Goal: Information Seeking & Learning: Learn about a topic

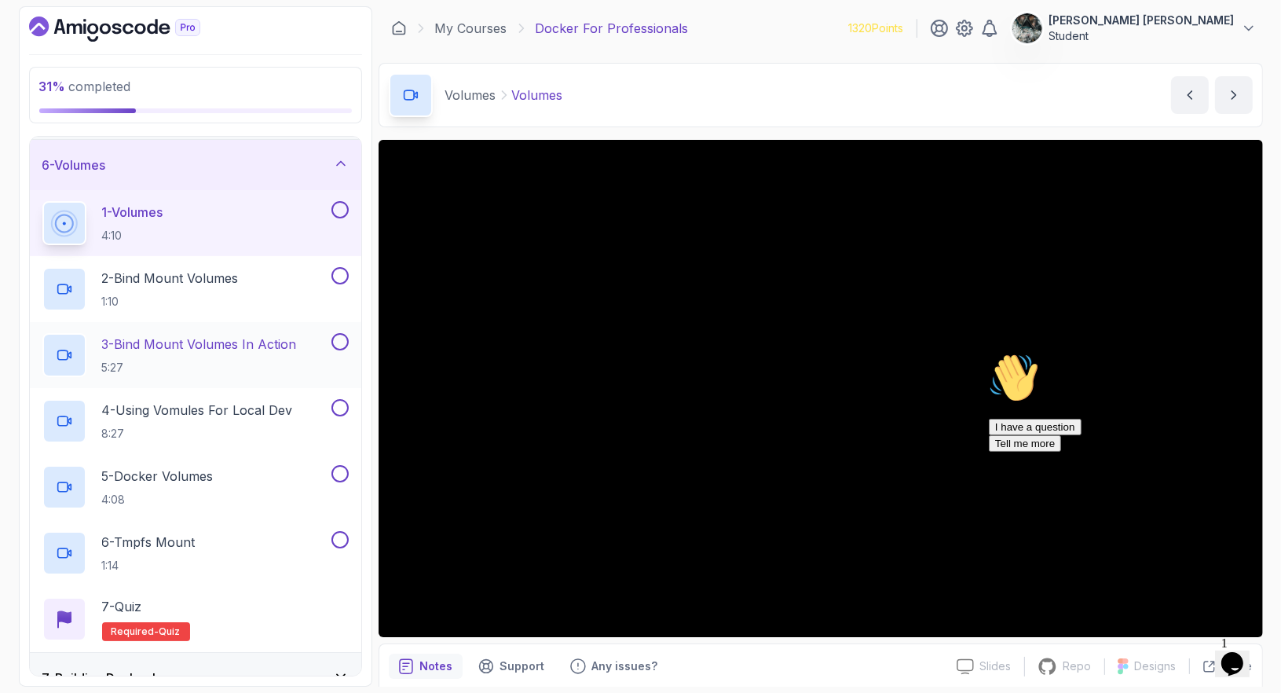
scroll to position [237, 0]
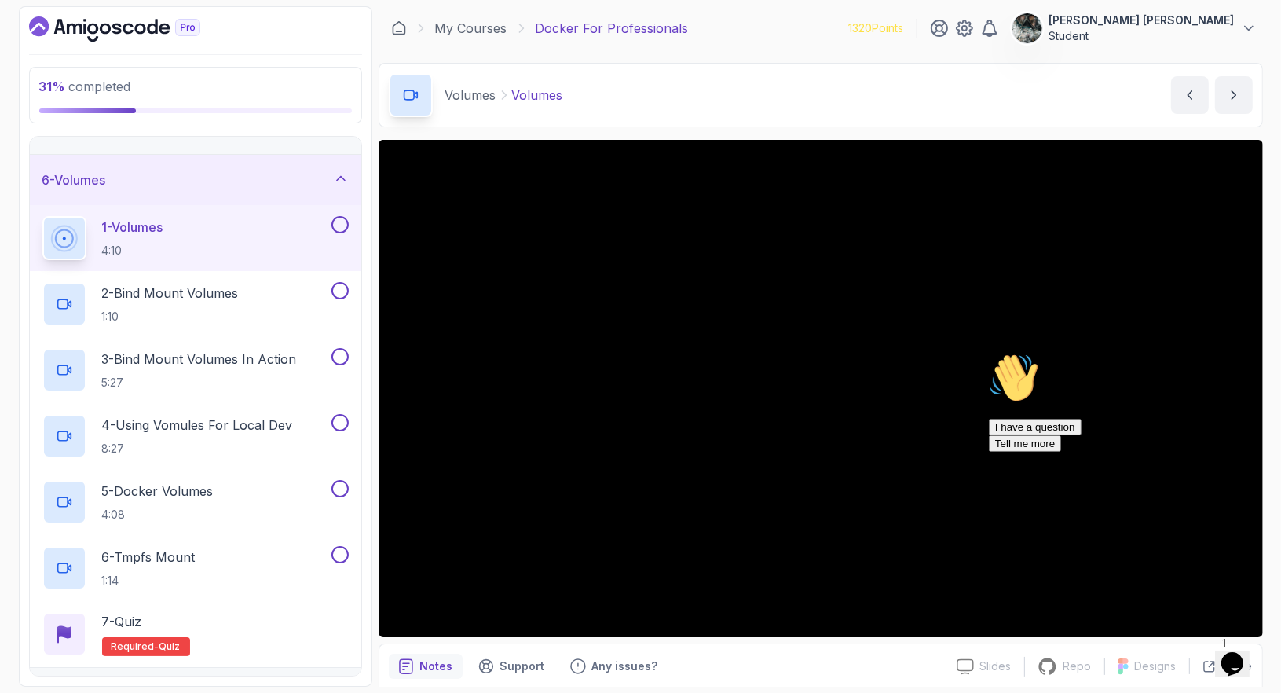
click at [1239, 661] on icon "Chat widget" at bounding box center [1232, 663] width 22 height 24
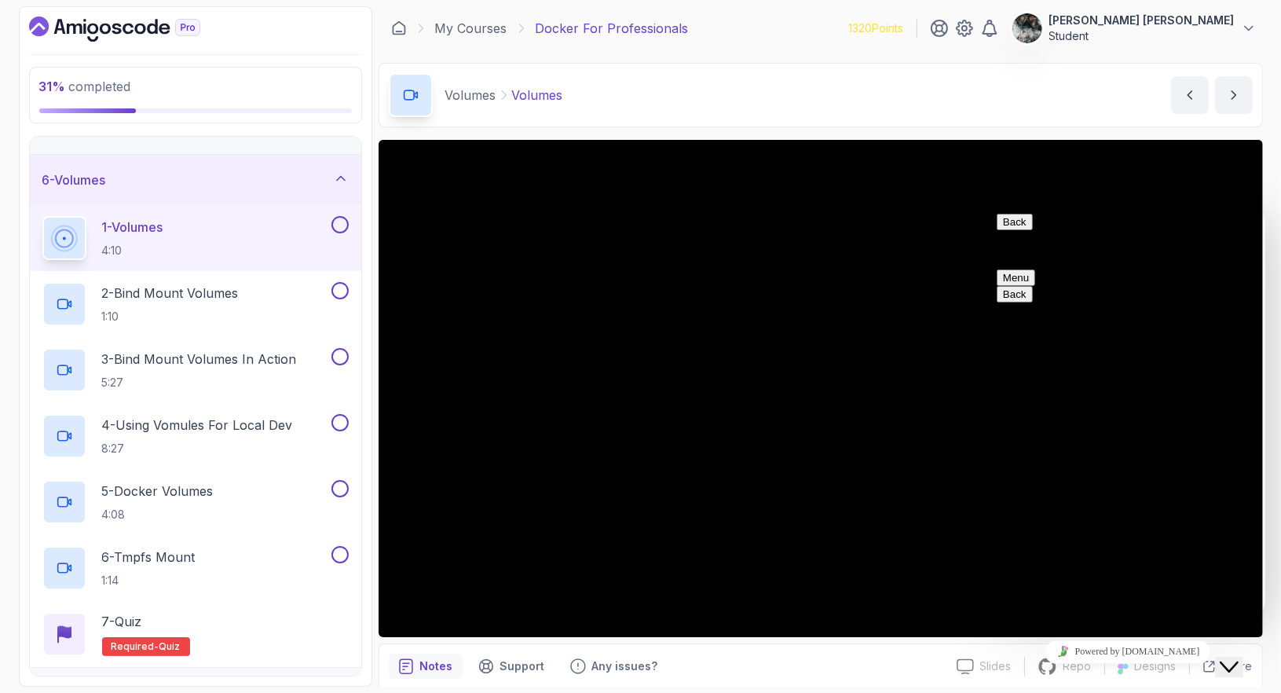
click at [1241, 665] on button "Close Chat This icon closes the chat window." at bounding box center [1228, 666] width 28 height 20
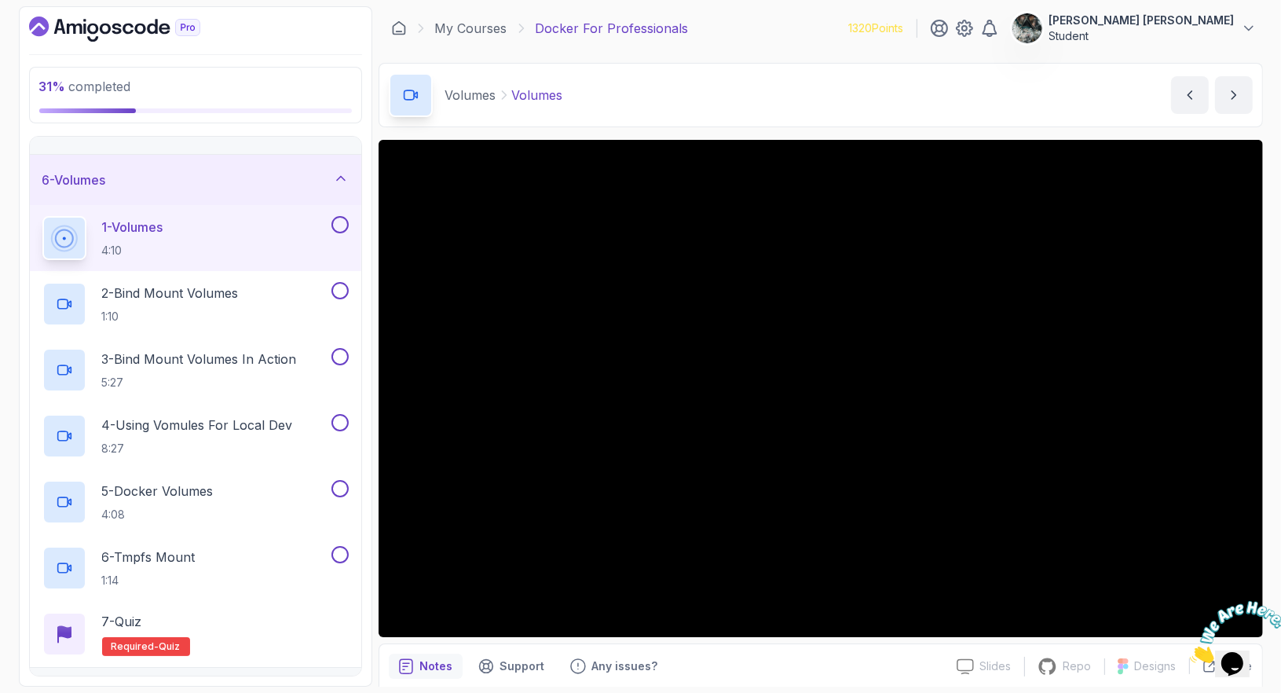
click at [1189, 651] on icon "Close" at bounding box center [1189, 657] width 0 height 13
click at [344, 216] on div at bounding box center [338, 224] width 20 height 17
click at [334, 223] on button at bounding box center [339, 224] width 17 height 17
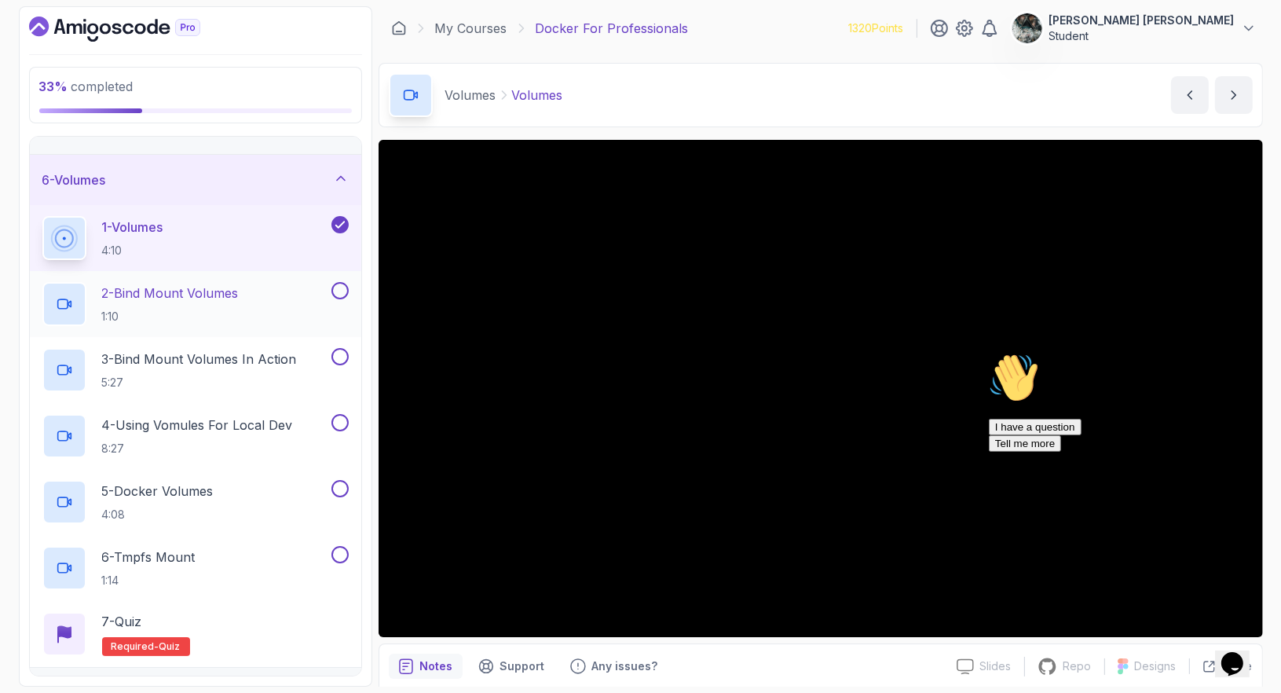
click at [343, 288] on button at bounding box center [339, 290] width 17 height 17
click at [339, 291] on icon at bounding box center [339, 291] width 9 height 6
click at [1228, 451] on div "Hi! How can we help? I have a question Tell me more" at bounding box center [1129, 401] width 283 height 99
click at [1238, 352] on div "Chat attention grabber" at bounding box center [1129, 352] width 283 height 0
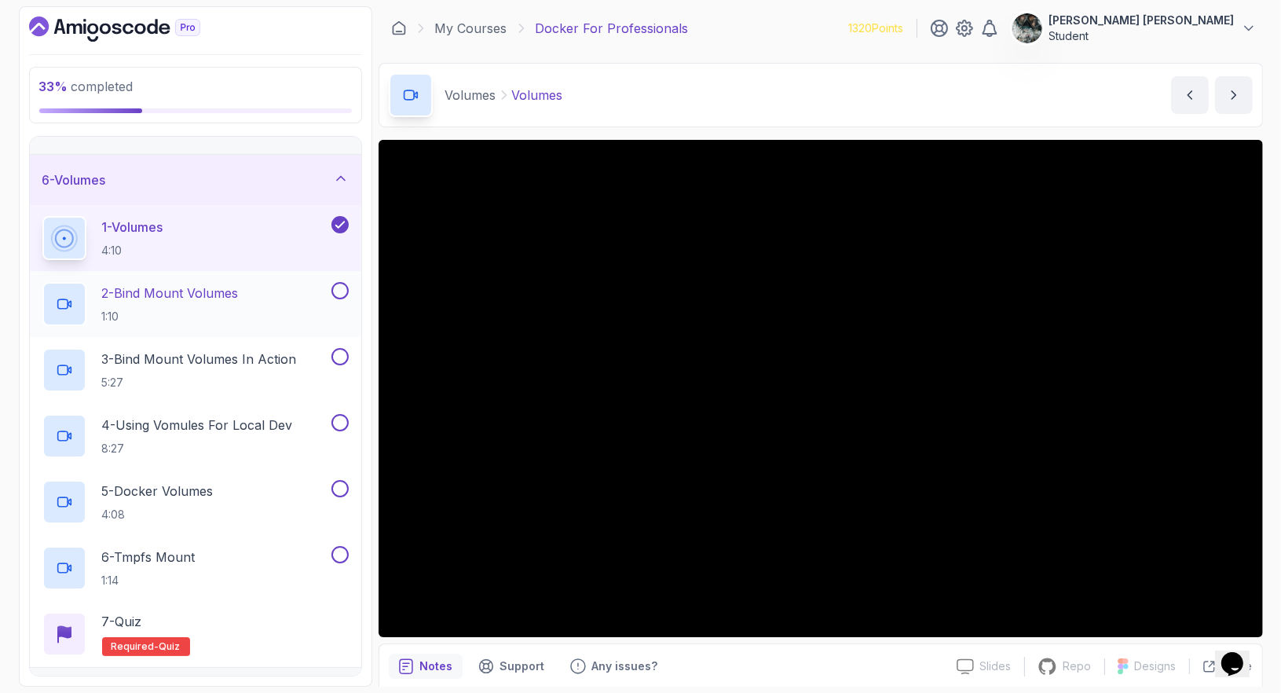
click at [162, 300] on p "2 - Bind Mount Volumes" at bounding box center [170, 293] width 137 height 19
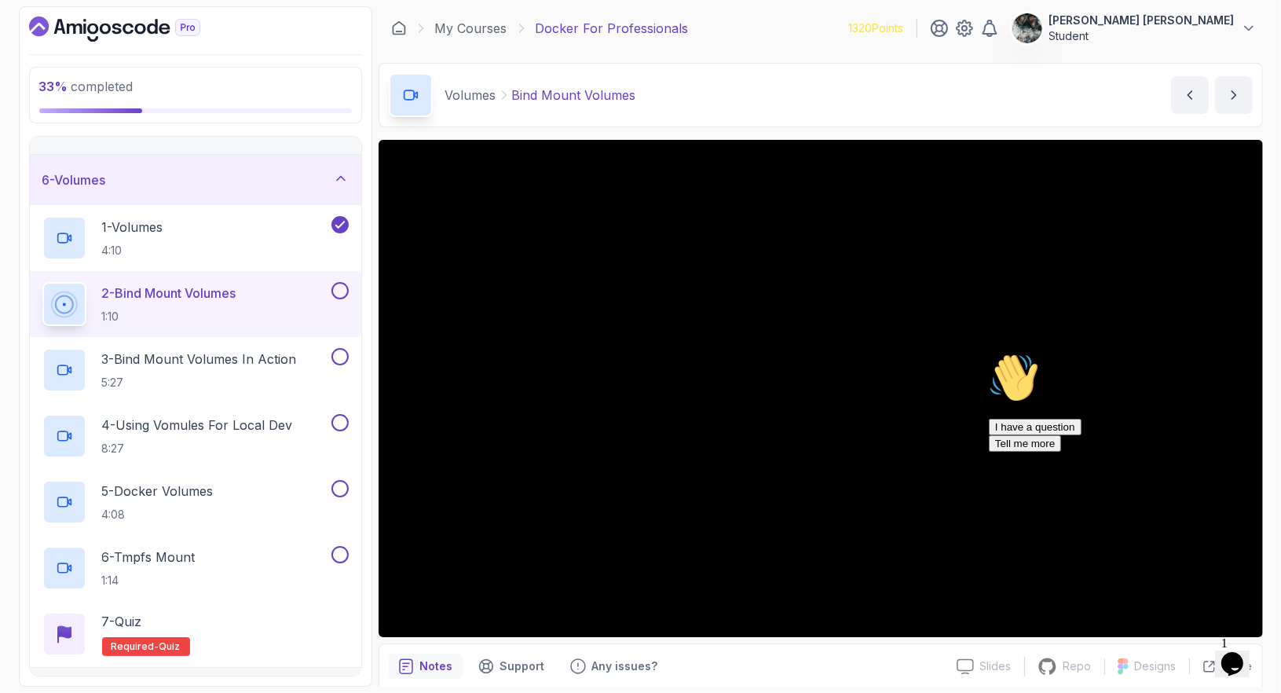
drag, startPoint x: 1247, startPoint y: 460, endPoint x: 2230, endPoint y: 807, distance: 1041.9
click at [988, 352] on icon "Chat attention grabber" at bounding box center [988, 352] width 0 height 0
click at [1189, 651] on icon "Close" at bounding box center [1189, 657] width 0 height 13
click at [1236, 656] on icon "Chat widget" at bounding box center [1232, 663] width 22 height 24
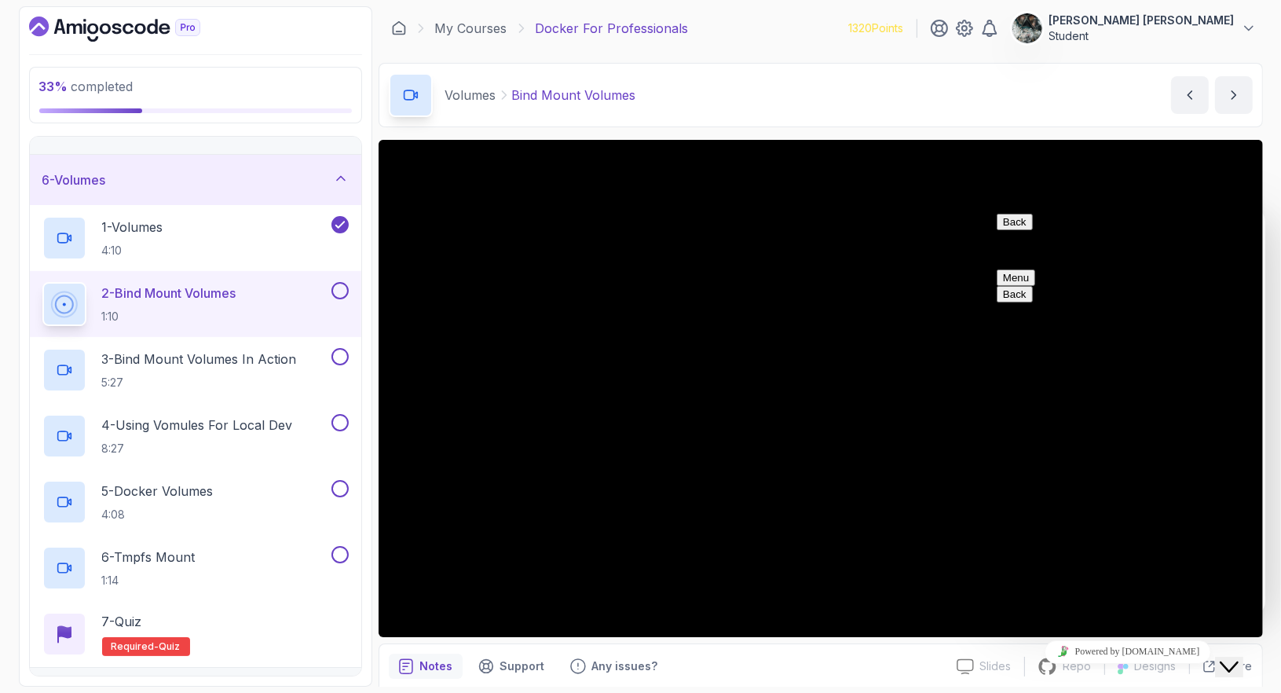
click at [1236, 661] on icon "Chat widget" at bounding box center [1228, 666] width 19 height 11
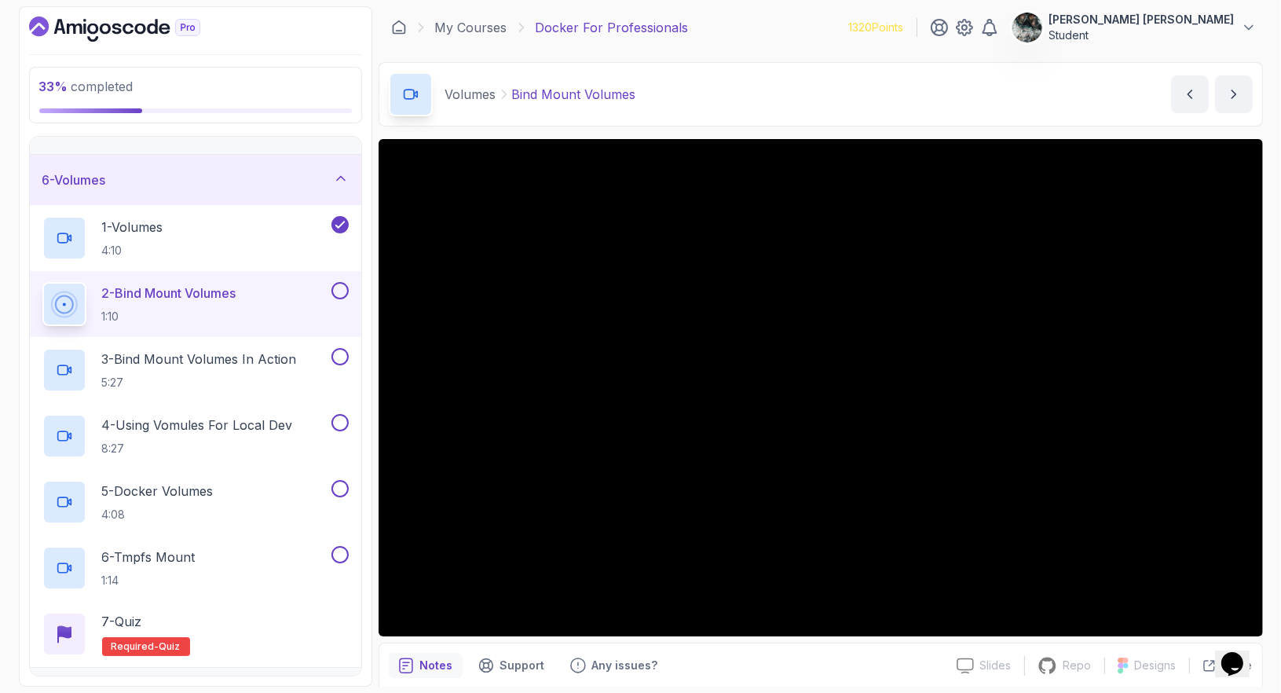
scroll to position [2, 0]
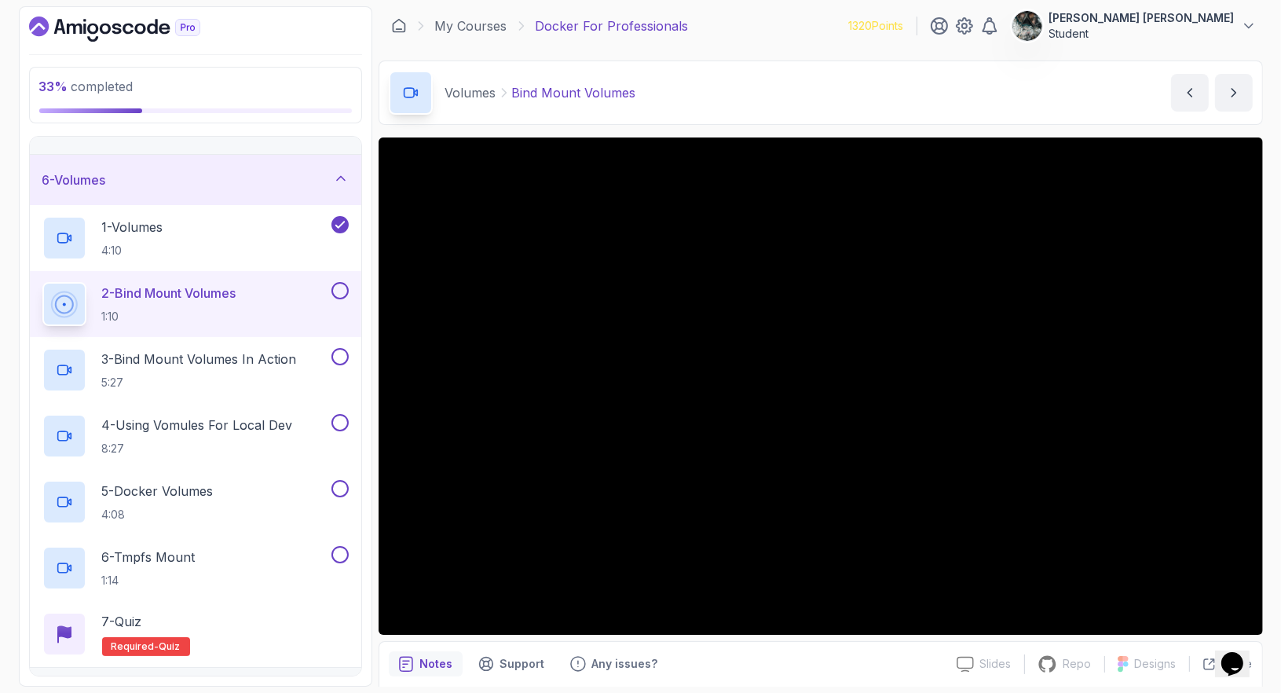
click at [345, 287] on button at bounding box center [339, 290] width 17 height 17
click at [225, 404] on div "4 - Using Vomules For Local Dev 8:27" at bounding box center [195, 436] width 331 height 66
click at [248, 363] on p "3 - Bind Mount Volumes In Action" at bounding box center [199, 359] width 195 height 19
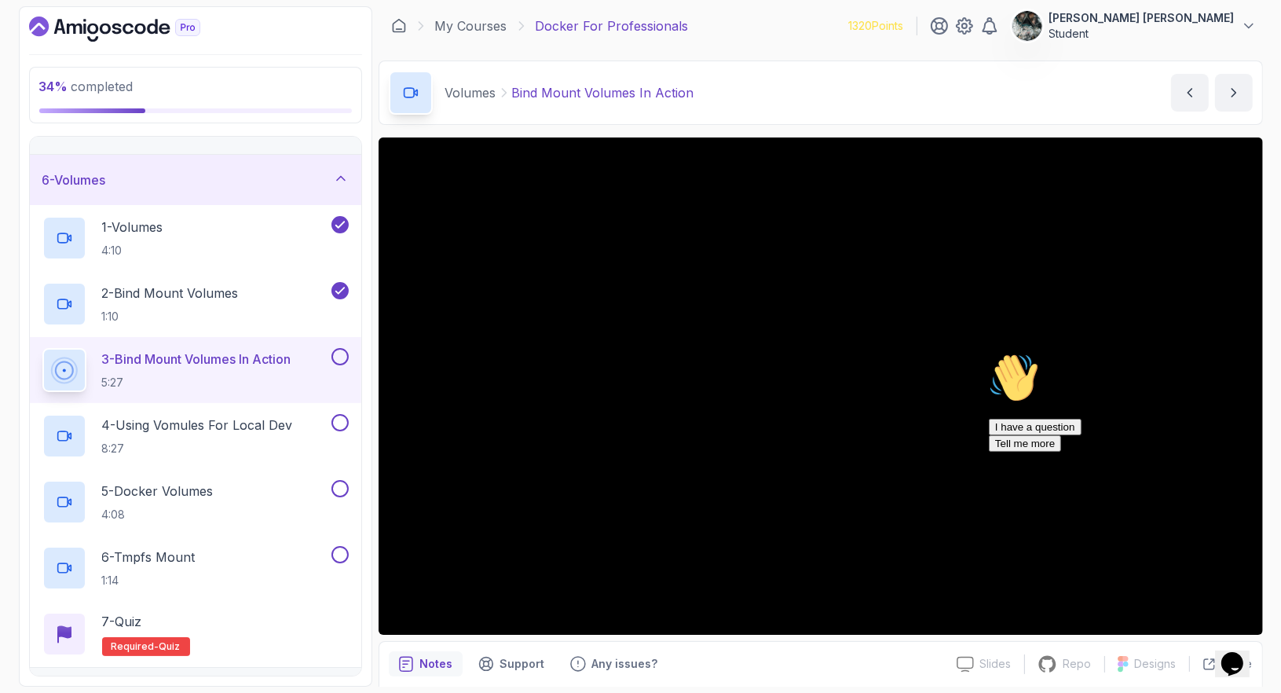
click at [988, 352] on icon "Chat attention grabber" at bounding box center [988, 352] width 0 height 0
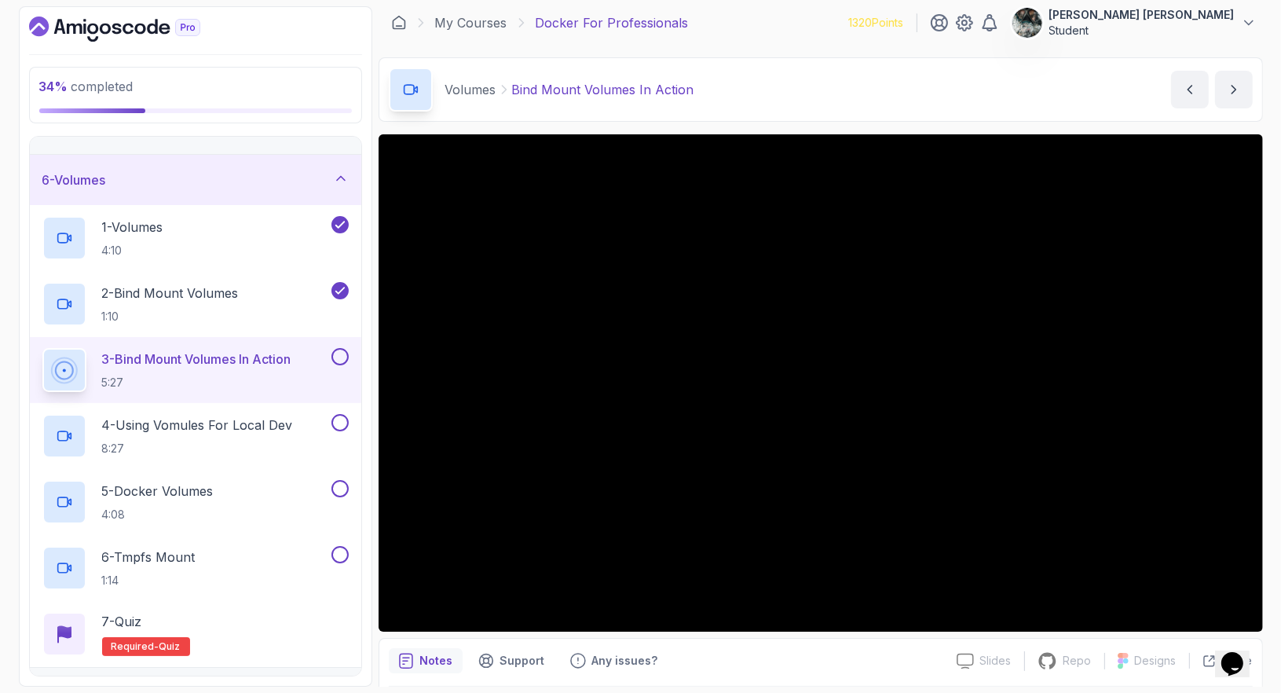
scroll to position [6, 0]
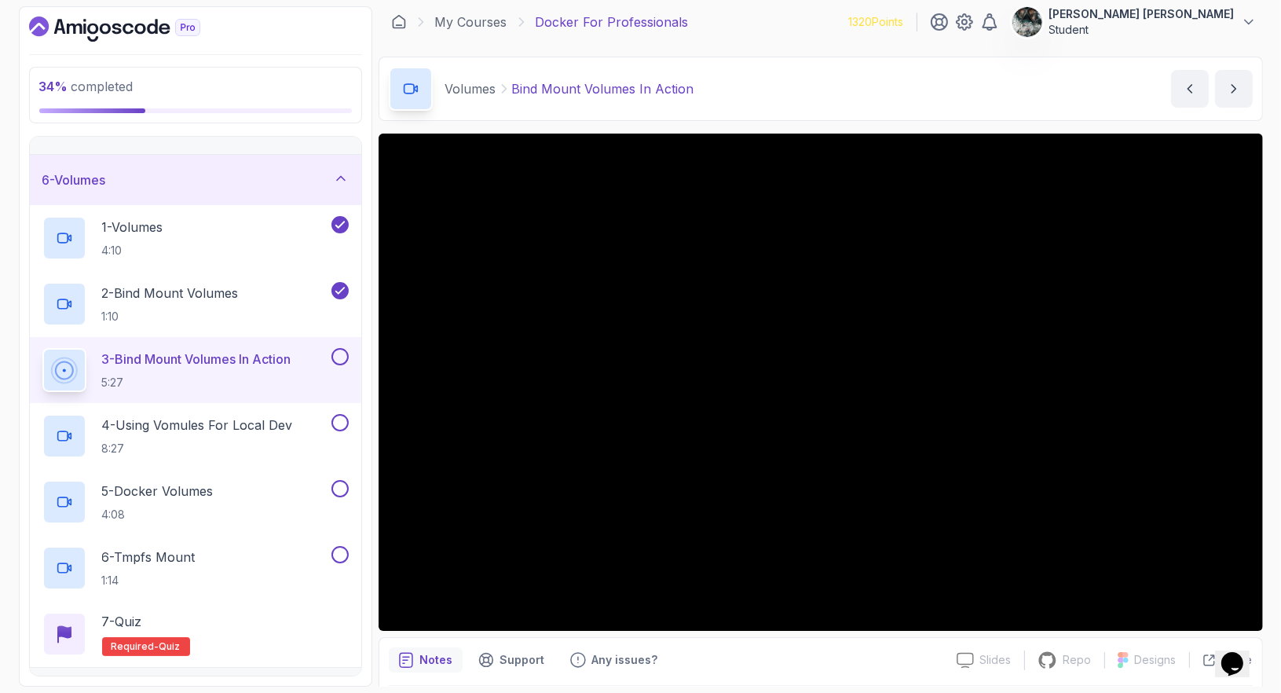
click at [343, 353] on button at bounding box center [339, 356] width 17 height 17
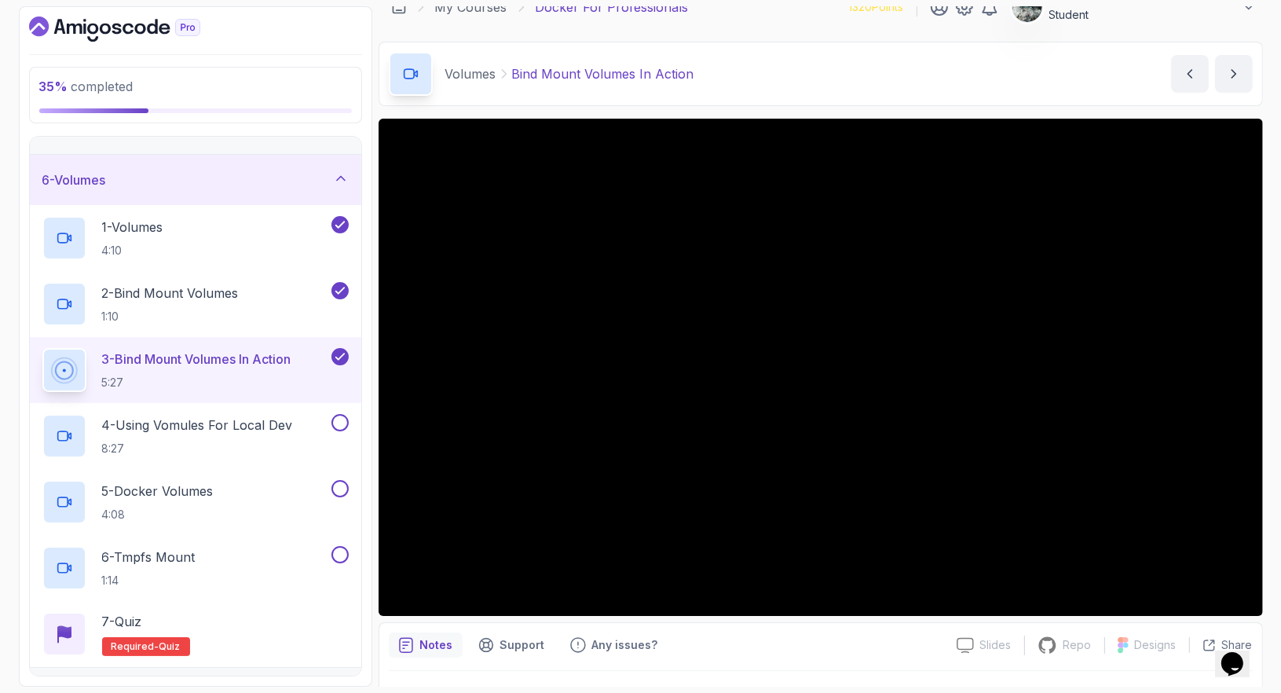
scroll to position [60, 0]
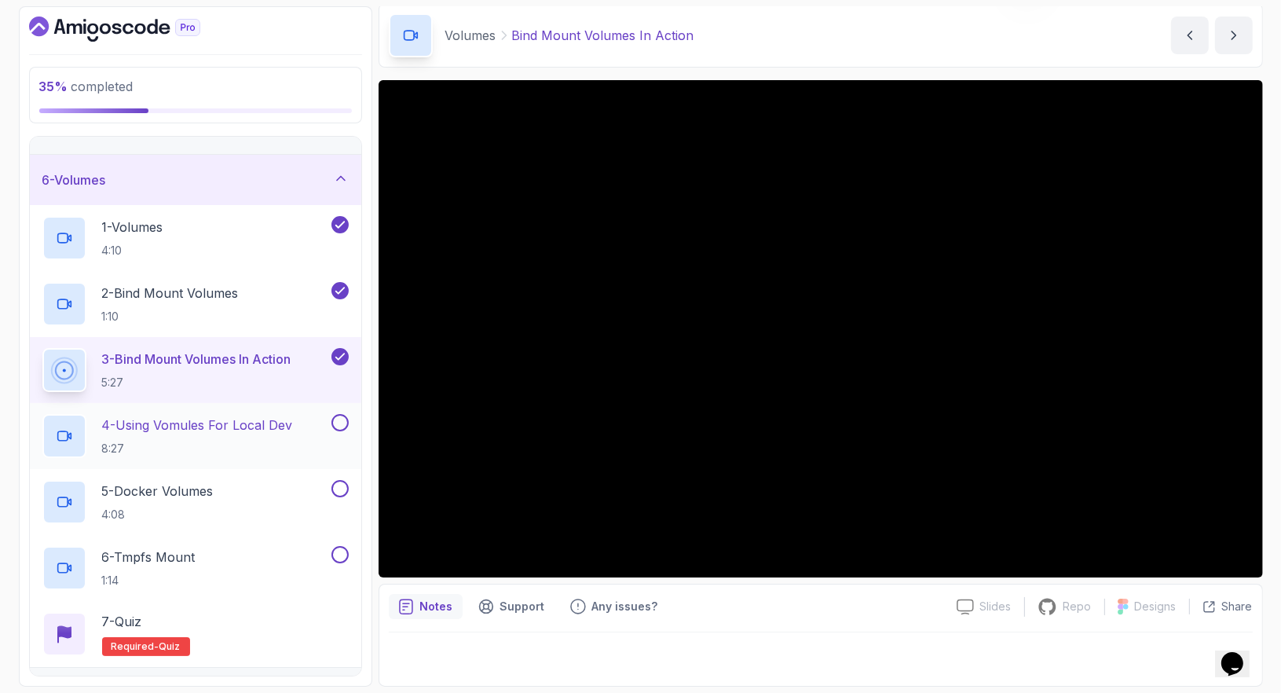
click at [181, 441] on p "8:27" at bounding box center [197, 449] width 191 height 16
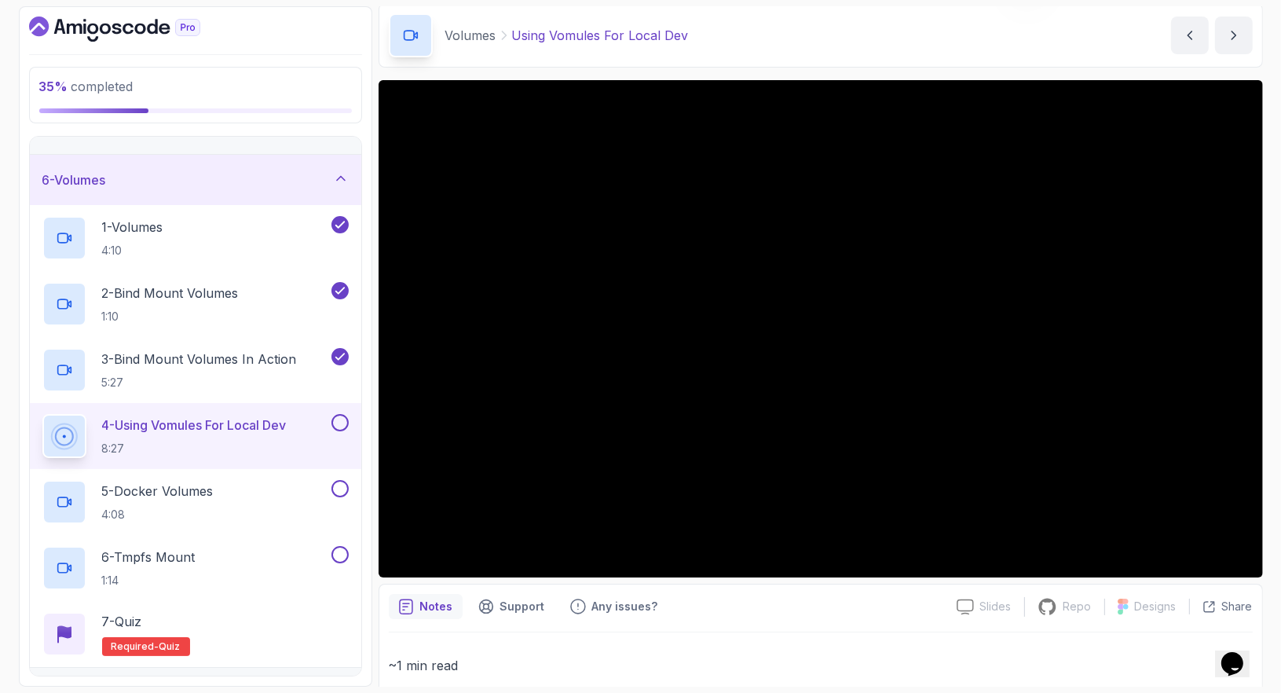
click at [336, 415] on button at bounding box center [339, 422] width 17 height 17
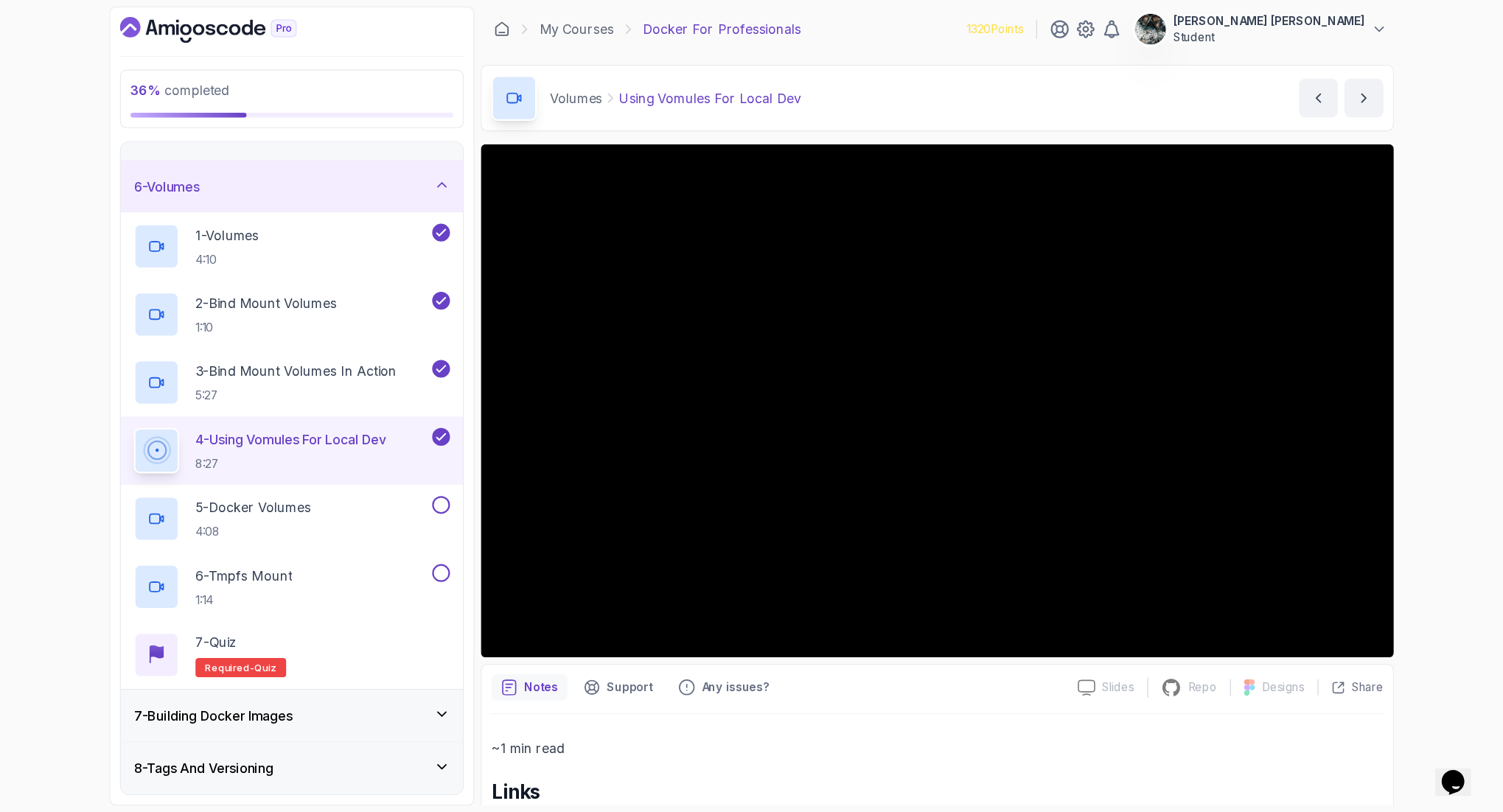
scroll to position [223, 0]
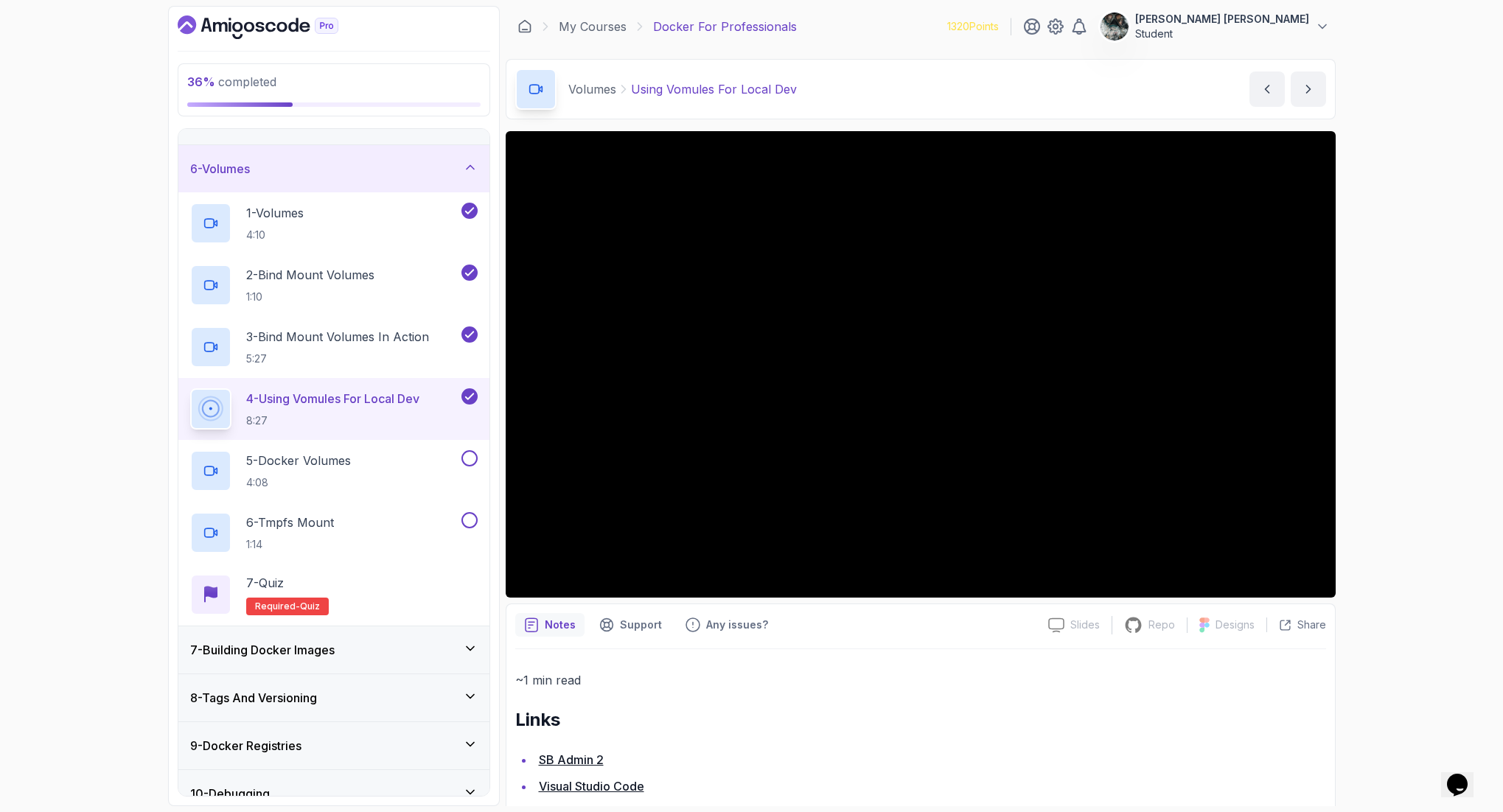
click at [751, 649] on p "~1 min read" at bounding box center [920, 680] width 811 height 21
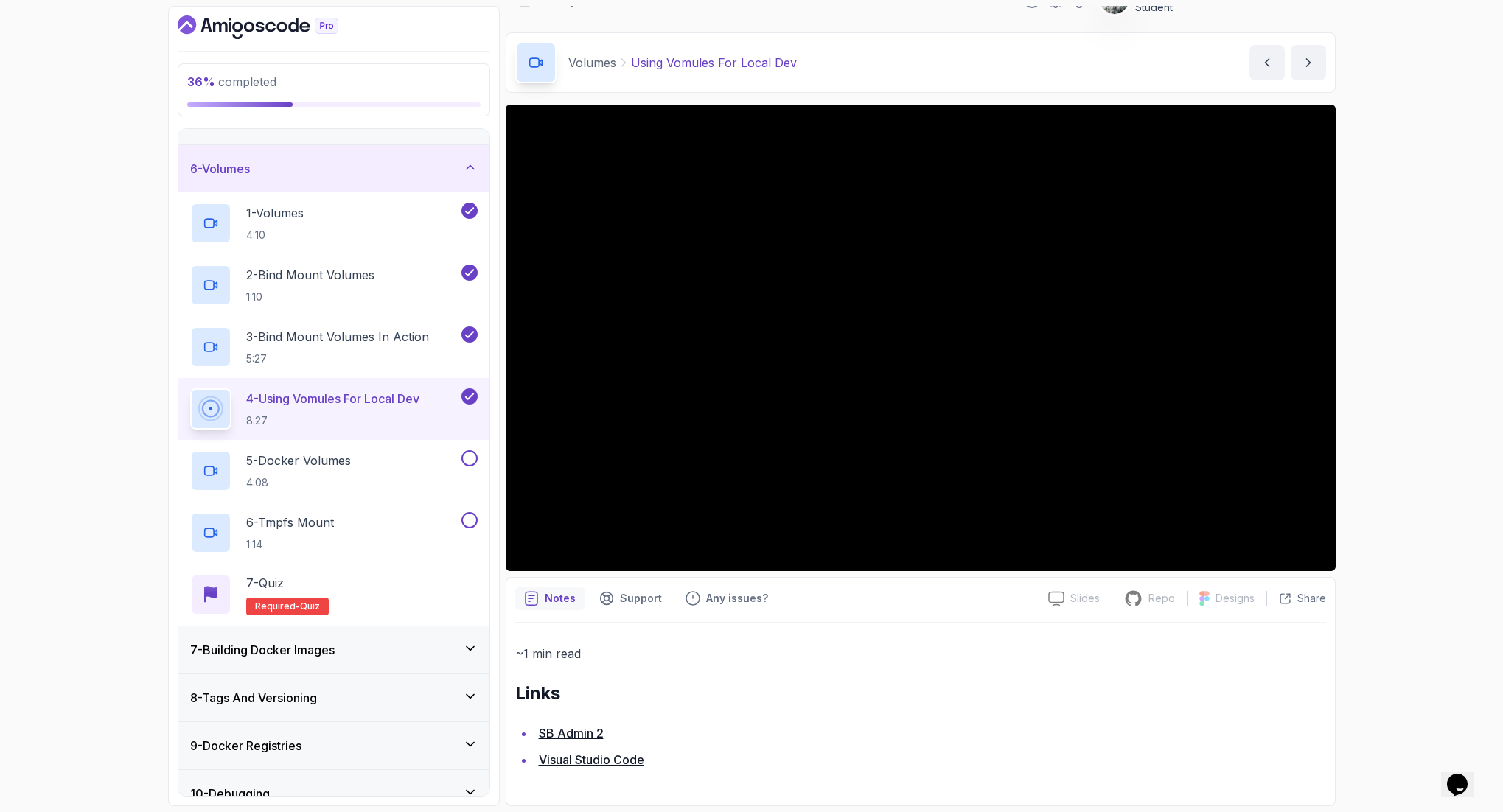
scroll to position [0, 0]
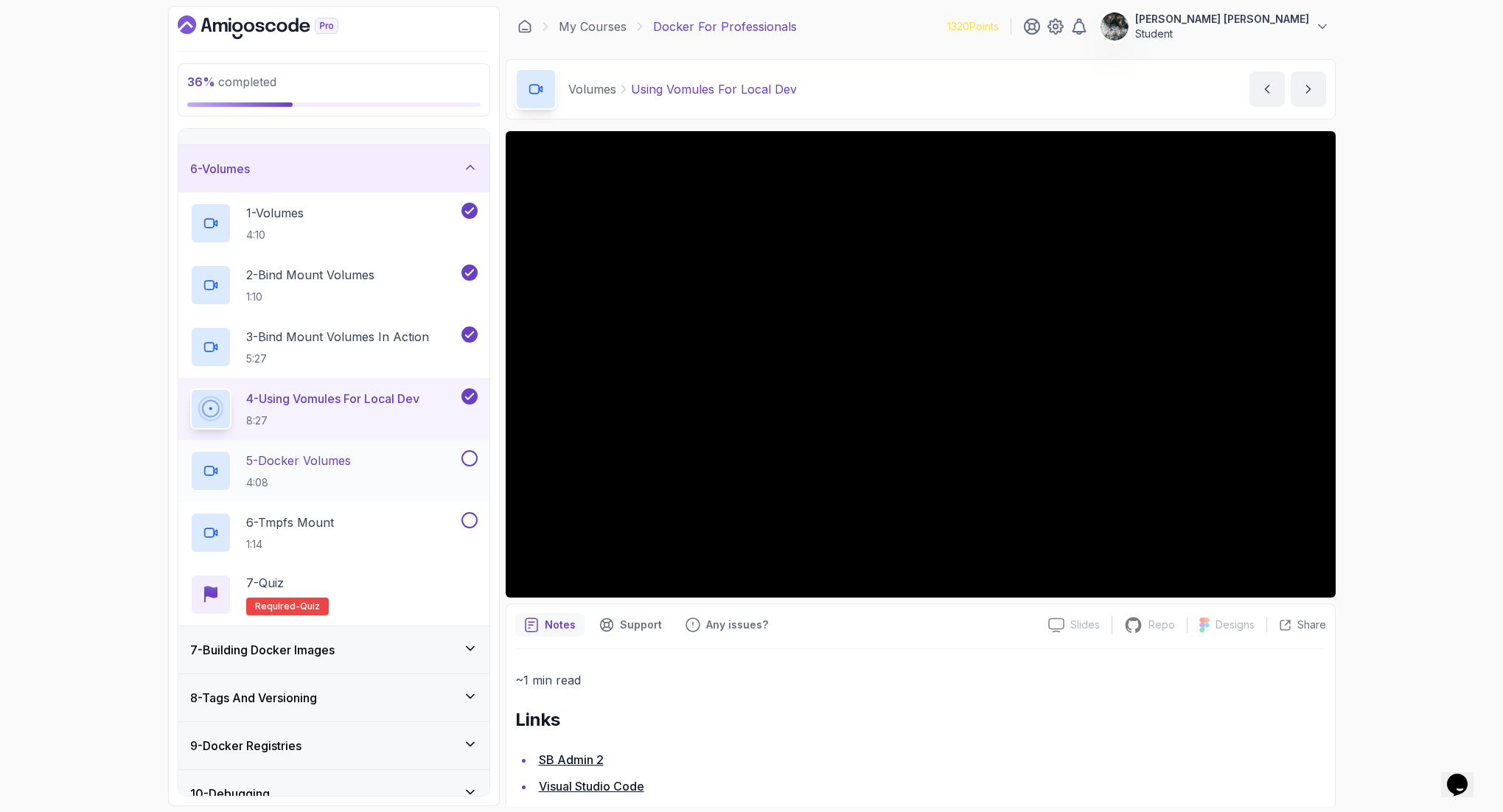
click at [366, 469] on div "5 - Docker Volumes 4:08" at bounding box center [325, 471] width 268 height 41
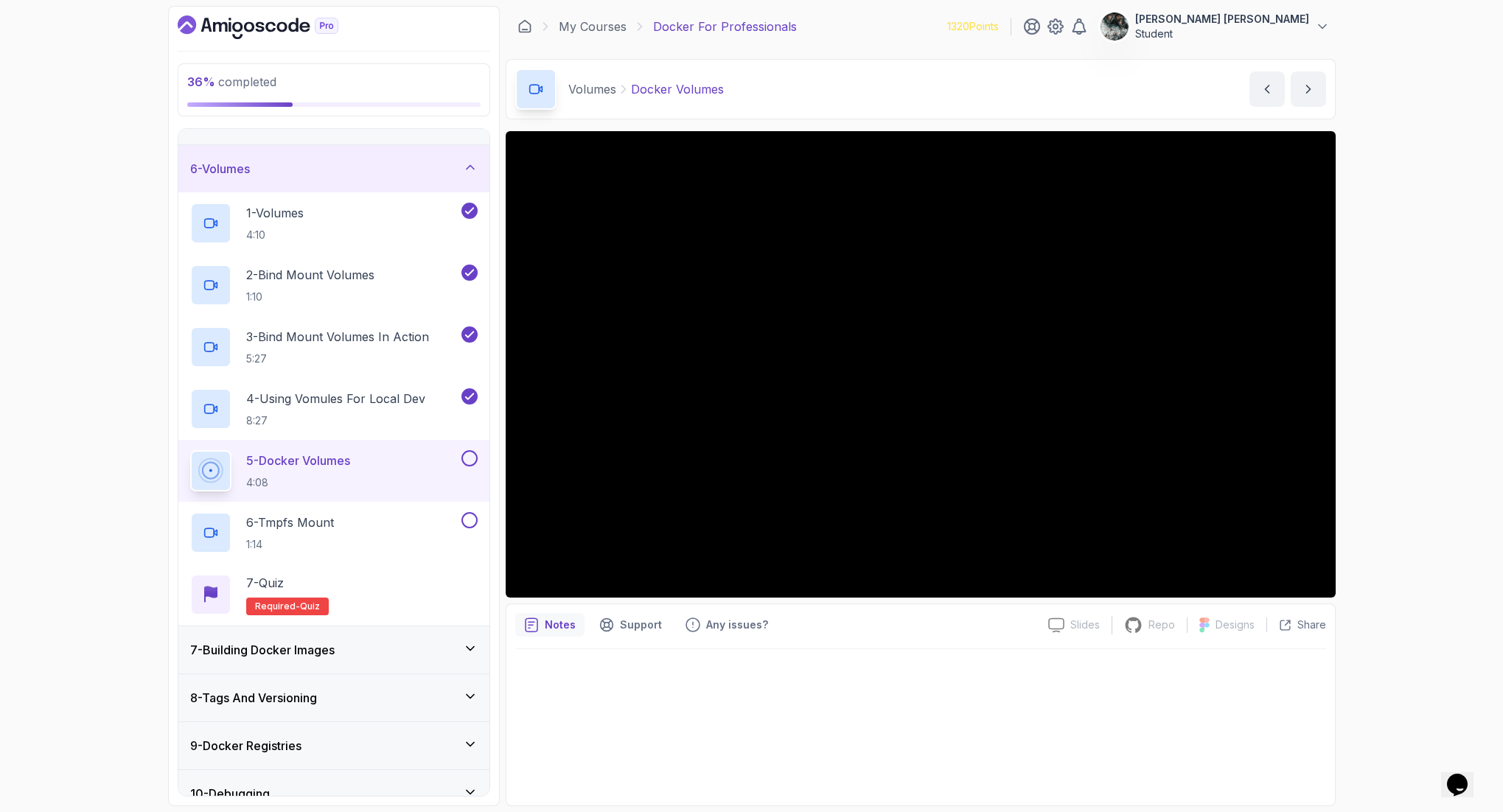
click at [470, 459] on button at bounding box center [469, 458] width 16 height 16
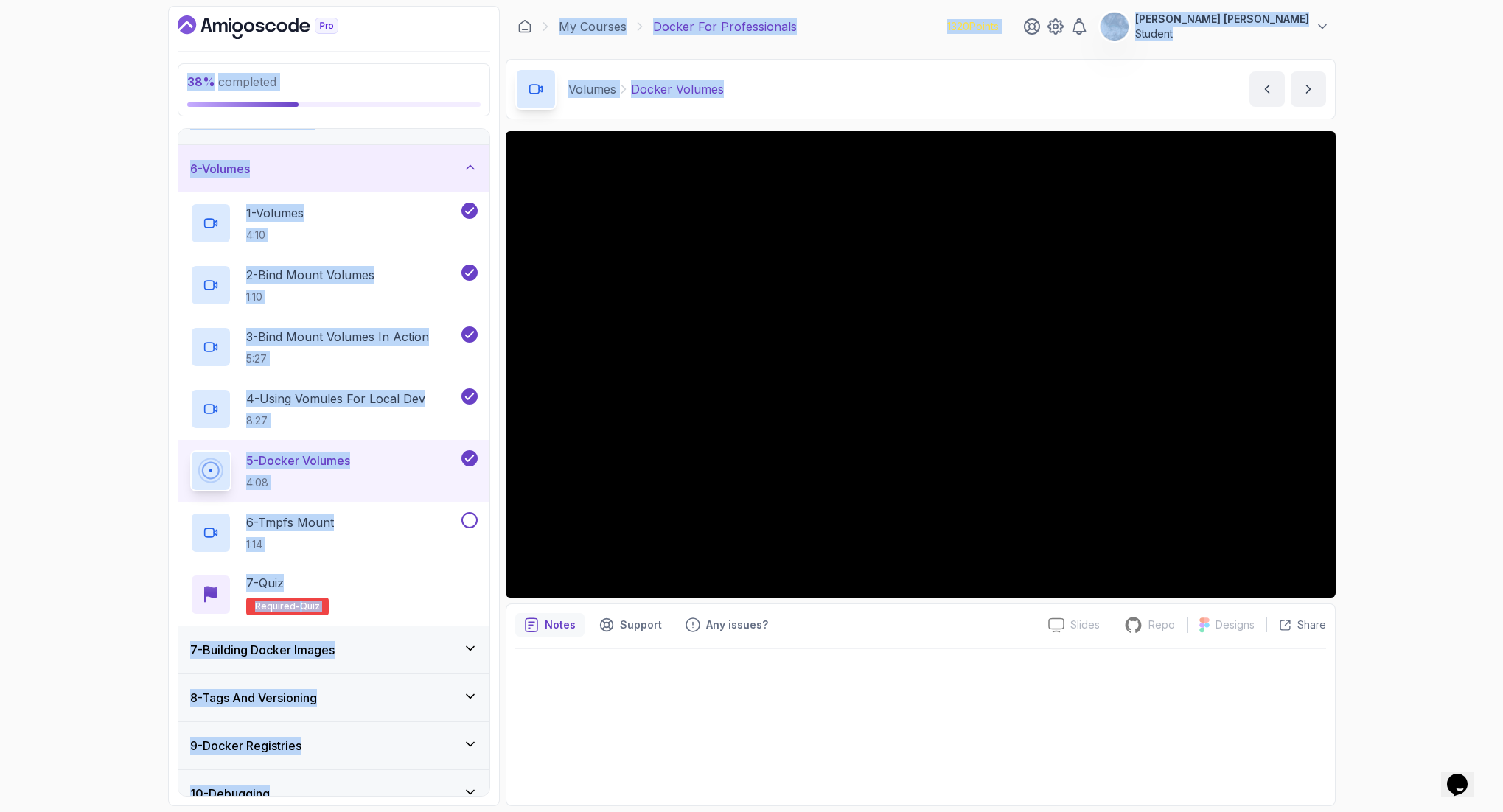
drag, startPoint x: 899, startPoint y: 98, endPoint x: 475, endPoint y: -18, distance: 439.6
click at [475, 0] on html "38 % completed 1 - Intro 2 - Getting Started 3 - Containers 4 - Images 5 - Dock…" at bounding box center [752, 406] width 1503 height 812
click at [1201, 31] on div "38 % completed 1 - Intro 2 - Getting Started 3 - Containers 4 - Images 5 - Dock…" at bounding box center [752, 406] width 1503 height 812
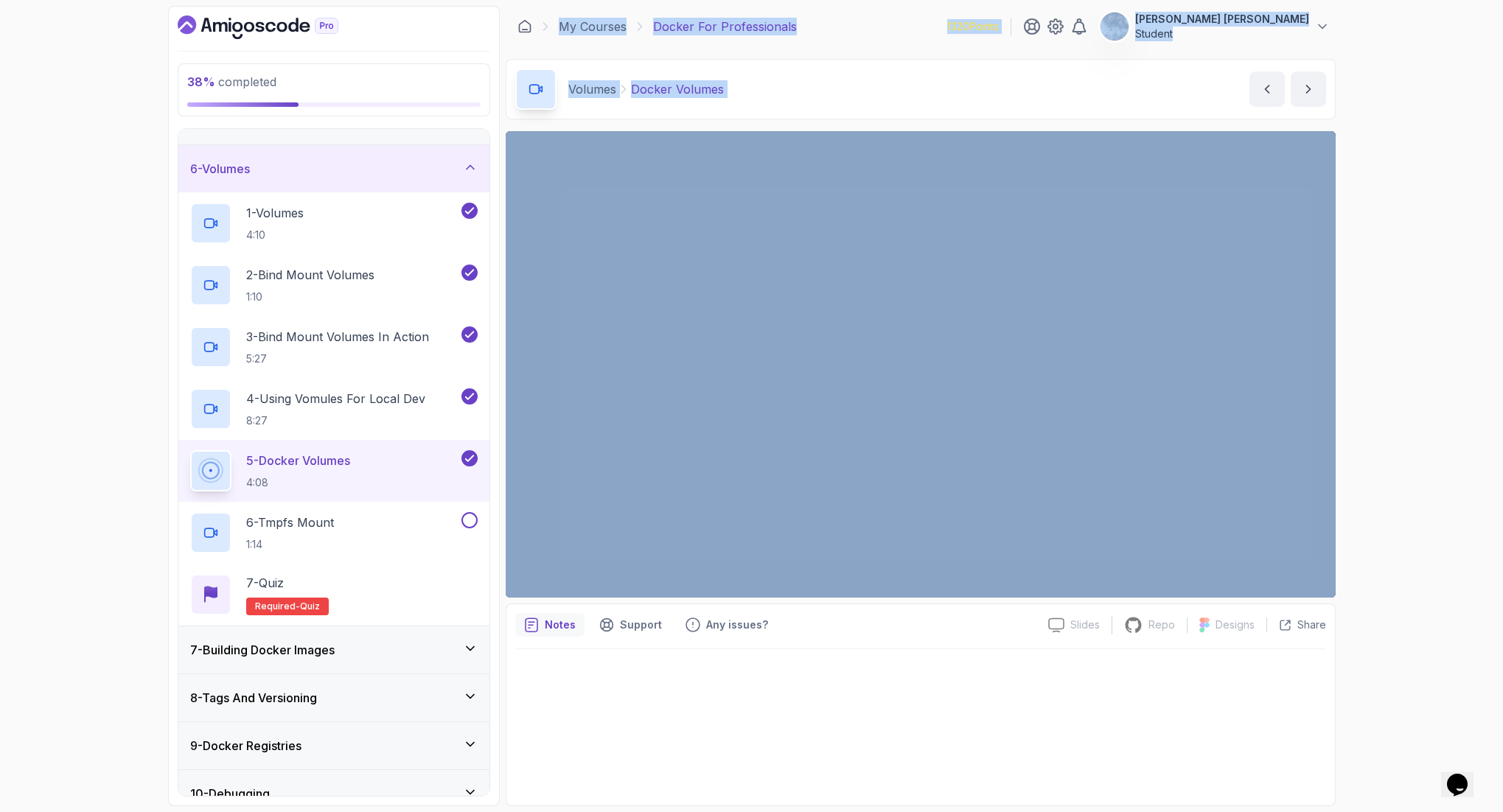
click at [835, 63] on div "Volumes Docker Volumes Docker Volumes by [PERSON_NAME]" at bounding box center [920, 89] width 829 height 60
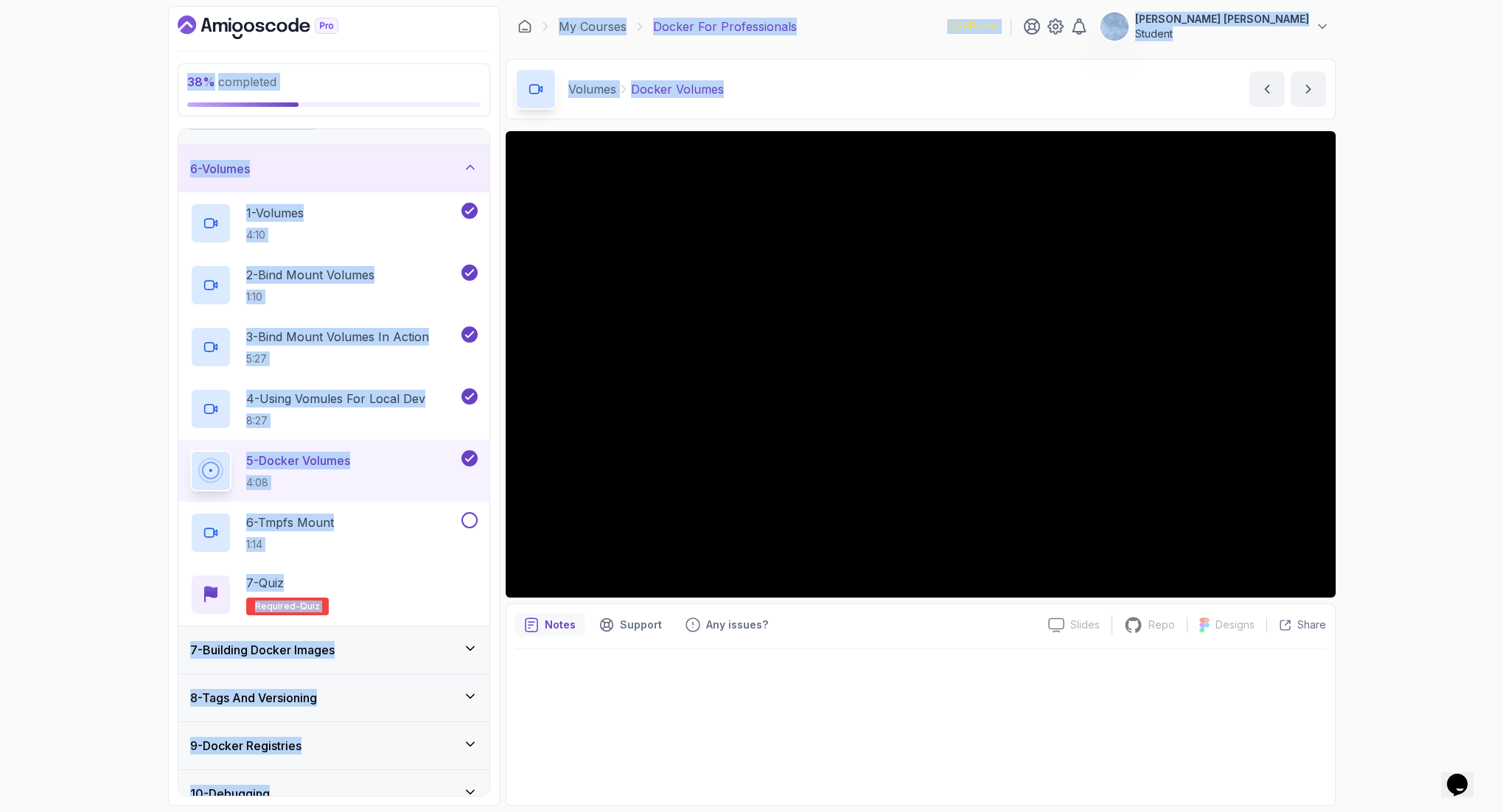
drag, startPoint x: 642, startPoint y: 52, endPoint x: 448, endPoint y: -7, distance: 202.8
click at [448, 0] on html "38 % completed 1 - Intro 2 - Getting Started 3 - Containers 4 - Images 5 - Dock…" at bounding box center [752, 406] width 1503 height 812
click at [120, 82] on div "38 % completed 1 - Intro 2 - Getting Started 3 - Containers 4 - Images 5 - Dock…" at bounding box center [752, 406] width 1503 height 812
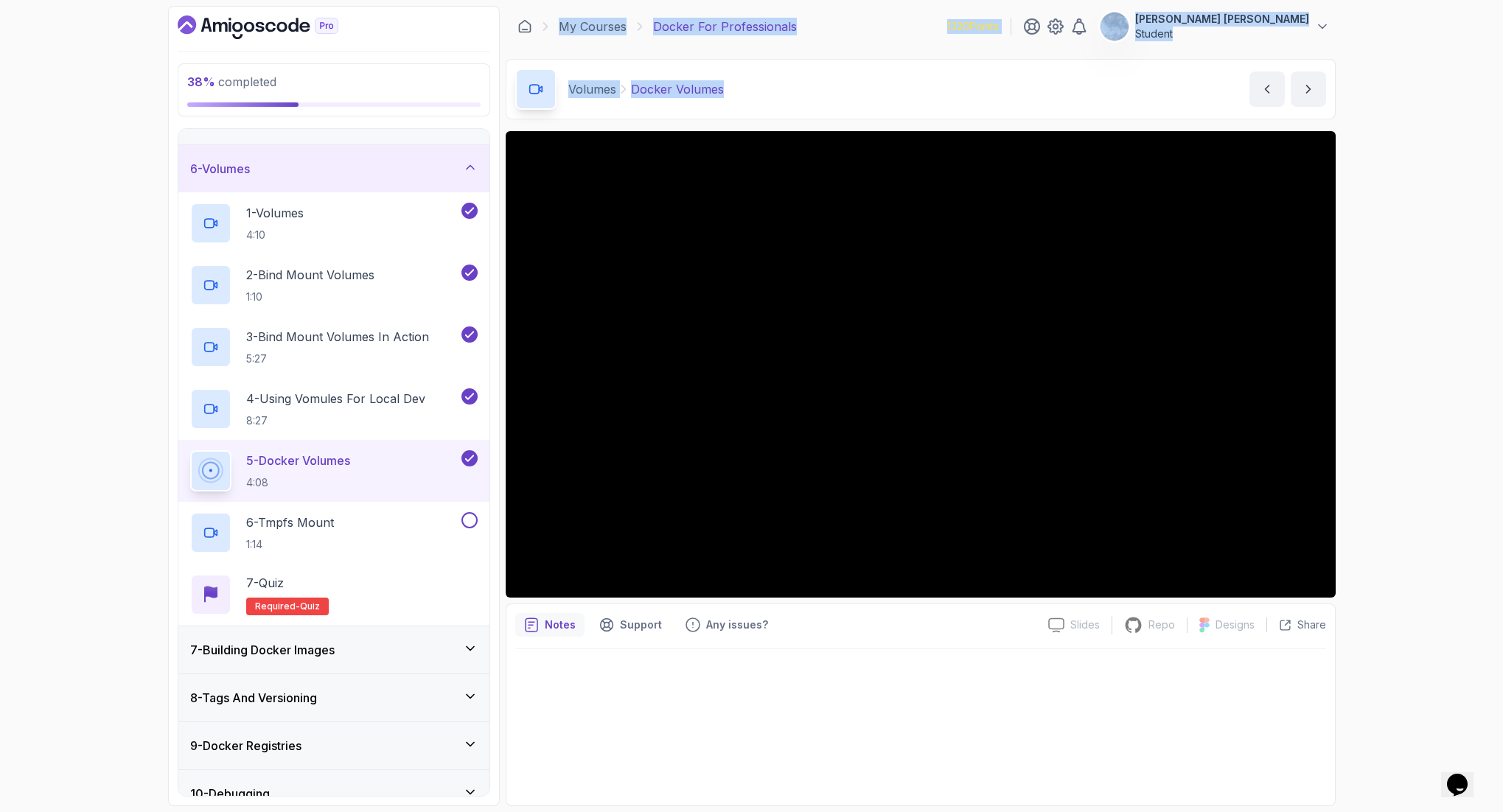
drag, startPoint x: 521, startPoint y: 8, endPoint x: 770, endPoint y: 112, distance: 269.8
click at [770, 112] on main "My Courses Docker For Professionals 1320 Points [PERSON_NAME] [PERSON_NAME] Stu…" at bounding box center [920, 405] width 829 height 800
click at [794, 70] on div "Volumes Docker Volumes Docker Volumes by [PERSON_NAME]" at bounding box center [920, 89] width 829 height 60
drag, startPoint x: 760, startPoint y: 86, endPoint x: 399, endPoint y: 2, distance: 370.6
click at [463, 8] on div "38 % completed 1 - Intro 2 - Getting Started 3 - Containers 4 - Images 5 - Dock…" at bounding box center [752, 405] width 1167 height 800
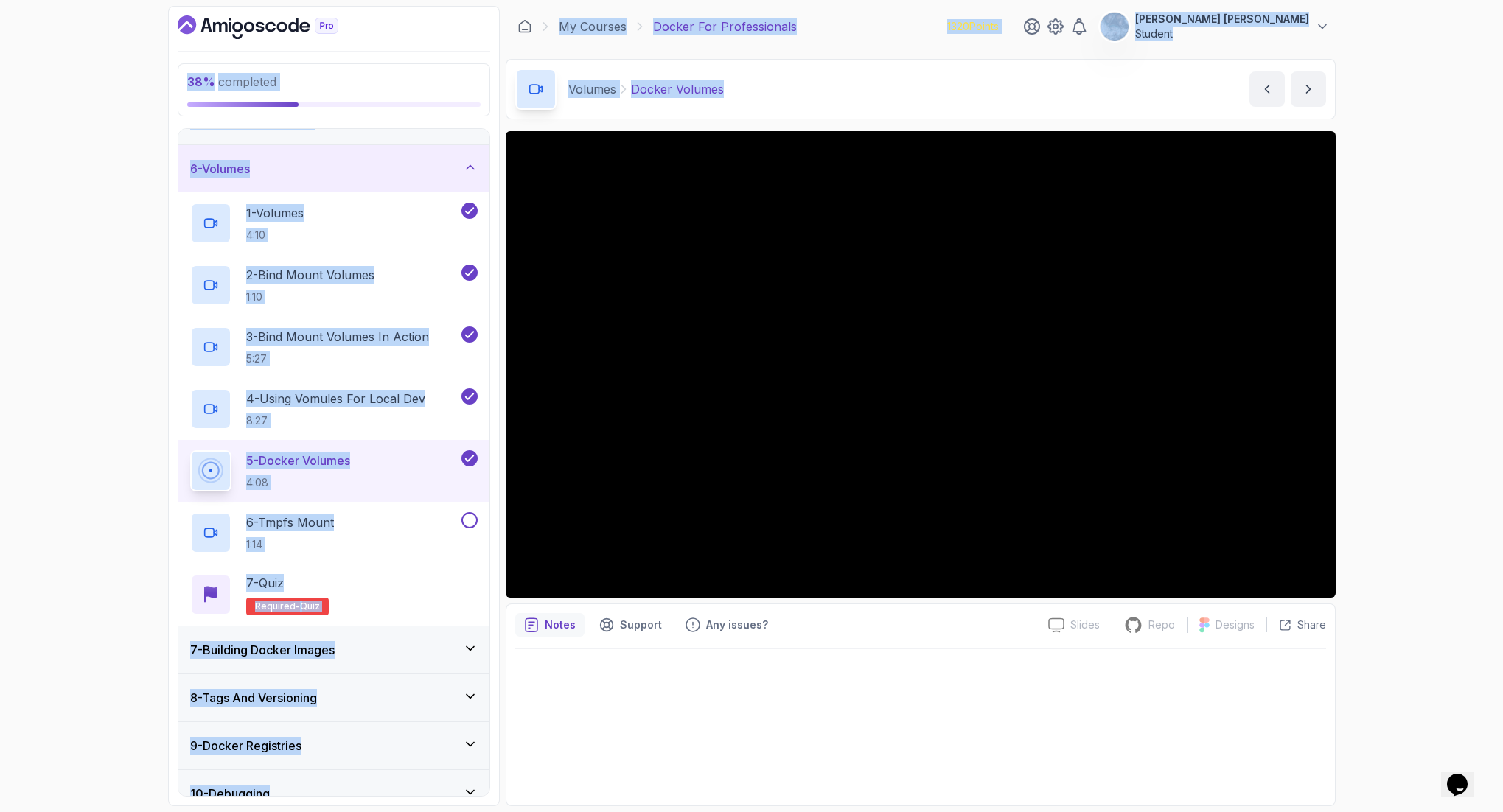
click at [125, 122] on div "38 % completed 1 - Intro 2 - Getting Started 3 - Containers 4 - Images 5 - Dock…" at bounding box center [752, 406] width 1503 height 812
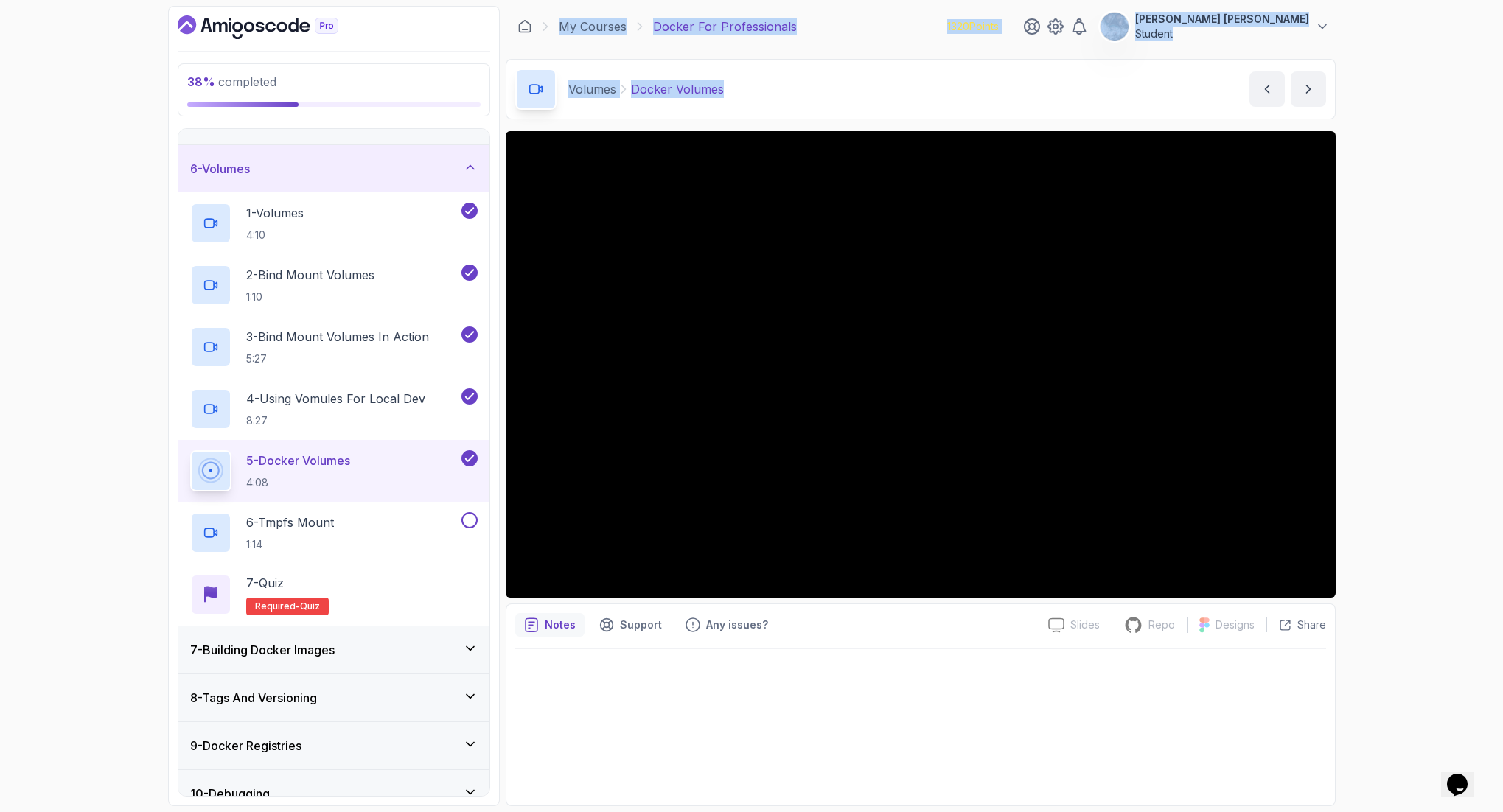
drag, startPoint x: 514, startPoint y: 8, endPoint x: 752, endPoint y: 86, distance: 250.5
click at [727, 110] on main "My Courses Docker For Professionals 1320 Points [PERSON_NAME] [PERSON_NAME] Stu…" at bounding box center [920, 405] width 829 height 800
click at [764, 90] on div "Volumes Docker Volumes Docker Volumes by [PERSON_NAME]" at bounding box center [920, 89] width 829 height 60
drag, startPoint x: 801, startPoint y: 112, endPoint x: 356, endPoint y: 25, distance: 453.4
click at [479, 24] on div "38 % completed 1 - Intro 2 - Getting Started 3 - Containers 4 - Images 5 - Dock…" at bounding box center [752, 405] width 1167 height 800
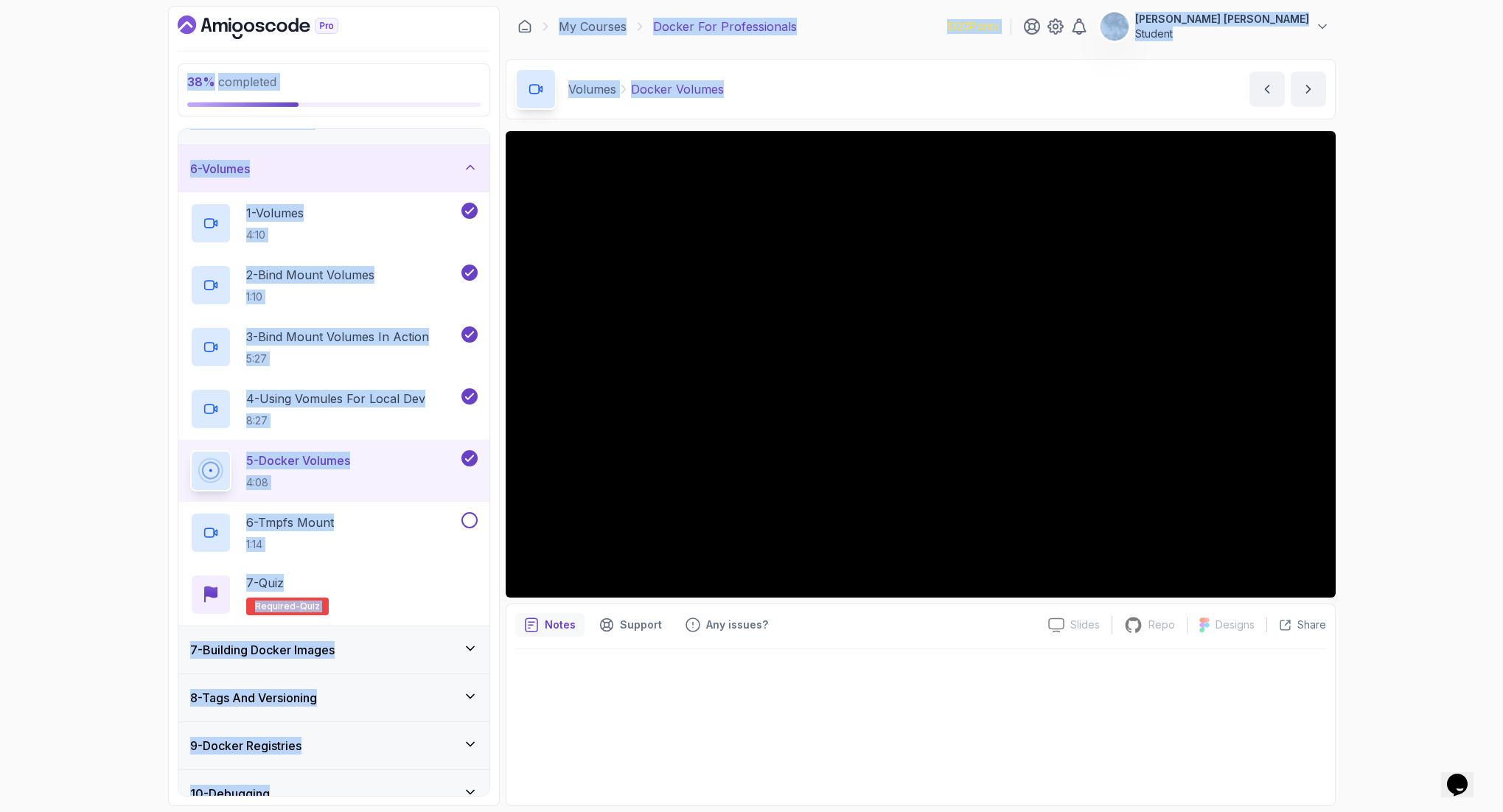
click at [98, 83] on div "38 % completed 1 - Intro 2 - Getting Started 3 - Containers 4 - Images 5 - Dock…" at bounding box center [752, 406] width 1503 height 812
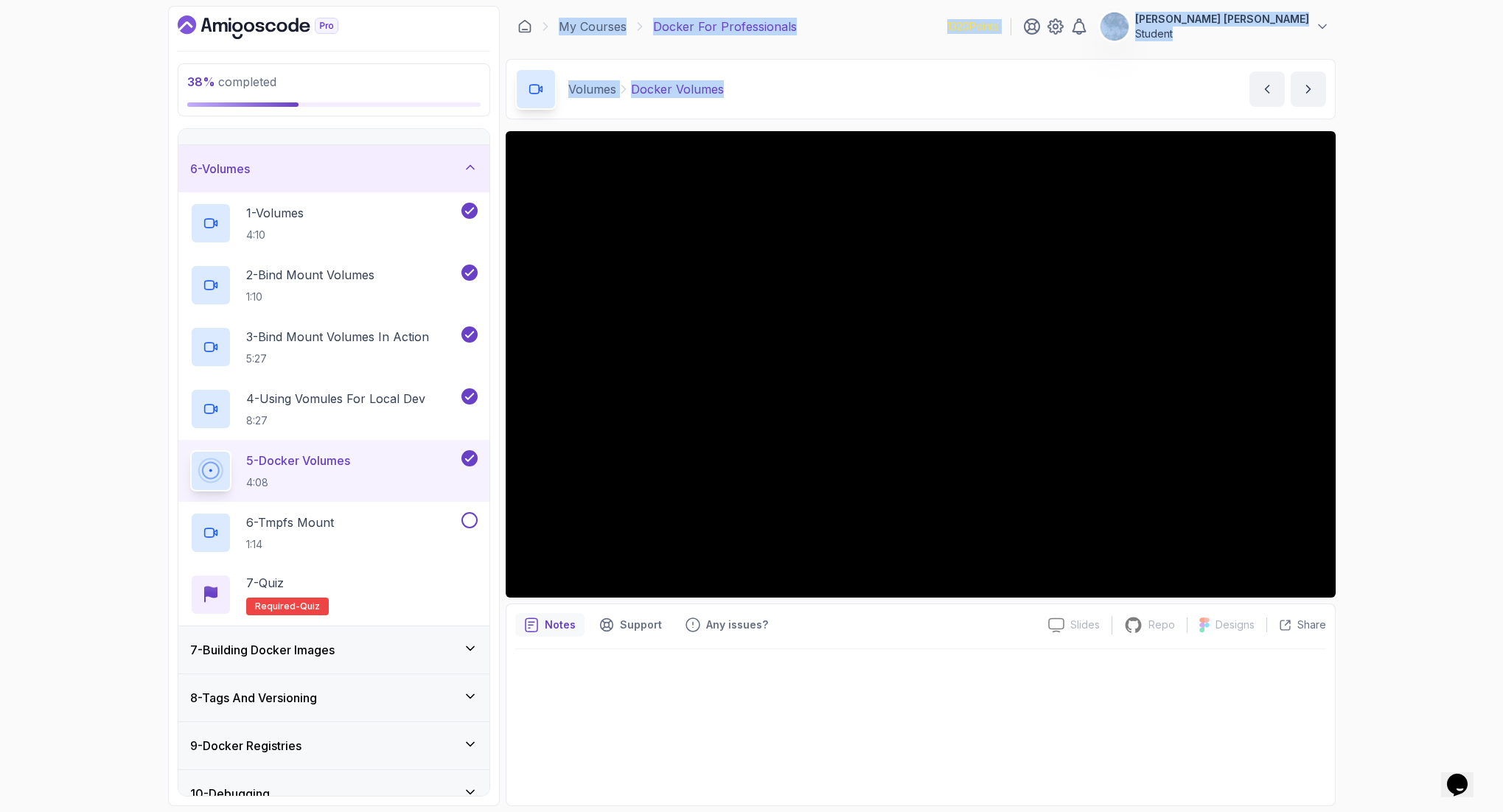
drag, startPoint x: 554, startPoint y: 17, endPoint x: 815, endPoint y: 70, distance: 266.3
click at [779, 101] on section "38 % completed 1 - Intro 2 - Getting Started 3 - Containers 4 - Images 5 - Dock…" at bounding box center [752, 406] width 1179 height 812
click at [816, 70] on div "Volumes Docker Volumes Docker Volumes by [PERSON_NAME]" at bounding box center [920, 89] width 829 height 60
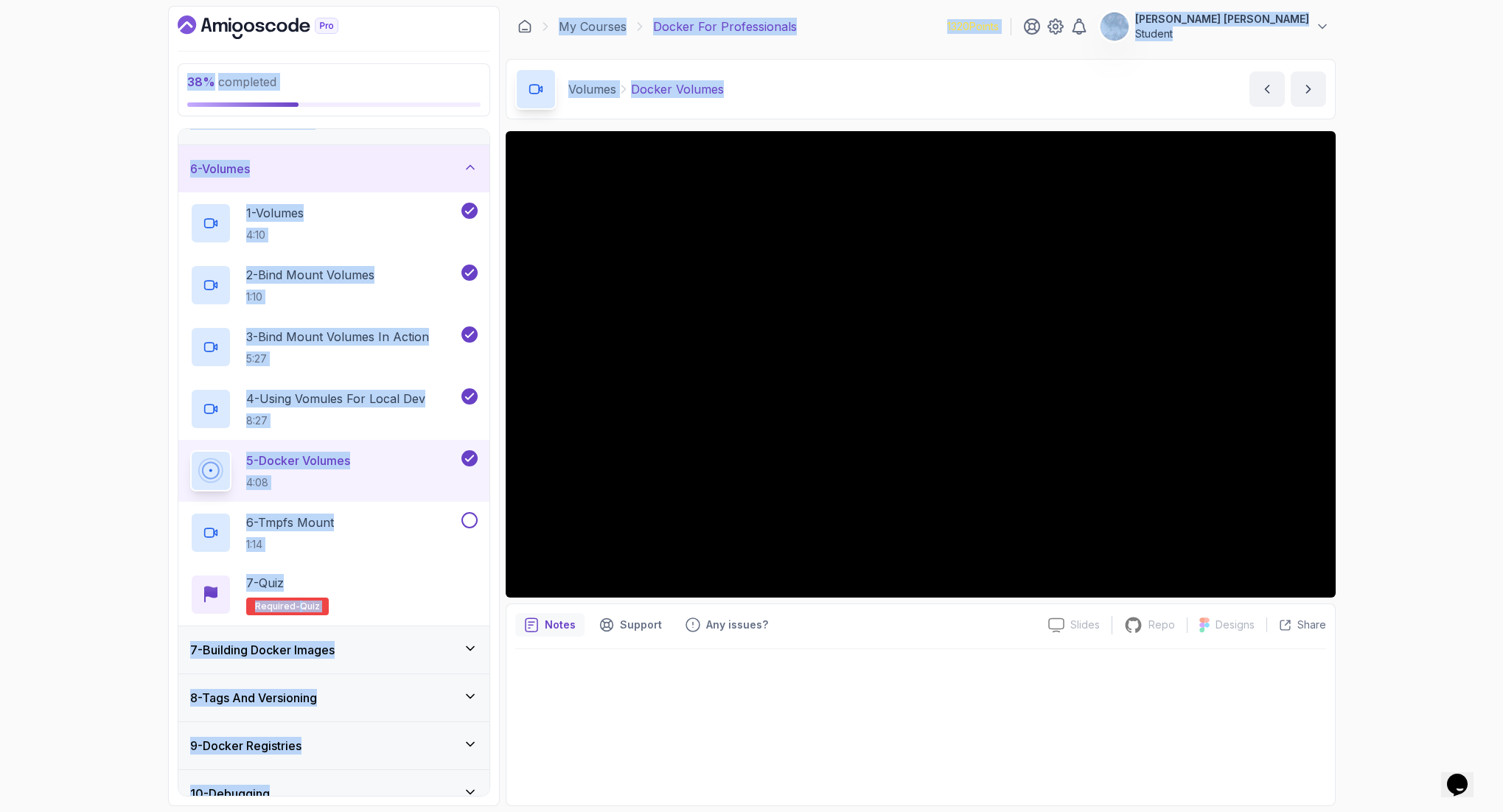
drag, startPoint x: 832, startPoint y: 98, endPoint x: 335, endPoint y: 6, distance: 505.4
click at [407, 8] on div "38 % completed 1 - Intro 2 - Getting Started 3 - Containers 4 - Images 5 - Dock…" at bounding box center [752, 405] width 1167 height 800
click at [22, 124] on div "38 % completed 1 - Intro 2 - Getting Started 3 - Containers 4 - Images 5 - Dock…" at bounding box center [752, 406] width 1503 height 812
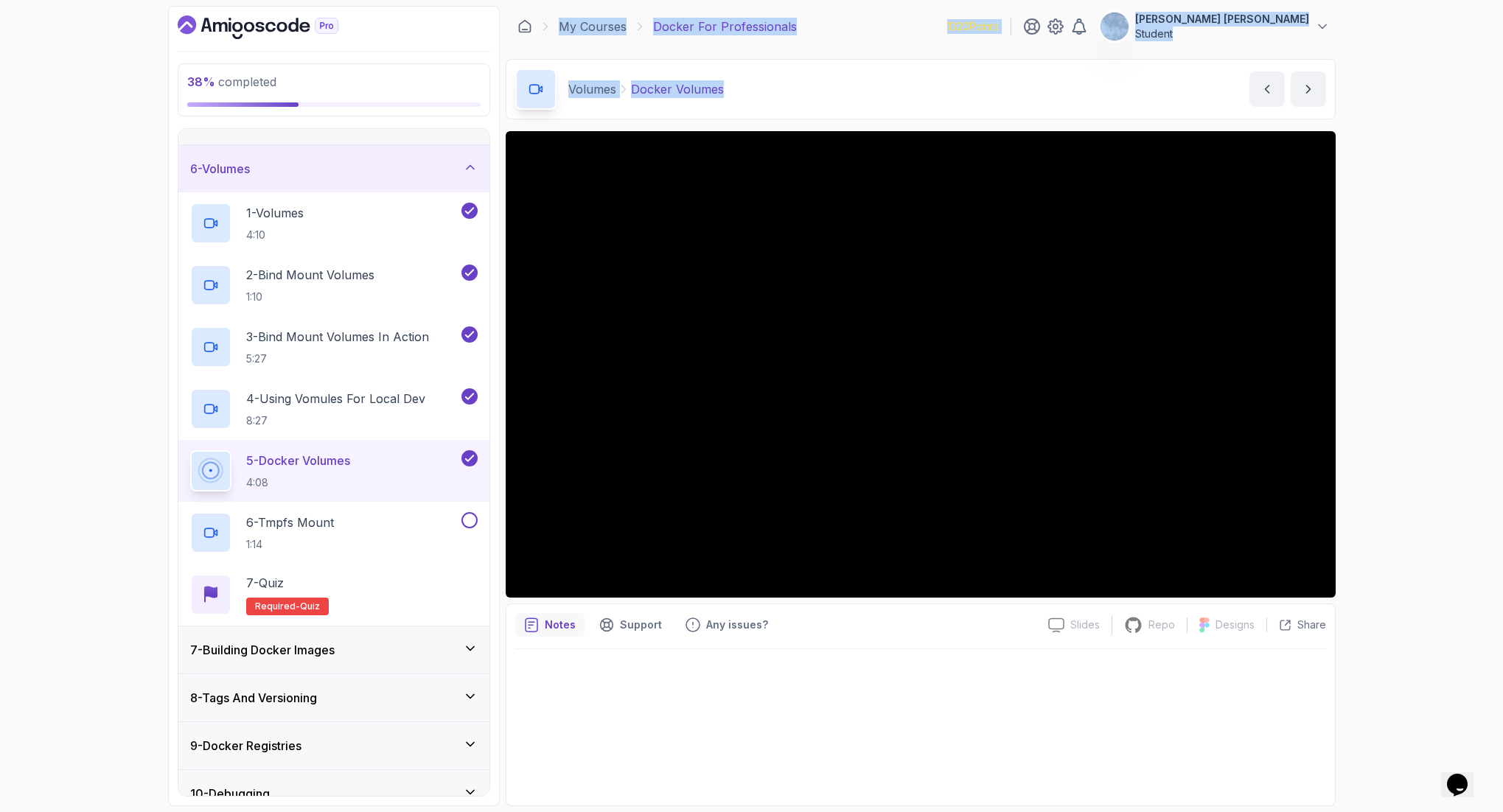
drag, startPoint x: 637, startPoint y: 52, endPoint x: 784, endPoint y: 83, distance: 150.2
click at [781, 84] on section "38 % completed 1 - Intro 2 - Getting Started 3 - Containers 4 - Images 5 - Dock…" at bounding box center [752, 406] width 1179 height 812
click at [823, 73] on div "Volumes Docker Volumes Docker Volumes by [PERSON_NAME]" at bounding box center [920, 89] width 829 height 60
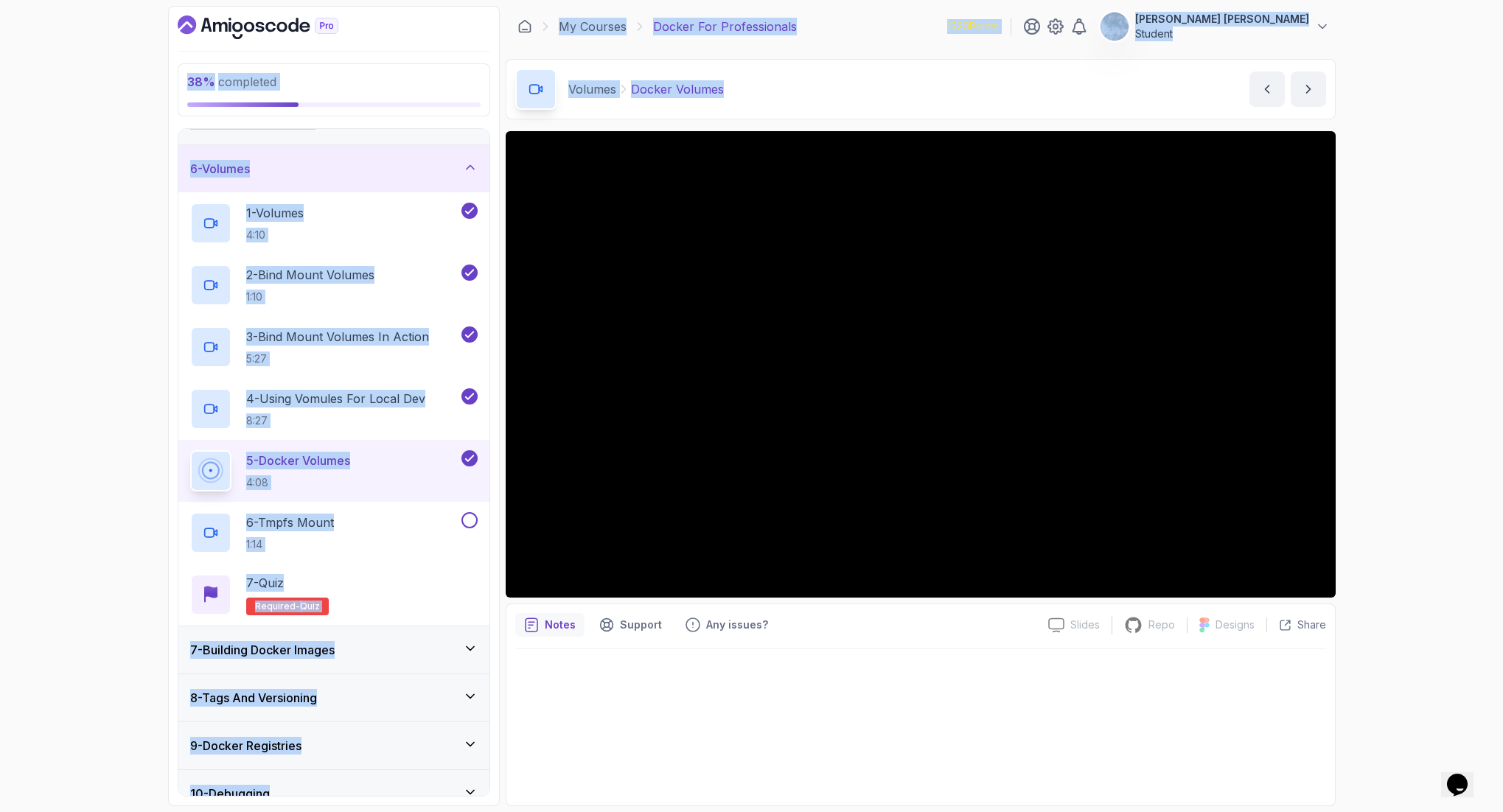
drag, startPoint x: 848, startPoint y: 98, endPoint x: 443, endPoint y: 10, distance: 414.5
click at [443, 10] on div "38 % completed 1 - Intro 2 - Getting Started 3 - Containers 4 - Images 5 - Dock…" at bounding box center [752, 405] width 1167 height 800
click at [76, 60] on div "38 % completed 1 - Intro 2 - Getting Started 3 - Containers 4 - Images 5 - Dock…" at bounding box center [752, 406] width 1503 height 812
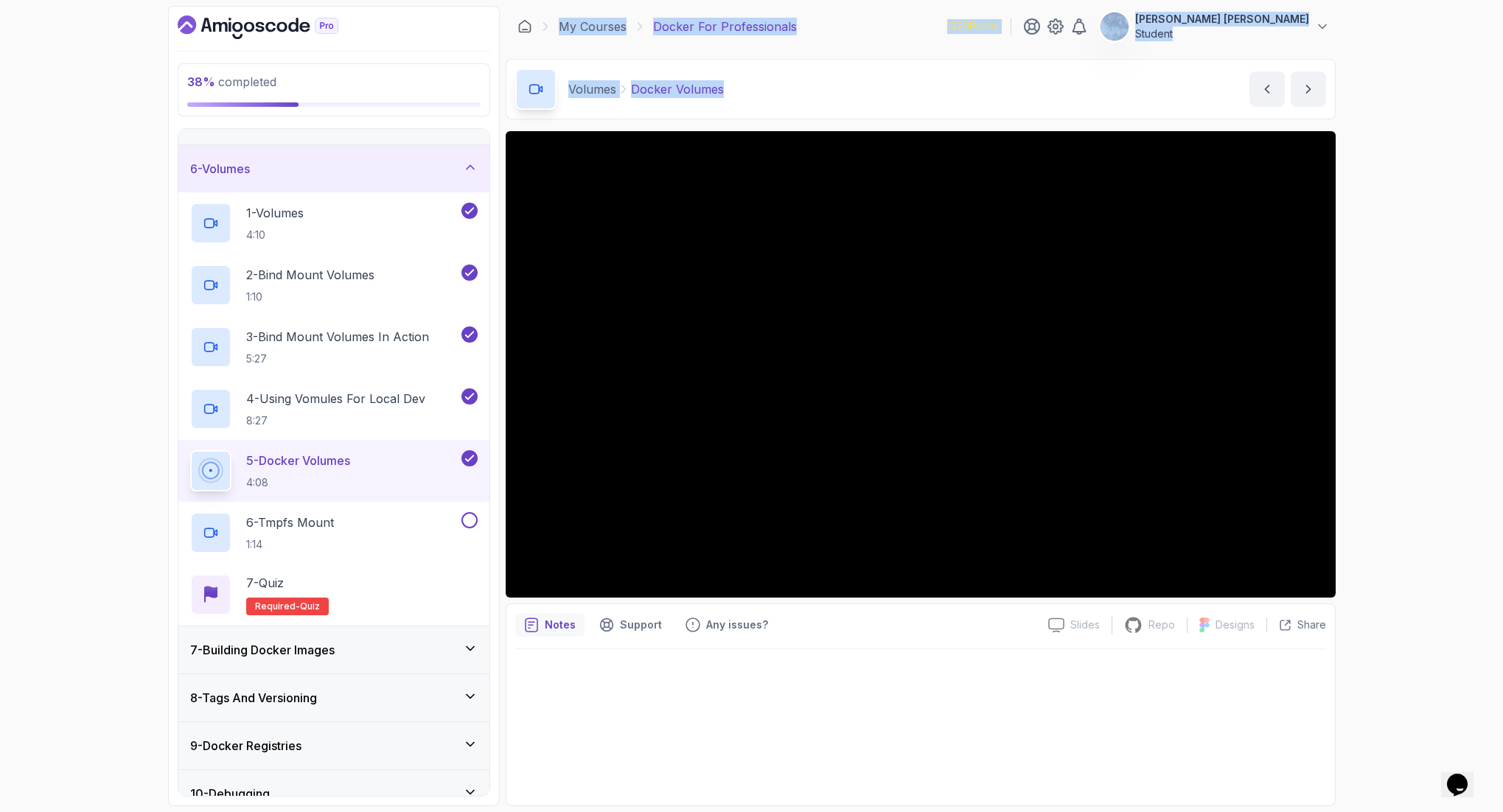
drag, startPoint x: 507, startPoint y: 5, endPoint x: 794, endPoint y: 118, distance: 308.4
click at [777, 122] on section "38 % completed 1 - Intro 2 - Getting Started 3 - Containers 4 - Images 5 - Dock…" at bounding box center [752, 406] width 1179 height 812
click at [816, 98] on div "Volumes Docker Volumes Docker Volumes by [PERSON_NAME]" at bounding box center [920, 89] width 829 height 60
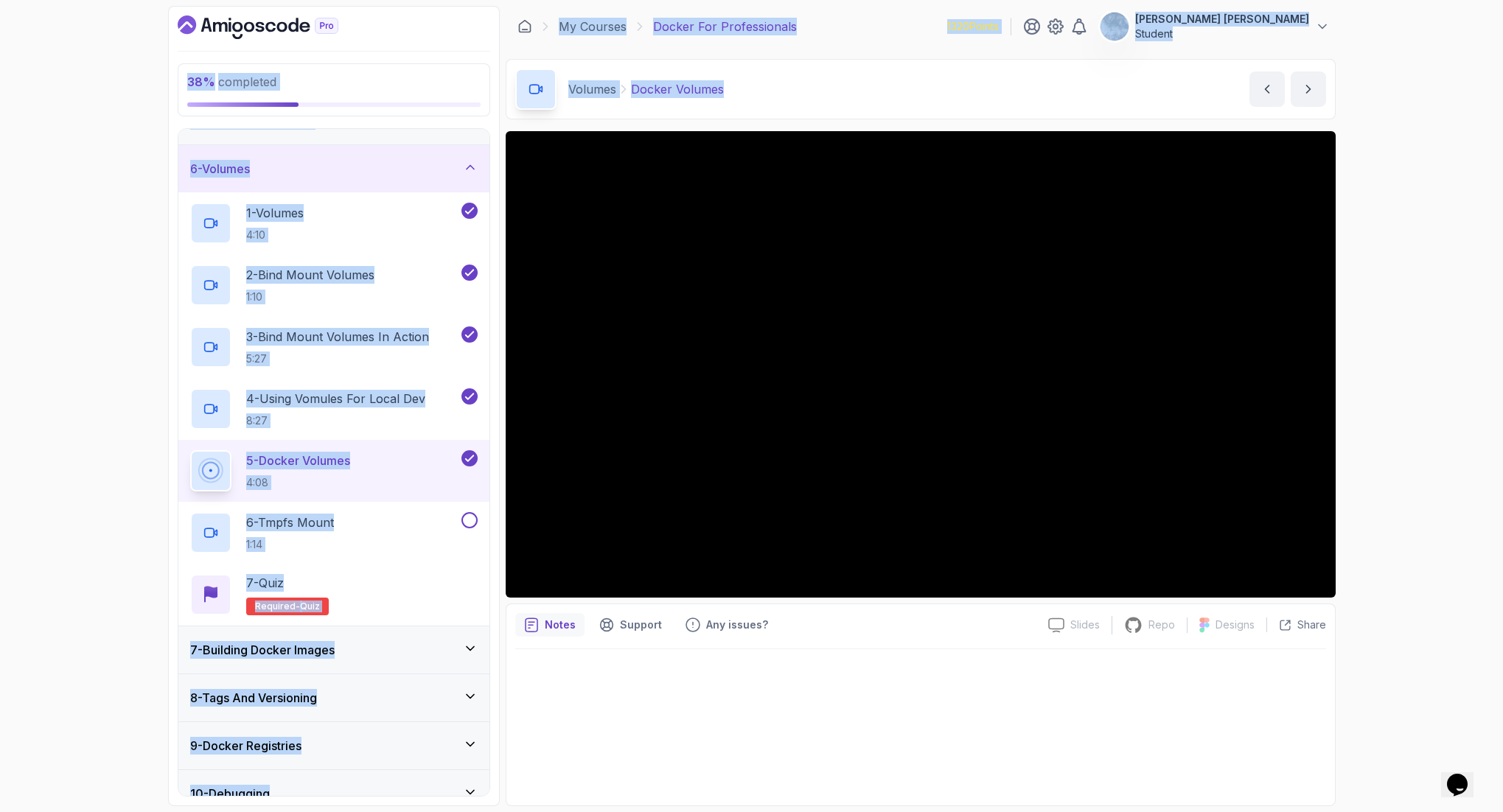
drag, startPoint x: 835, startPoint y: 107, endPoint x: 291, endPoint y: 5, distance: 553.5
click at [356, 5] on section "38 % completed 1 - Intro 2 - Getting Started 3 - Containers 4 - Images 5 - Dock…" at bounding box center [752, 406] width 1179 height 812
click at [142, 91] on div "38 % completed 1 - Intro 2 - Getting Started 3 - Containers 4 - Images 5 - Dock…" at bounding box center [752, 406] width 1503 height 812
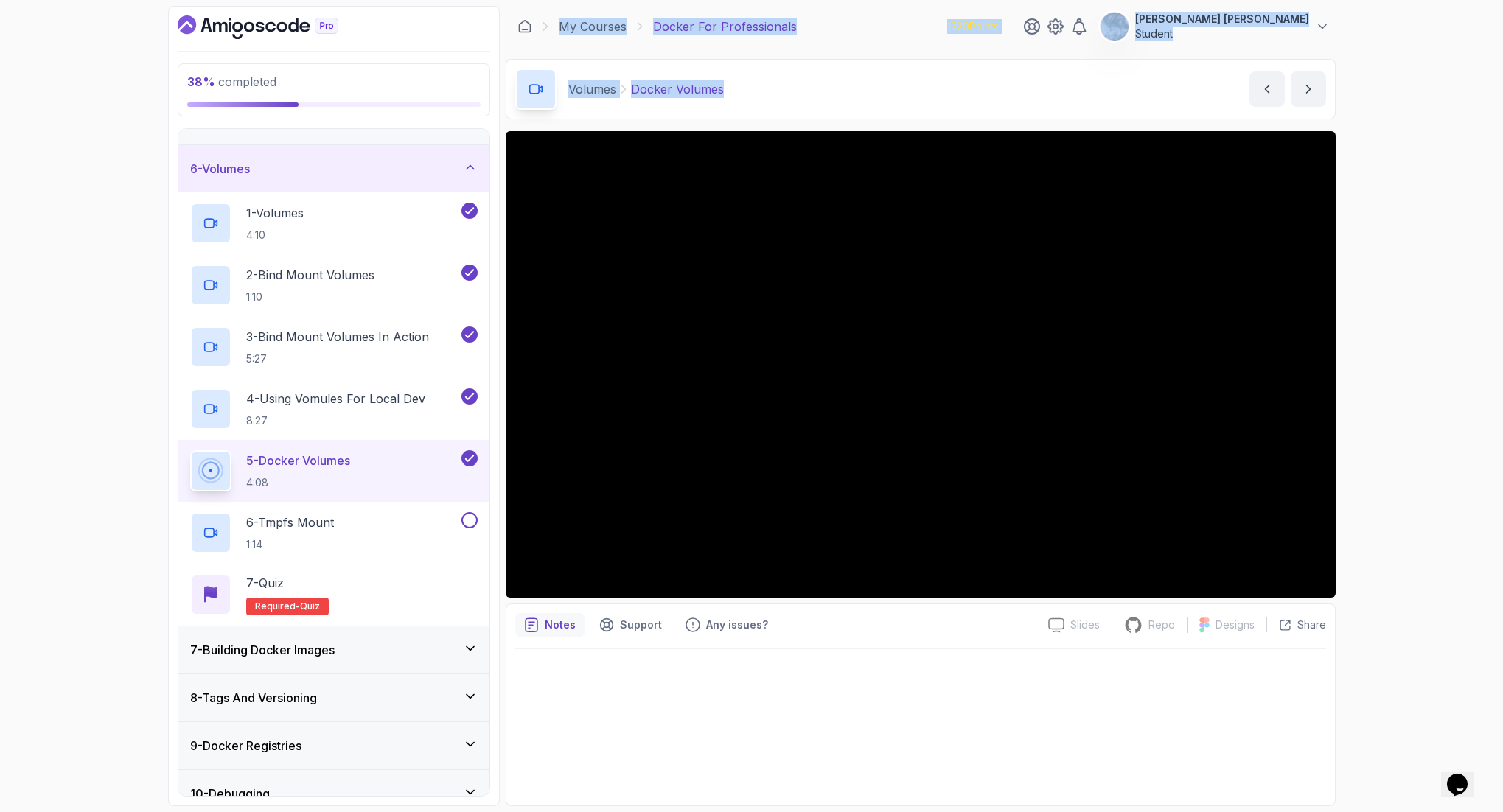
drag, startPoint x: 512, startPoint y: 6, endPoint x: 827, endPoint y: 101, distance: 329.0
click at [813, 104] on main "My Courses Docker For Professionals 1320 Points [PERSON_NAME] [PERSON_NAME] Stu…" at bounding box center [920, 405] width 829 height 800
click at [839, 95] on div "Volumes Docker Volumes Docker Volumes by [PERSON_NAME]" at bounding box center [920, 89] width 829 height 60
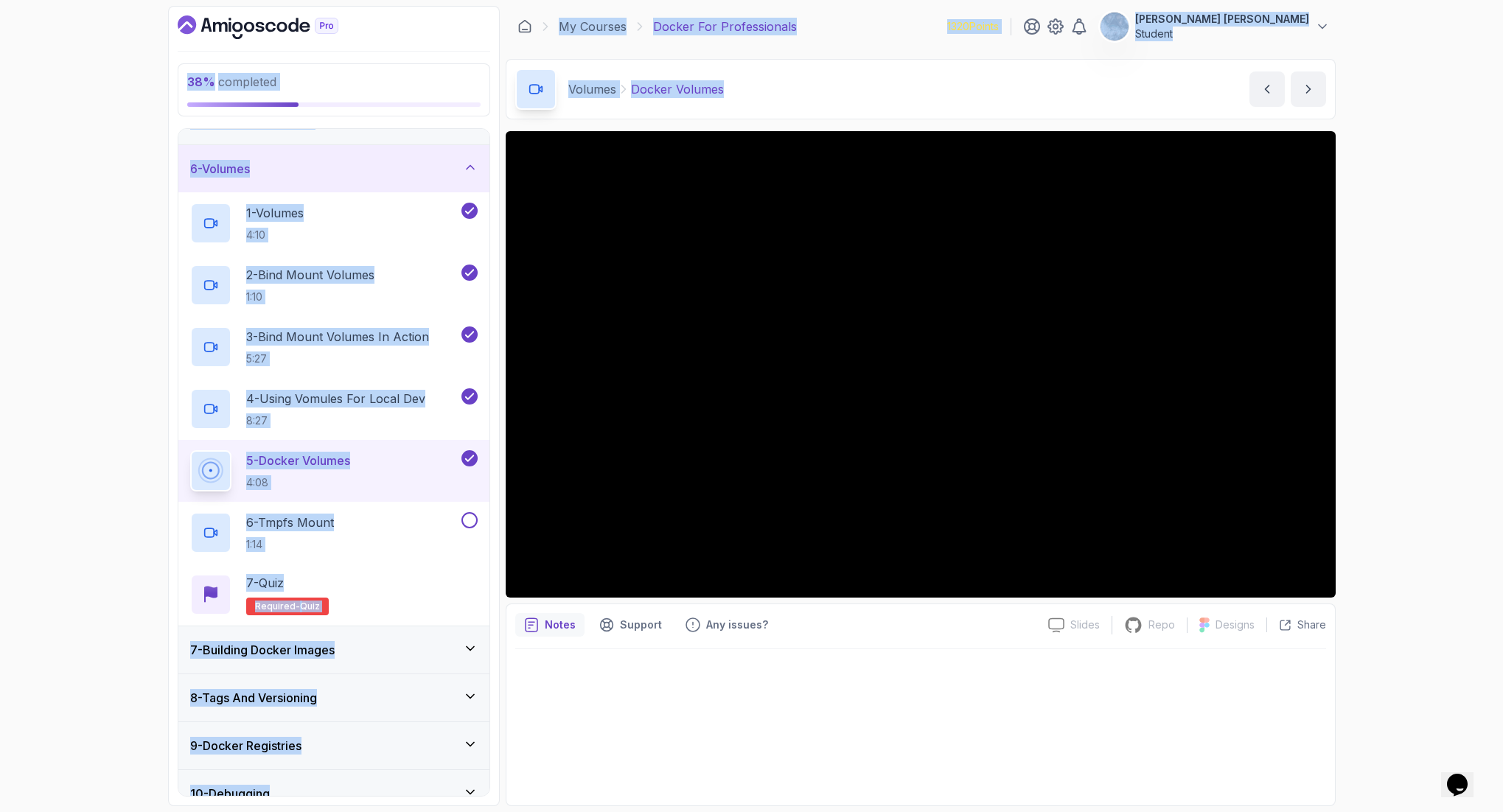
drag, startPoint x: 874, startPoint y: 102, endPoint x: 387, endPoint y: 12, distance: 495.2
click at [387, 12] on div "38 % completed 1 - Intro 2 - Getting Started 3 - Containers 4 - Images 5 - Dock…" at bounding box center [752, 405] width 1167 height 800
click at [67, 171] on div "38 % completed 1 - Intro 2 - Getting Started 3 - Containers 4 - Images 5 - Dock…" at bounding box center [752, 406] width 1503 height 812
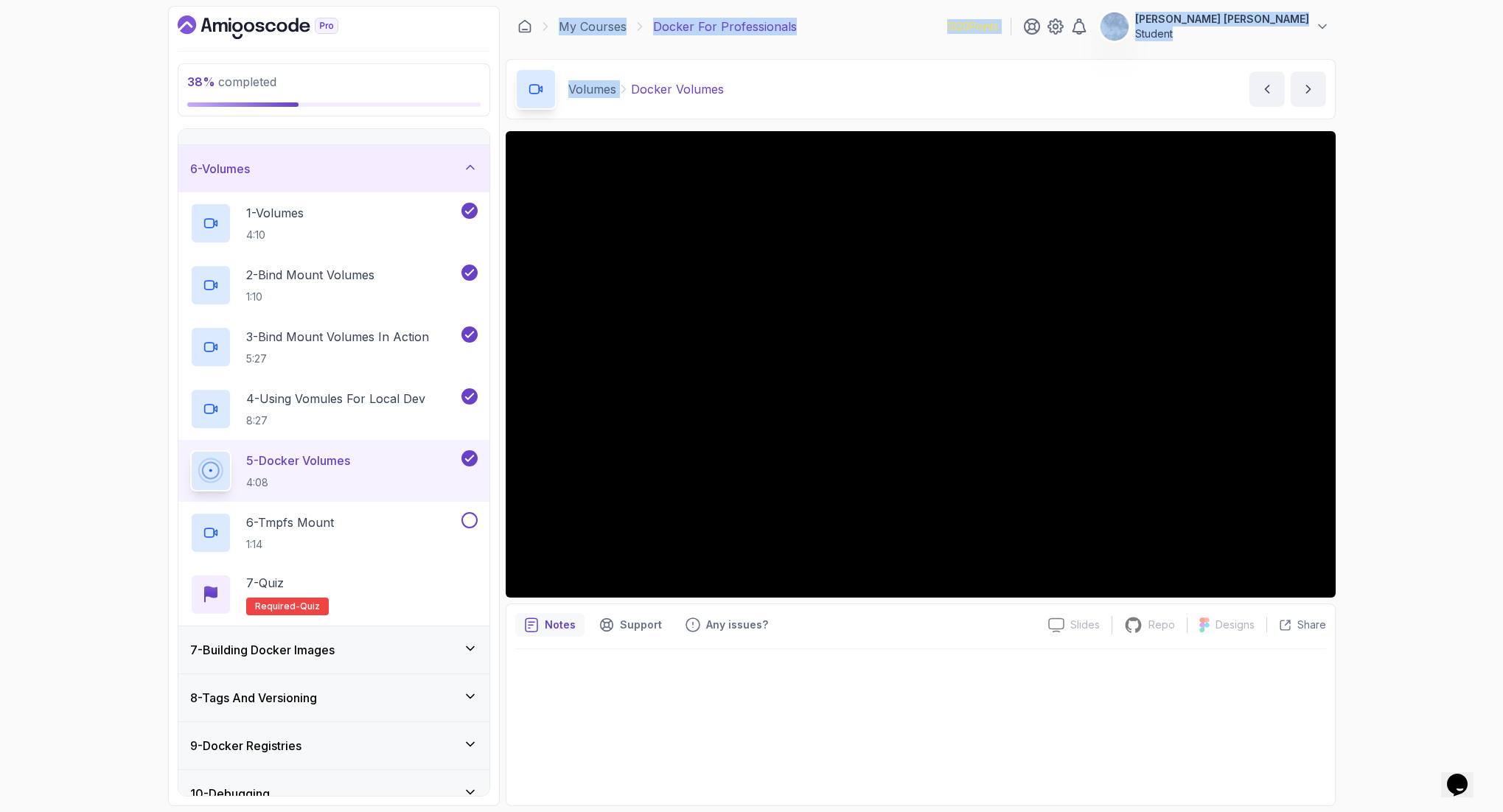
drag, startPoint x: 518, startPoint y: 8, endPoint x: 837, endPoint y: 78, distance: 326.6
click at [790, 81] on main "My Courses Docker For Professionals 1320 Points [PERSON_NAME] [PERSON_NAME] Stu…" at bounding box center [920, 405] width 829 height 800
click at [837, 77] on div "Volumes Docker Volumes Docker Volumes by [PERSON_NAME]" at bounding box center [920, 89] width 829 height 60
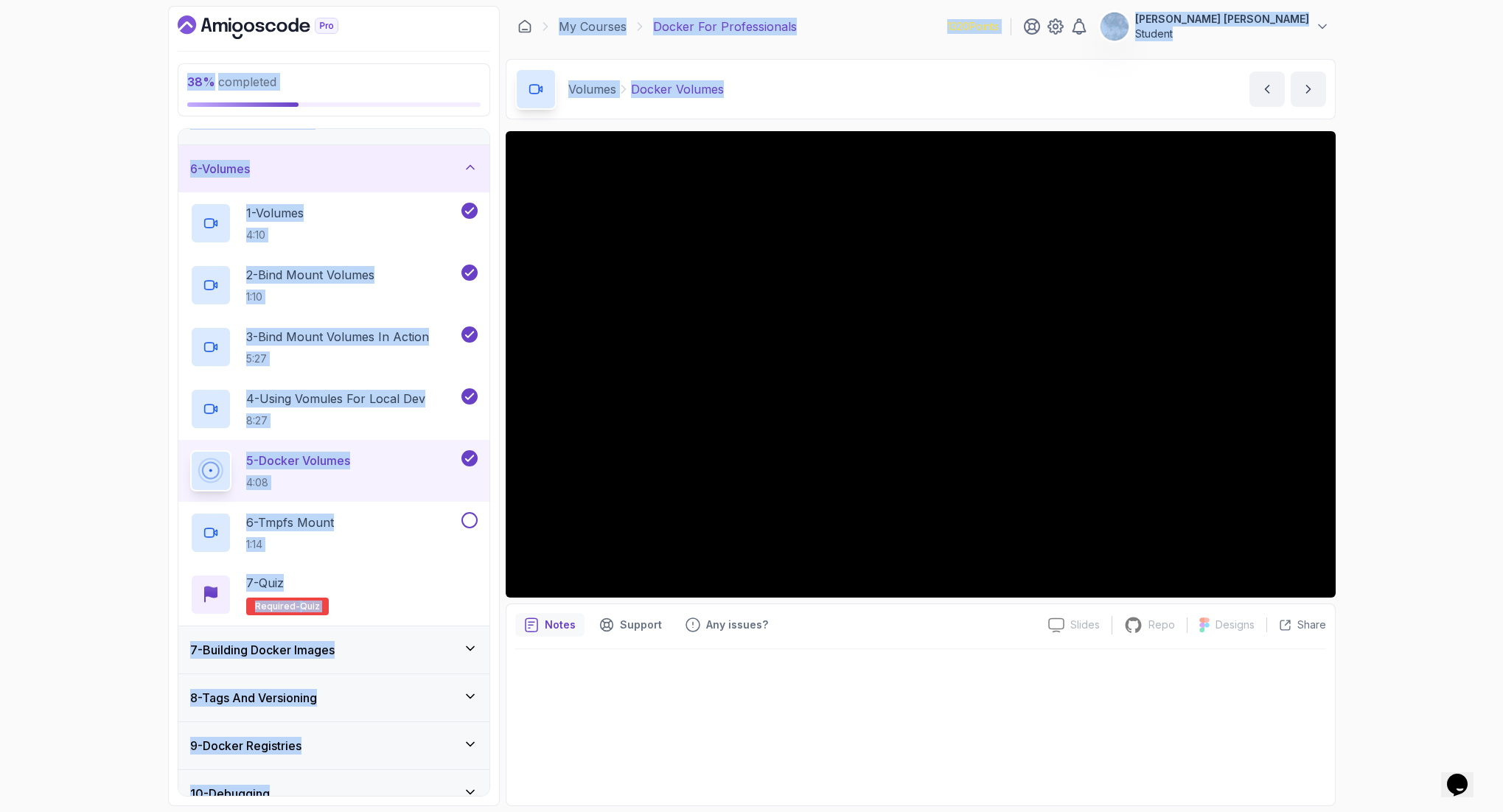
drag, startPoint x: 879, startPoint y: 112, endPoint x: 485, endPoint y: 19, distance: 404.8
click at [452, 0] on html "38 % completed 1 - Intro 2 - Getting Started 3 - Containers 4 - Images 5 - Dock…" at bounding box center [752, 406] width 1503 height 812
click at [873, 96] on div "Volumes Docker Volumes Docker Volumes by [PERSON_NAME]" at bounding box center [920, 89] width 829 height 60
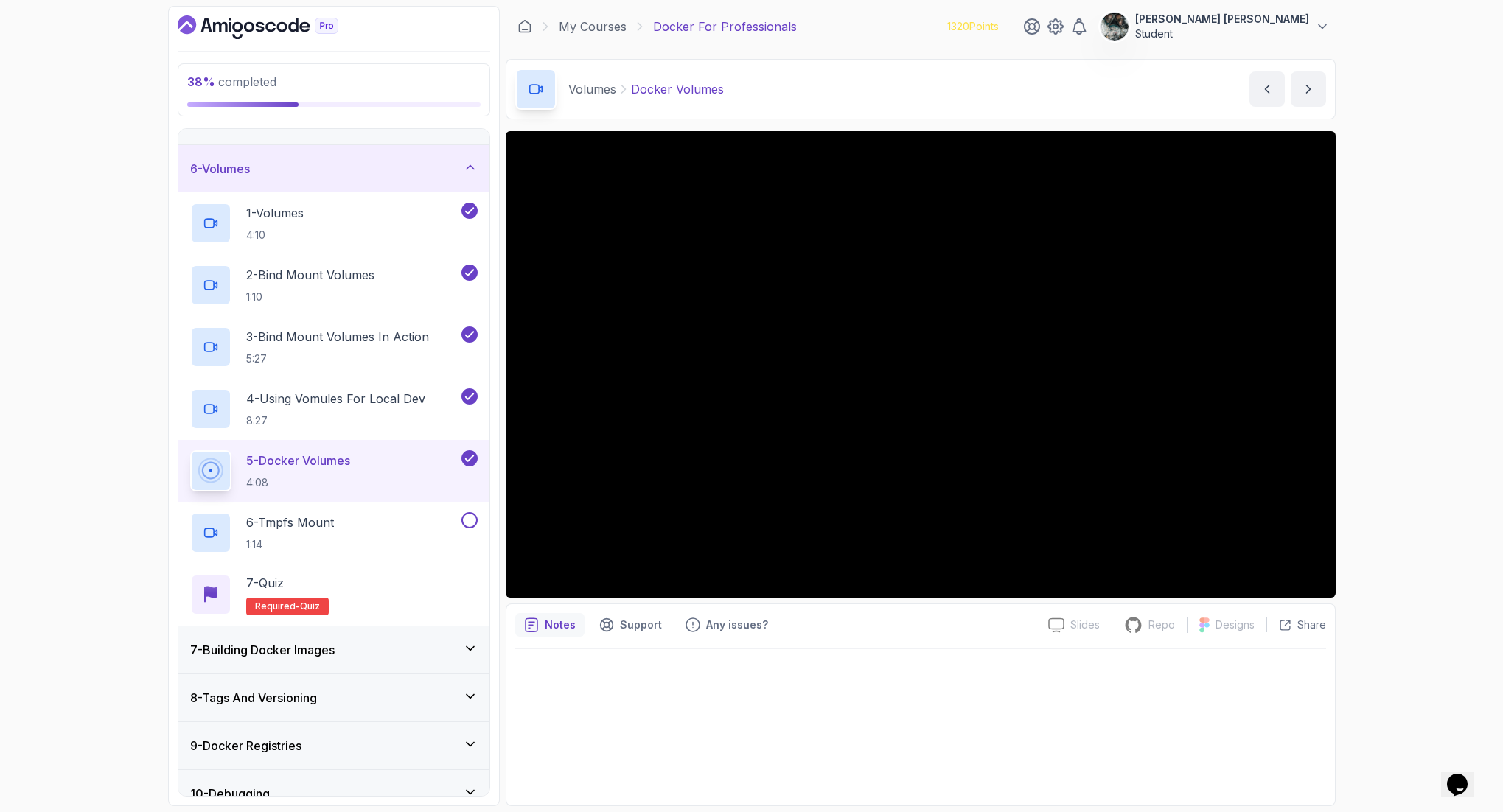
drag, startPoint x: 957, startPoint y: 130, endPoint x: 476, endPoint y: 38, distance: 489.7
click at [492, 36] on div "38 % completed 1 - Intro 2 - Getting Started 3 - Containers 4 - Images 5 - Dock…" at bounding box center [752, 405] width 1167 height 800
click at [23, 71] on div "38 % completed 1 - Intro 2 - Getting Started 3 - Containers 4 - Images 5 - Dock…" at bounding box center [752, 406] width 1503 height 812
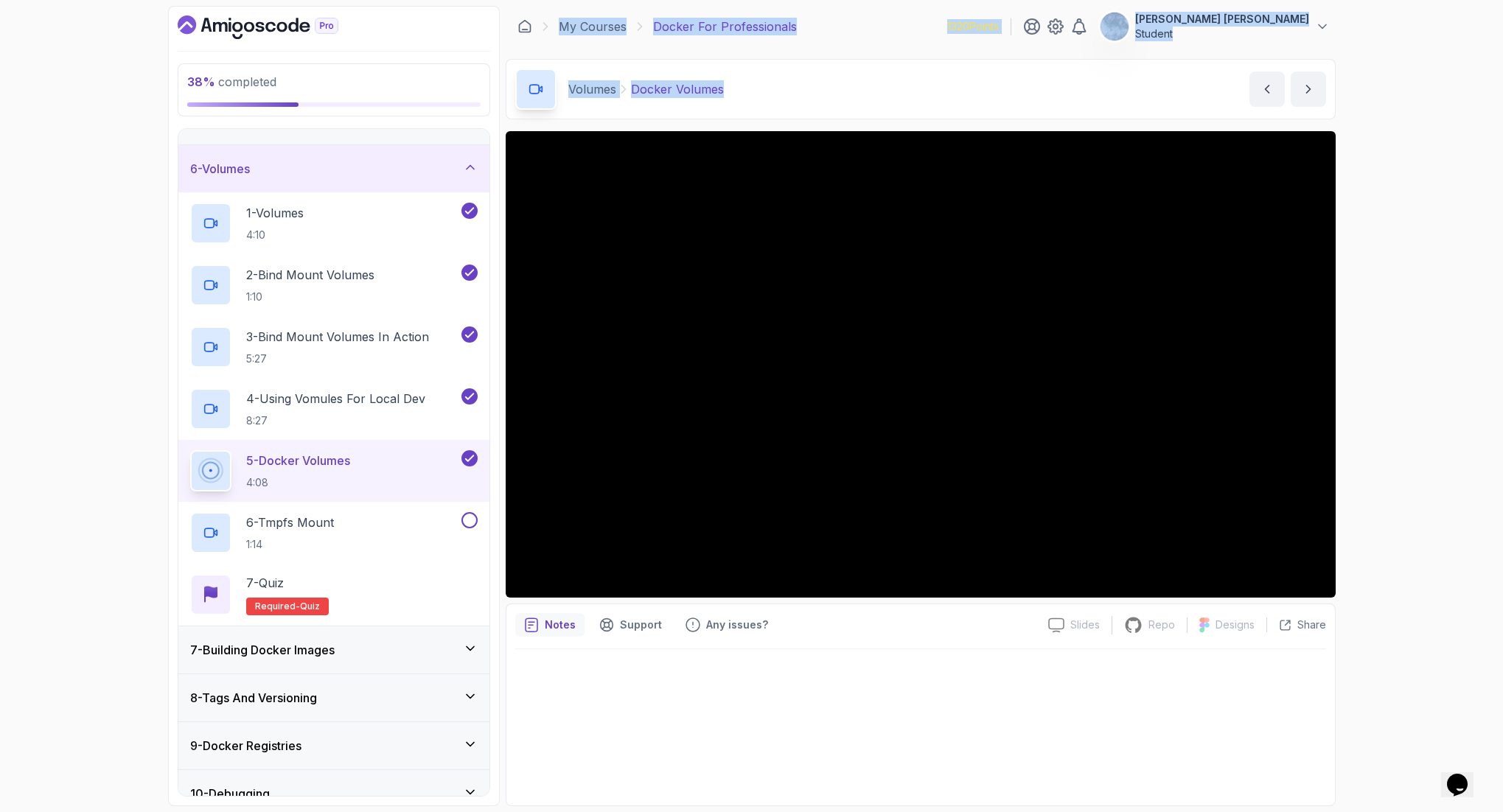
drag, startPoint x: 507, startPoint y: 6, endPoint x: 899, endPoint y: 97, distance: 402.4
click at [887, 122] on main "My Courses Docker For Professionals 1320 Points [PERSON_NAME] [PERSON_NAME] Stu…" at bounding box center [920, 405] width 829 height 800
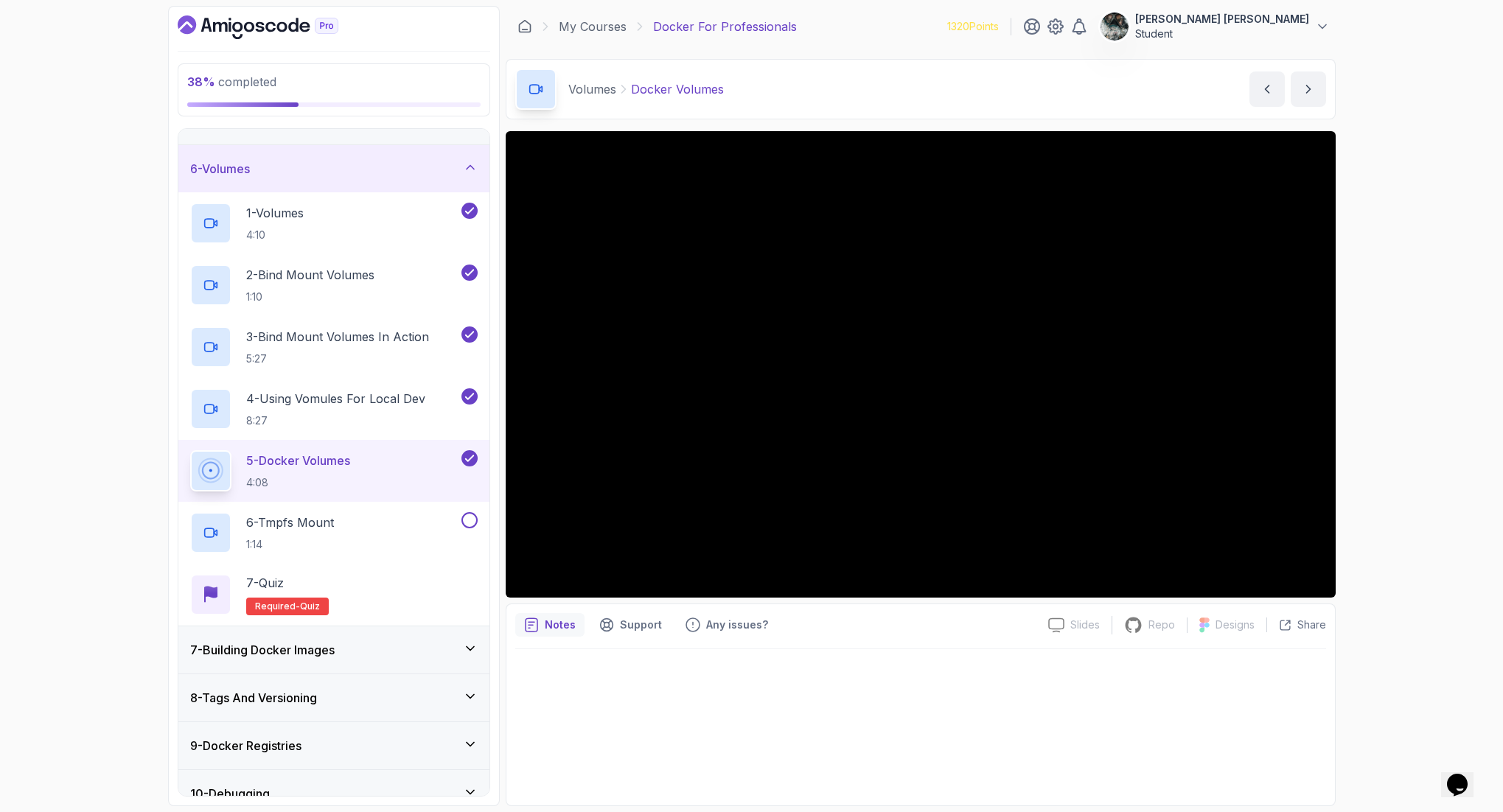
click at [903, 91] on div "Volumes Docker Volumes Docker Volumes by [PERSON_NAME]" at bounding box center [920, 89] width 829 height 60
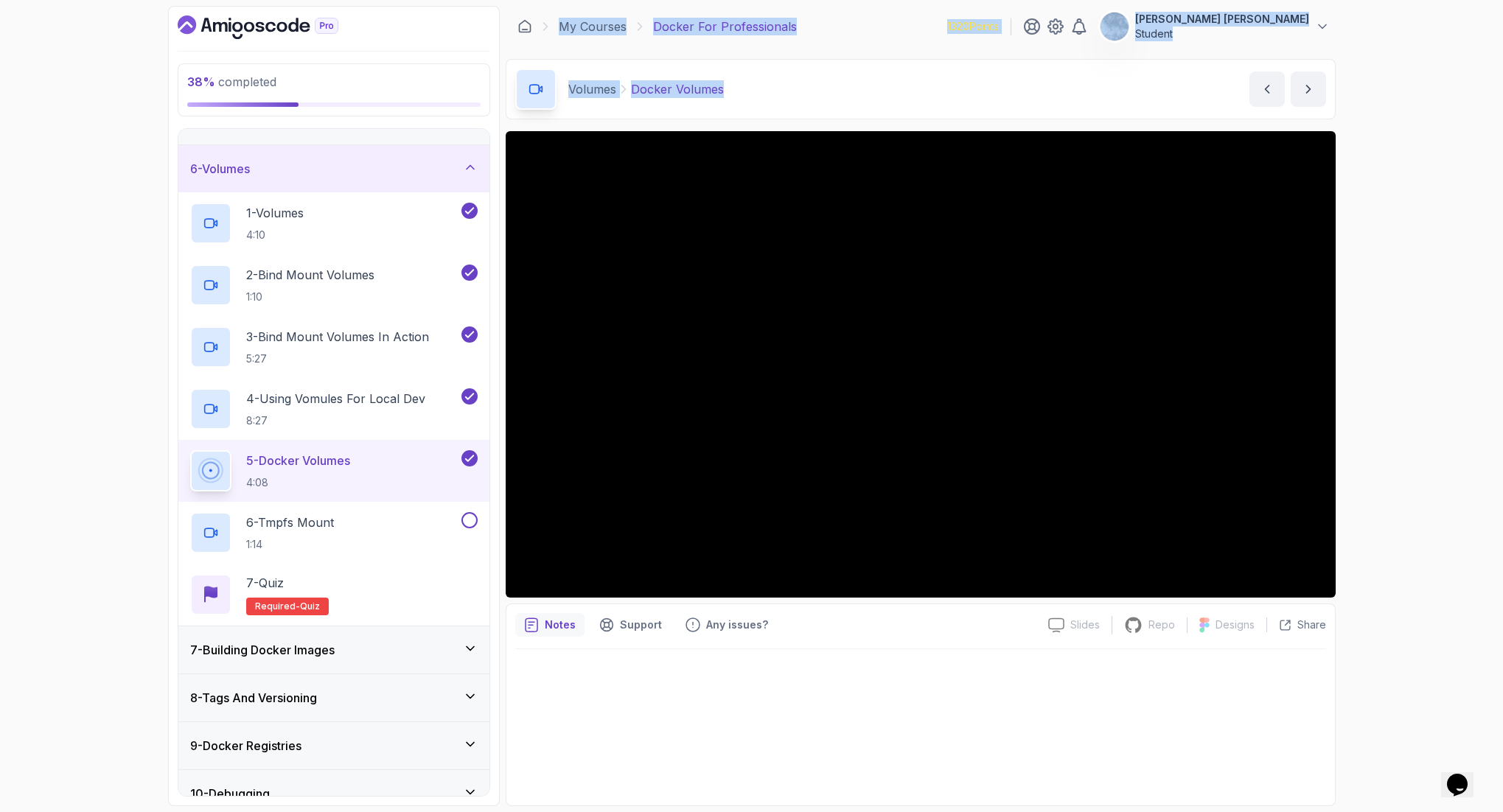
drag, startPoint x: 983, startPoint y: 101, endPoint x: 548, endPoint y: 12, distance: 444.0
click at [548, 12] on main "My Courses Docker For Professionals 1320 Points [PERSON_NAME] [PERSON_NAME] Stu…" at bounding box center [920, 405] width 829 height 800
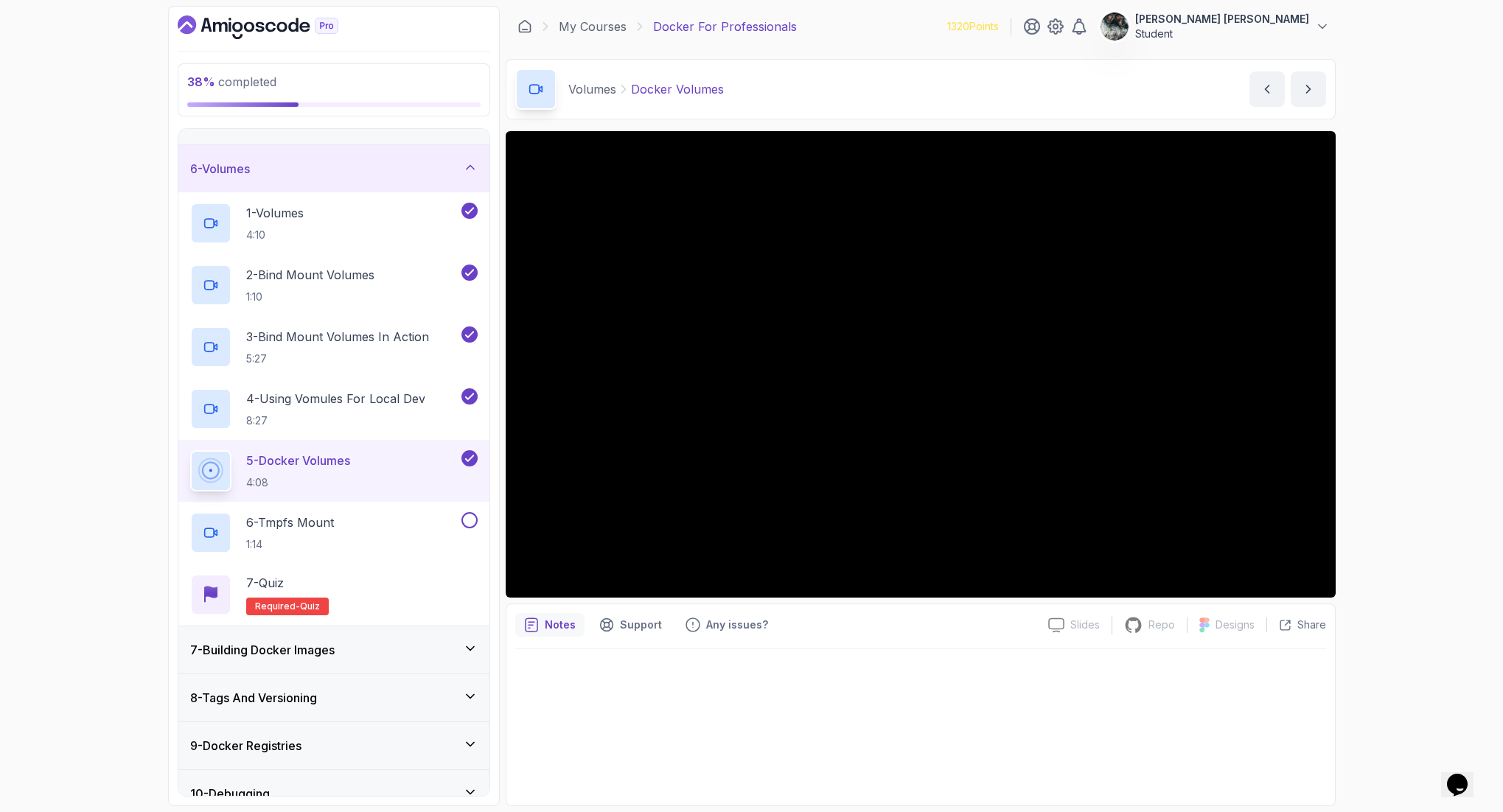
click at [521, 3] on section "38 % completed 1 - Intro 2 - Getting Started 3 - Containers 4 - Images 5 - Dock…" at bounding box center [752, 406] width 1179 height 812
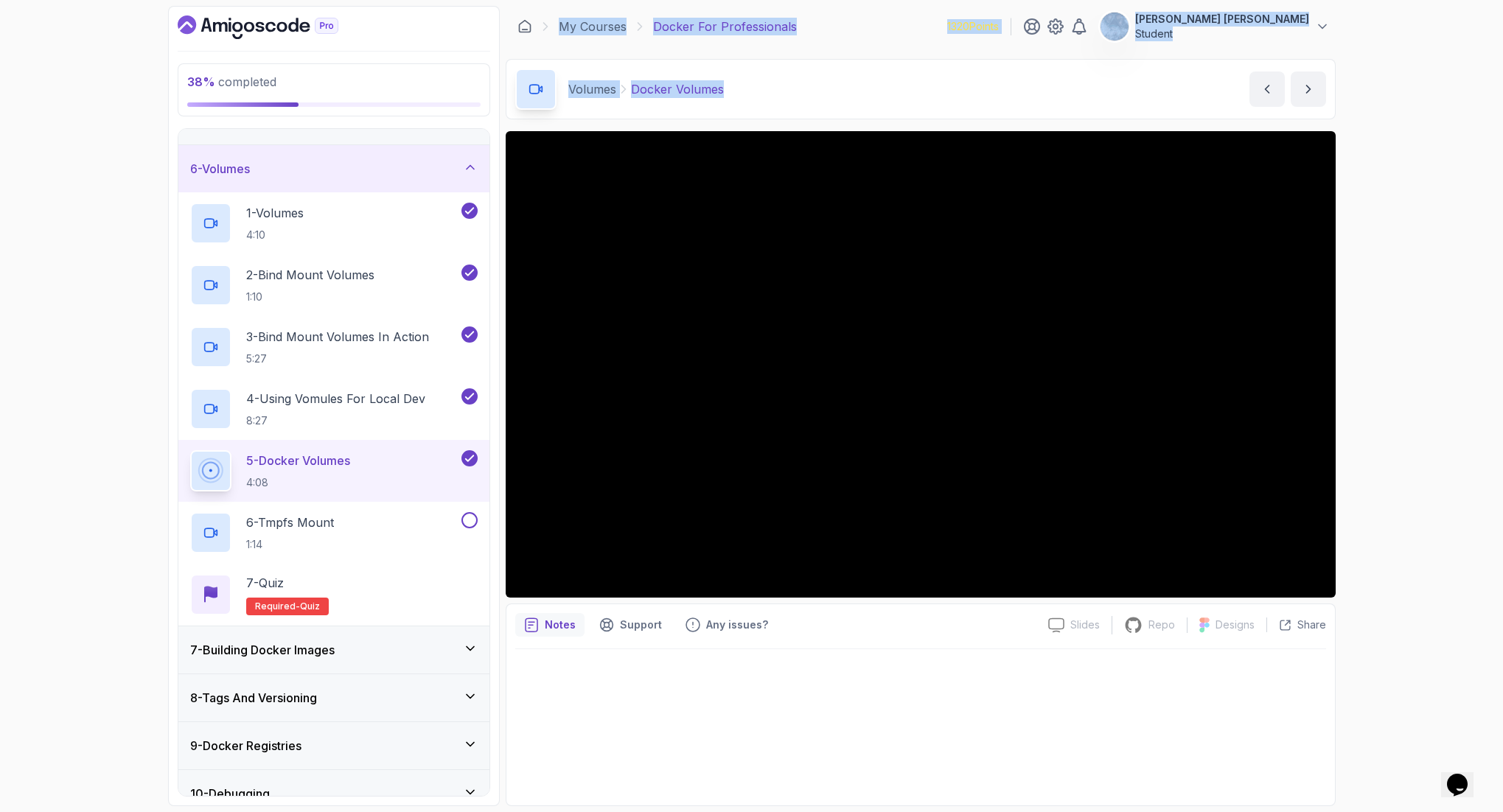
drag, startPoint x: 520, startPoint y: 6, endPoint x: 839, endPoint y: 92, distance: 330.4
click at [798, 108] on section "38 % completed 1 - Intro 2 - Getting Started 3 - Containers 4 - Images 5 - Dock…" at bounding box center [752, 406] width 1179 height 812
click at [860, 87] on div "Volumes Docker Volumes Docker Volumes by [PERSON_NAME]" at bounding box center [920, 89] width 829 height 60
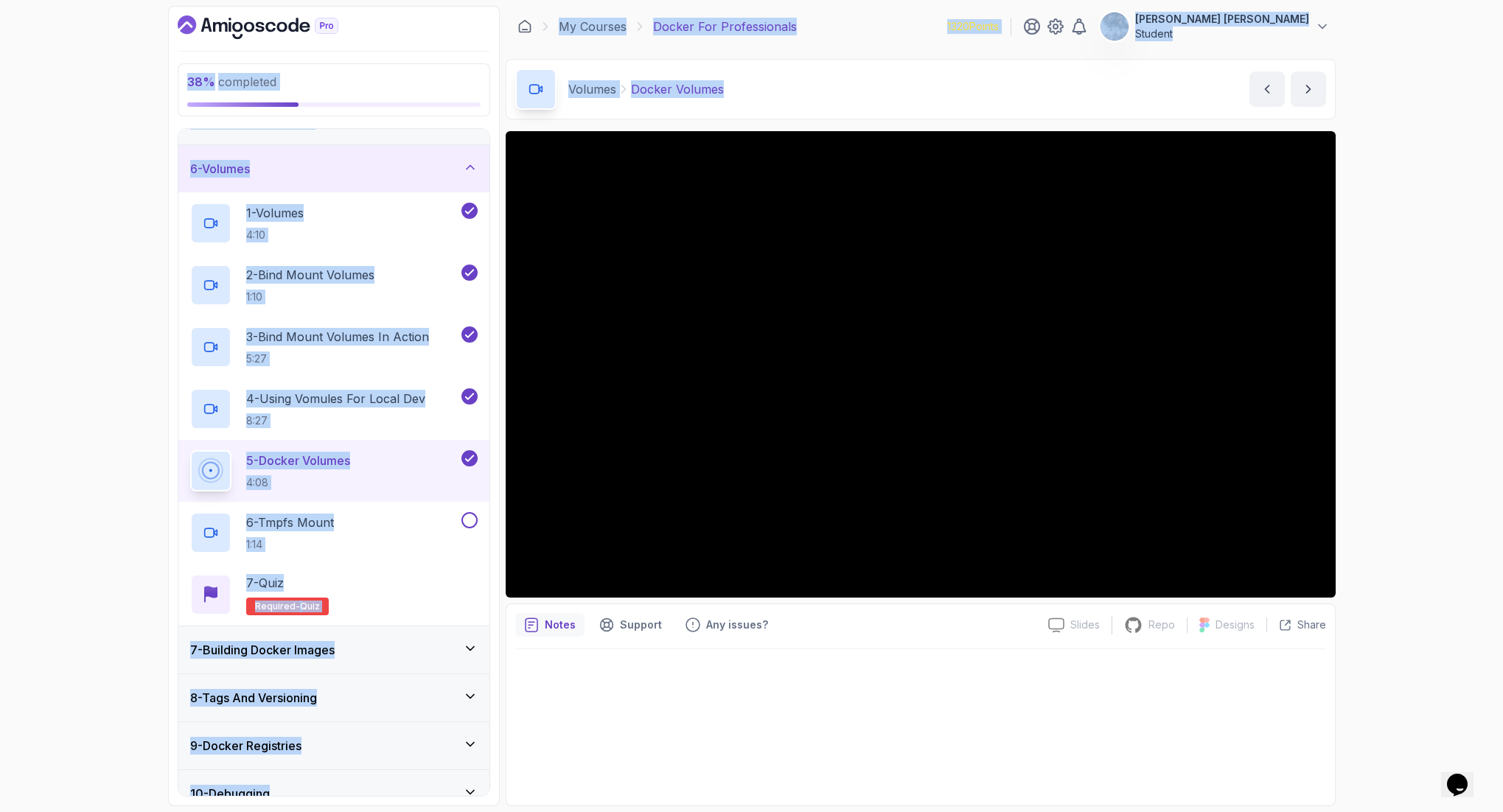
drag, startPoint x: 796, startPoint y: 94, endPoint x: 498, endPoint y: -15, distance: 317.3
click at [498, 0] on html "38 % completed 1 - Intro 2 - Getting Started 3 - Containers 4 - Images 5 - Dock…" at bounding box center [752, 406] width 1503 height 812
click at [521, 19] on icon at bounding box center [524, 26] width 15 height 15
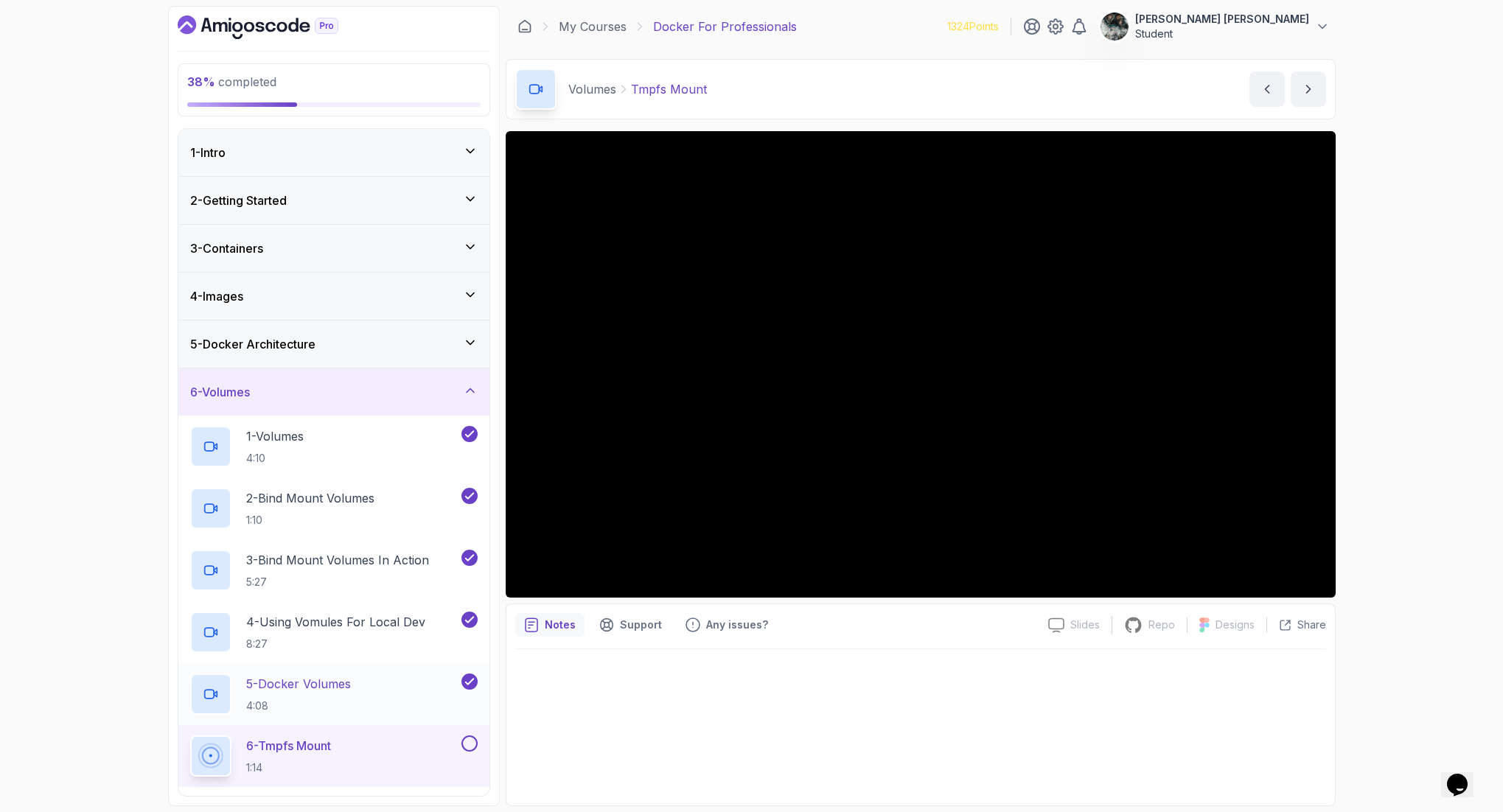
click at [366, 649] on div "5 - Docker Volumes 4:08" at bounding box center [333, 694] width 311 height 62
click at [378, 649] on div "6 - Tmpfs Mount 1:14" at bounding box center [325, 756] width 268 height 41
click at [471, 649] on button at bounding box center [469, 743] width 16 height 16
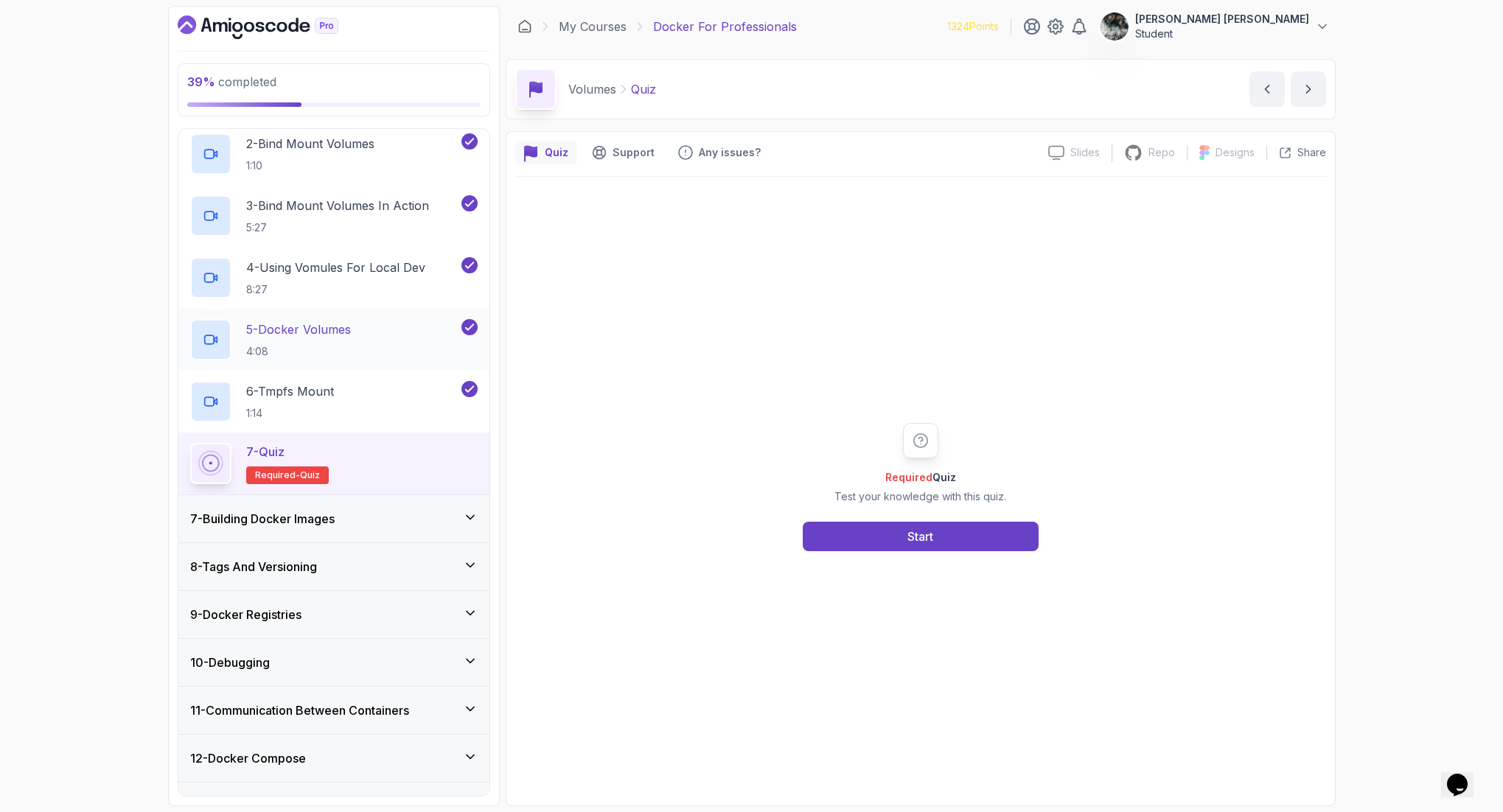
scroll to position [392, 0]
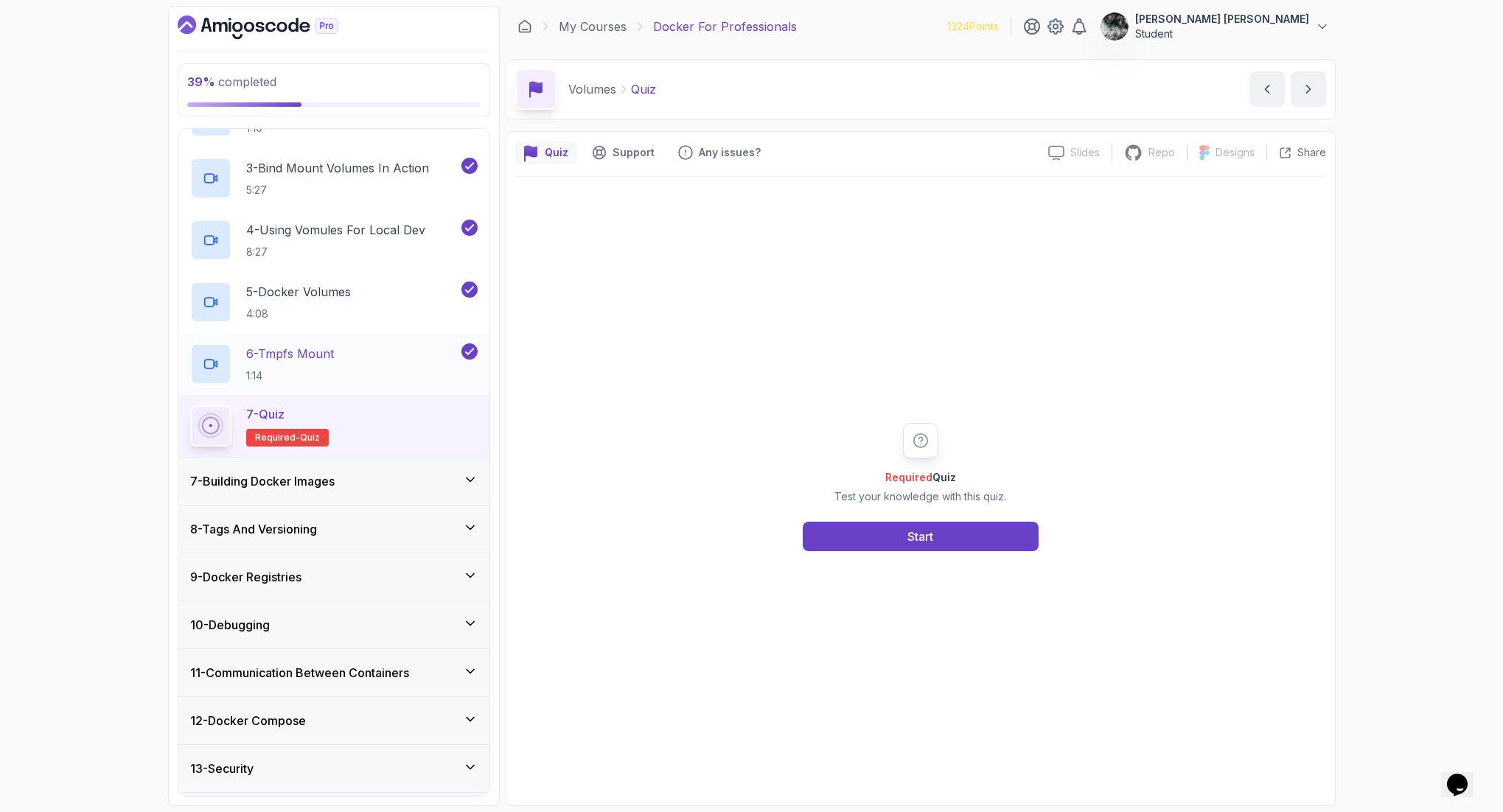
click at [397, 351] on div "6 - Tmpfs Mount 1:14" at bounding box center [325, 364] width 268 height 41
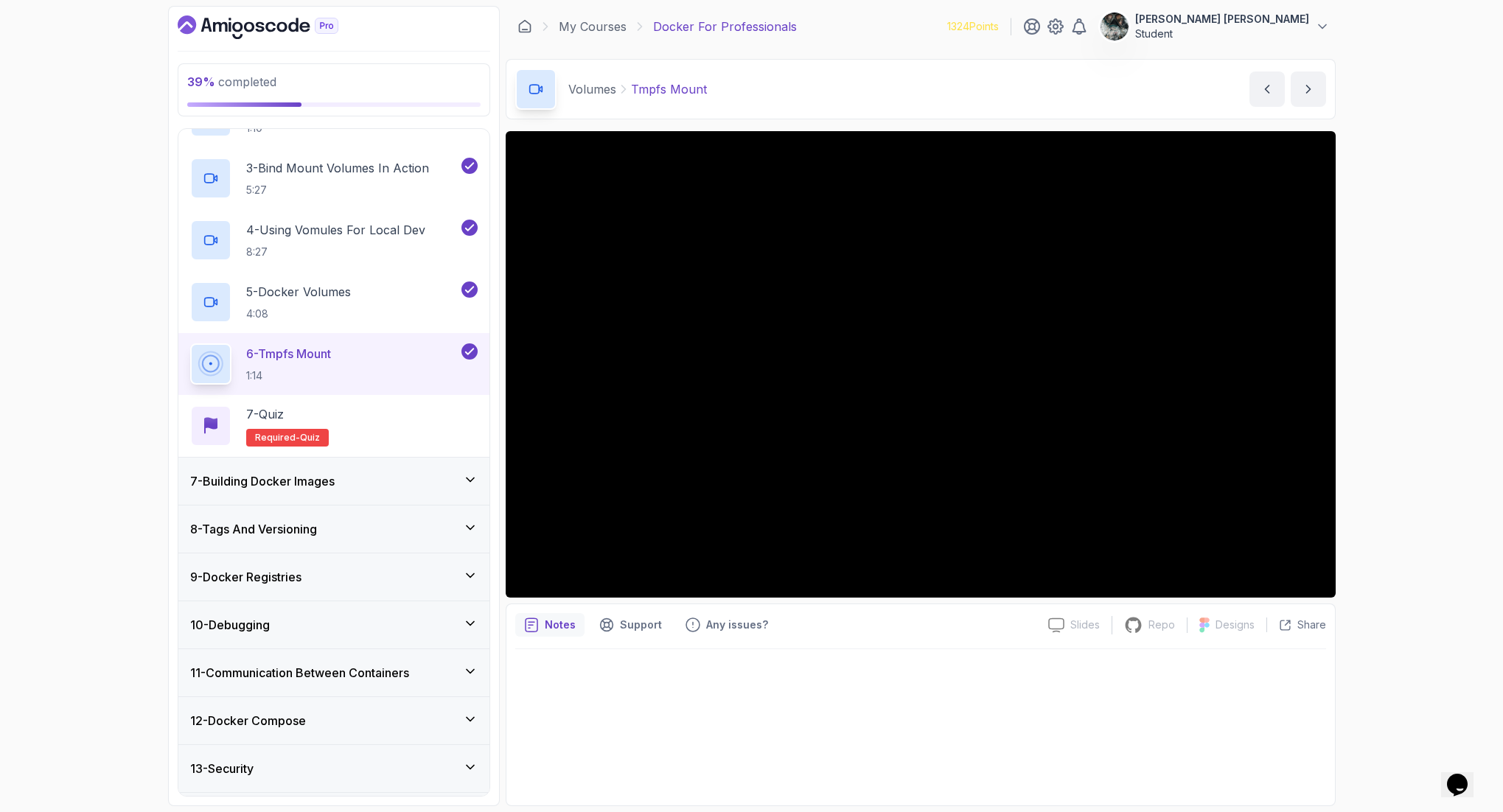
scroll to position [436, 0]
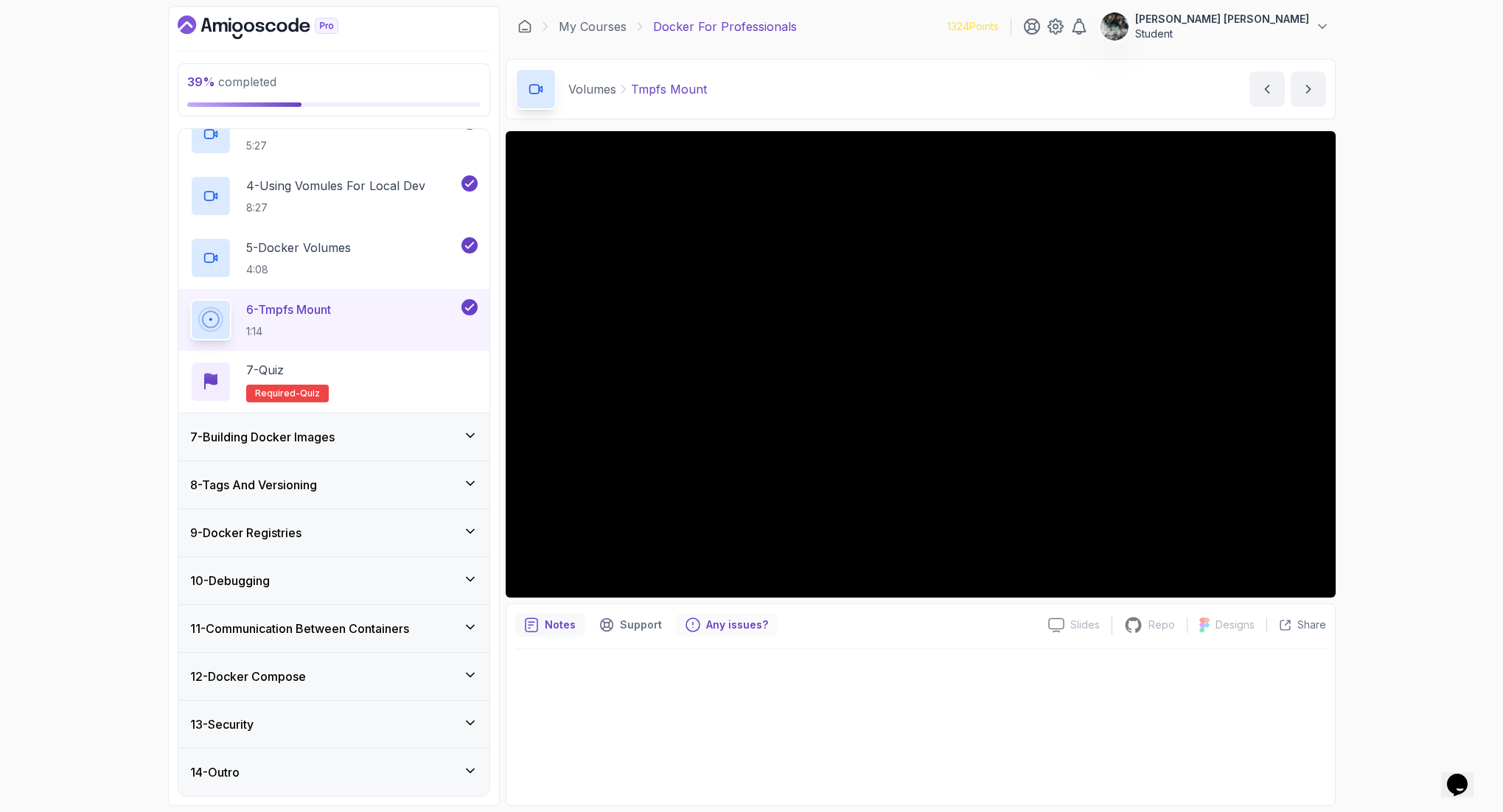
click at [719, 632] on div "Any issues?" at bounding box center [726, 624] width 100 height 23
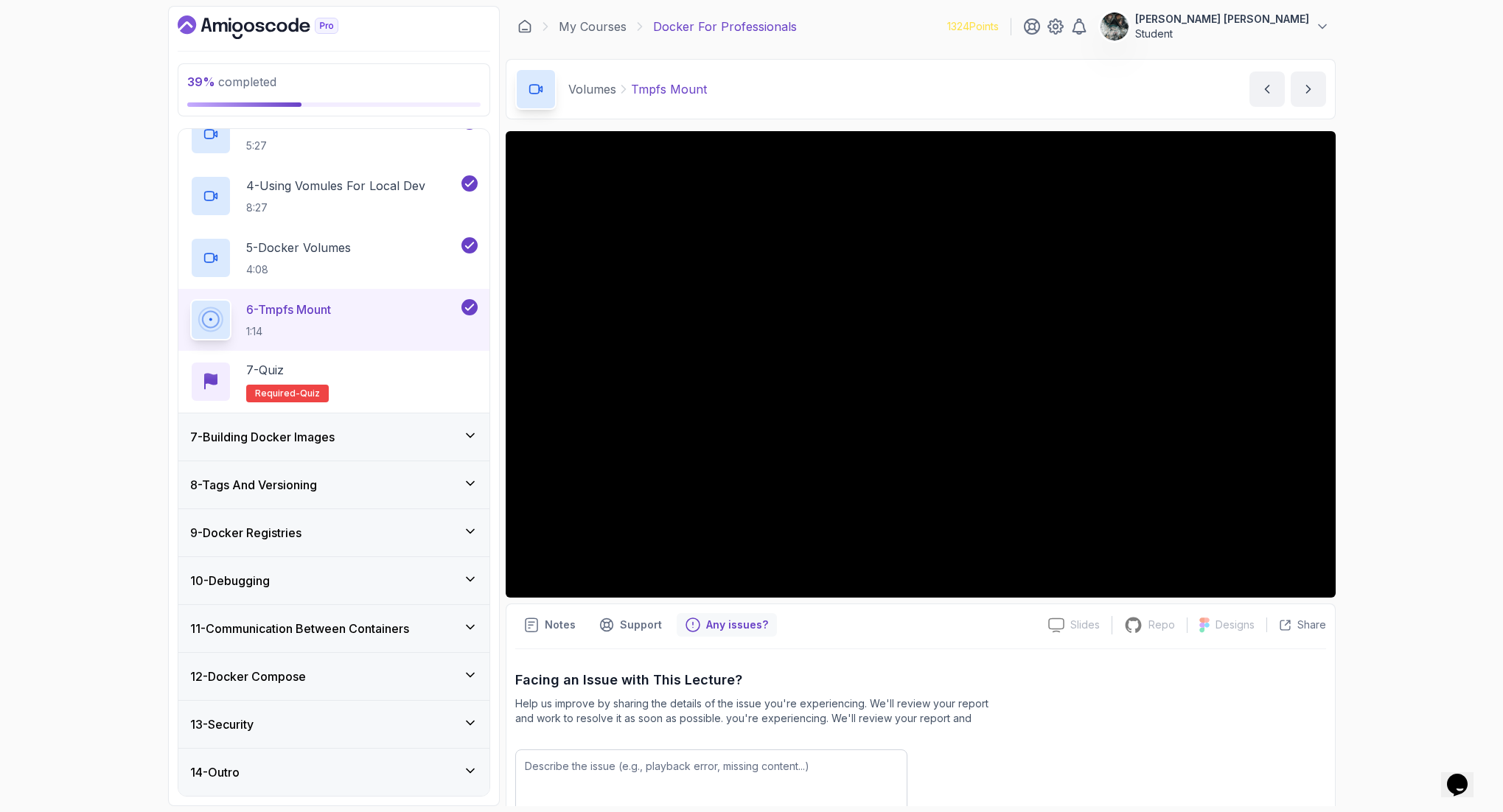
scroll to position [109, 0]
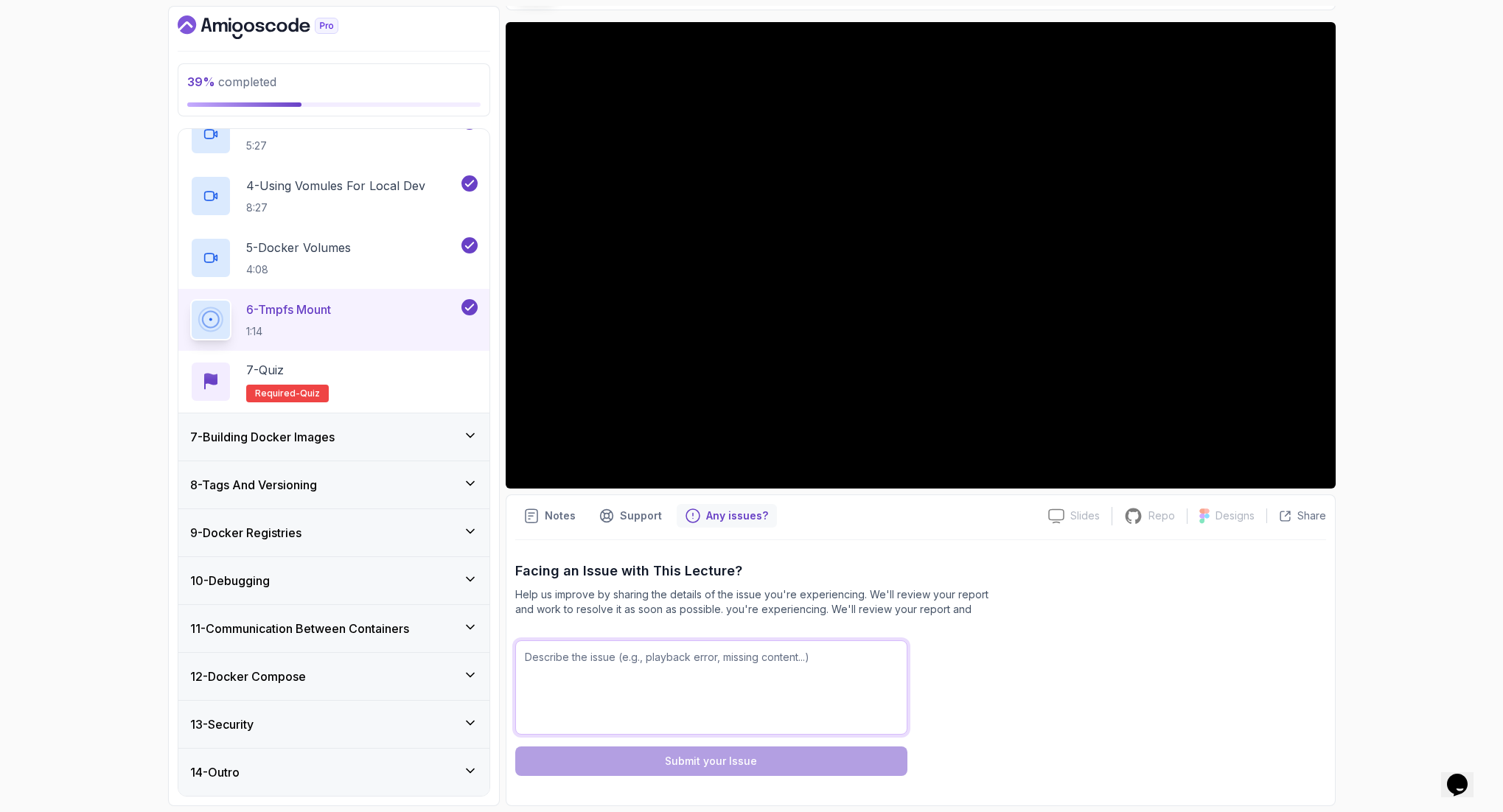
click at [699, 649] on textarea at bounding box center [711, 687] width 392 height 95
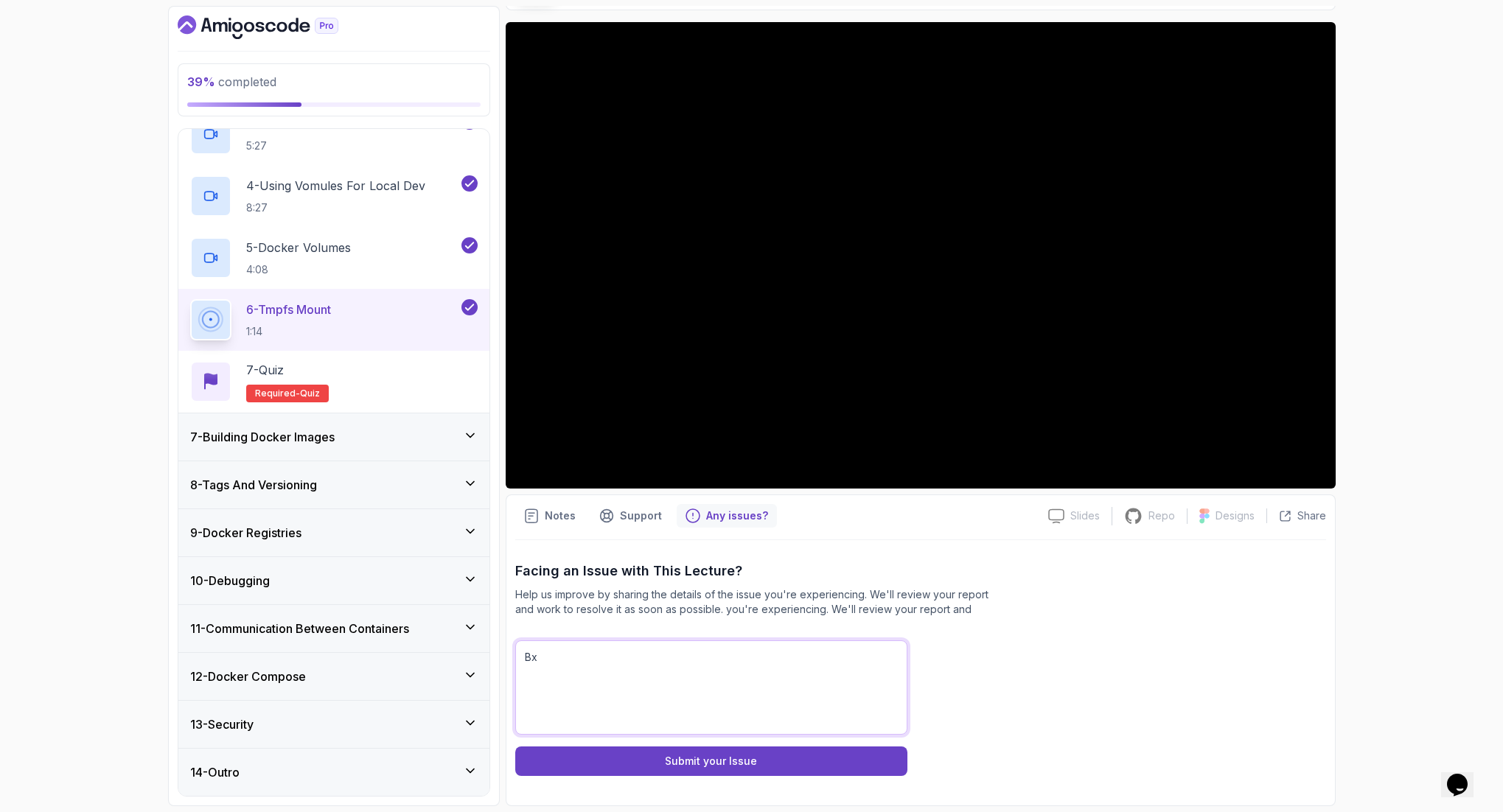
type textarea "В"
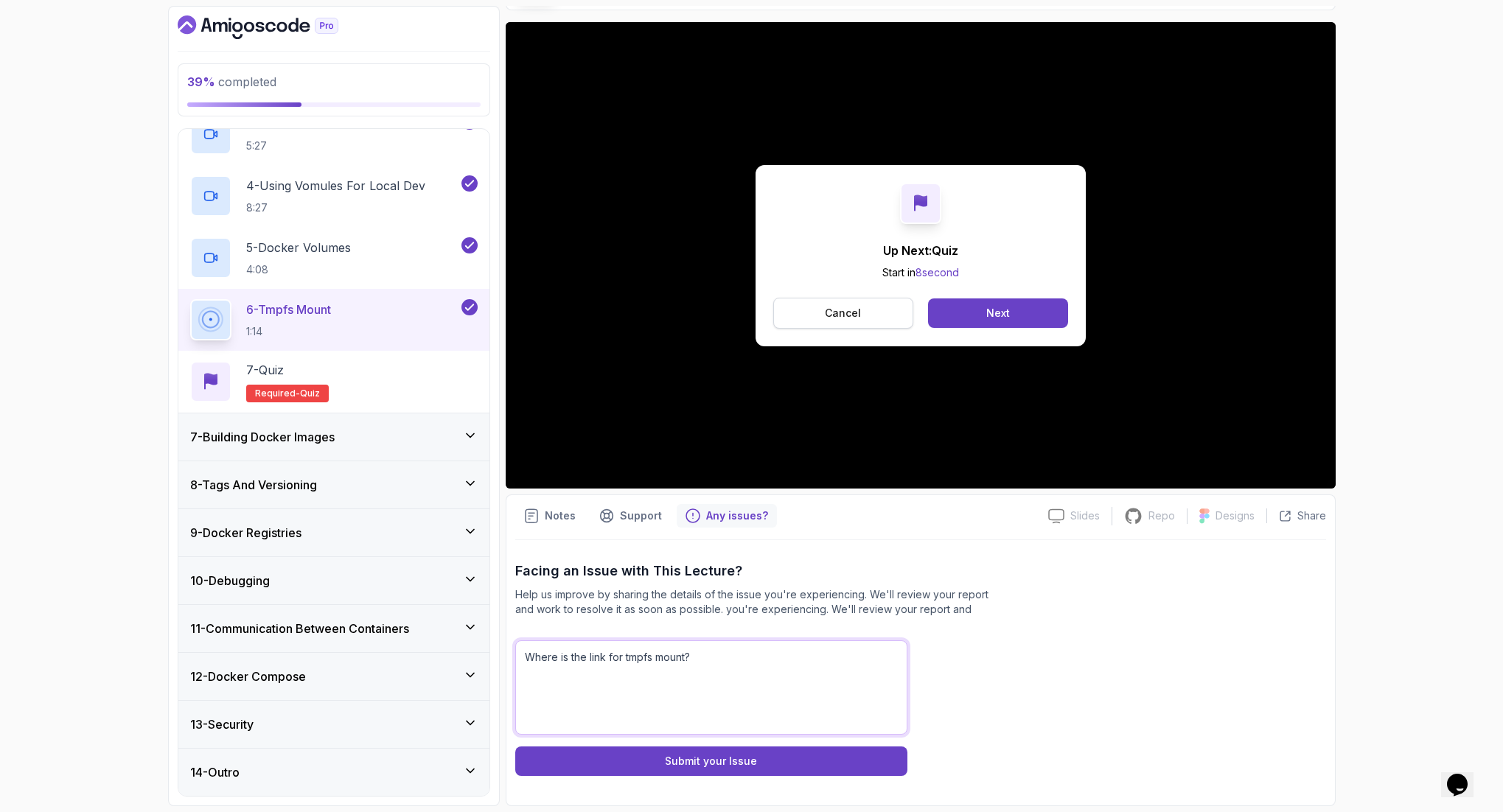
type textarea "Where is the link for tmpfs mount?"
click at [848, 308] on p "Cancel" at bounding box center [843, 313] width 36 height 15
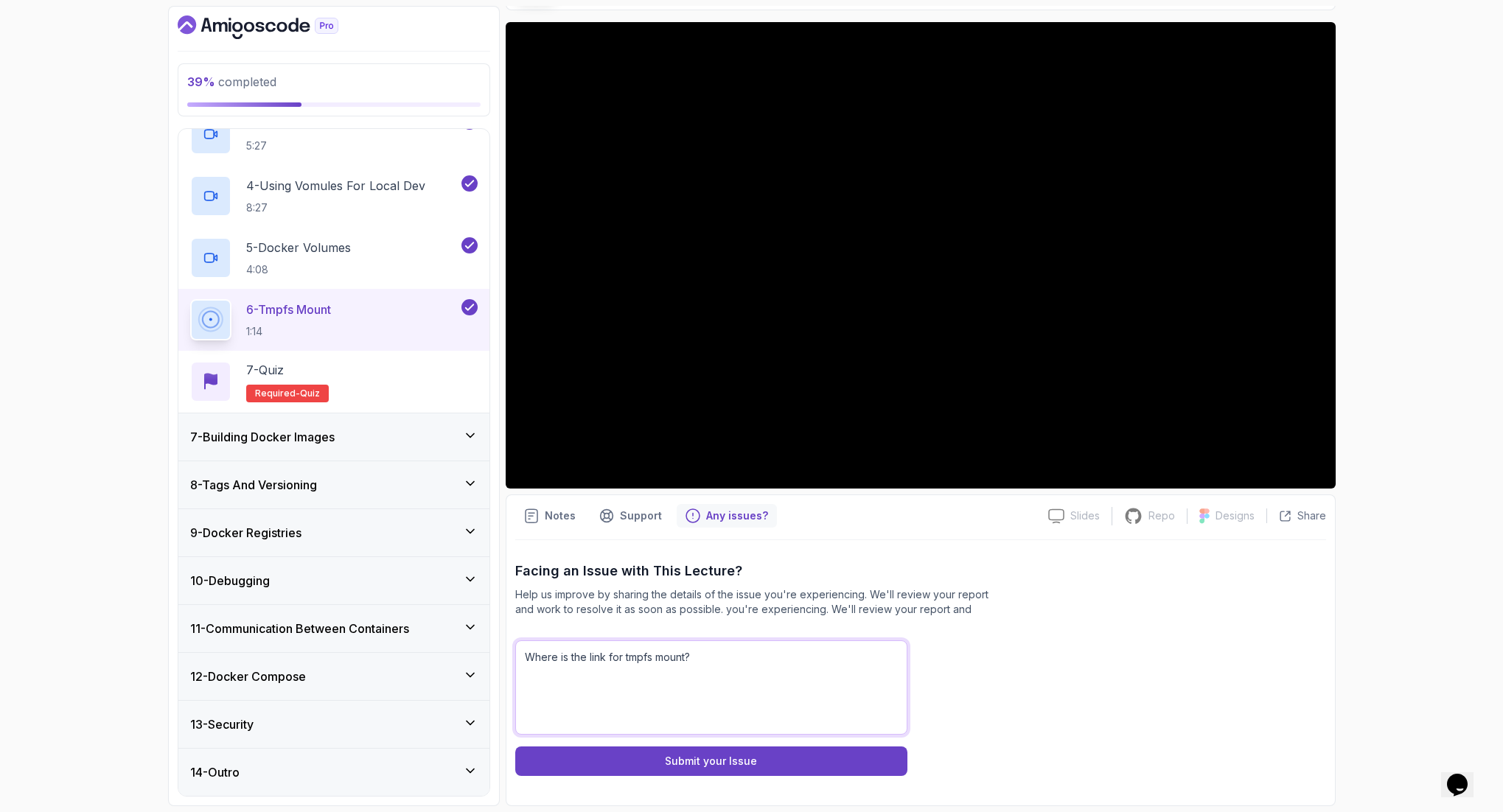
click at [726, 649] on textarea "Where is the link for tmpfs mount?" at bounding box center [711, 687] width 392 height 95
click at [713, 649] on div "Submit your Issue" at bounding box center [711, 761] width 92 height 15
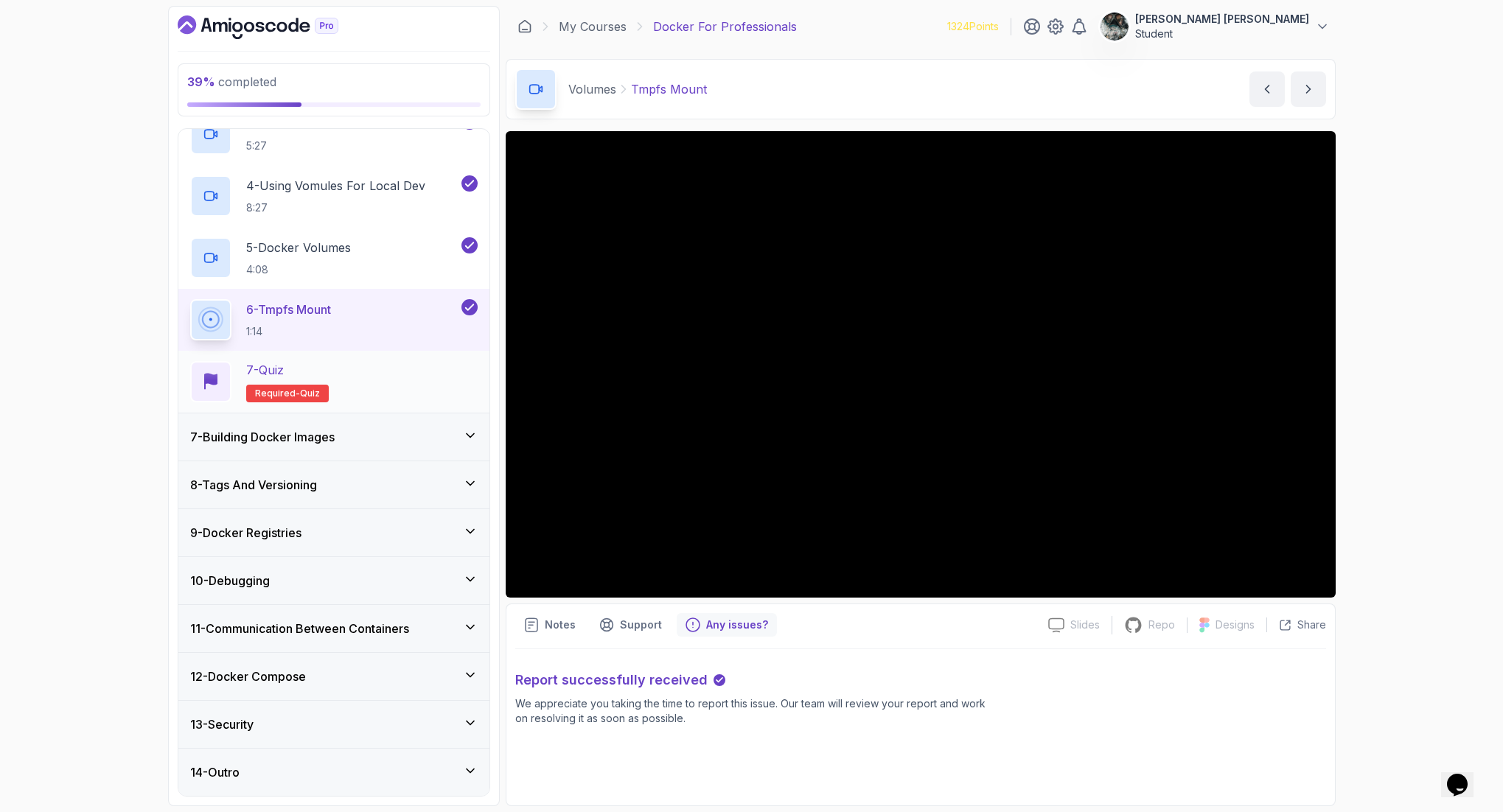
click at [342, 379] on div "7 - Quiz Required- quiz" at bounding box center [334, 382] width 287 height 41
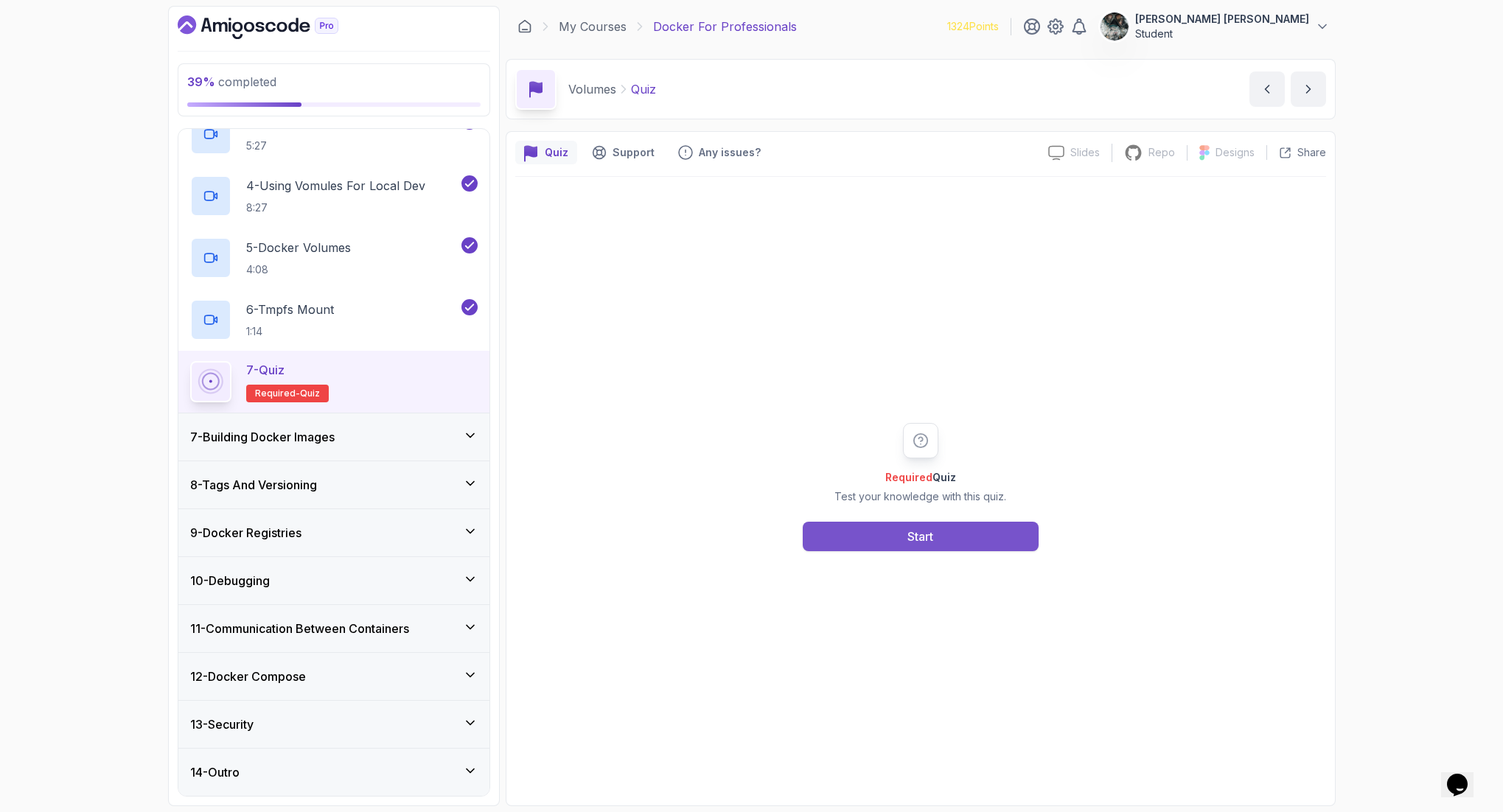
click at [879, 521] on button "Start" at bounding box center [919, 535] width 235 height 29
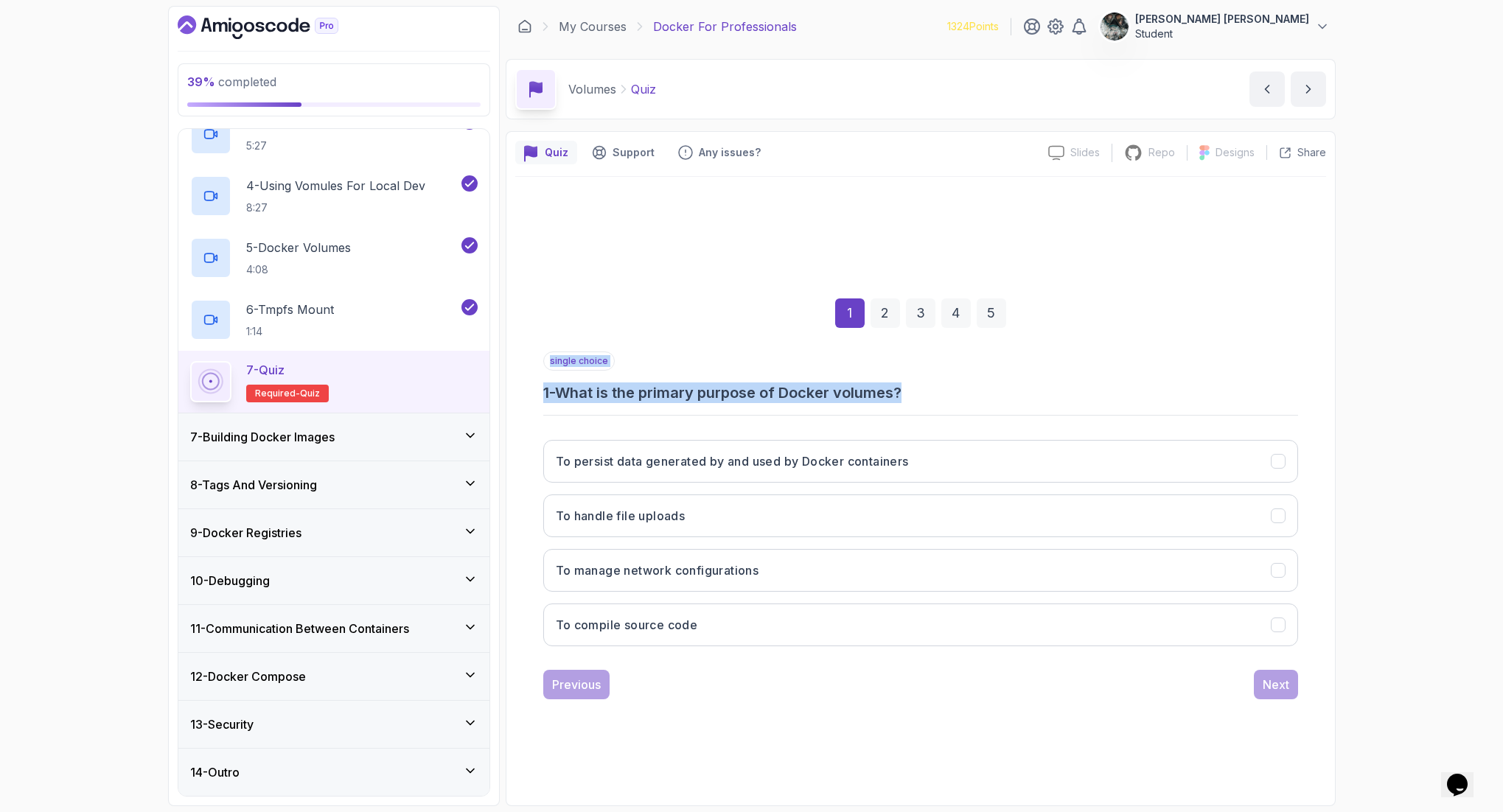
drag, startPoint x: 615, startPoint y: 400, endPoint x: 940, endPoint y: 383, distance: 325.4
click at [914, 393] on div "single choice 1 - What is the primary purpose of Docker volumes? To persist dat…" at bounding box center [920, 504] width 754 height 307
click at [993, 376] on div "single choice 1 - What is the primary purpose of Docker volumes?" at bounding box center [920, 377] width 754 height 52
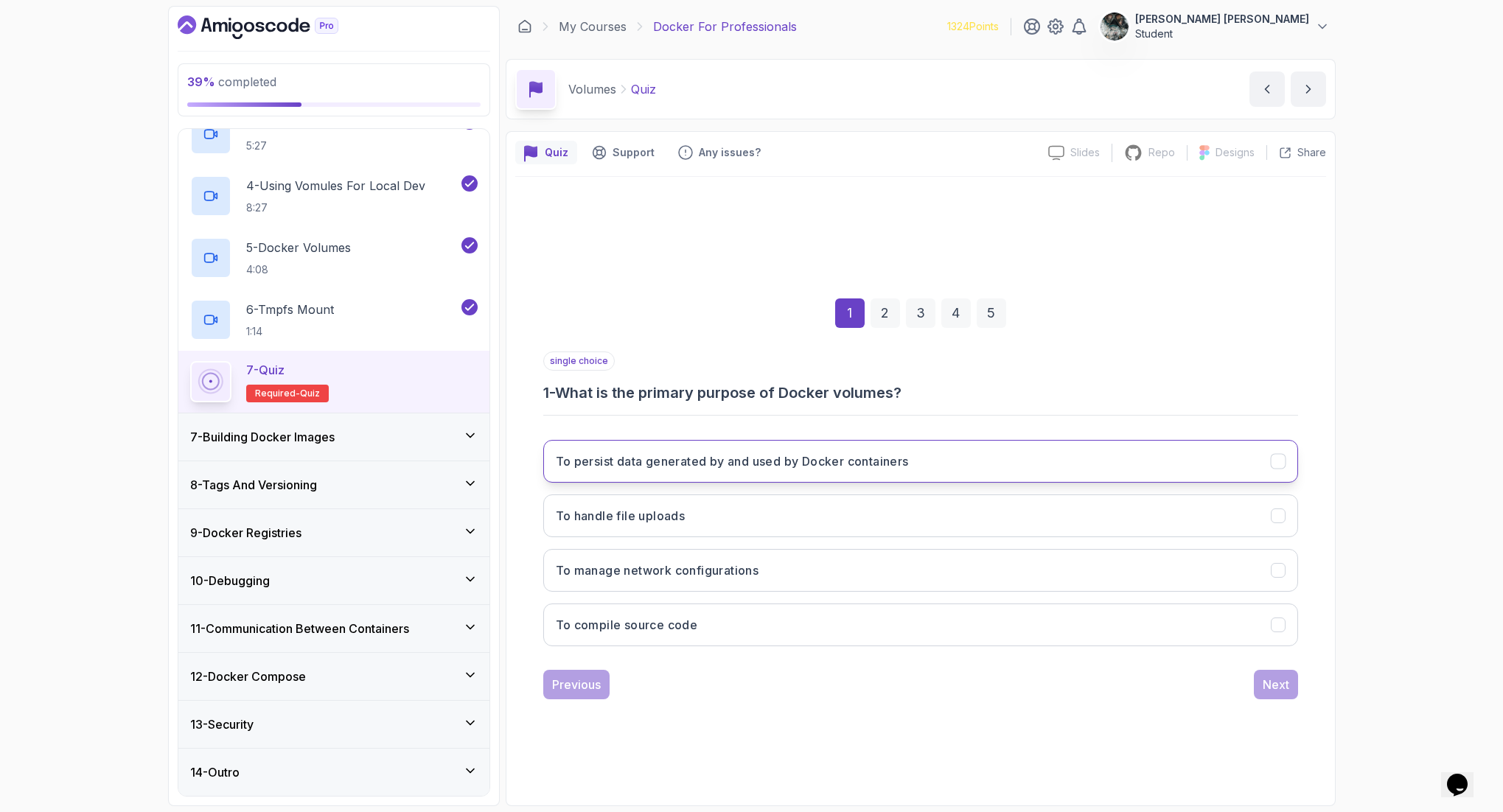
click at [809, 479] on button "To persist data generated by and used by Docker containers" at bounding box center [920, 461] width 754 height 43
click at [1201, 649] on div "Next" at bounding box center [1276, 684] width 26 height 18
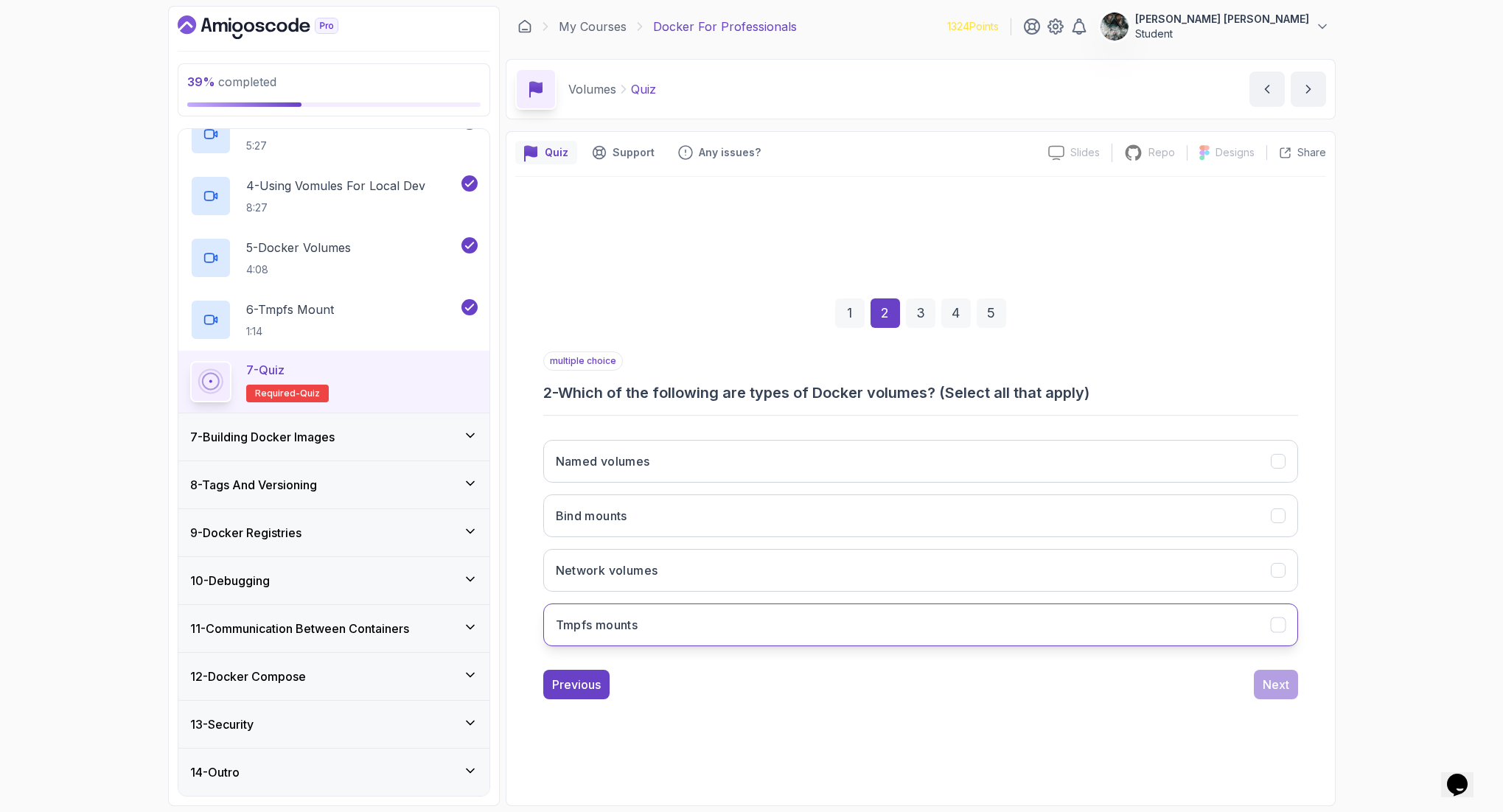
click at [627, 625] on h3 "Tmpfs mounts" at bounding box center [597, 624] width 83 height 18
click at [608, 511] on h3 "Bind mounts" at bounding box center [591, 515] width 71 height 18
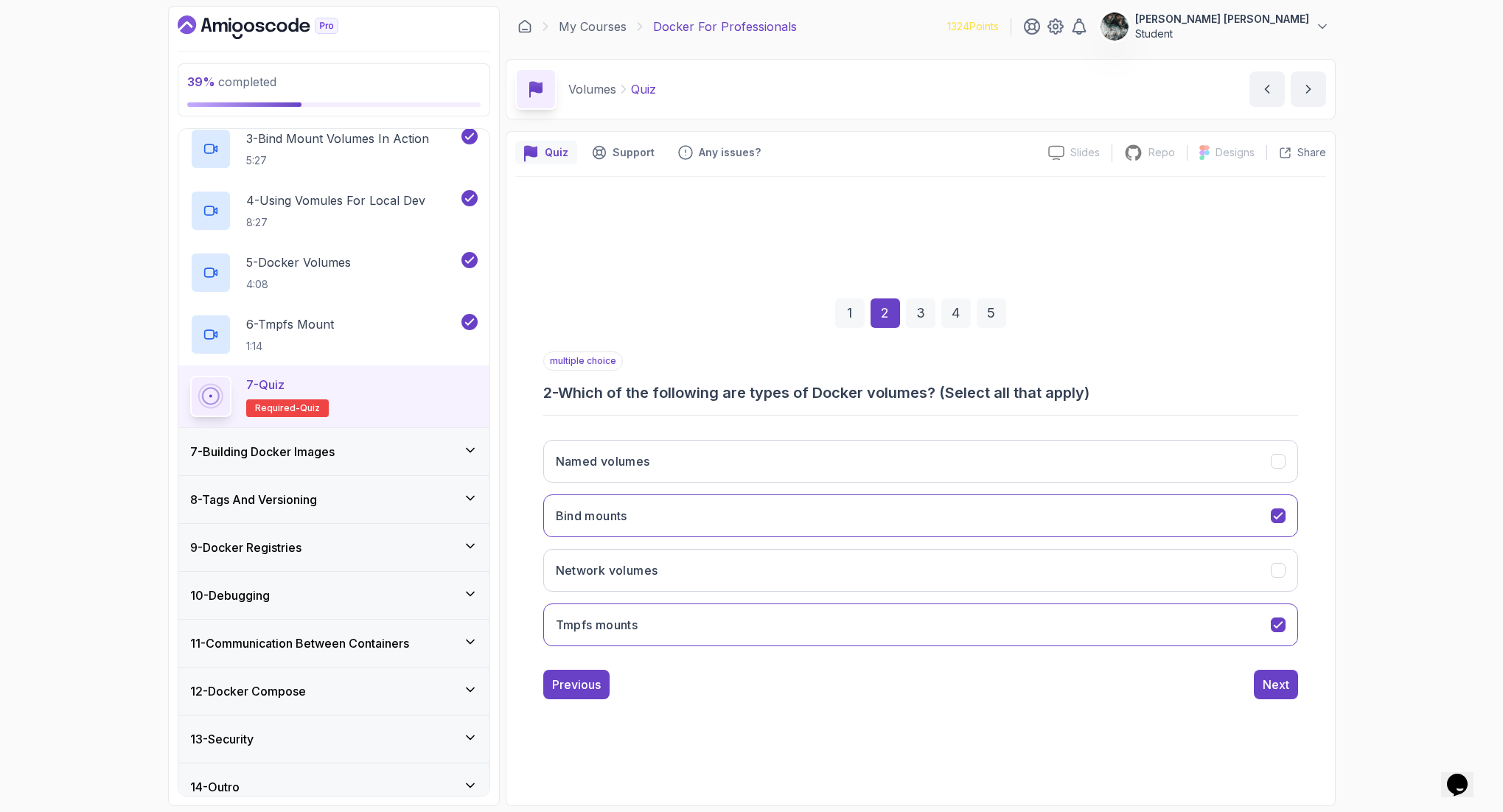
scroll to position [384, 0]
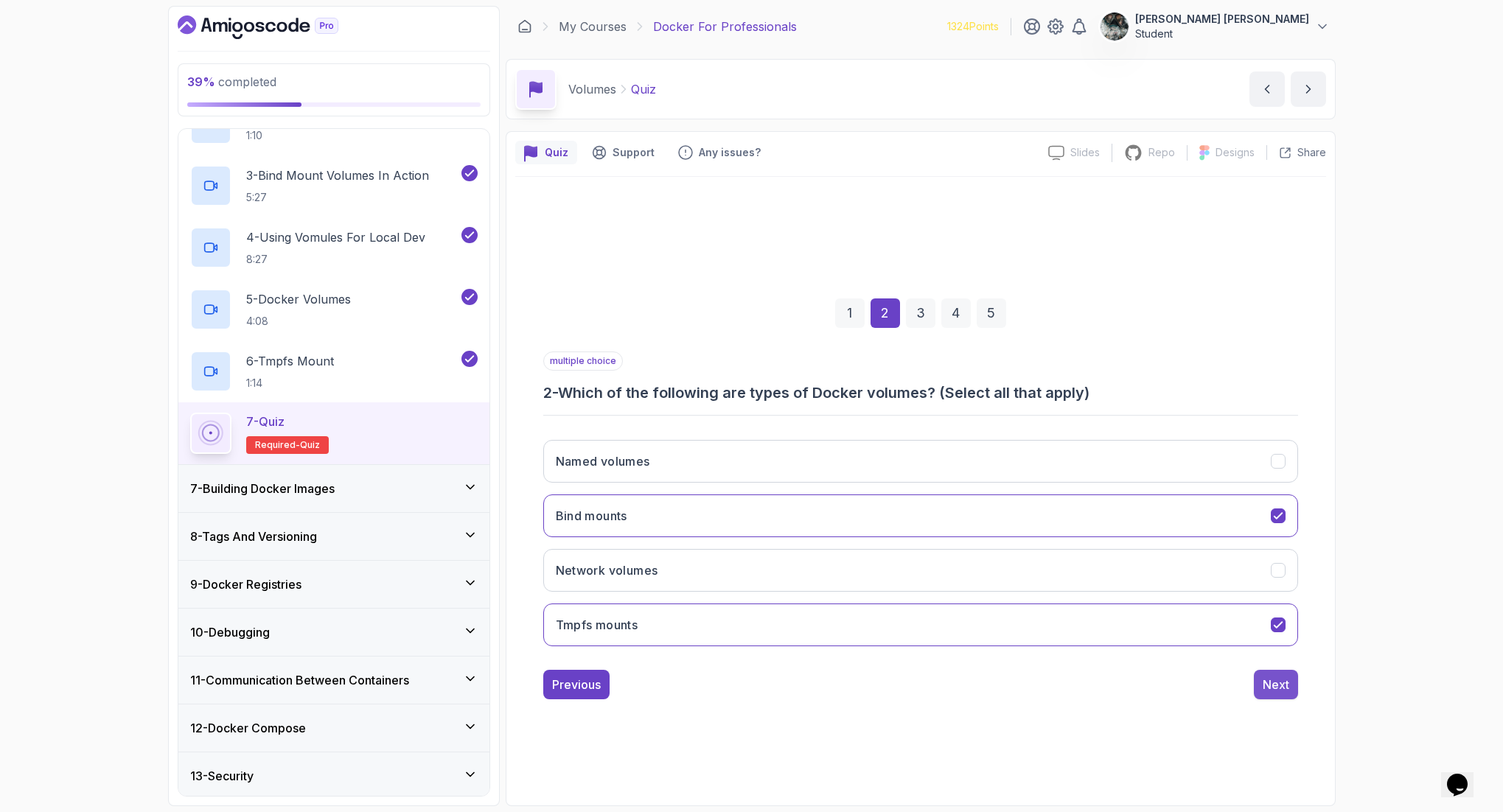
click at [1201, 649] on div "Next" at bounding box center [1276, 684] width 26 height 18
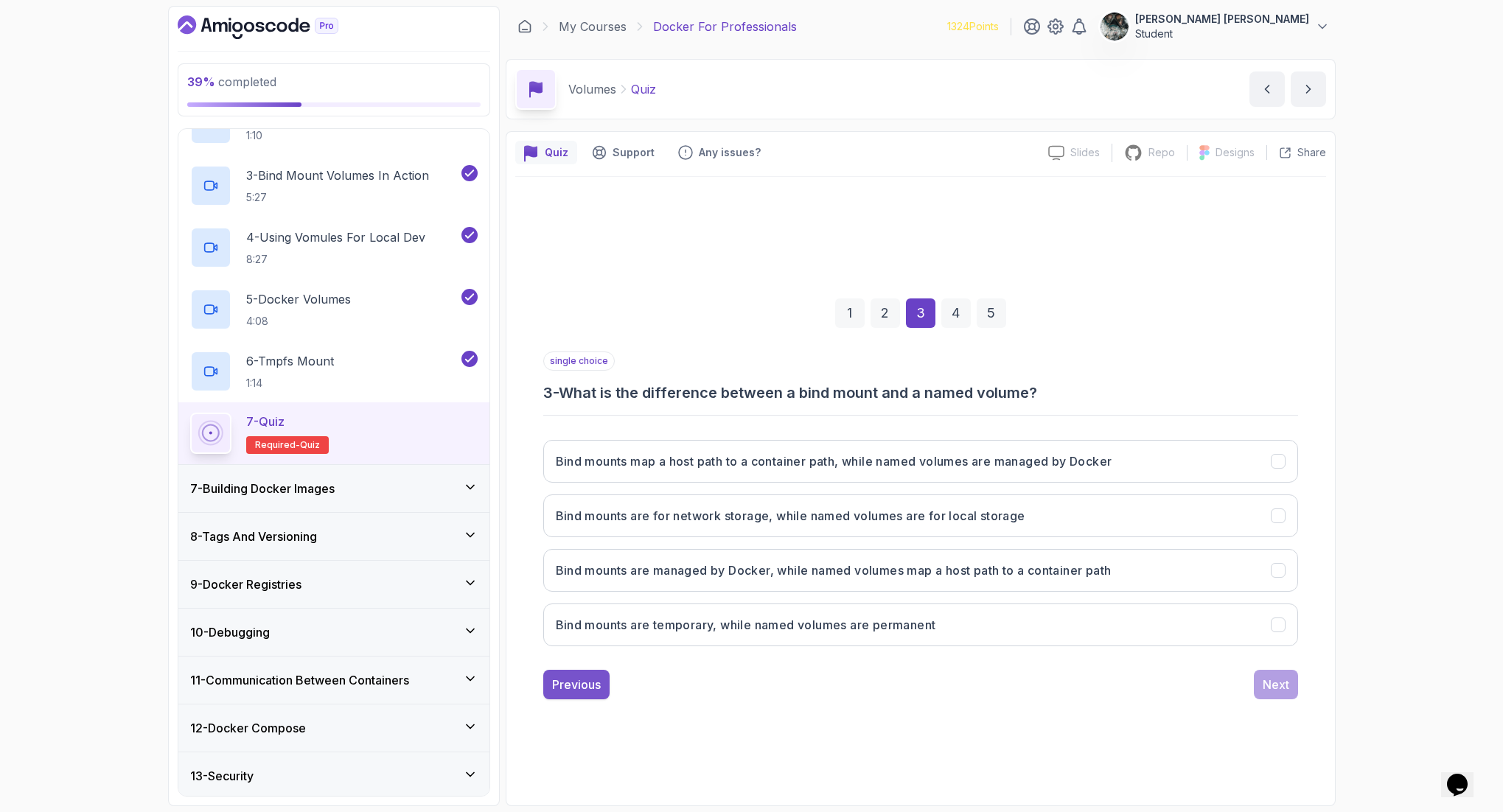
click at [584, 649] on button "Previous" at bounding box center [576, 684] width 67 height 29
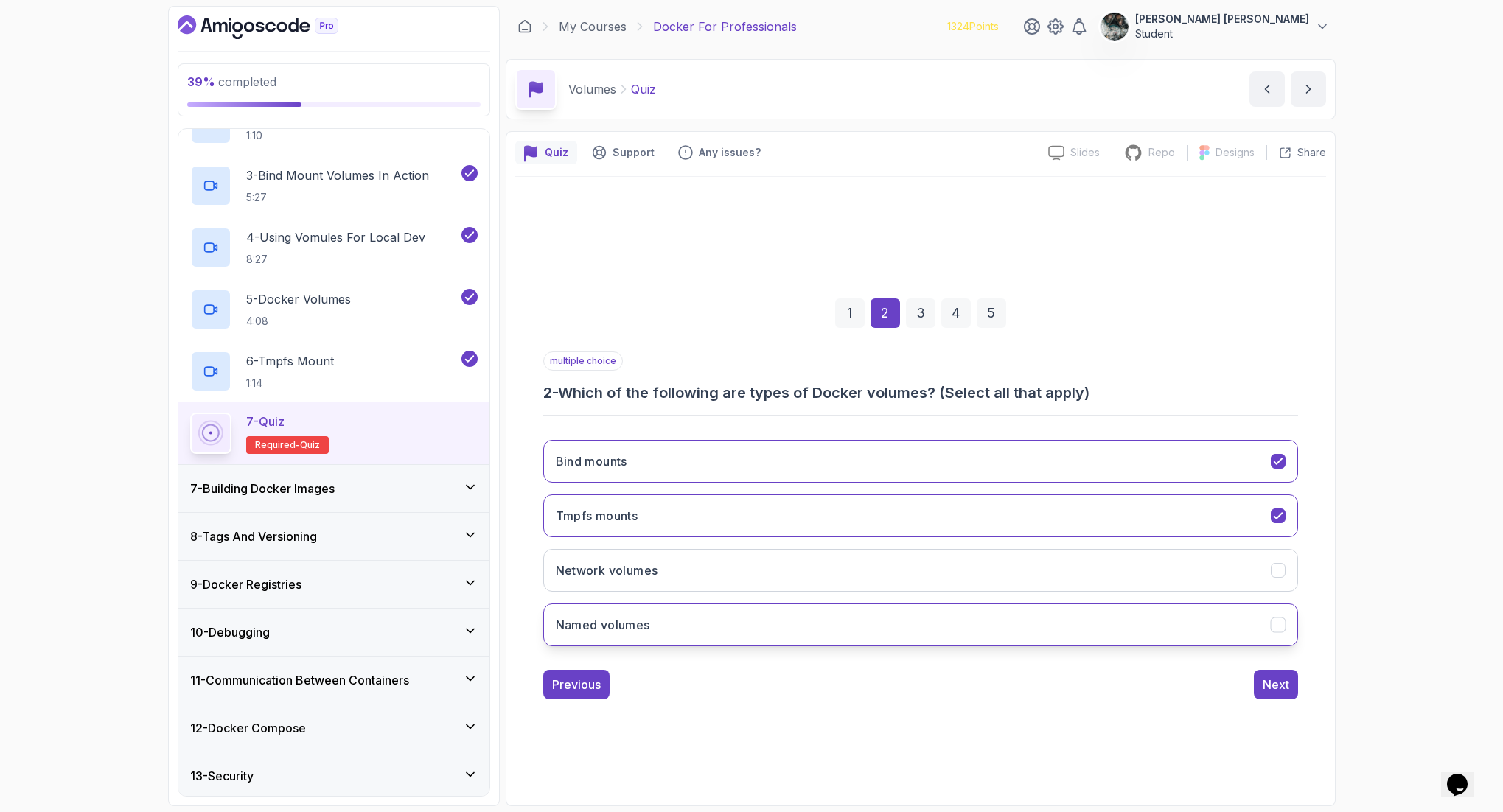
click at [874, 635] on button "Named volumes" at bounding box center [920, 624] width 754 height 43
click at [939, 564] on button "Network volumes" at bounding box center [920, 570] width 754 height 43
click at [724, 568] on button "Network volumes" at bounding box center [920, 570] width 754 height 43
click at [909, 303] on div "3" at bounding box center [919, 312] width 29 height 29
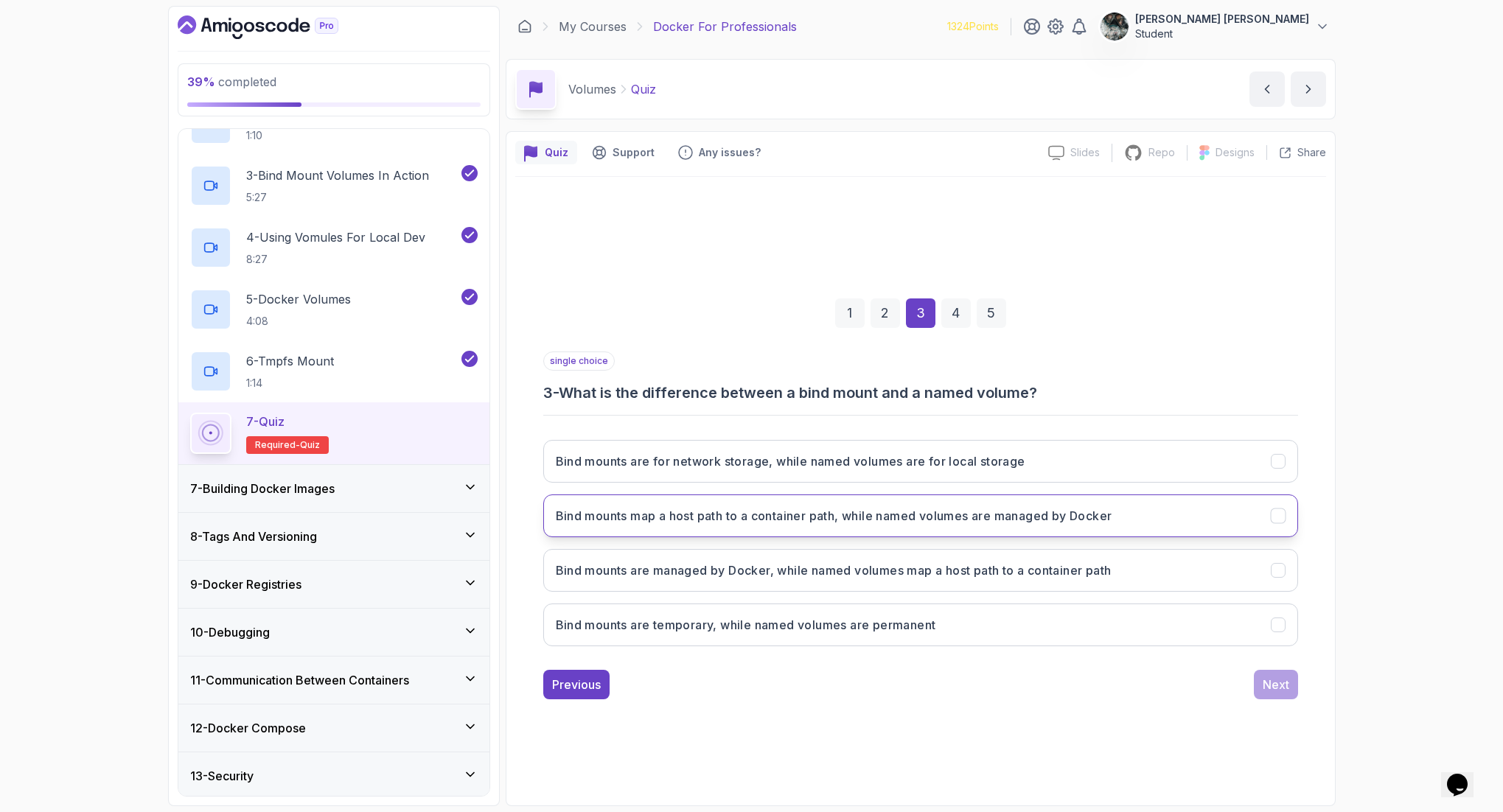
click at [1000, 523] on button "Bind mounts map a host path to a container path, while named volumes are manage…" at bounding box center [920, 516] width 754 height 43
click at [1201, 649] on div "Next" at bounding box center [1276, 684] width 26 height 18
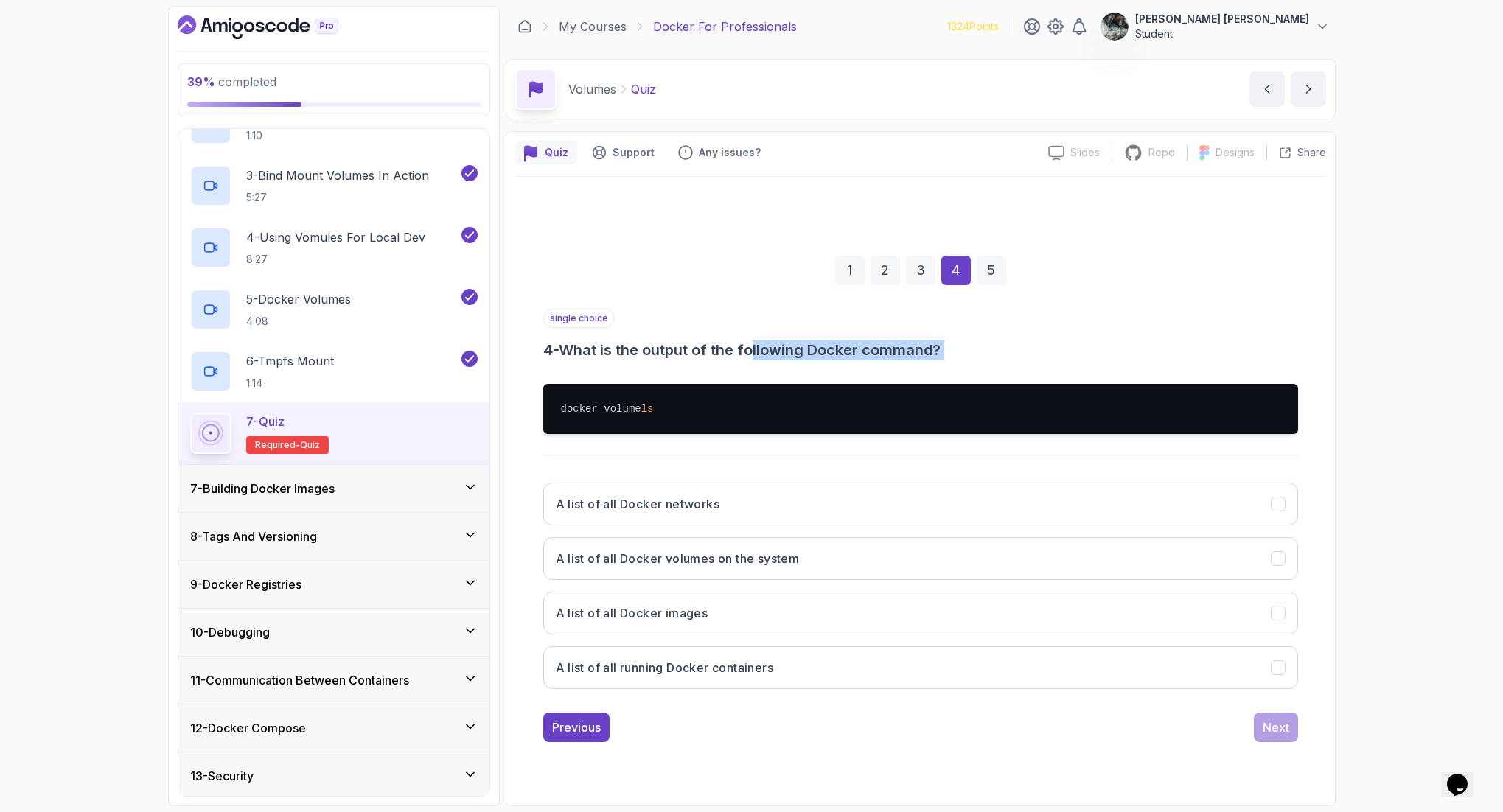
drag, startPoint x: 1020, startPoint y: 357, endPoint x: 756, endPoint y: 342, distance: 264.4
click at [756, 342] on div "single choice 4 - What is the output of the following Docker command? docker vo…" at bounding box center [920, 504] width 754 height 392
click at [756, 342] on h3 "4 - What is the output of the following Docker command?" at bounding box center [920, 350] width 754 height 21
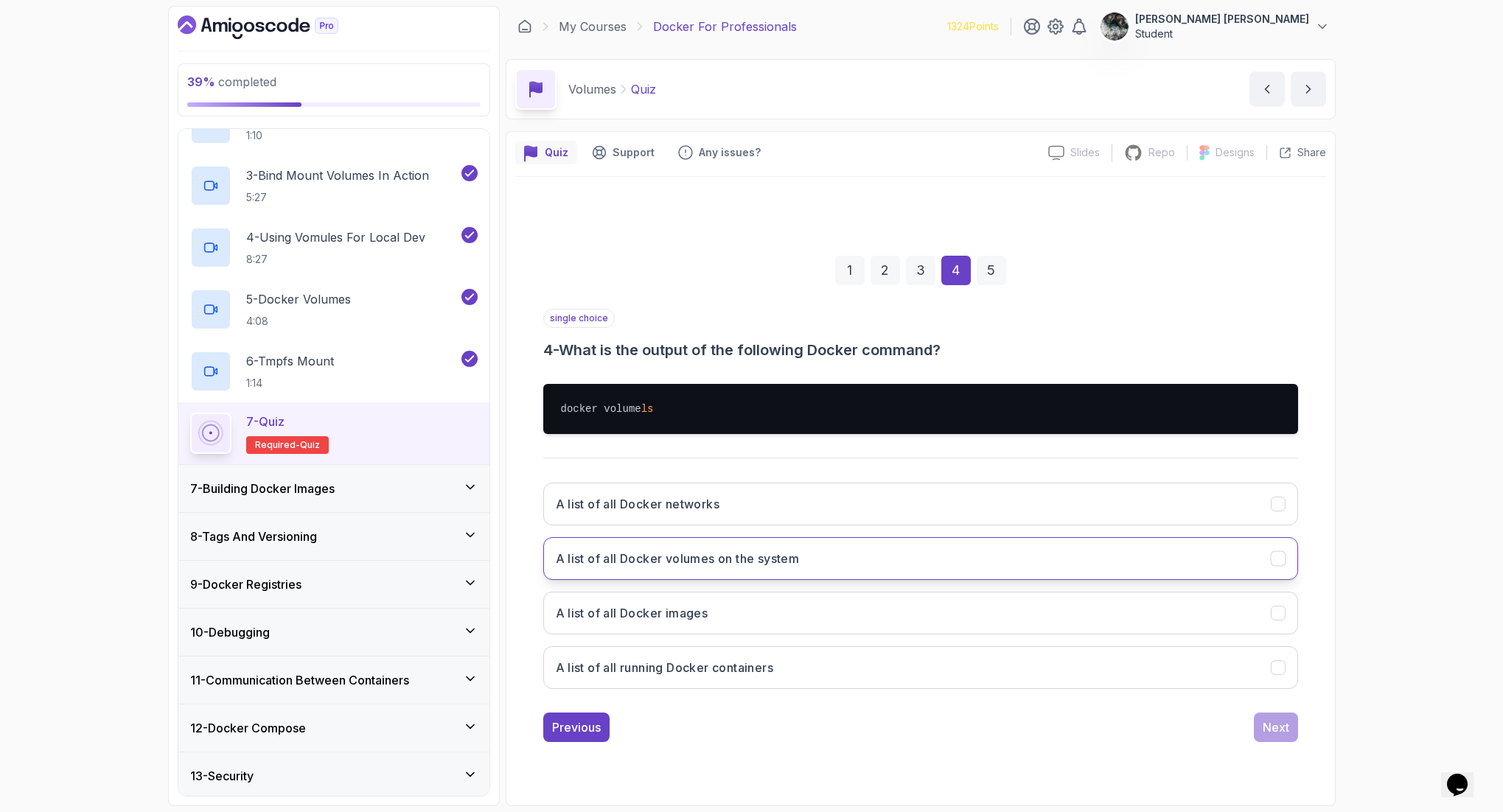
click at [749, 564] on h3 "A list of all Docker volumes on the system" at bounding box center [677, 558] width 244 height 18
click at [1201, 649] on button "Next" at bounding box center [1275, 727] width 44 height 29
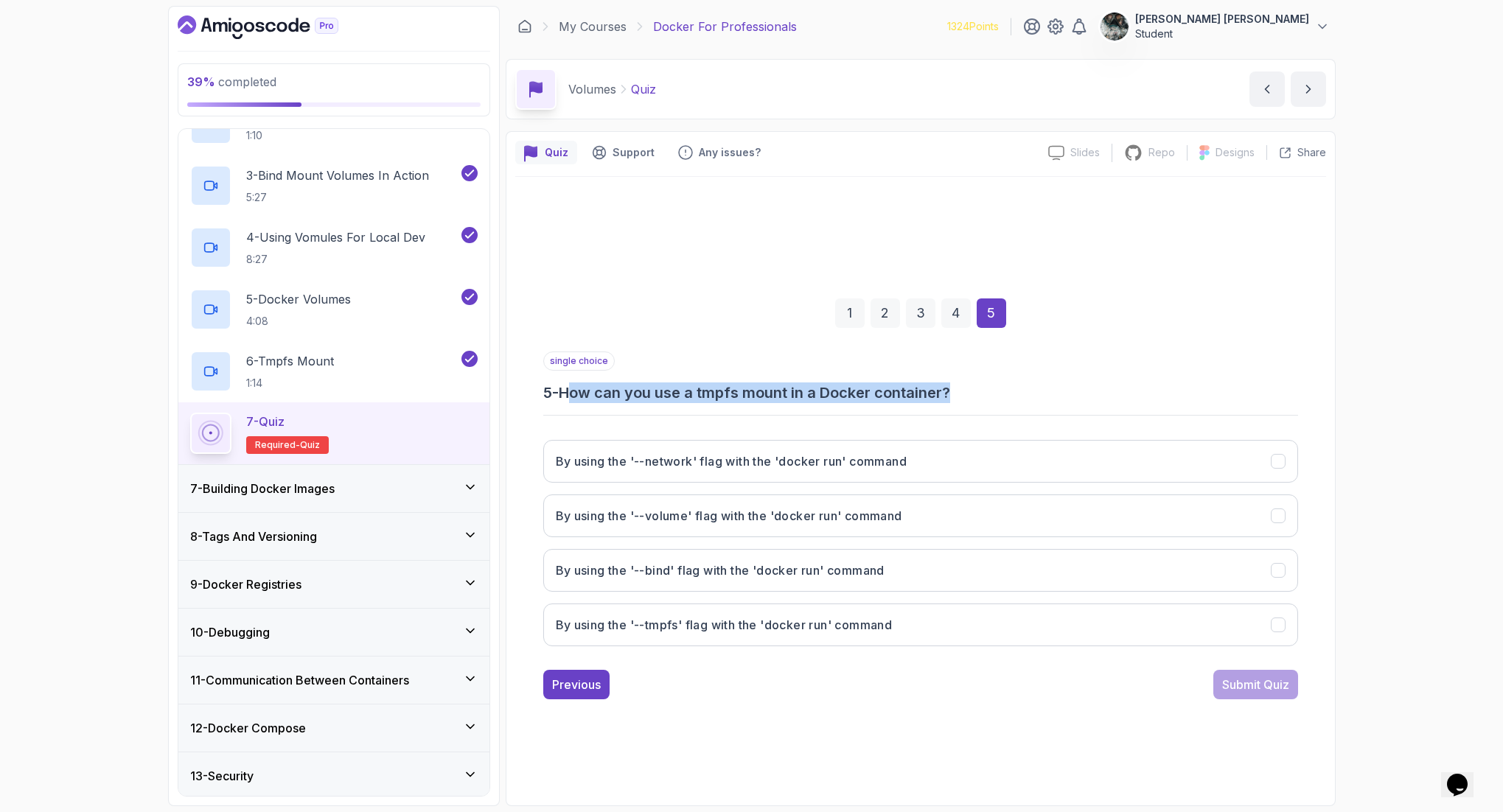
drag, startPoint x: 572, startPoint y: 394, endPoint x: 1001, endPoint y: 395, distance: 429.0
click at [991, 394] on h3 "5 - How can you use a tmpfs mount in a Docker container?" at bounding box center [920, 393] width 754 height 21
click at [1002, 394] on h3 "5 - How can you use a tmpfs mount in a Docker container?" at bounding box center [920, 393] width 754 height 21
drag, startPoint x: 994, startPoint y: 391, endPoint x: 521, endPoint y: 397, distance: 473.0
click at [528, 398] on div "1 2 3 4 5 single choice 5 - How can you use a tmpfs mount in a Docker container…" at bounding box center [920, 487] width 811 height 448
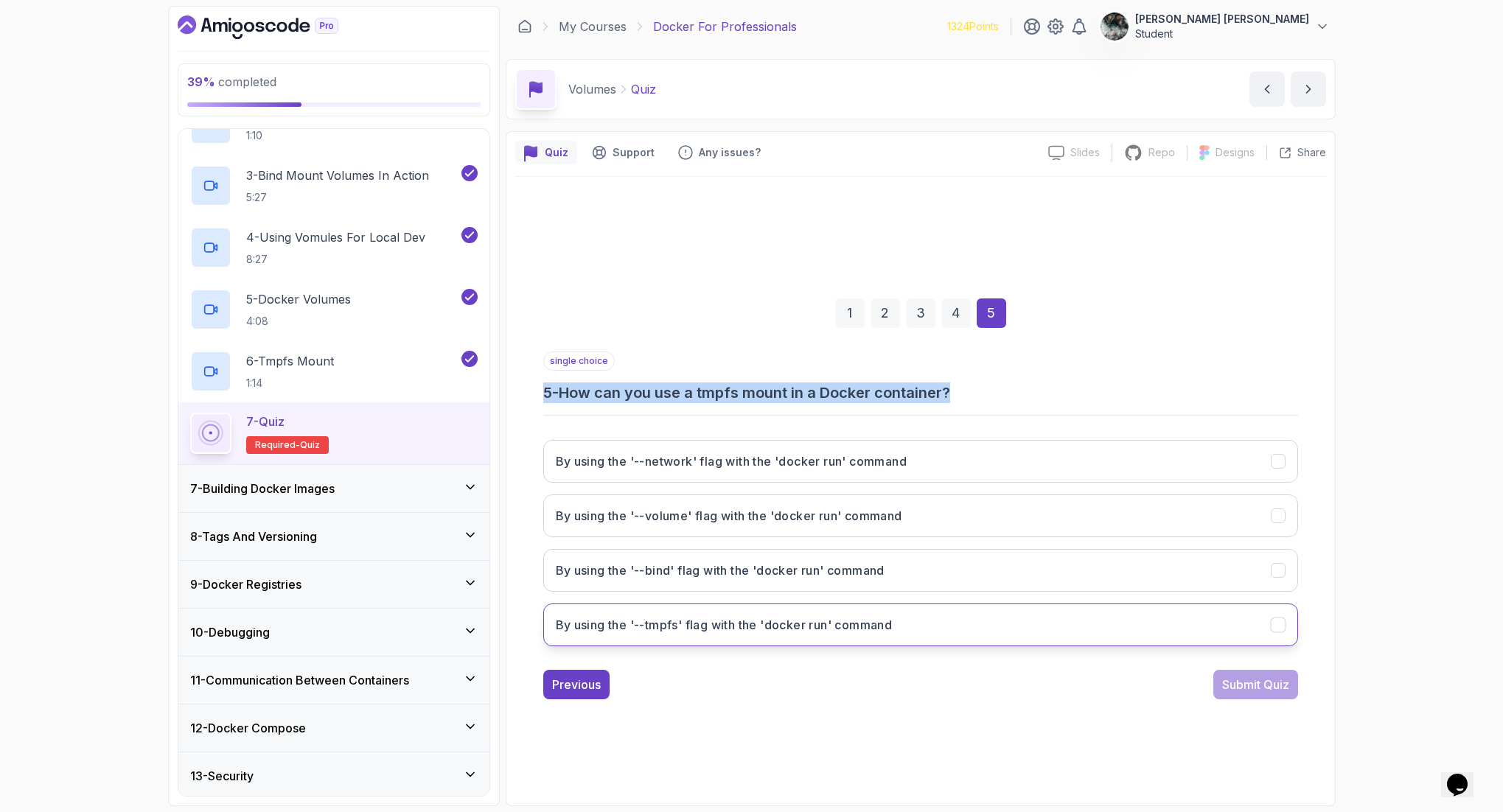
click at [818, 628] on h3 "By using the '--tmpfs' flag with the 'docker run' command" at bounding box center [723, 624] width 337 height 18
click at [1201, 649] on button "Submit Quiz" at bounding box center [1255, 684] width 84 height 29
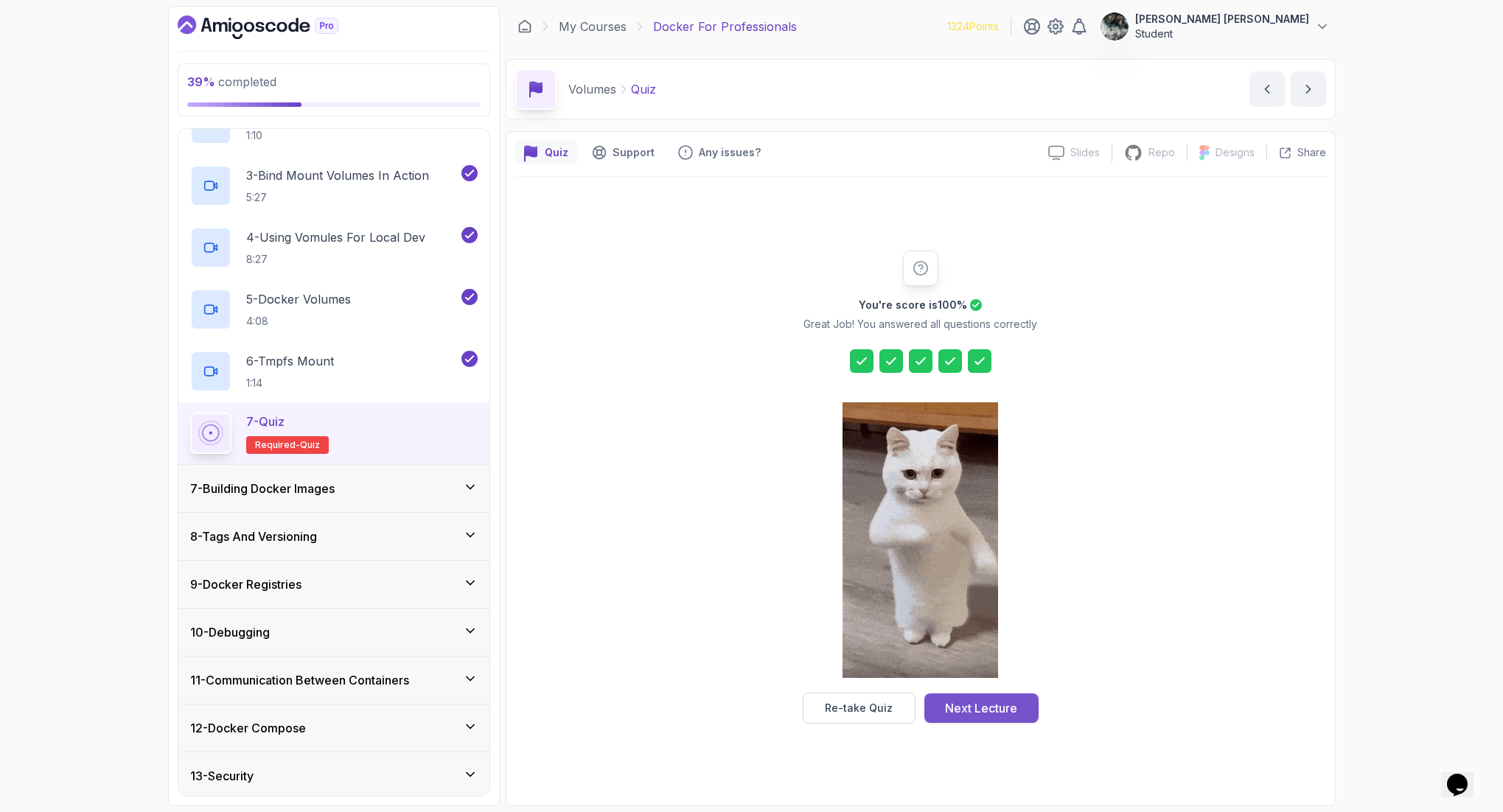
click at [1001, 649] on div "Next Lecture" at bounding box center [980, 707] width 72 height 18
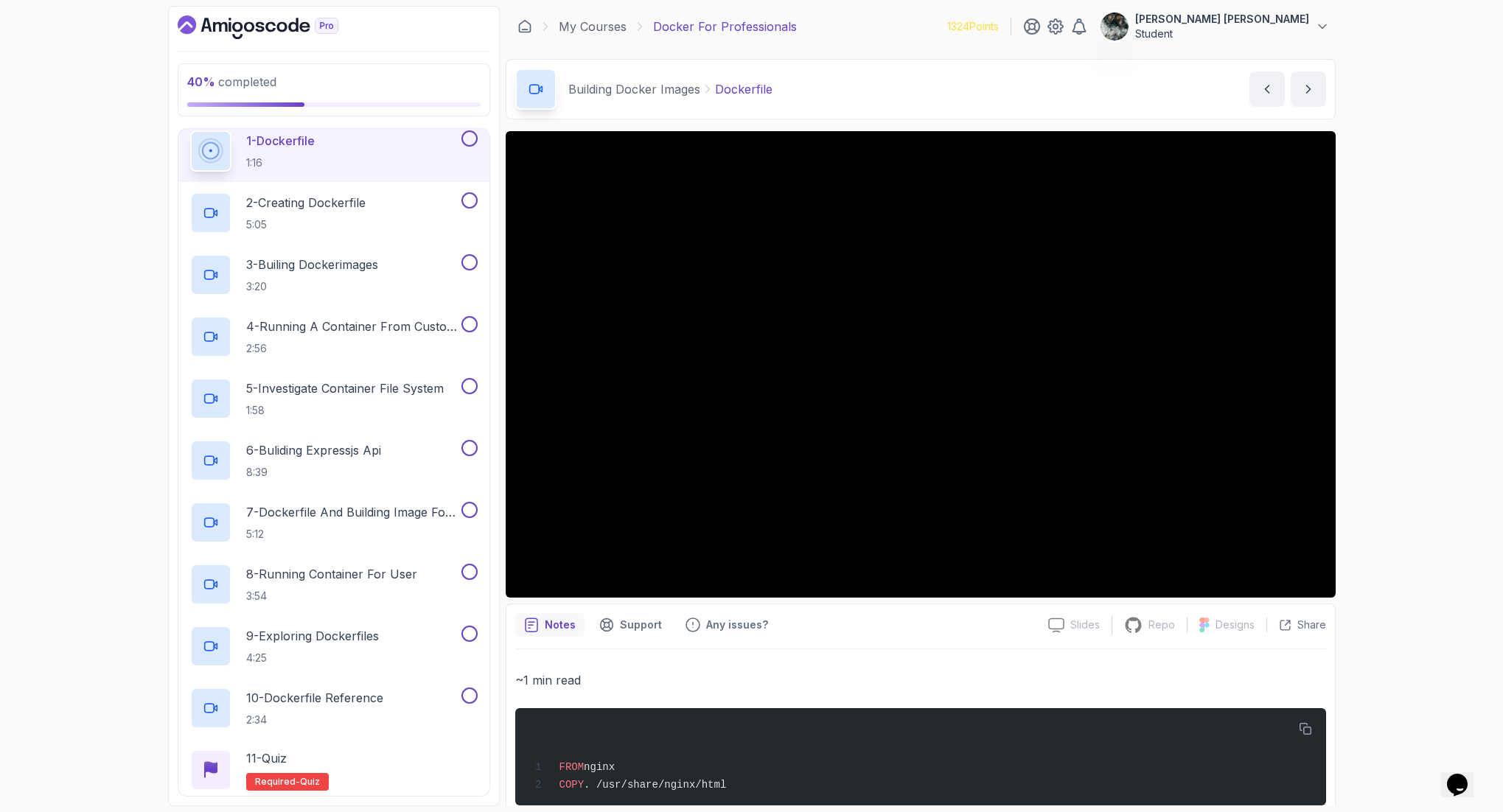
scroll to position [3, 0]
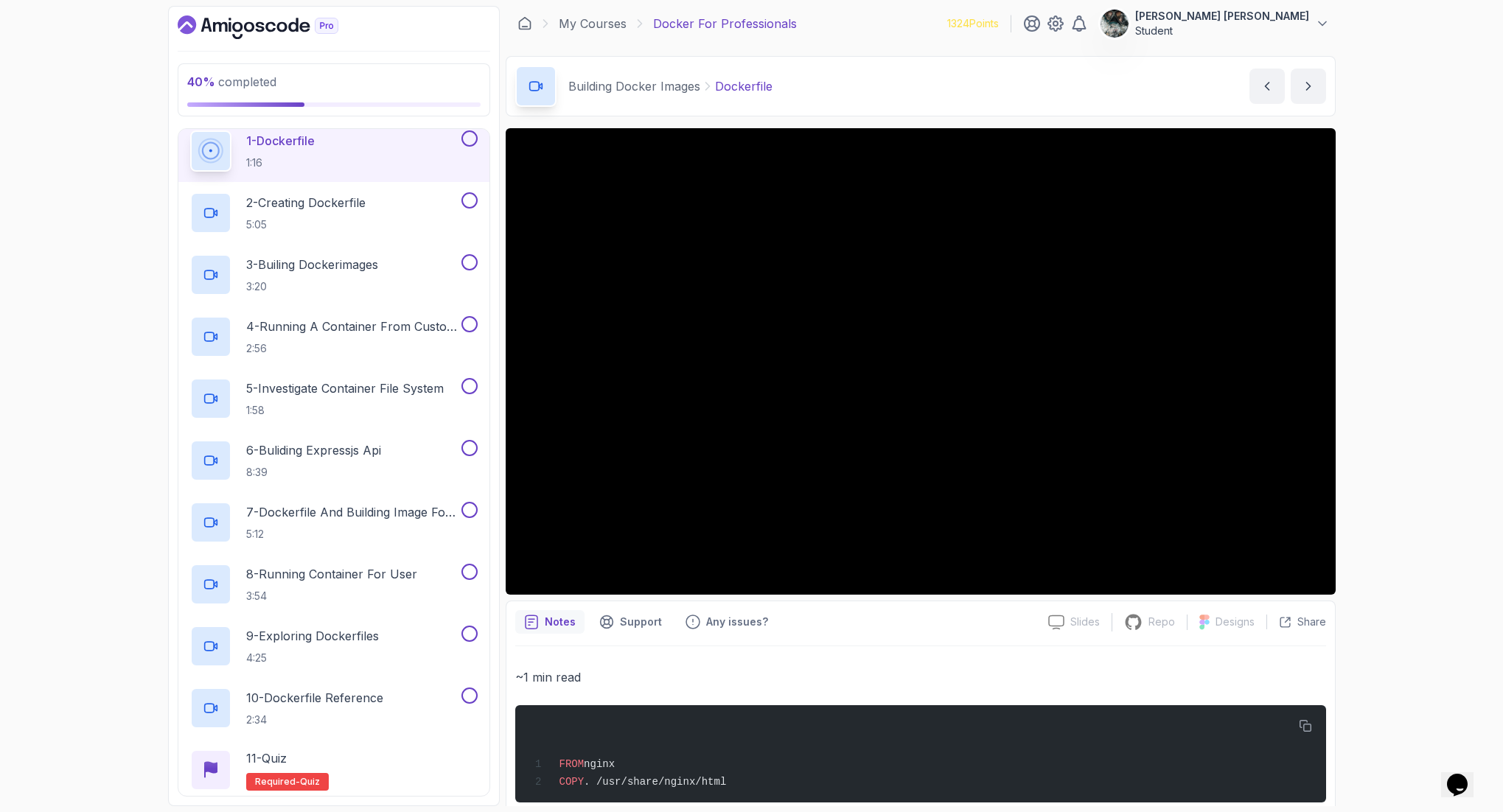
click at [471, 133] on button at bounding box center [469, 138] width 16 height 16
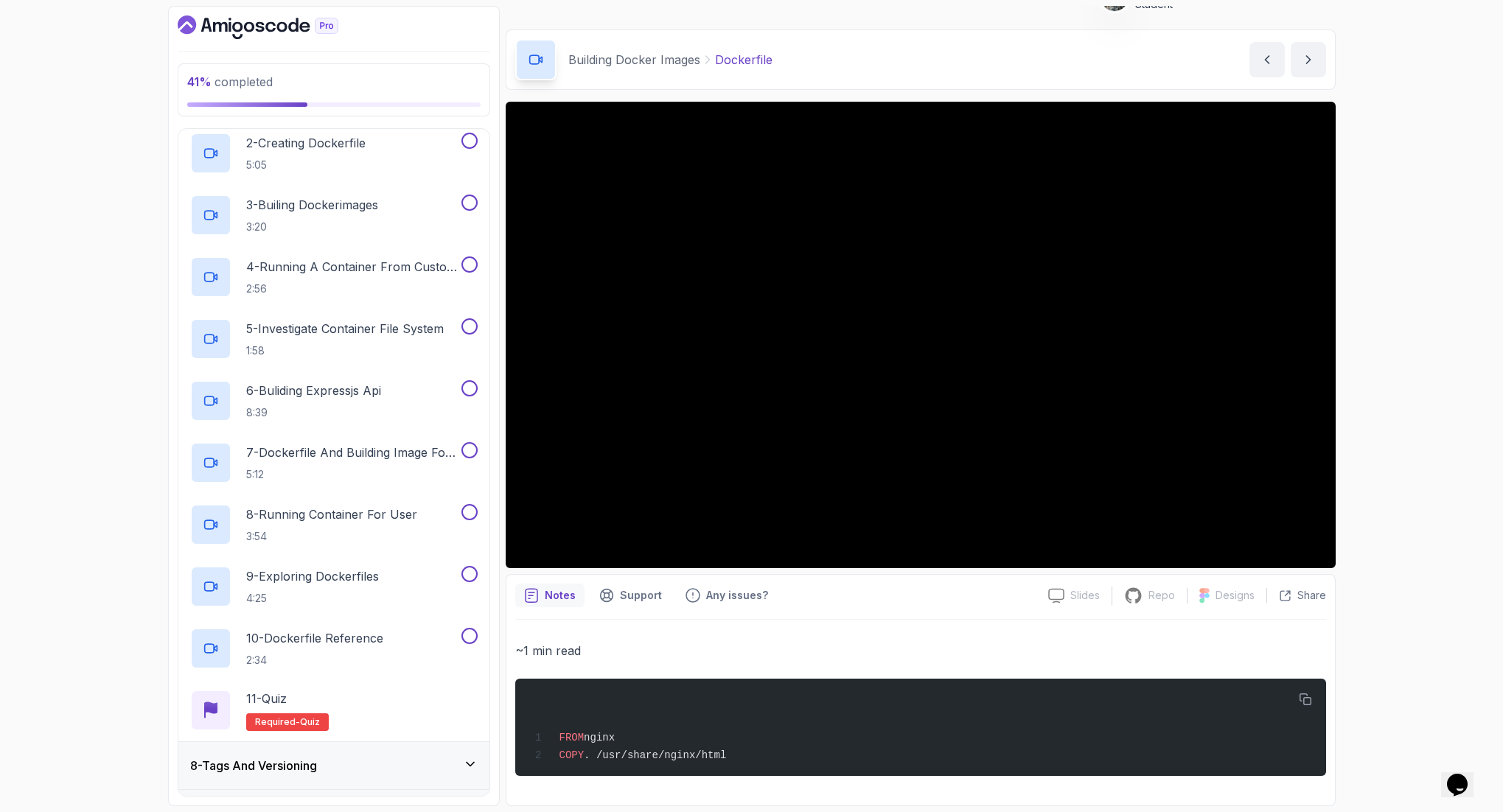
scroll to position [0, 0]
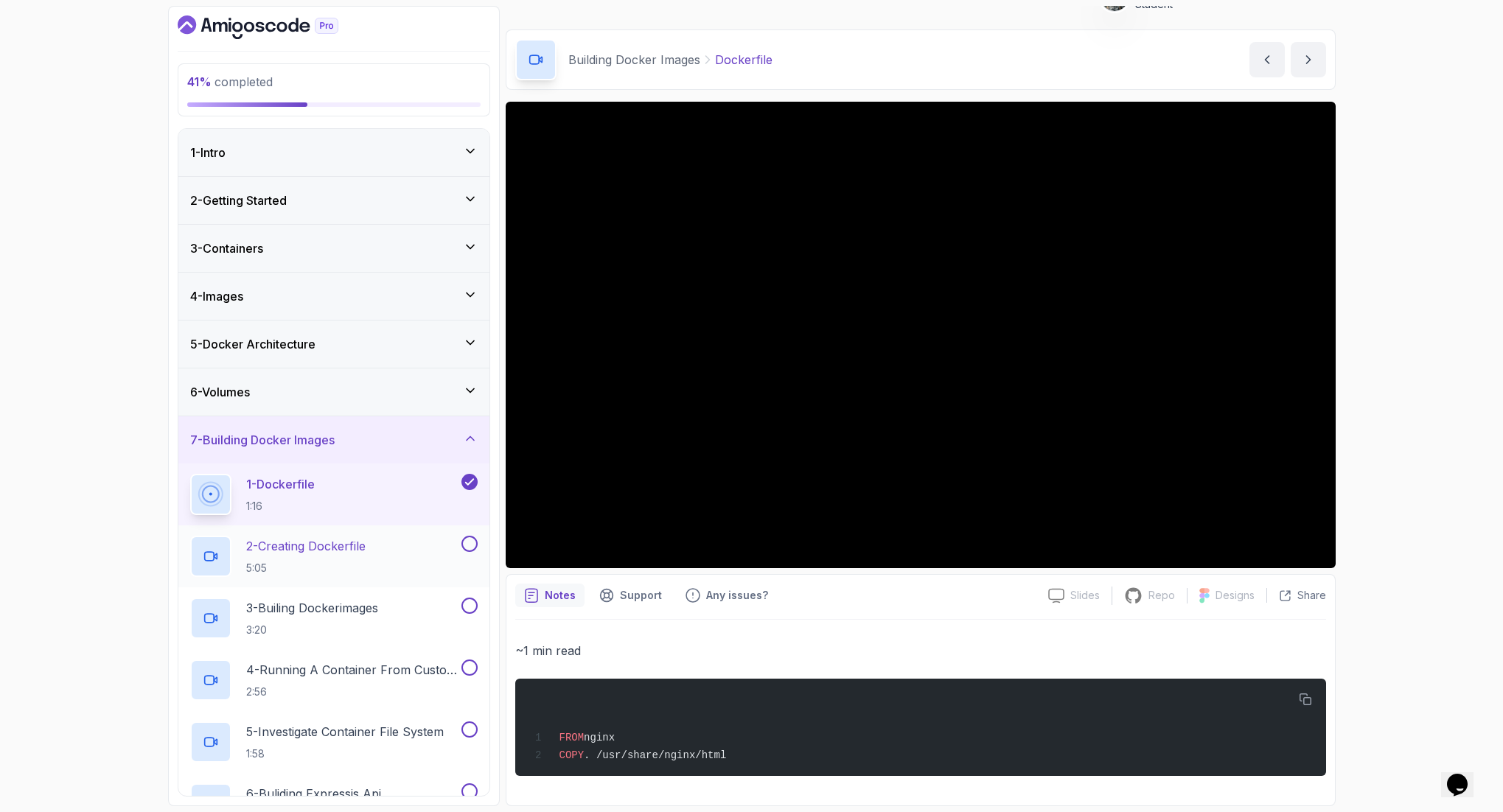
click at [335, 548] on p "2 - Creating Dockerfile" at bounding box center [305, 546] width 119 height 18
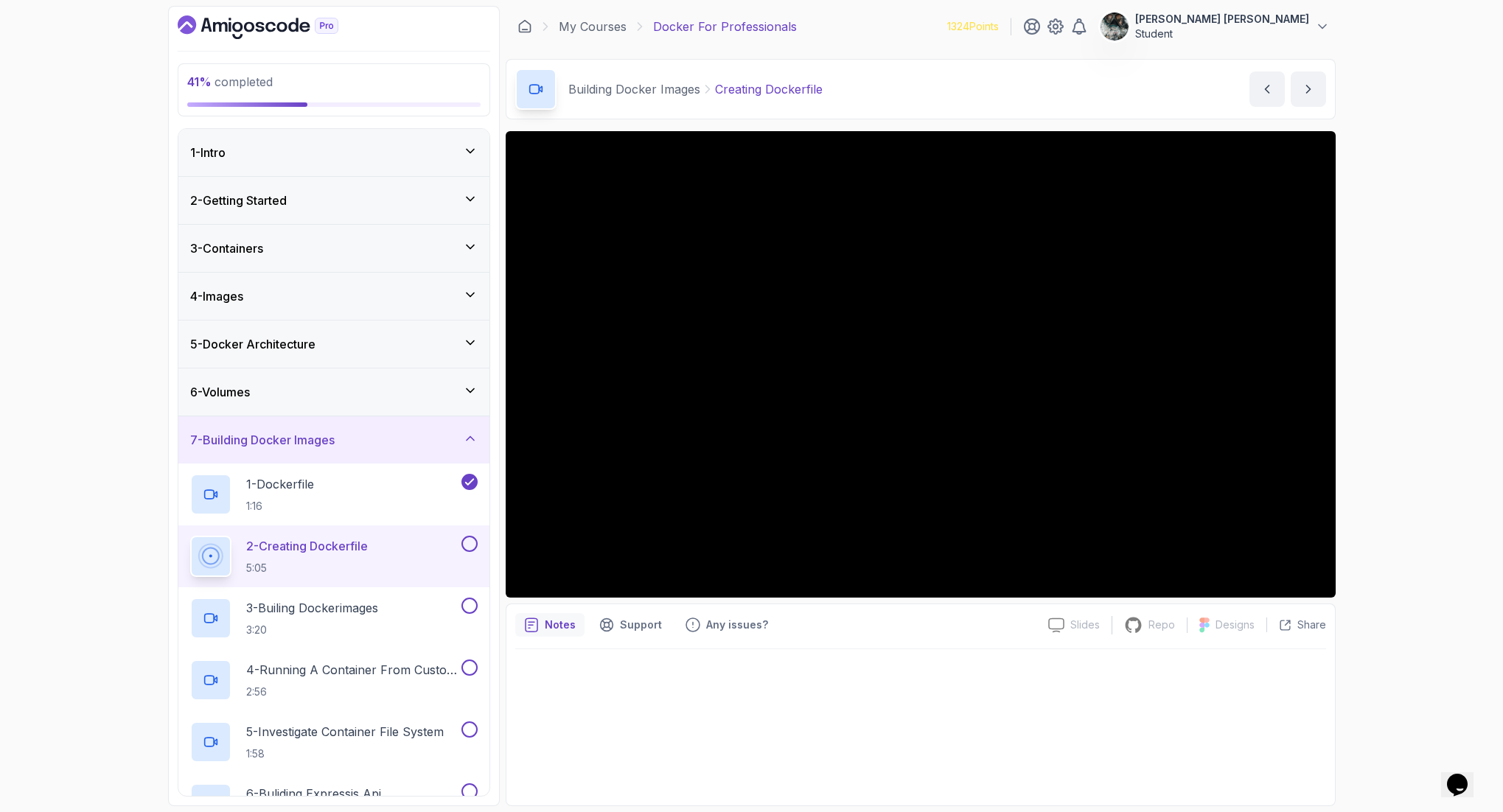
click at [471, 539] on button at bounding box center [469, 543] width 16 height 16
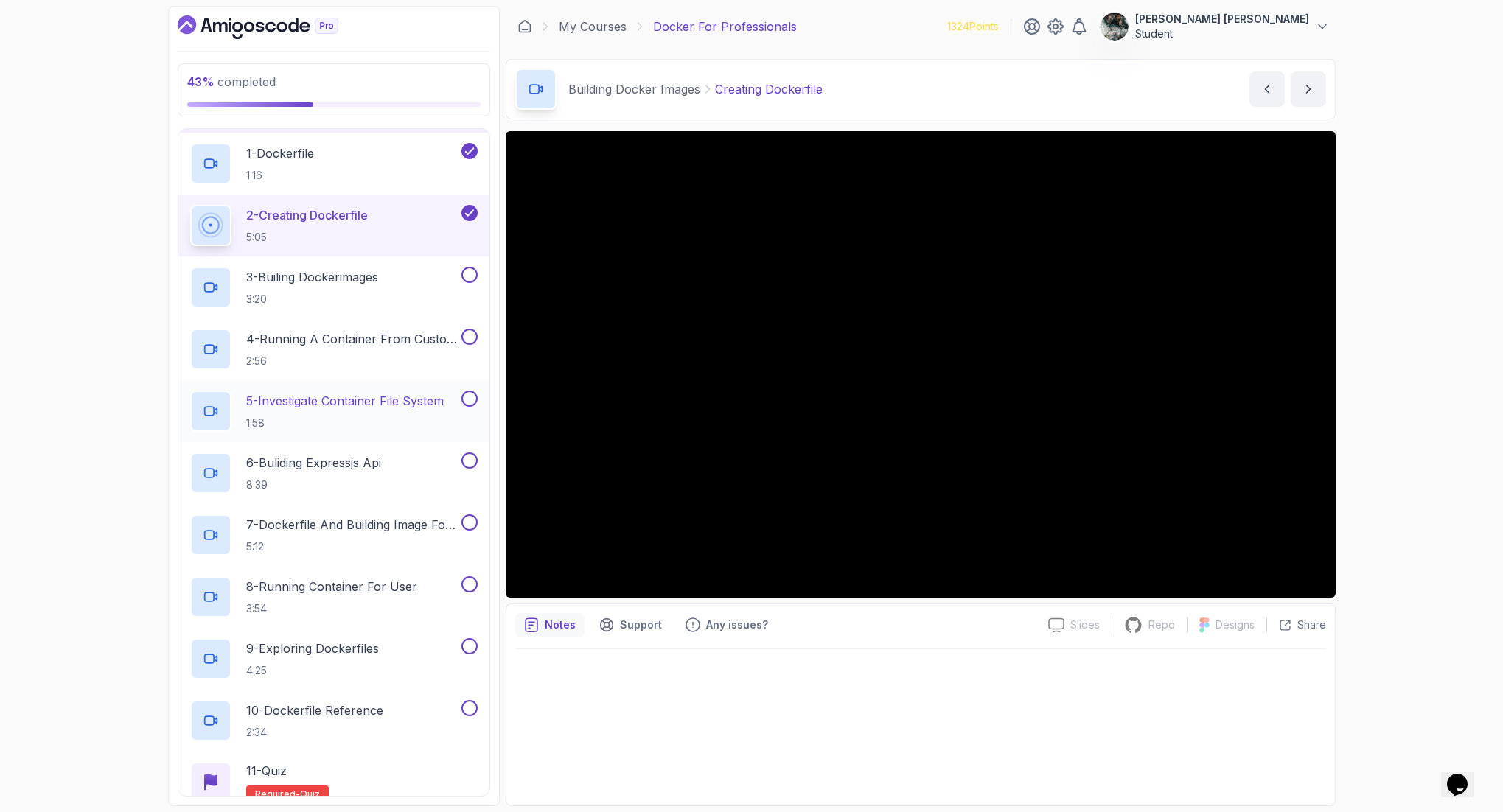
scroll to position [236, 0]
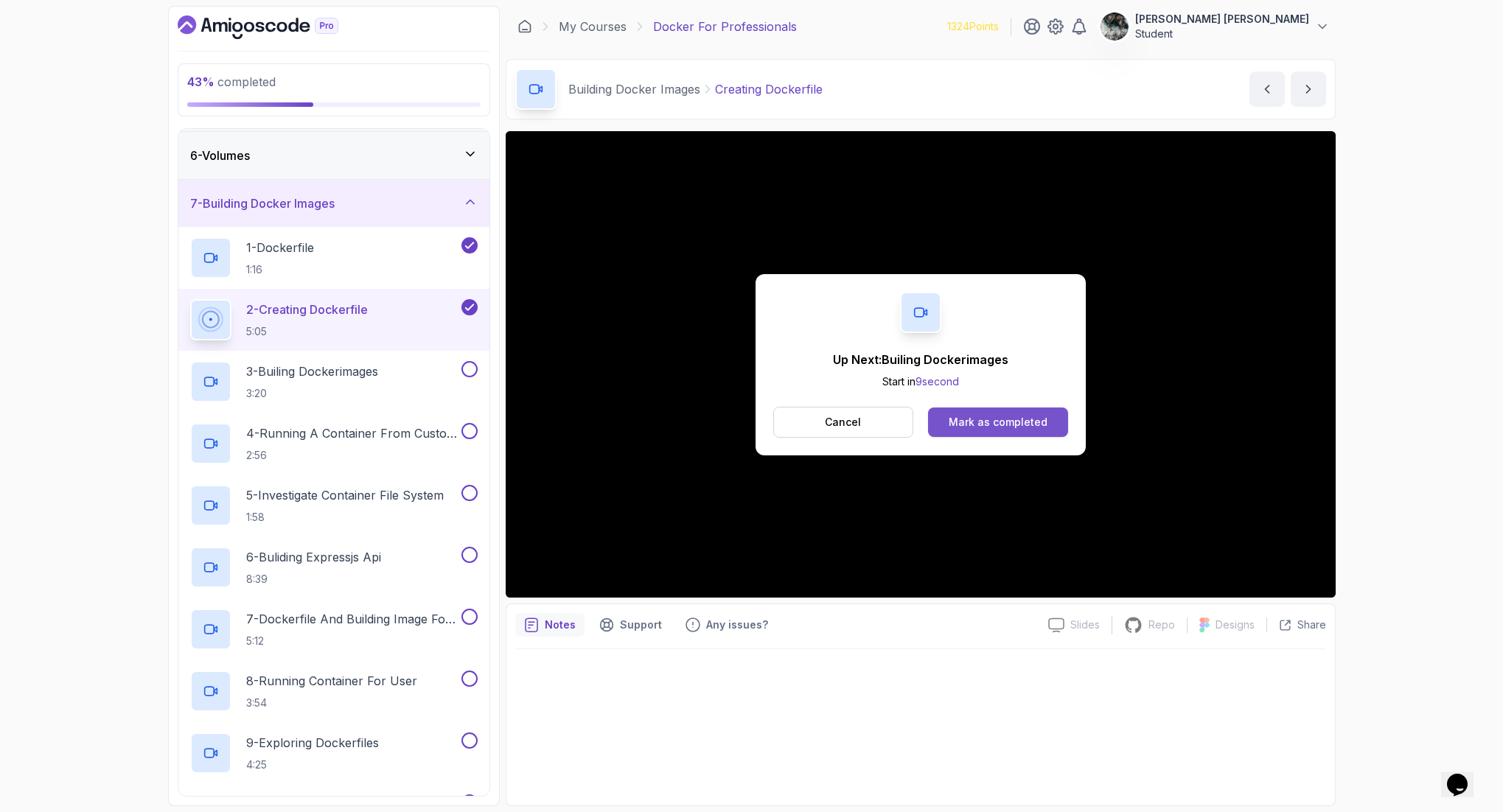
click at [950, 411] on button "Mark as completed" at bounding box center [997, 421] width 139 height 29
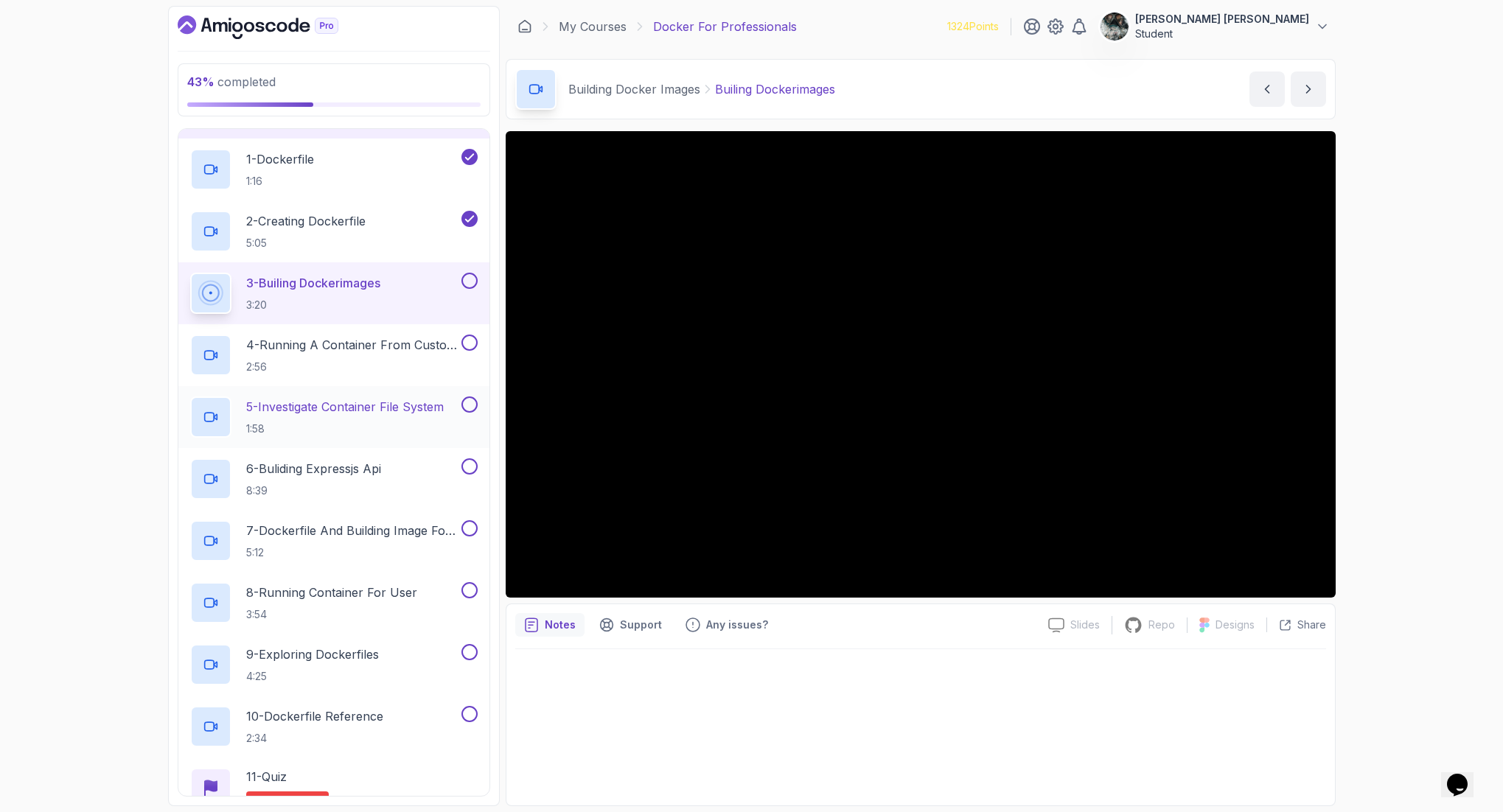
scroll to position [248, 0]
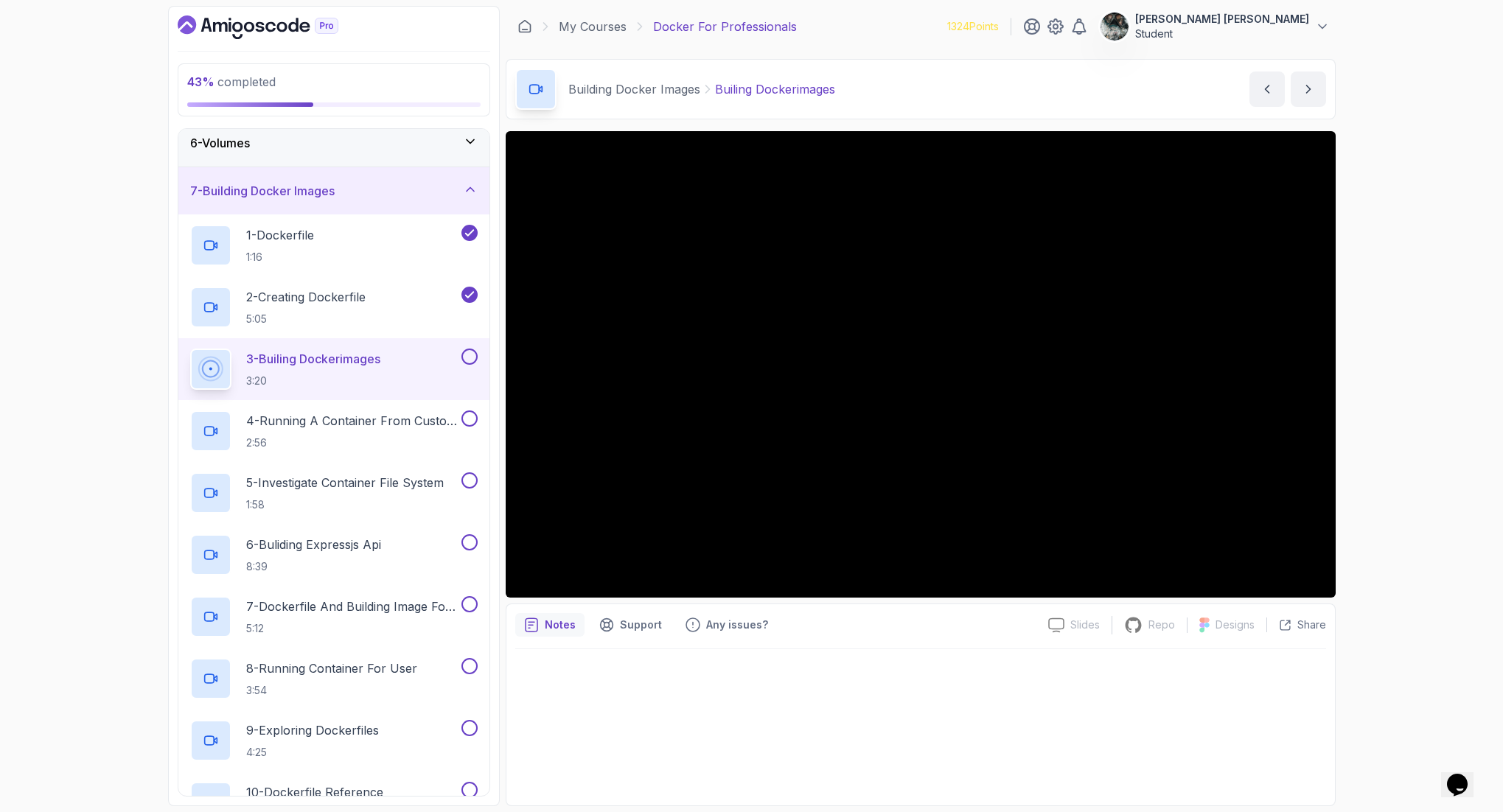
click at [467, 356] on button at bounding box center [469, 356] width 16 height 16
click at [318, 413] on p "4 - Running A Container From Custom Image" at bounding box center [352, 420] width 212 height 18
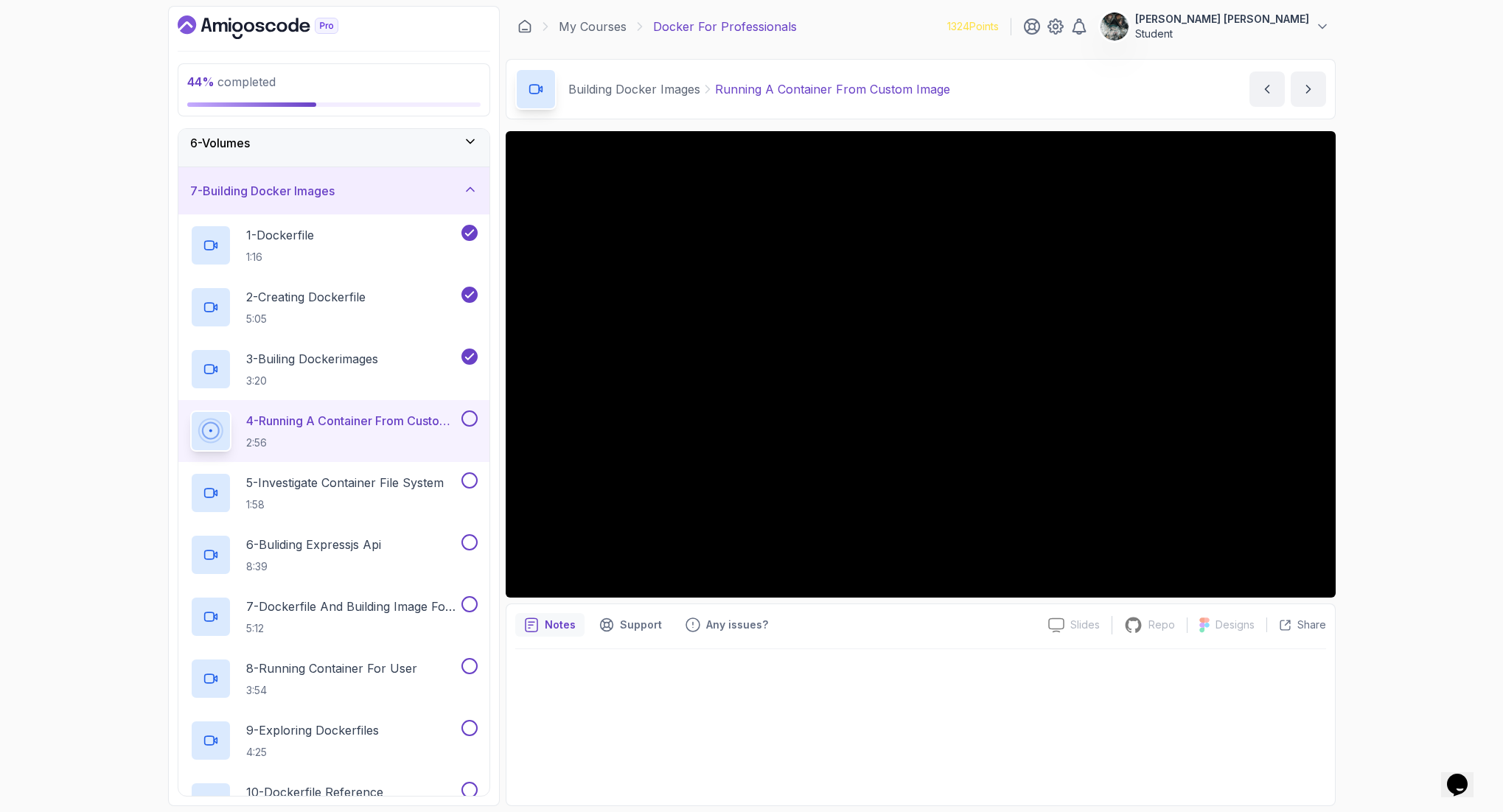
click at [462, 421] on button at bounding box center [469, 418] width 16 height 16
click at [398, 489] on h2 "5 - Investigate Container File System 1:58" at bounding box center [344, 490] width 198 height 38
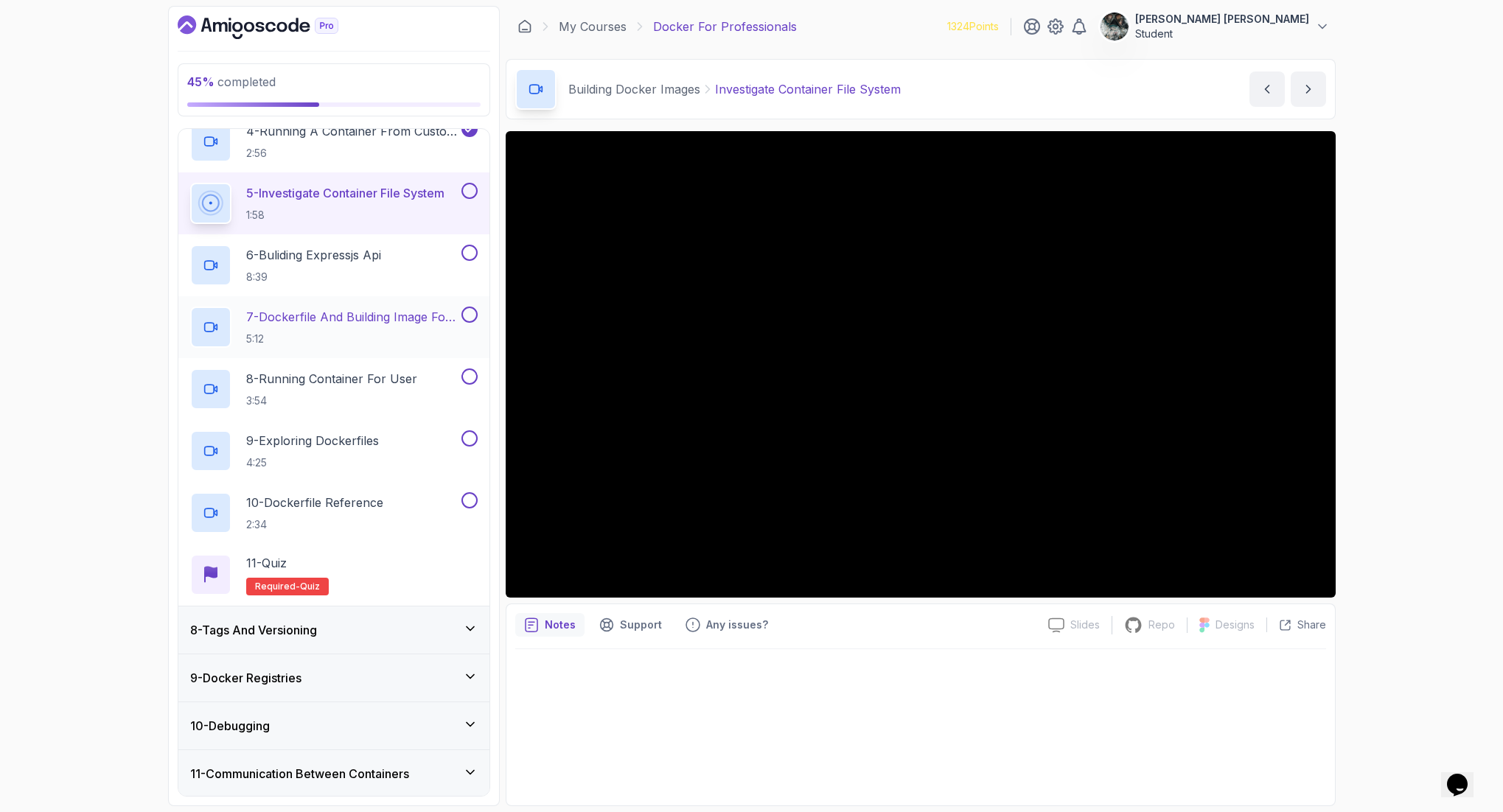
scroll to position [517, 0]
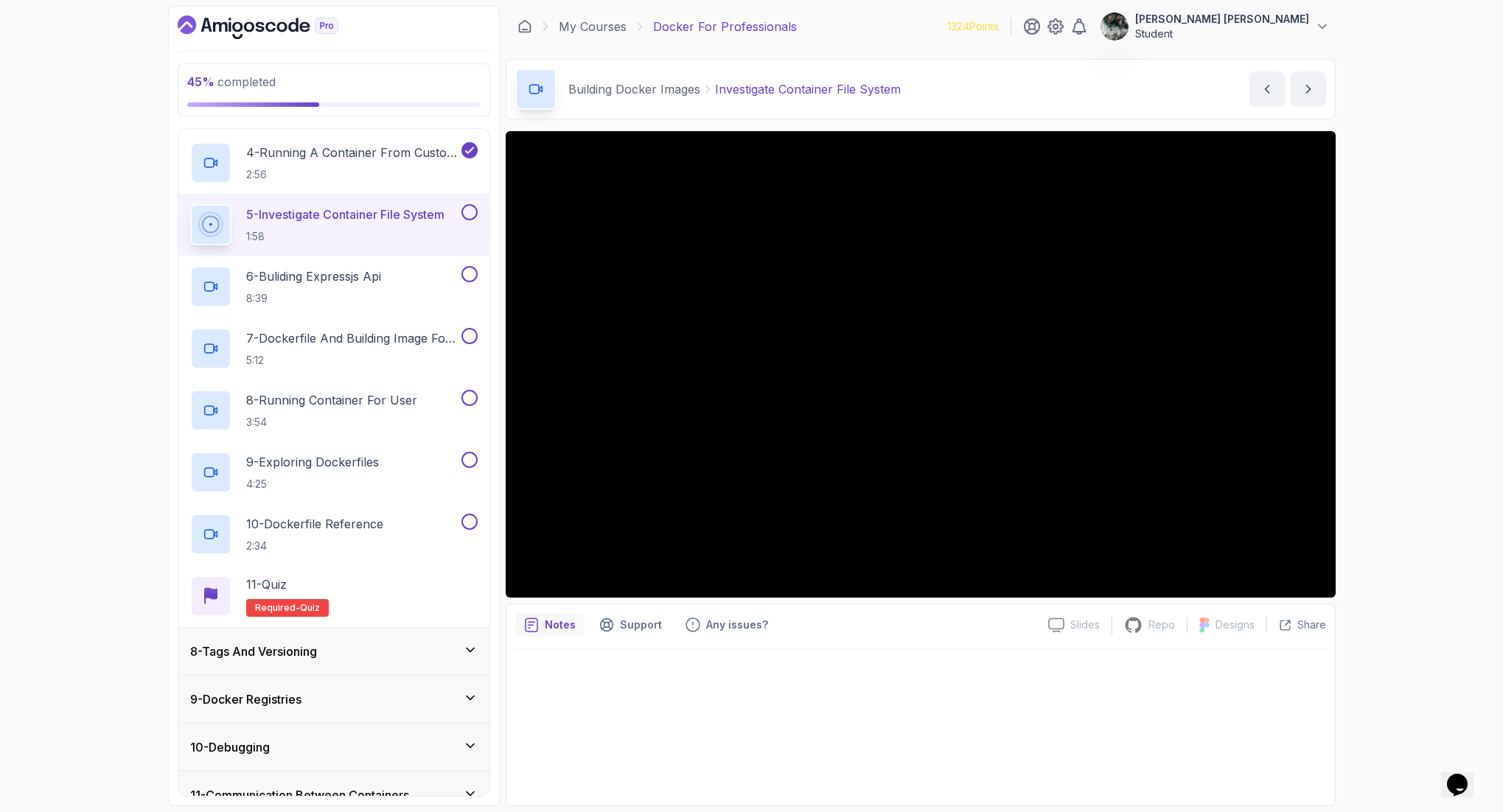
click at [472, 208] on button at bounding box center [469, 212] width 16 height 16
click at [288, 289] on h2 "6 - Buliding Expressjs Api 8:39" at bounding box center [313, 286] width 135 height 38
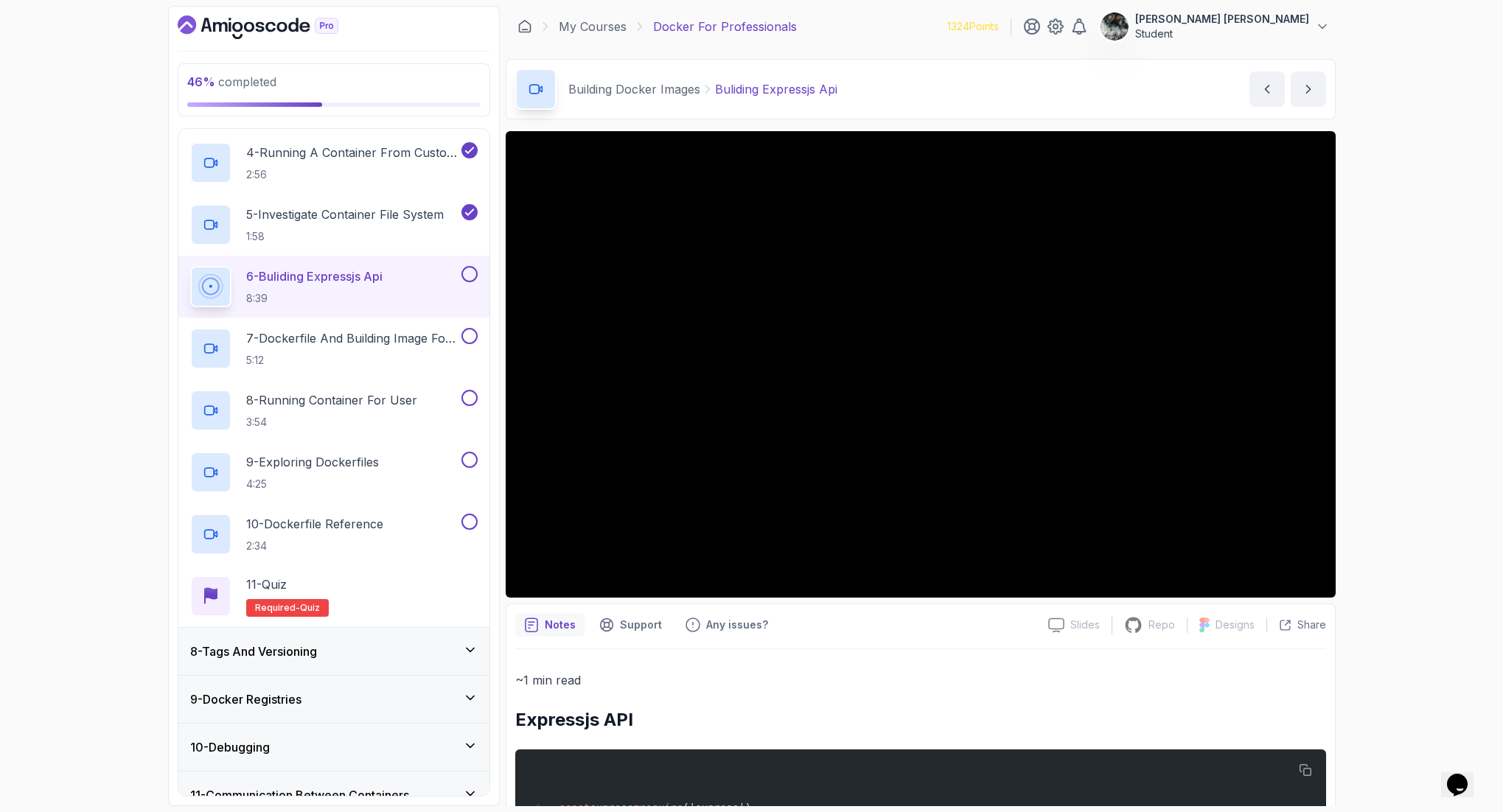
click at [469, 273] on button at bounding box center [469, 274] width 16 height 16
click at [1201, 64] on div "48 % completed 1 - Intro 2 - Getting Started 3 - Containers 4 - Images 5 - Dock…" at bounding box center [752, 406] width 1503 height 812
click at [372, 344] on p "7 - Dockerfile And Building Image For User" at bounding box center [352, 338] width 212 height 18
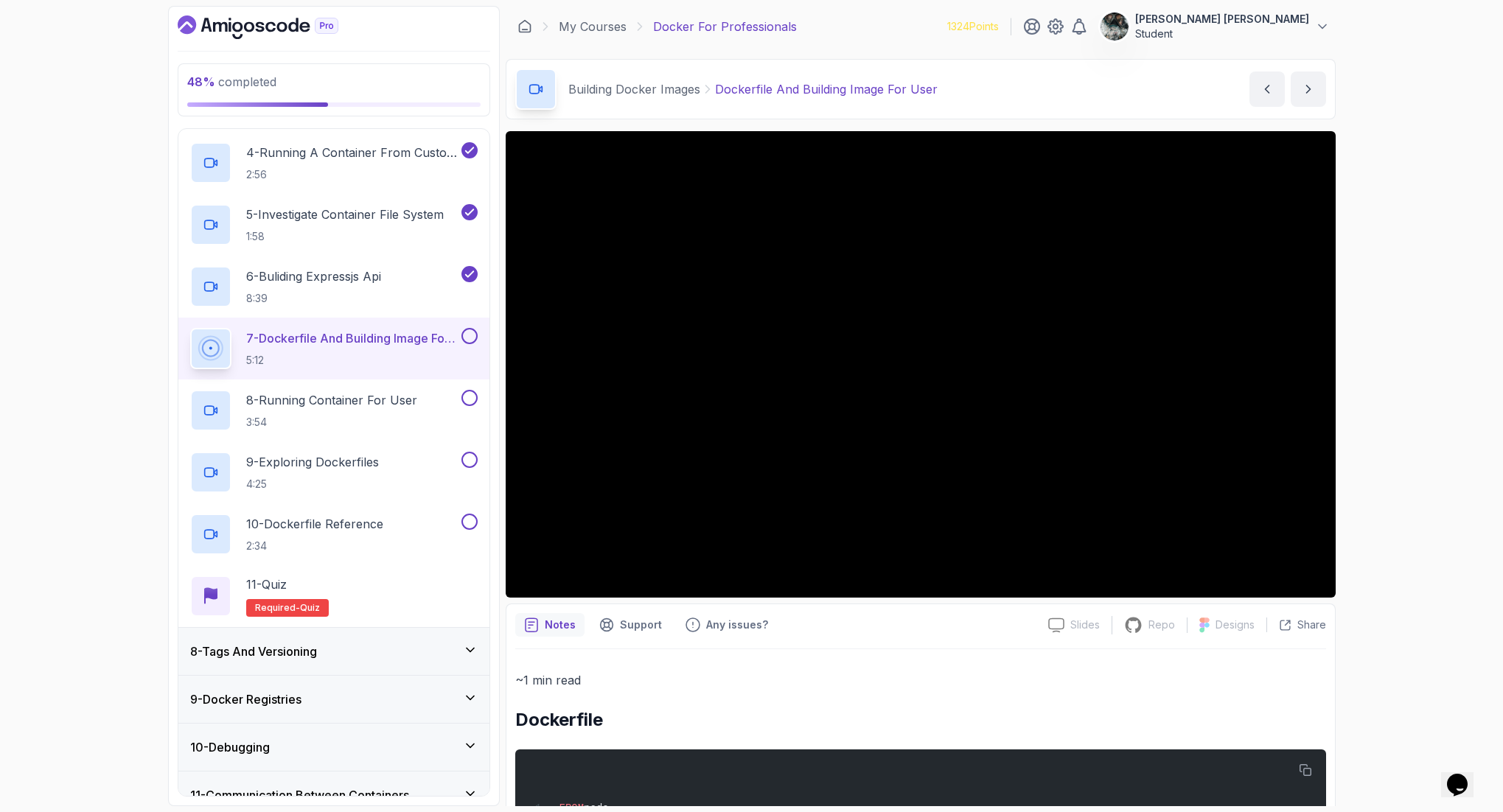
click at [473, 335] on button at bounding box center [469, 336] width 16 height 16
click at [431, 409] on div "8 - Running Container For User 3:54" at bounding box center [325, 411] width 268 height 41
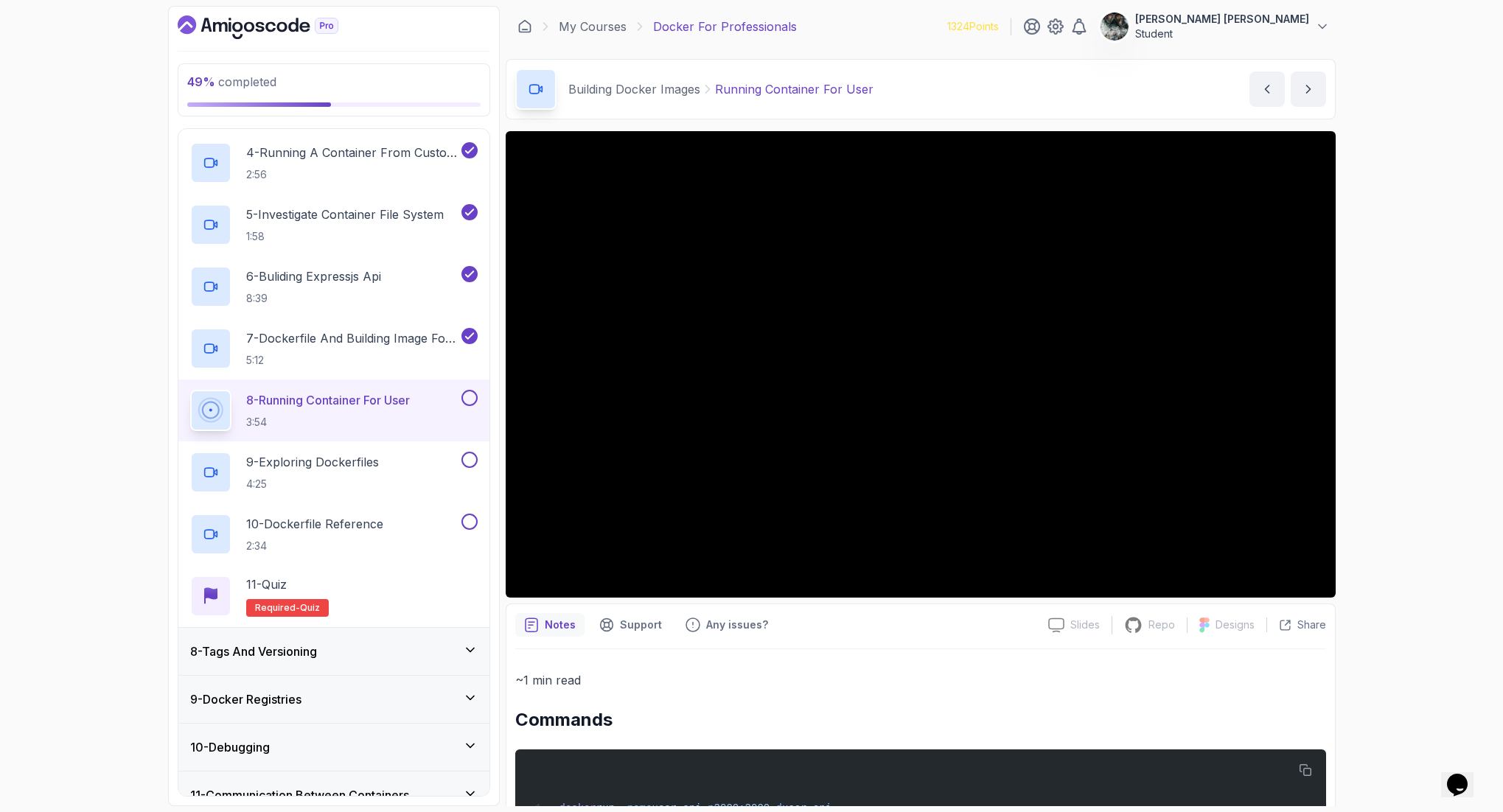
click at [467, 396] on button at bounding box center [469, 398] width 16 height 16
click at [390, 474] on div "9 - Exploring Dockerfiles 4:25" at bounding box center [325, 472] width 268 height 41
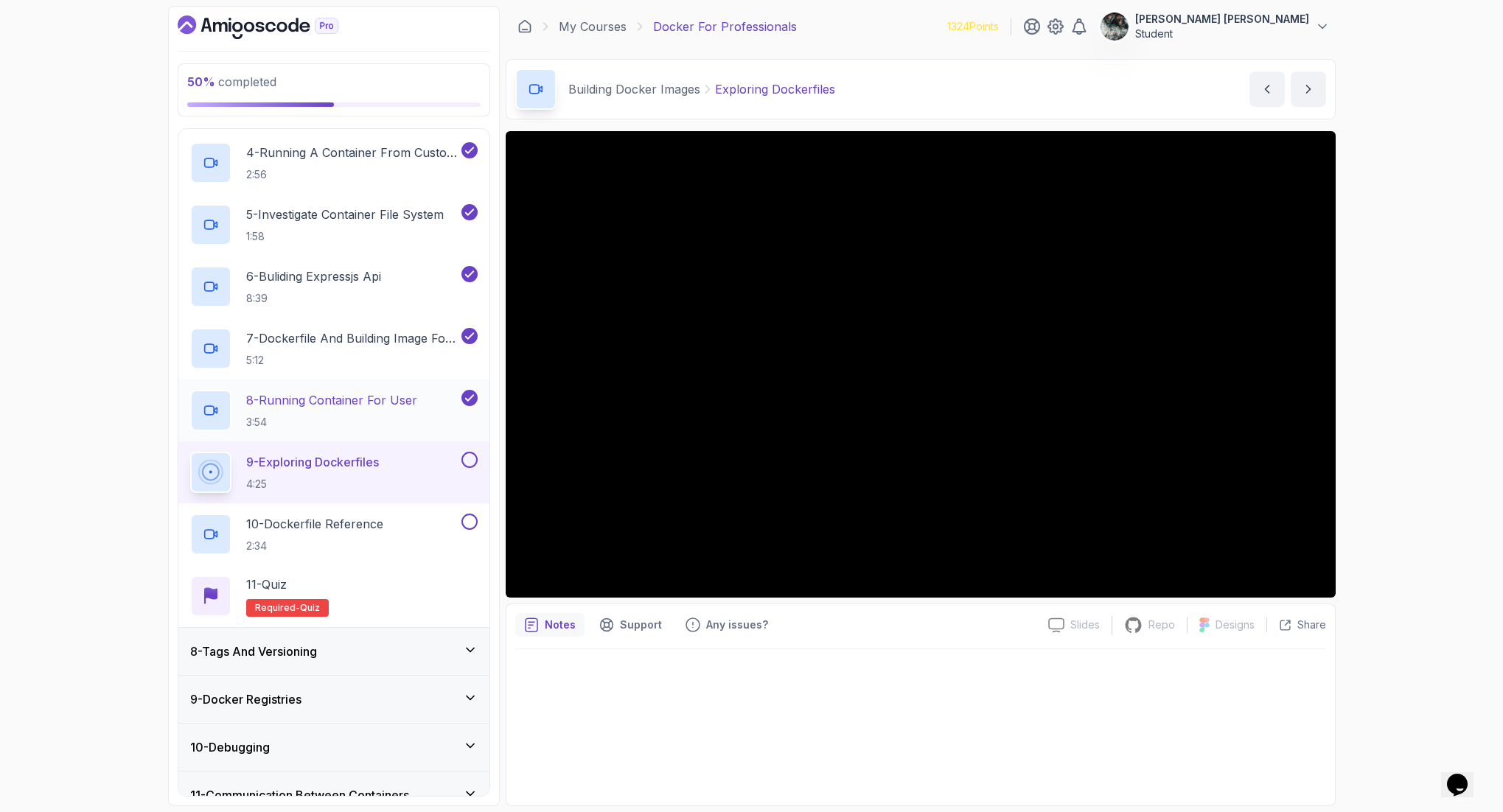
scroll to position [579, 0]
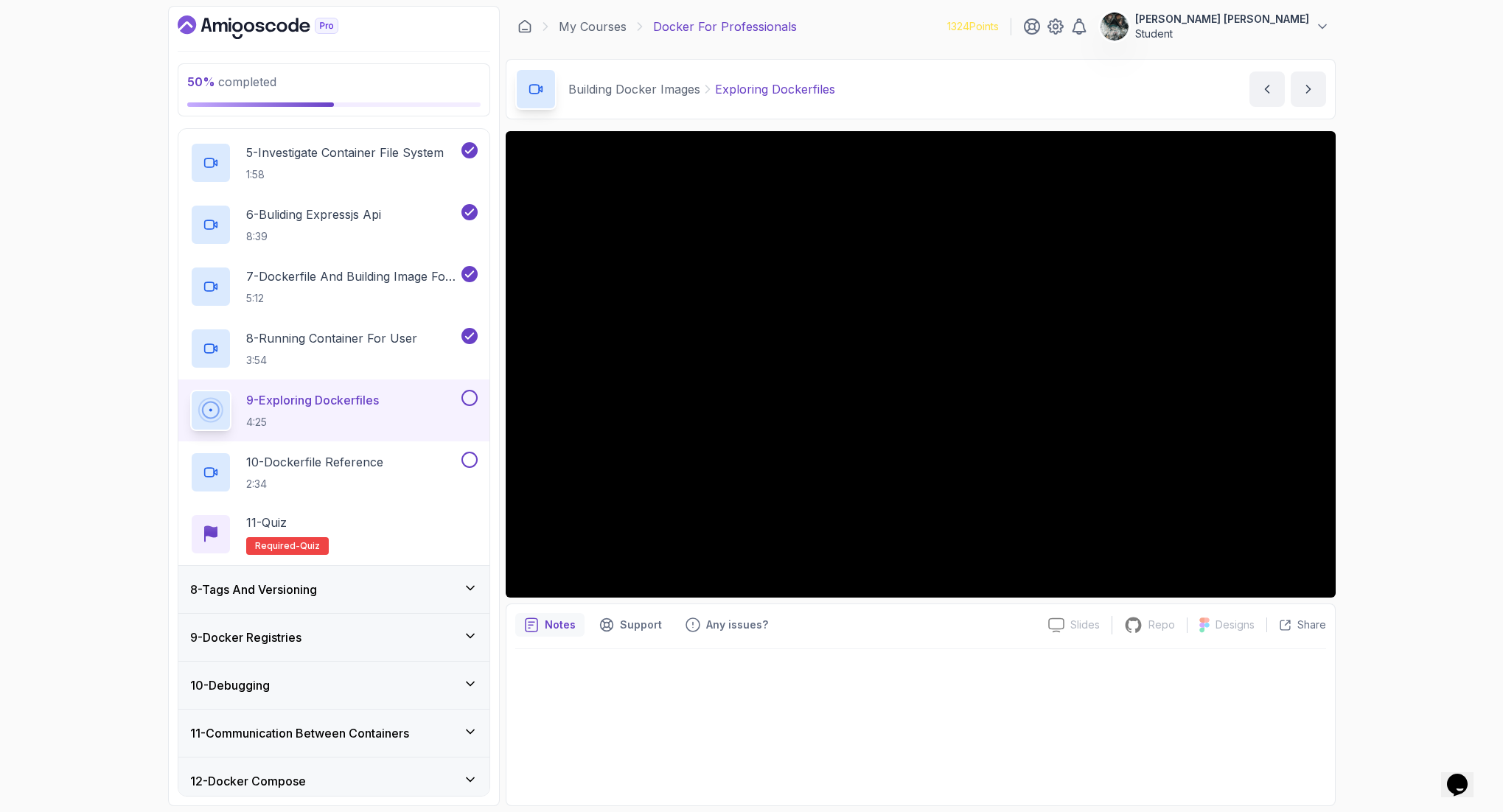
click at [473, 399] on button at bounding box center [469, 398] width 16 height 16
click at [319, 487] on p "2:34" at bounding box center [314, 484] width 137 height 15
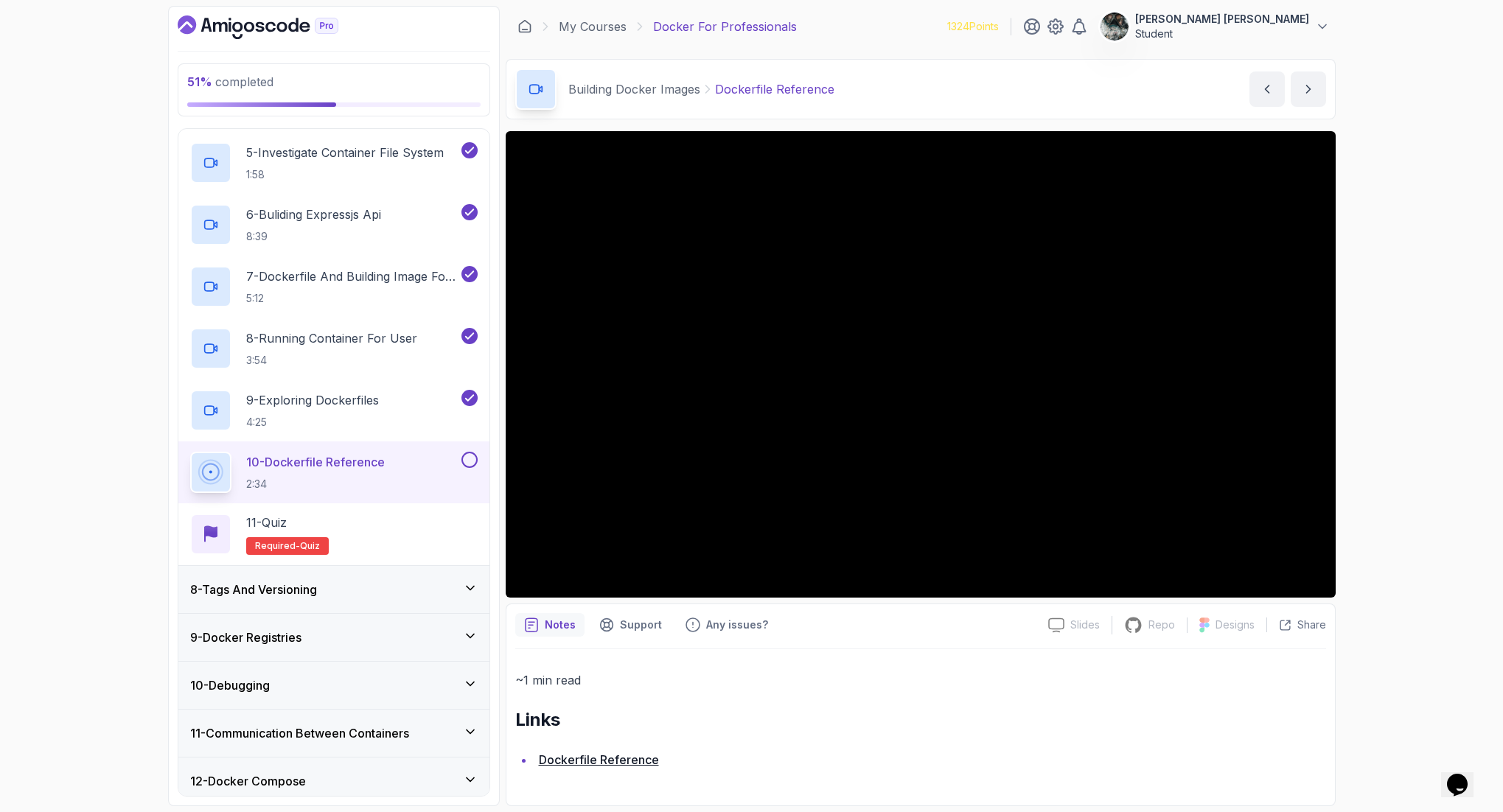
click at [472, 454] on button at bounding box center [469, 459] width 16 height 16
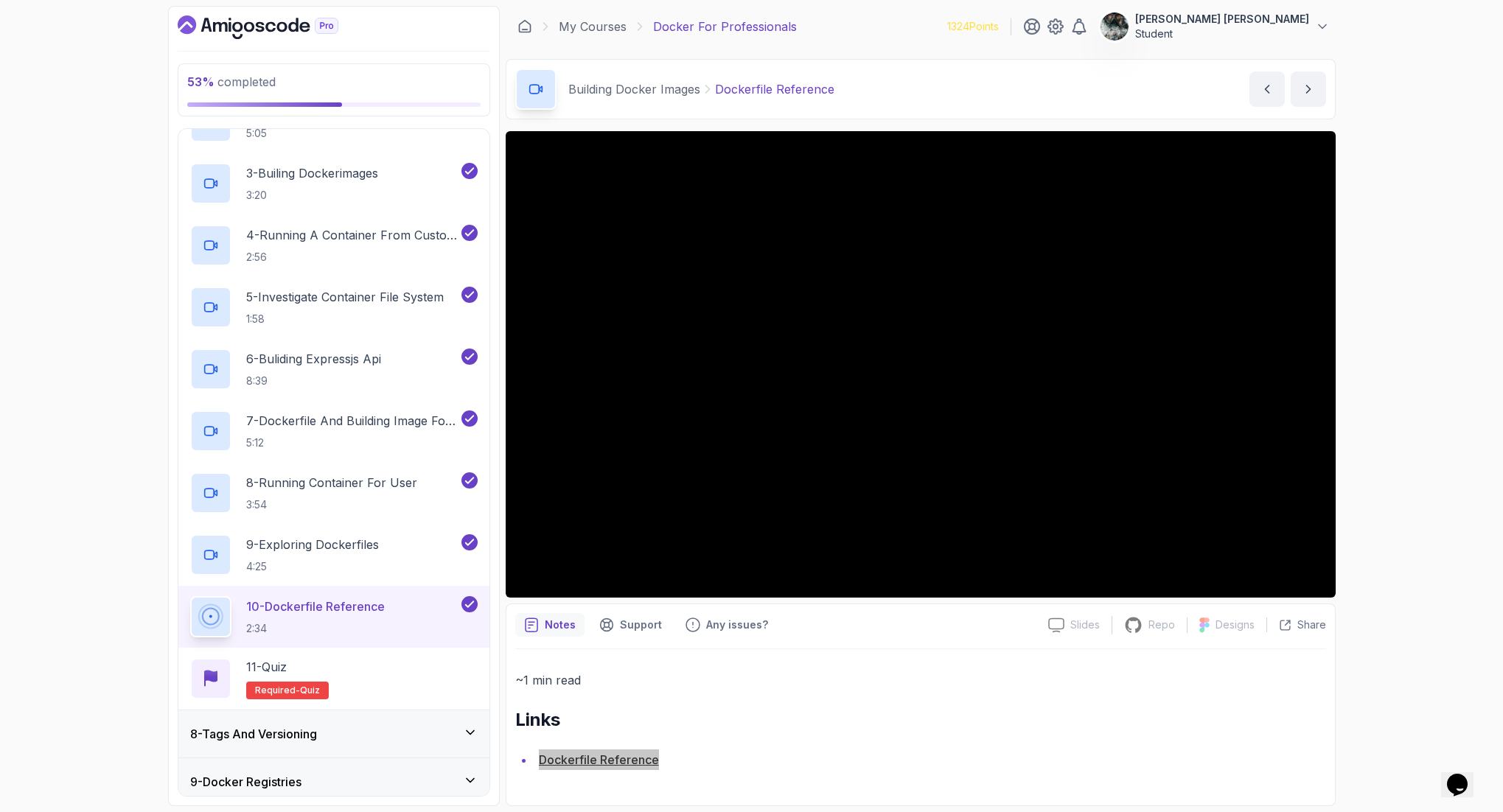
scroll to position [683, 0]
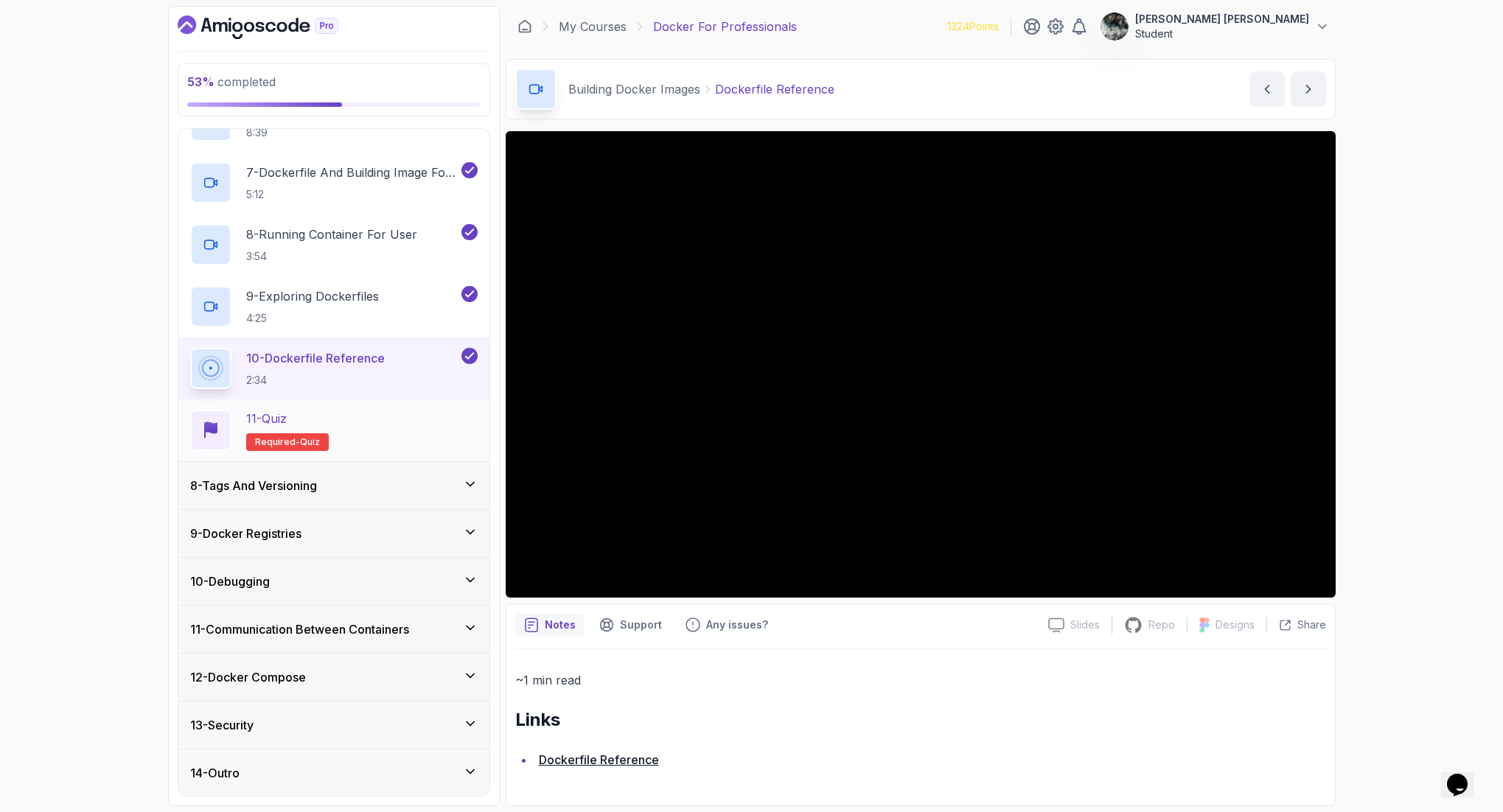
click at [387, 454] on div "11 - Quiz Required- quiz" at bounding box center [333, 430] width 311 height 62
click at [380, 431] on div "11 - Quiz Required- quiz" at bounding box center [334, 430] width 287 height 41
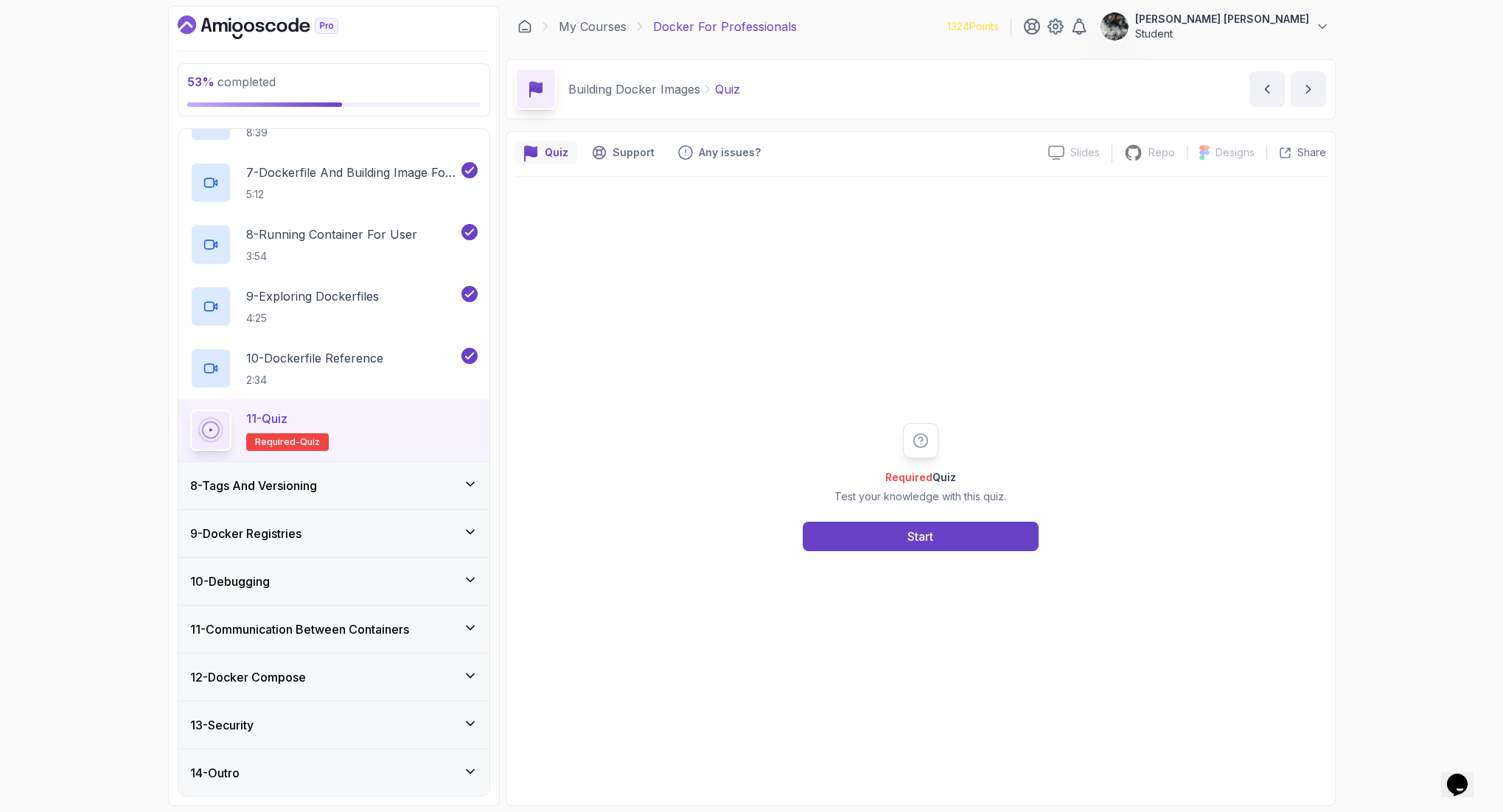
click at [942, 507] on div "Required Quiz Test your knowledge with this quiz. Start" at bounding box center [920, 487] width 283 height 128
click at [942, 521] on div "Start" at bounding box center [919, 535] width 235 height 29
click at [949, 531] on button "Start" at bounding box center [919, 535] width 235 height 29
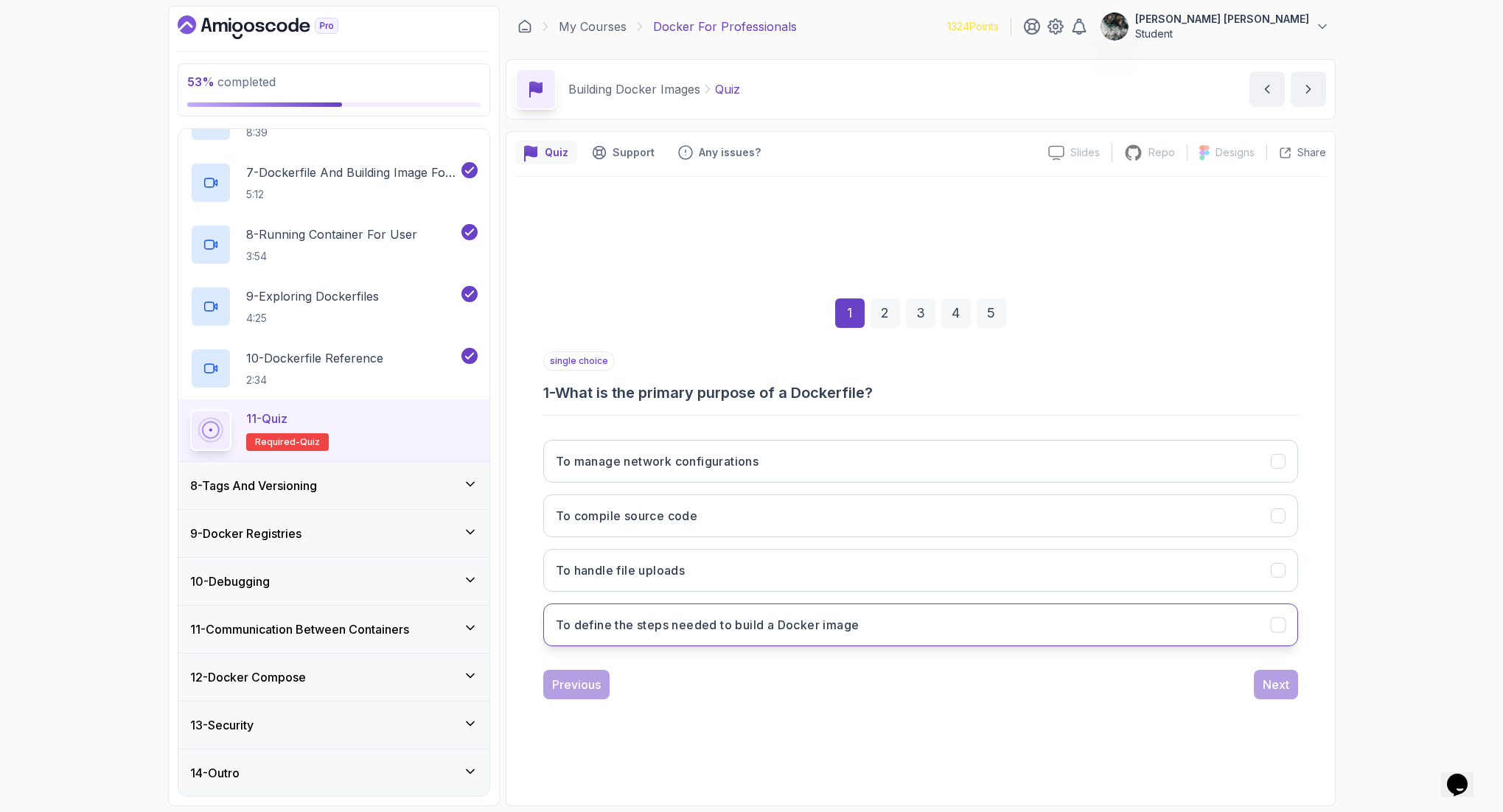
click at [781, 625] on h3 "To define the steps needed to build a Docker image" at bounding box center [707, 624] width 304 height 18
click at [1201, 649] on div "Next" at bounding box center [1276, 684] width 26 height 18
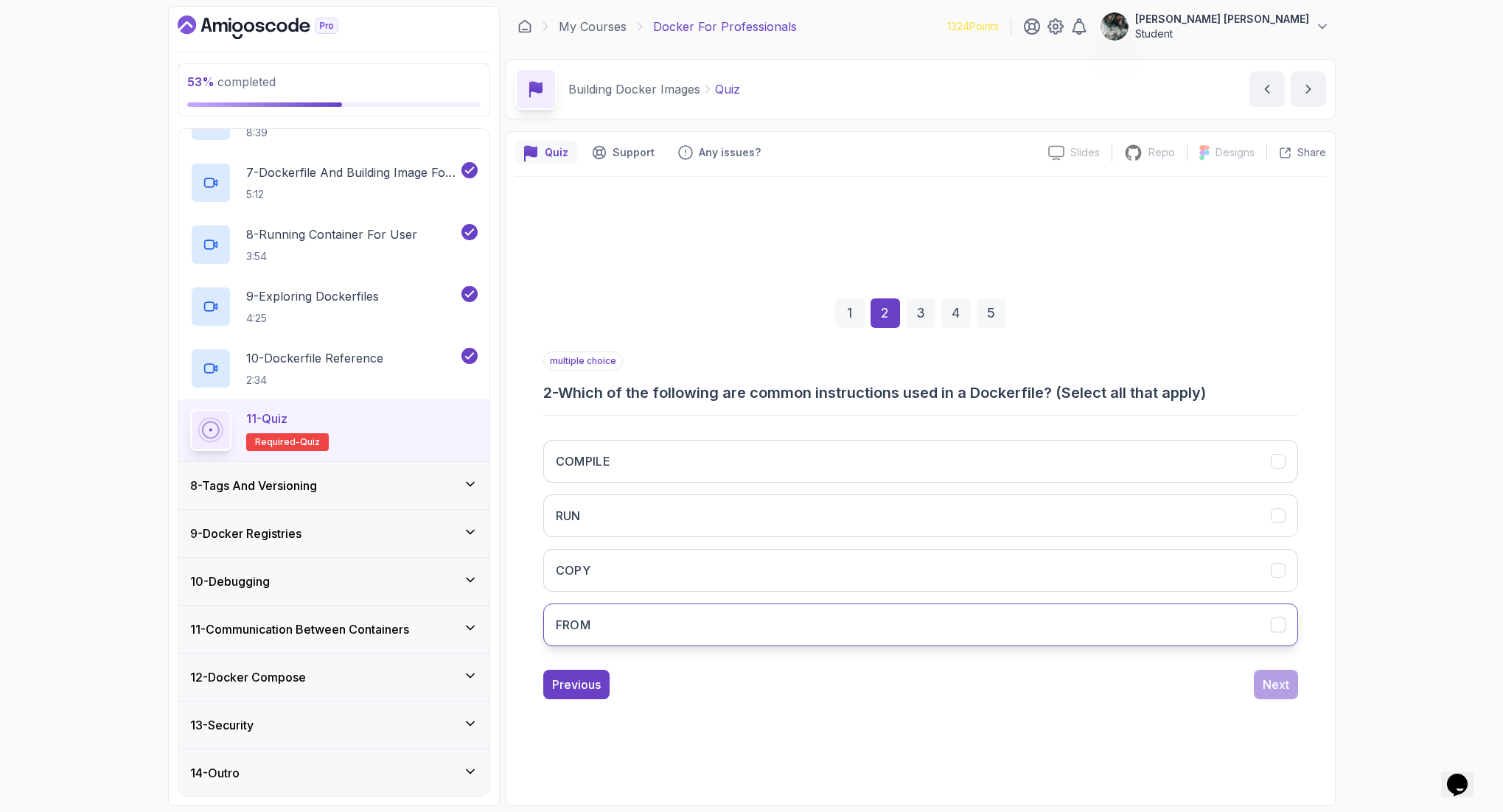
click at [629, 613] on button "FROM" at bounding box center [920, 624] width 754 height 43
click at [625, 457] on button "COMPILE" at bounding box center [920, 461] width 754 height 43
click at [615, 531] on button "RUN" at bounding box center [920, 516] width 754 height 43
click at [615, 565] on button "COPY" at bounding box center [920, 570] width 754 height 43
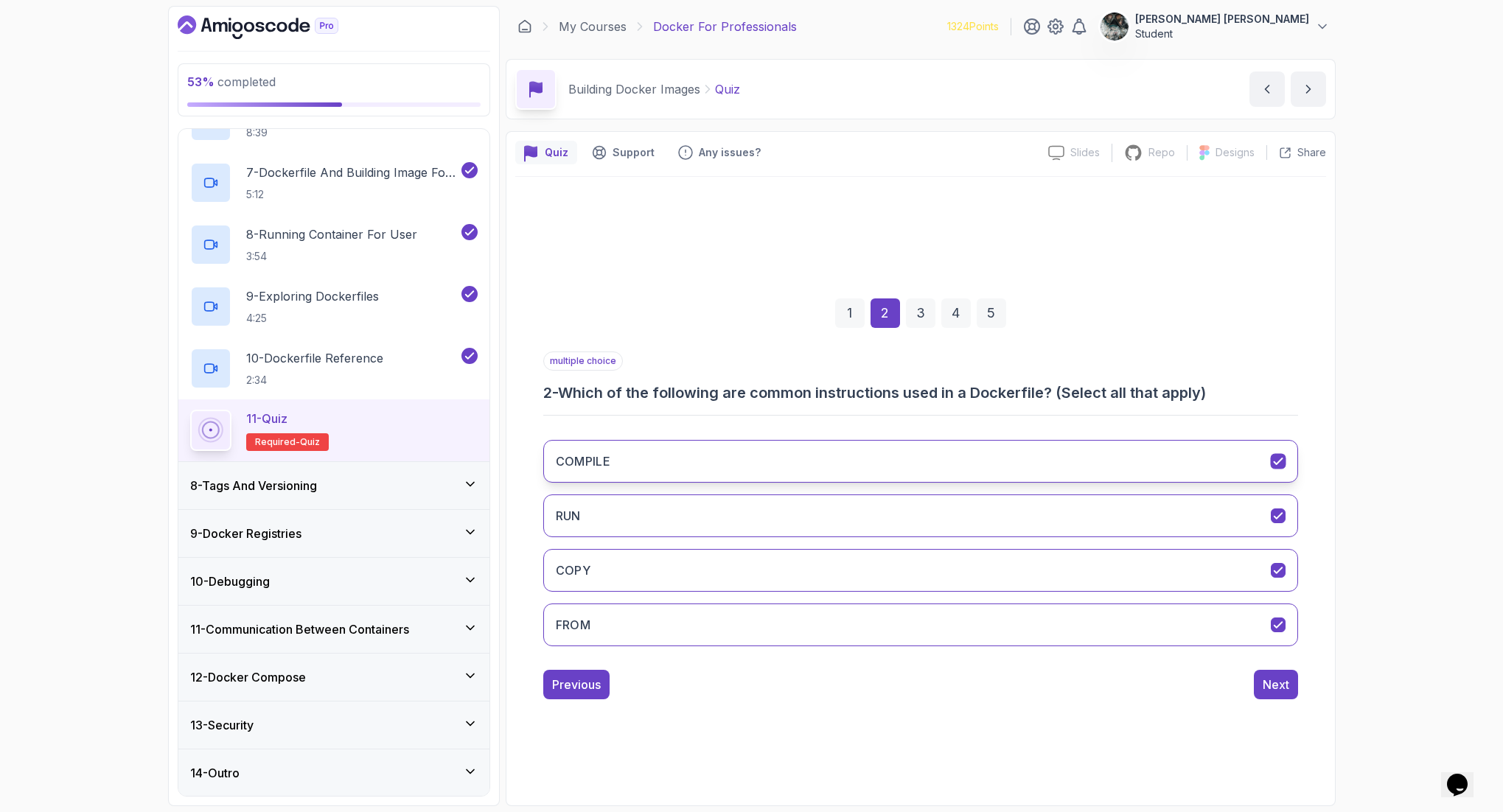
click at [636, 455] on button "COMPILE" at bounding box center [920, 461] width 754 height 43
click at [1201, 649] on button "Next" at bounding box center [1275, 684] width 44 height 29
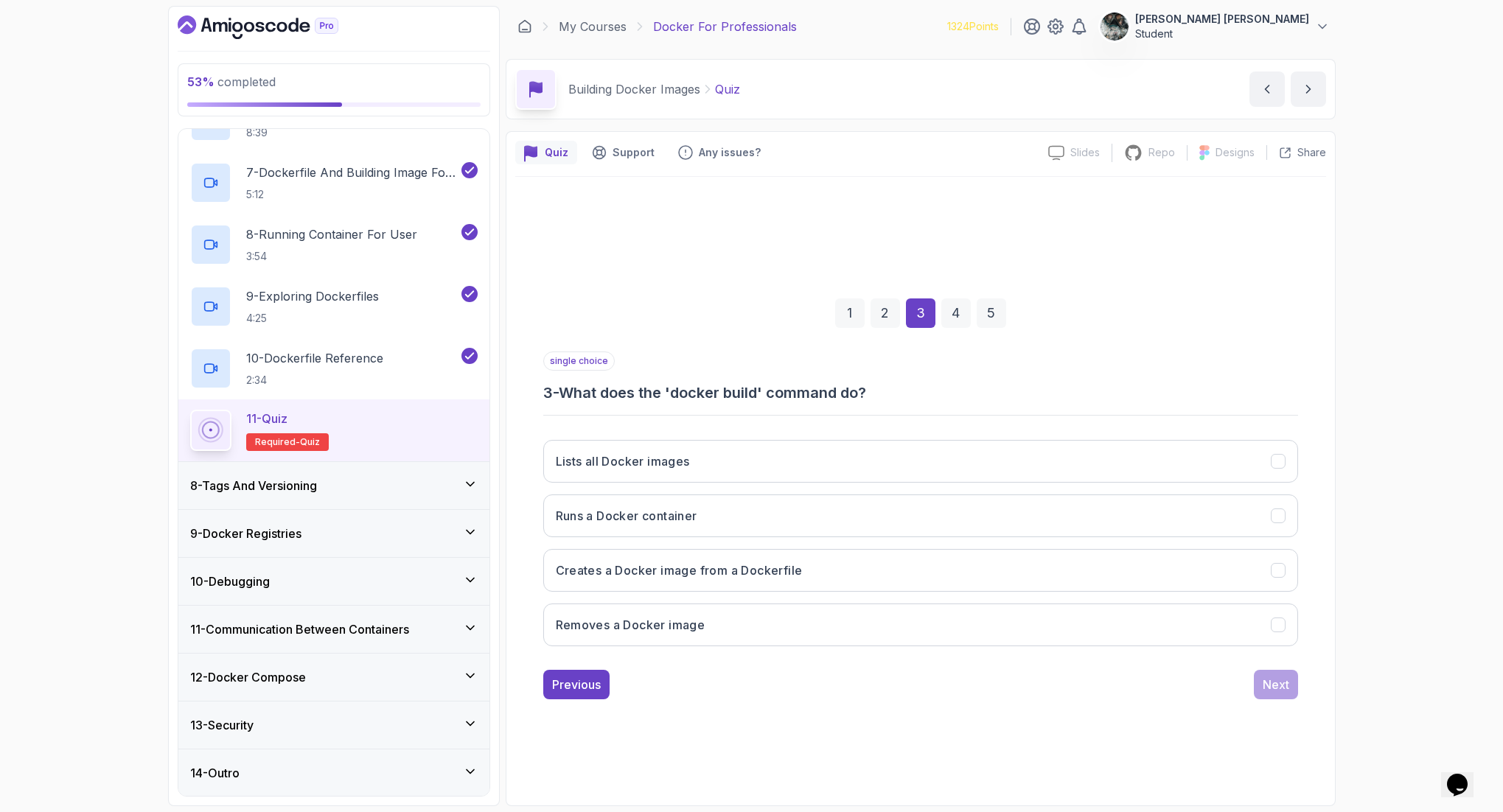
click at [552, 649] on div "1 2 3 4 5 single choice 3 - What does the 'docker build' command do? Lists all …" at bounding box center [920, 487] width 811 height 448
click at [577, 649] on div "1 2 3 4 5 single choice 3 - What does the 'docker build' command do? Lists all …" at bounding box center [920, 487] width 811 height 448
click at [569, 649] on div "Previous" at bounding box center [576, 684] width 49 height 18
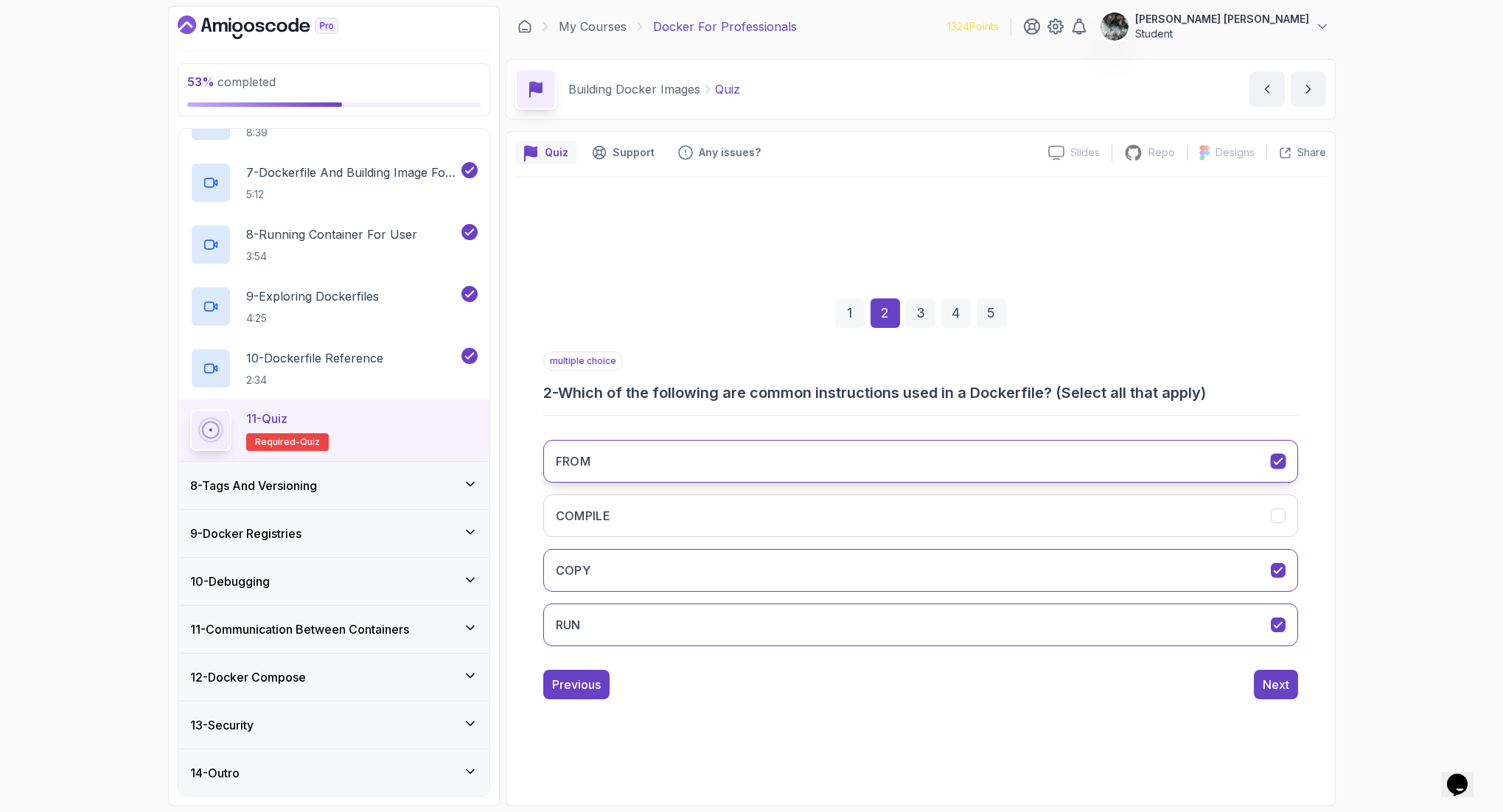
click at [624, 471] on button "FROM" at bounding box center [920, 461] width 754 height 43
click at [760, 491] on div "FROM COMPILE COPY RUN" at bounding box center [920, 542] width 754 height 230
click at [752, 465] on button "FROM" at bounding box center [920, 461] width 754 height 43
click at [782, 507] on button "COMPILE" at bounding box center [920, 516] width 754 height 43
click at [1201, 649] on div "Next" at bounding box center [1276, 684] width 26 height 18
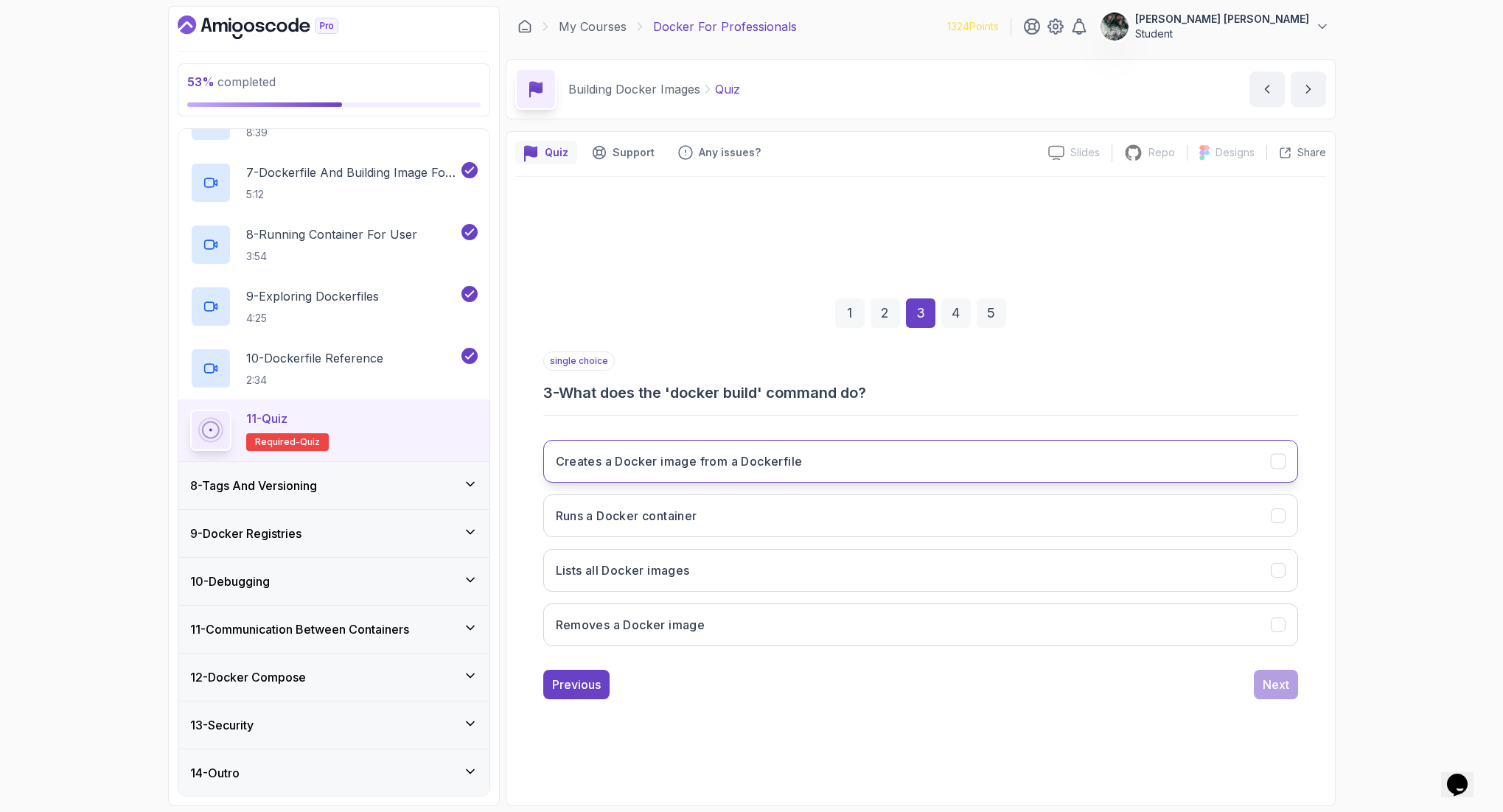
click at [772, 455] on h3 "Creates a Docker image from a Dockerfile" at bounding box center [678, 460] width 247 height 18
click at [1201, 649] on div "Next" at bounding box center [1276, 684] width 26 height 18
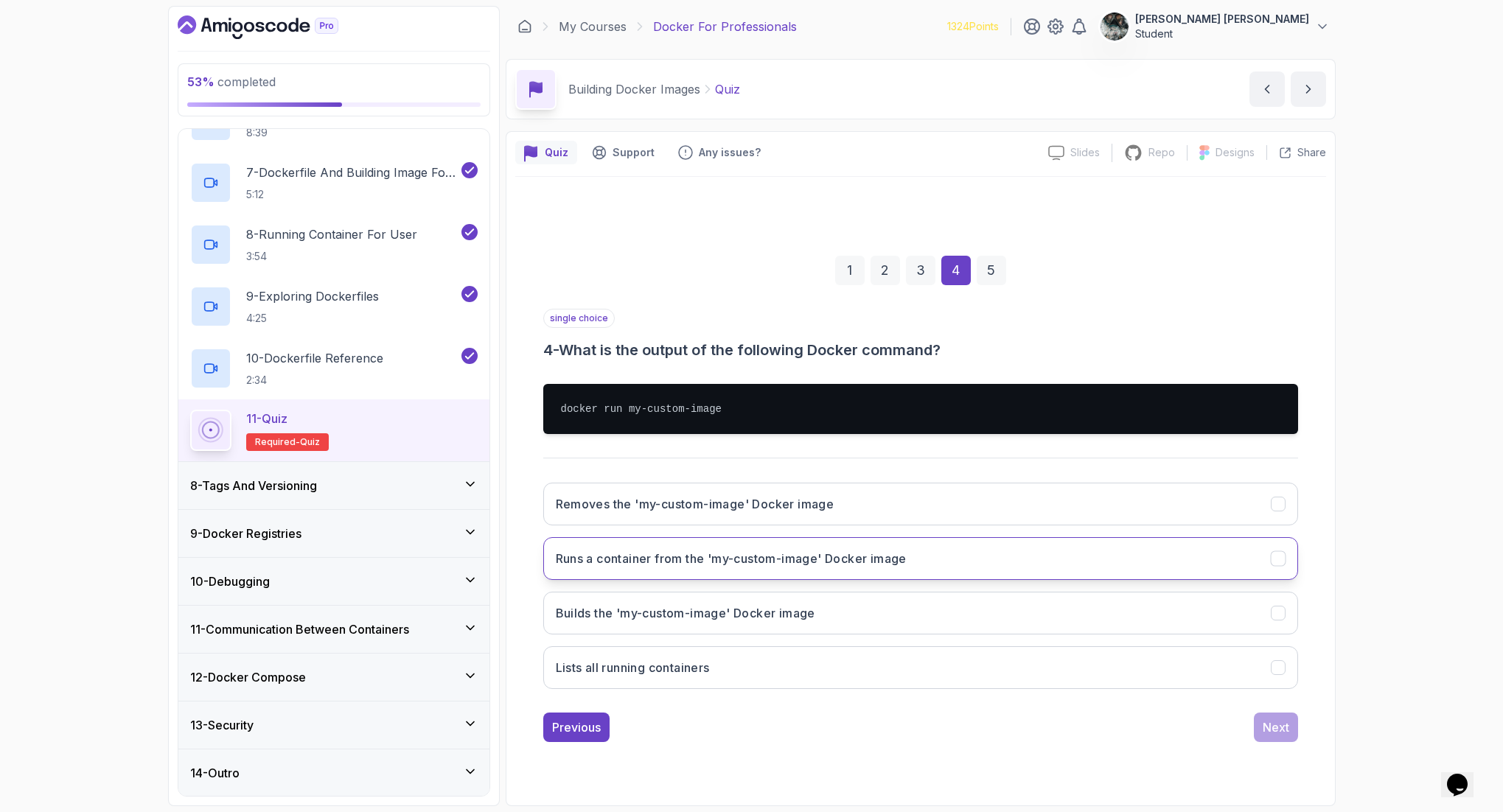
click at [805, 564] on h3 "Runs a container from the 'my-custom-image' Docker image" at bounding box center [731, 558] width 351 height 18
click at [1201, 649] on button "Next" at bounding box center [1275, 727] width 44 height 29
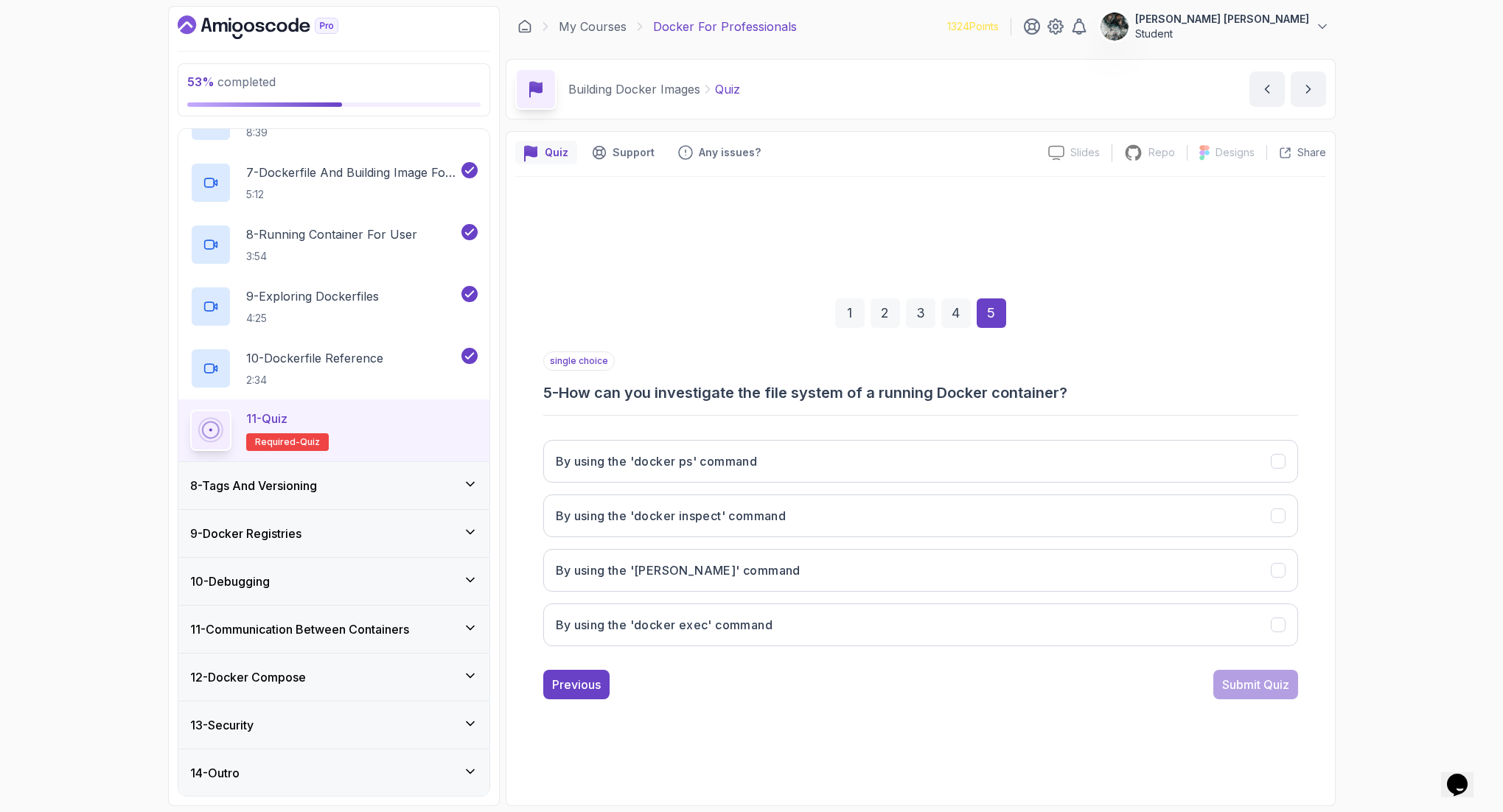
click at [815, 486] on div "By using the 'docker ps' command By using the 'docker inspect' command By using…" at bounding box center [920, 542] width 754 height 230
click at [814, 527] on button "By using the 'docker inspect' command" at bounding box center [920, 516] width 754 height 43
click at [1201, 649] on div "Submit Quiz" at bounding box center [1254, 684] width 67 height 18
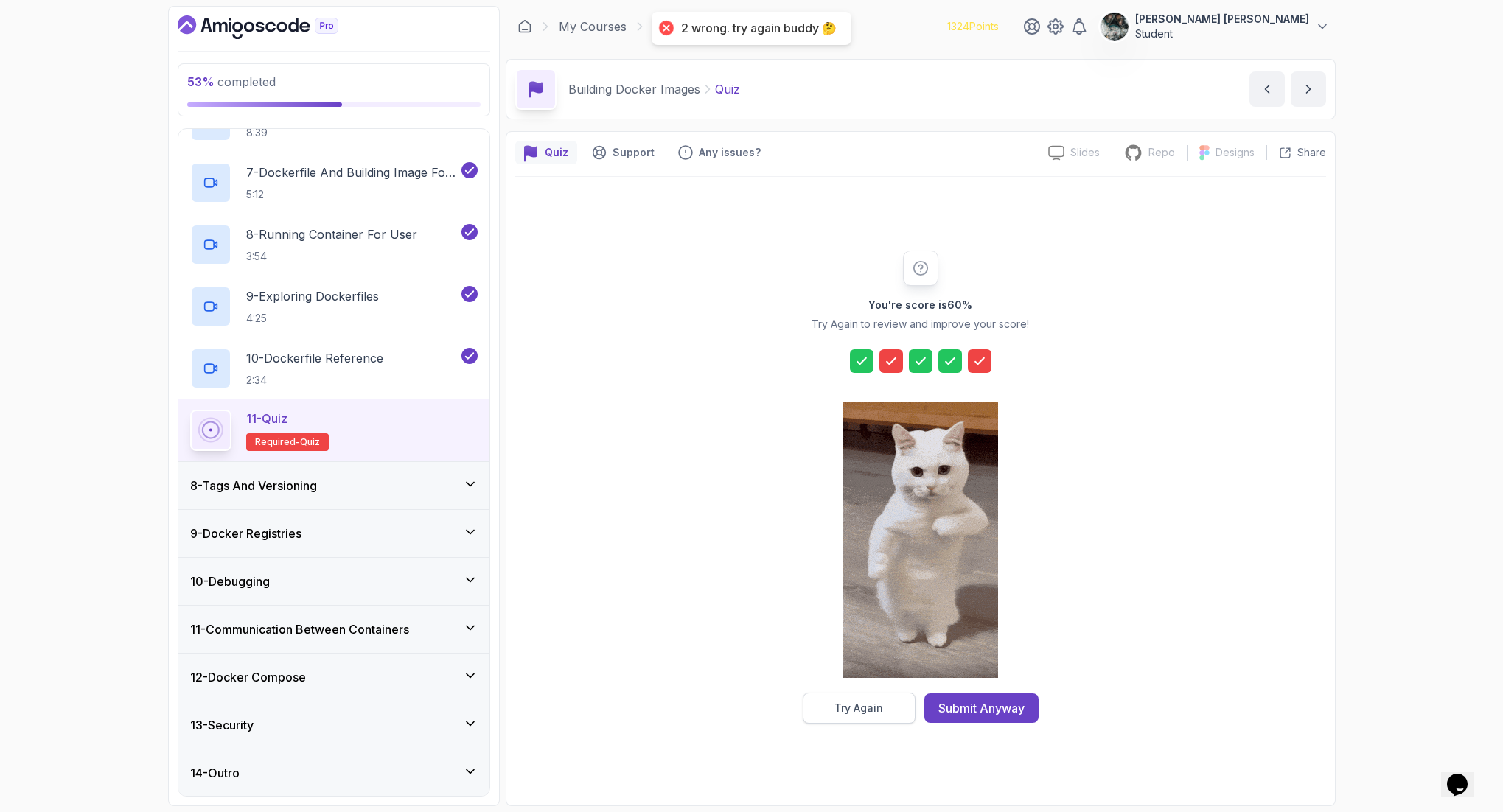
click at [875, 649] on div "Try Again" at bounding box center [858, 708] width 49 height 15
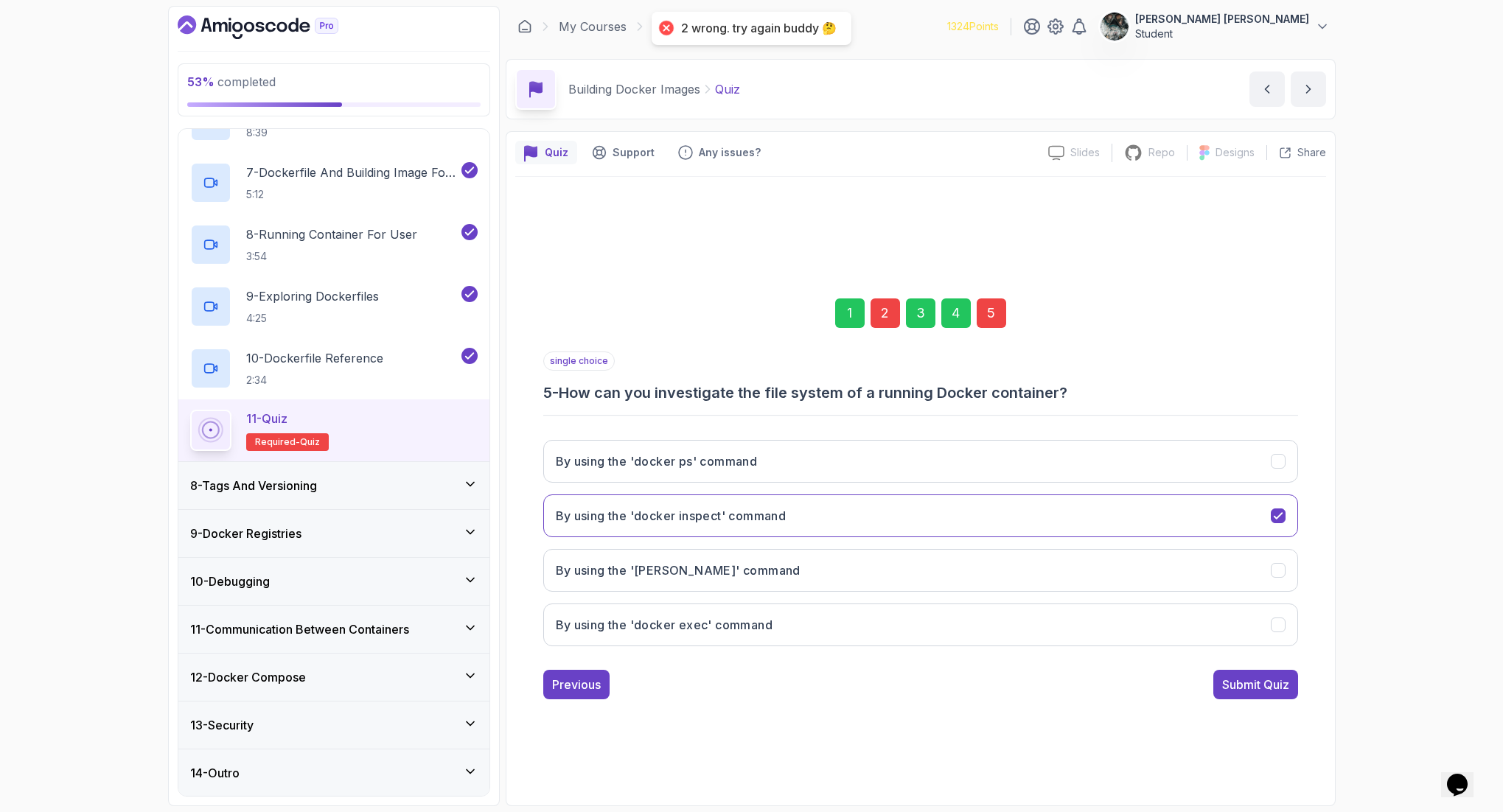
click at [994, 323] on div "5" at bounding box center [991, 312] width 29 height 29
click at [994, 308] on div "5" at bounding box center [991, 312] width 29 height 29
drag, startPoint x: 924, startPoint y: 386, endPoint x: 1128, endPoint y: 398, distance: 204.4
click at [1116, 398] on h3 "5 - How can you investigate the file system of a running Docker container?" at bounding box center [920, 393] width 754 height 21
click at [1157, 396] on h3 "5 - How can you investigate the file system of a running Docker container?" at bounding box center [920, 393] width 754 height 21
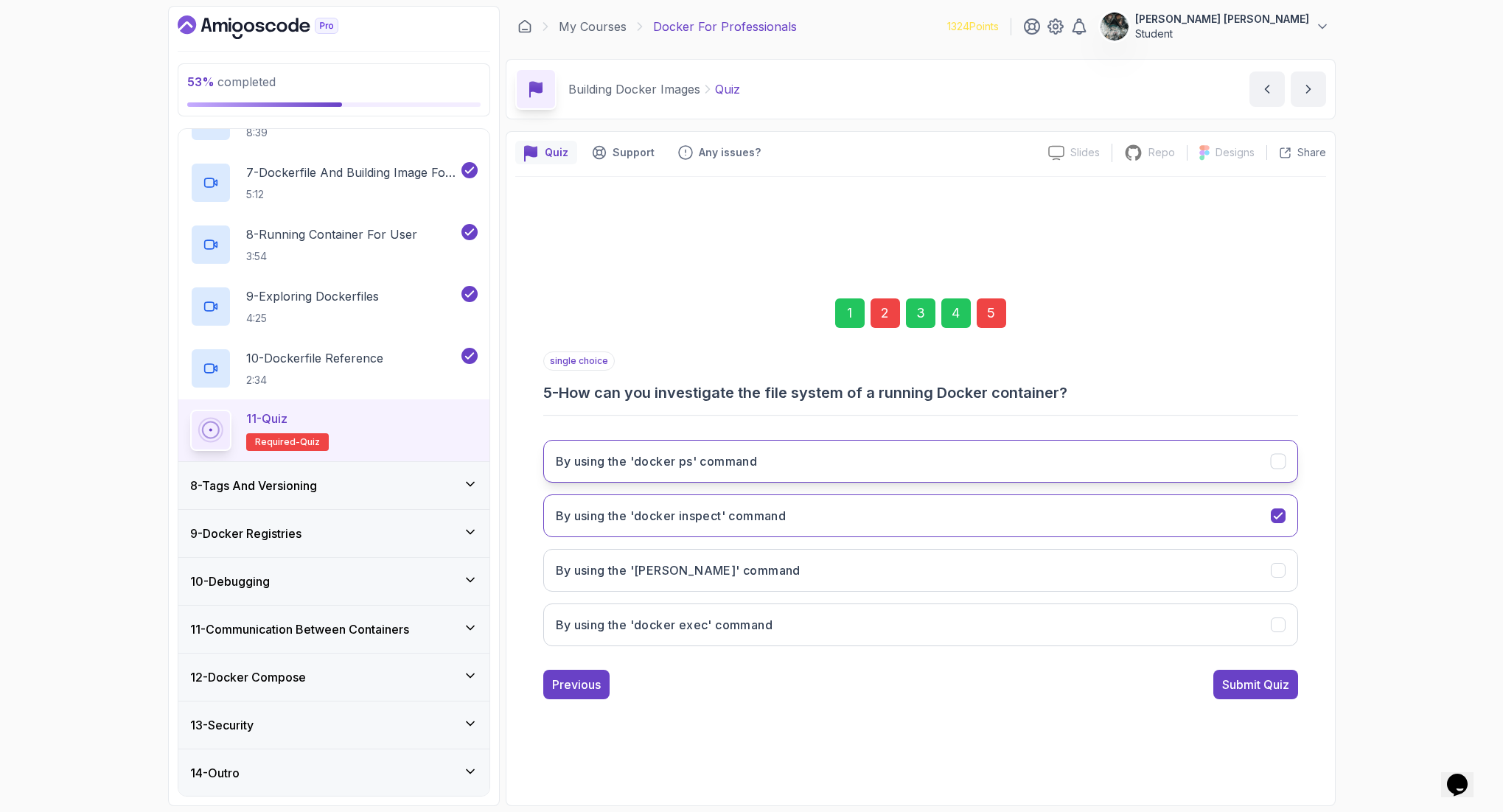
click at [858, 443] on button "By using the 'docker ps' command" at bounding box center [920, 461] width 754 height 43
click at [1201, 649] on div "Submit Quiz" at bounding box center [1254, 684] width 67 height 18
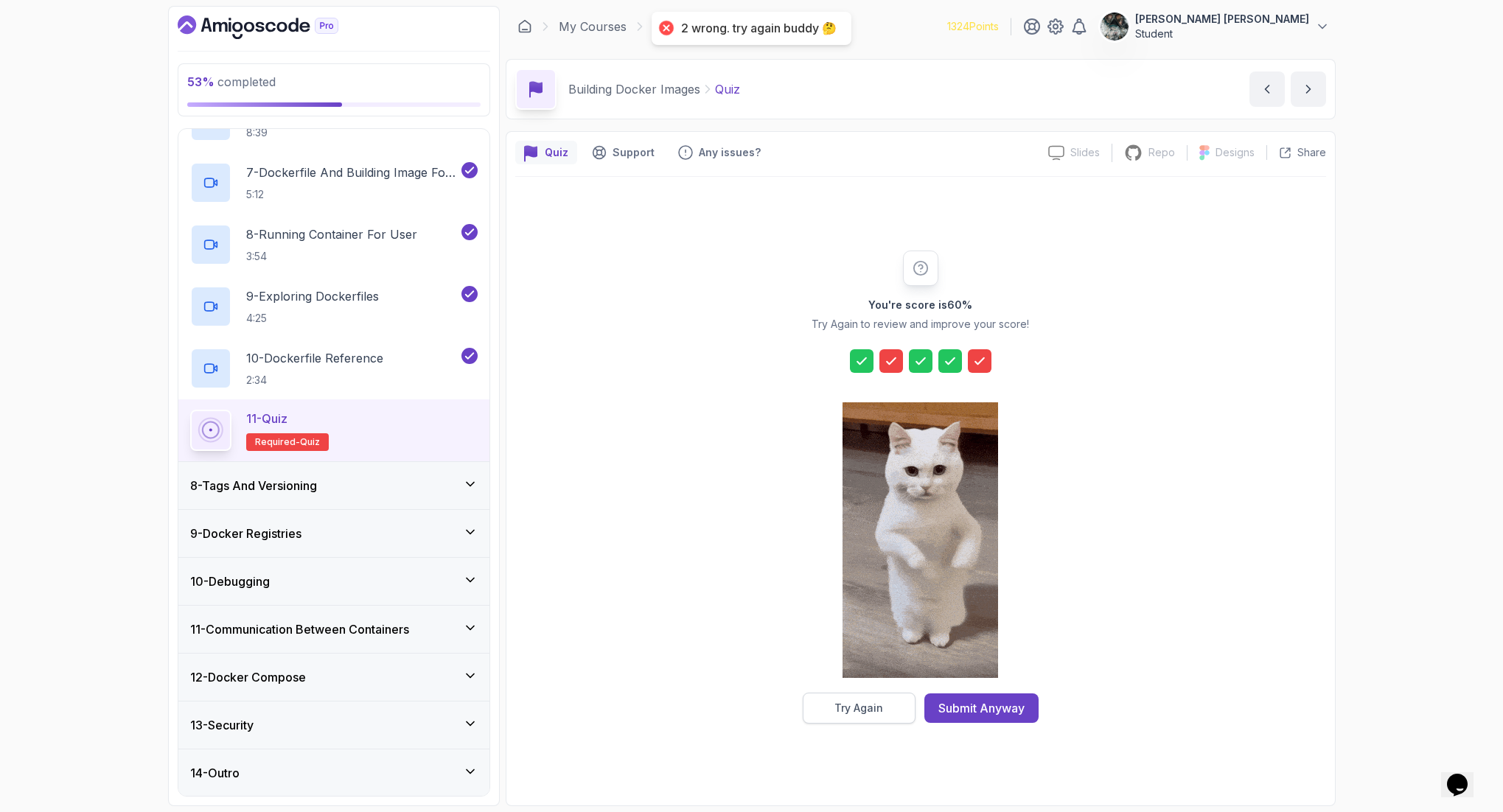
click at [861, 649] on div "Try Again" at bounding box center [858, 708] width 49 height 15
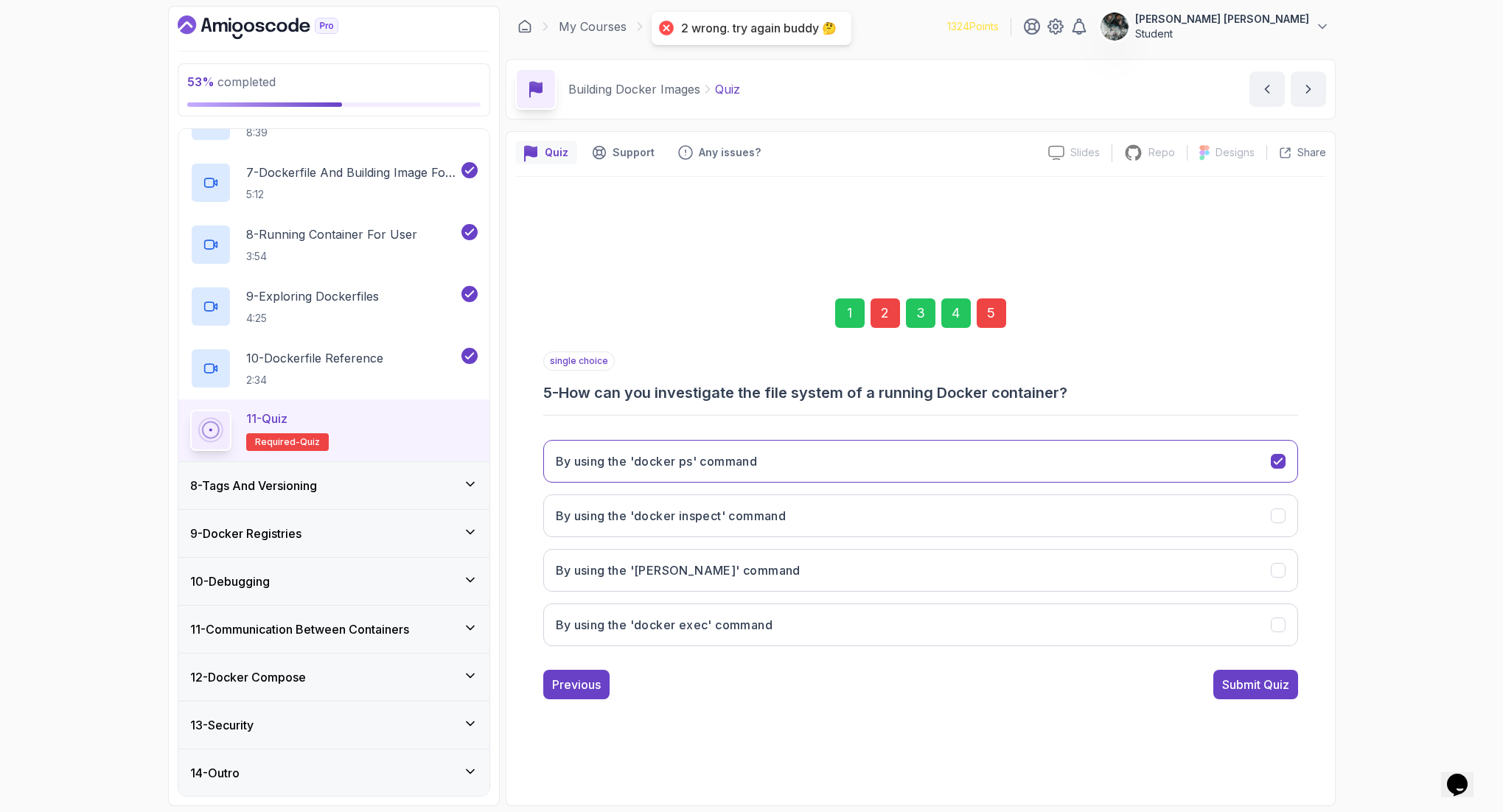
click at [992, 307] on div "5" at bounding box center [991, 312] width 29 height 29
click at [733, 634] on button "By using the 'docker exec' command" at bounding box center [920, 624] width 754 height 43
click at [1201, 649] on div "Submit Quiz" at bounding box center [1254, 684] width 67 height 18
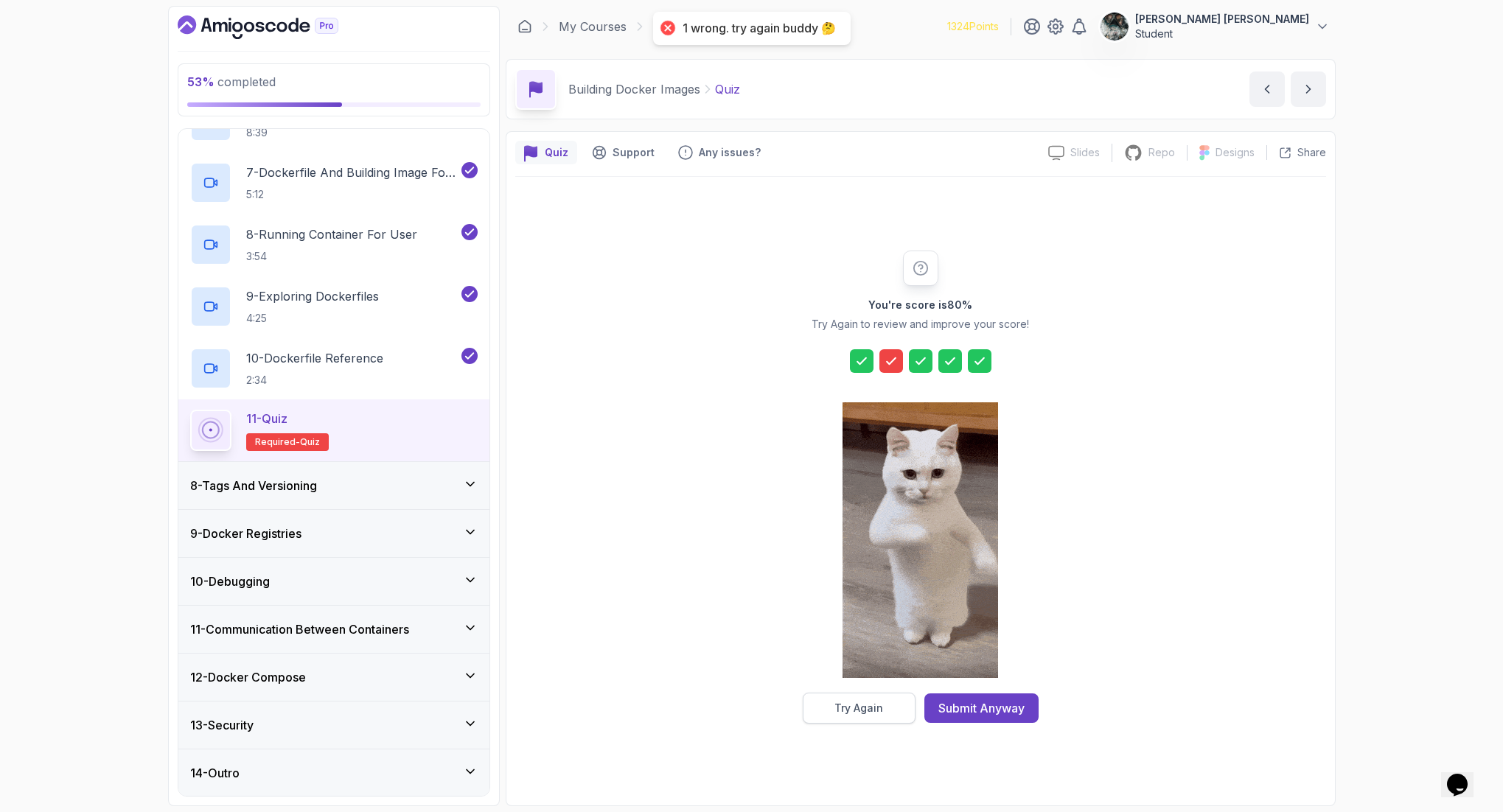
click at [873, 649] on div "Try Again" at bounding box center [858, 708] width 49 height 15
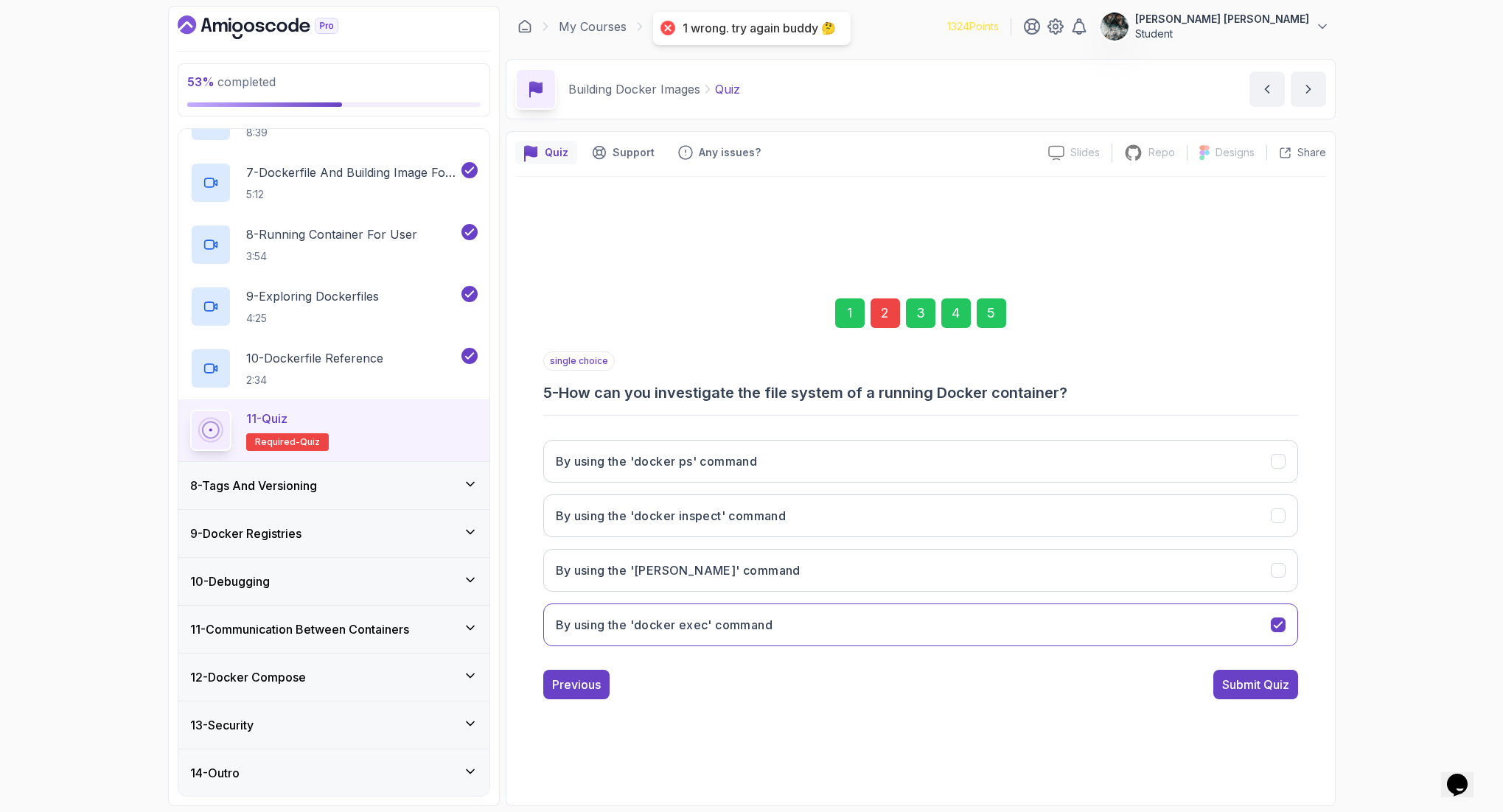
click at [984, 309] on div "5" at bounding box center [991, 312] width 29 height 29
click at [888, 312] on div "2" at bounding box center [885, 312] width 29 height 29
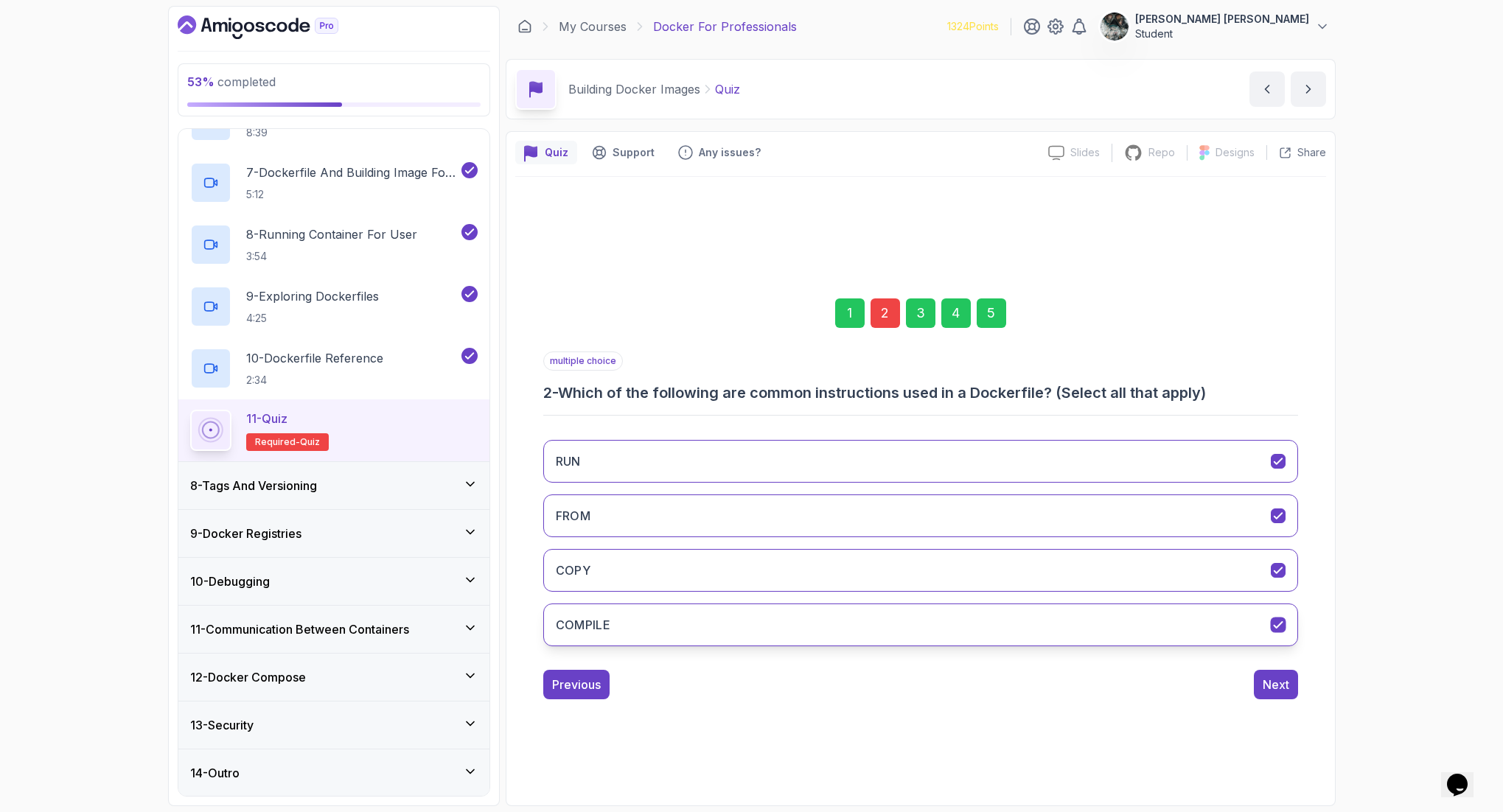
click at [633, 623] on button "COMPILE" at bounding box center [920, 624] width 754 height 43
click at [1201, 649] on button "Next" at bounding box center [1275, 684] width 44 height 29
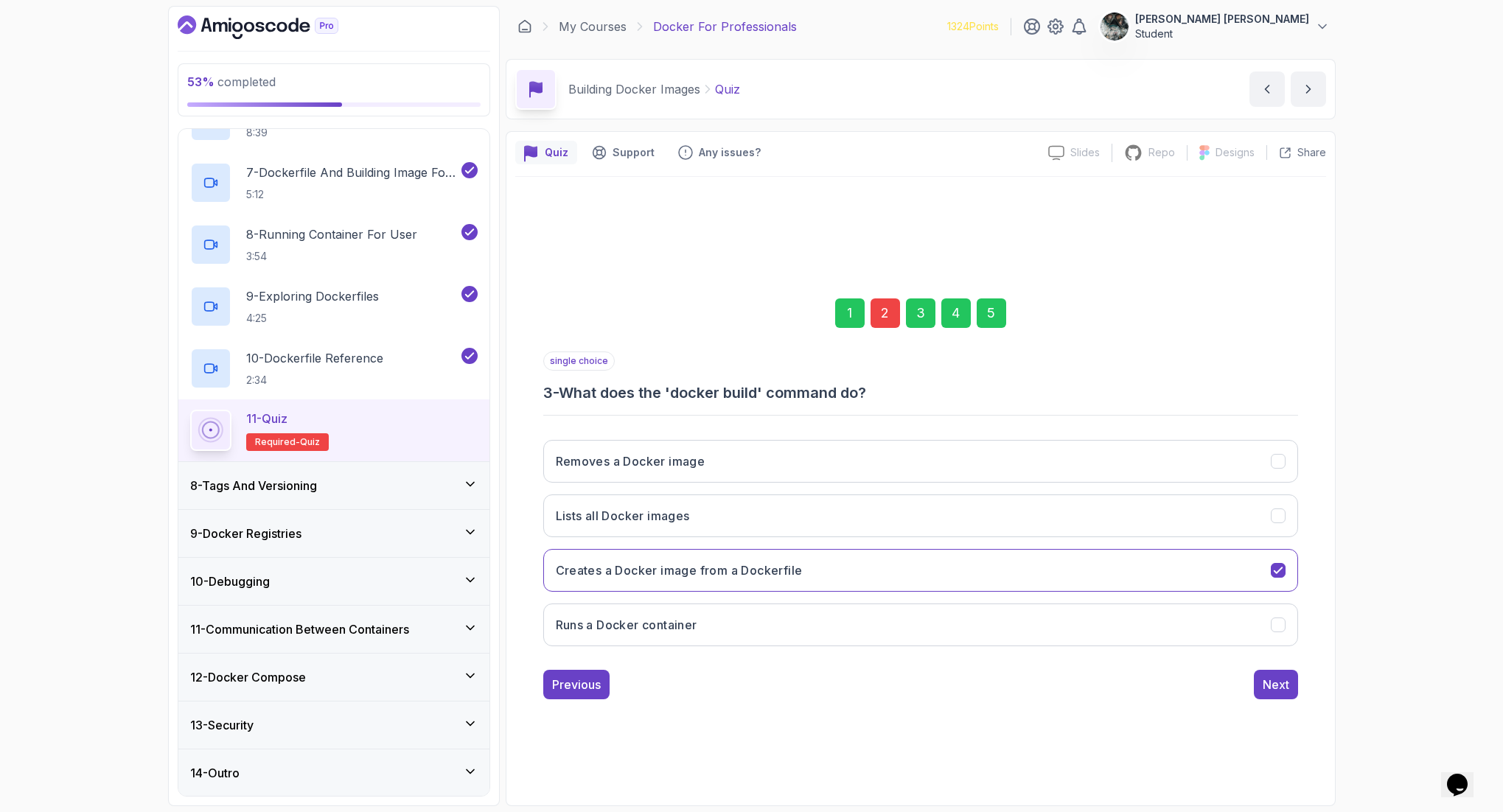
click at [998, 305] on div "5" at bounding box center [991, 312] width 29 height 29
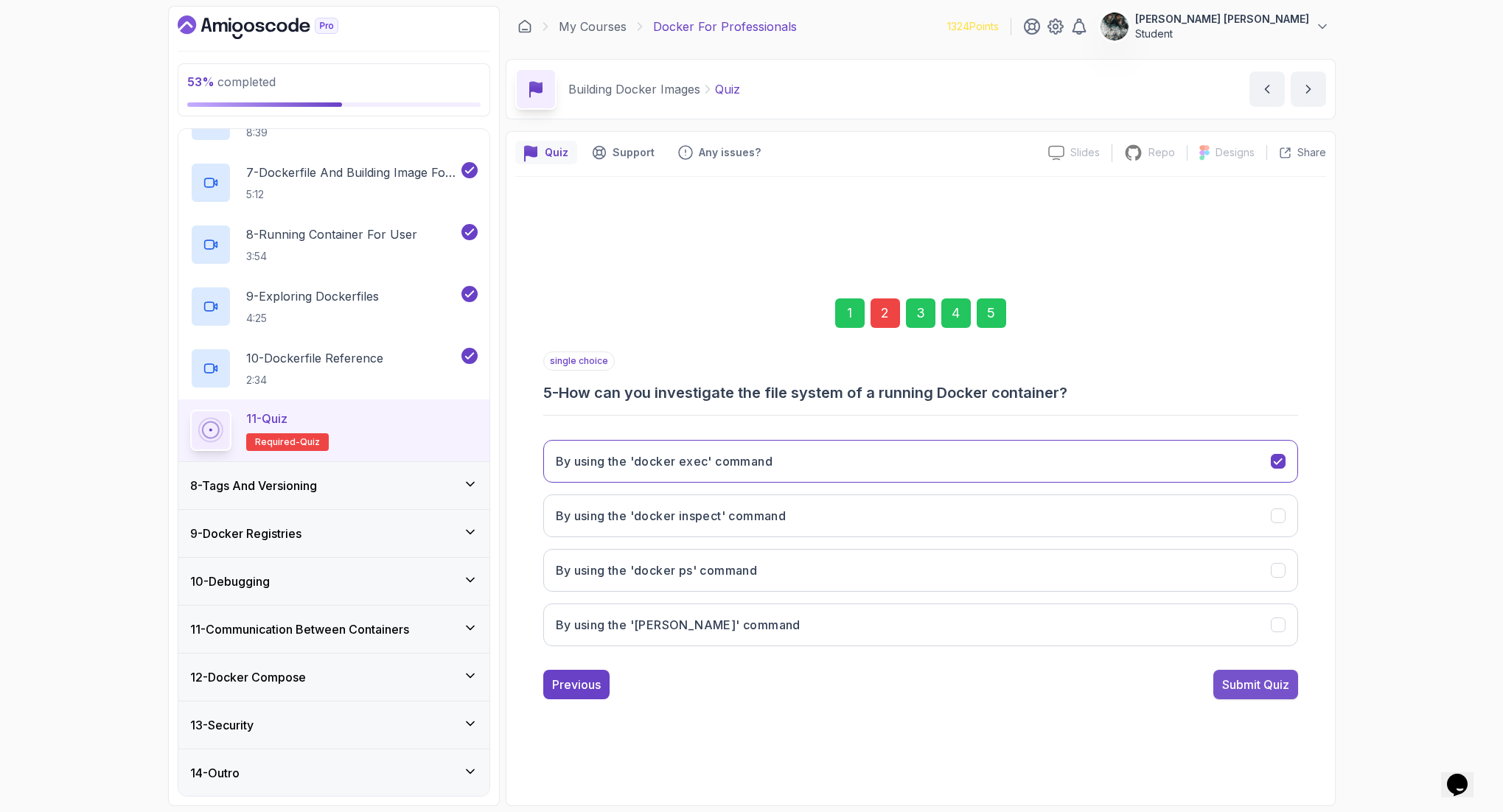
click at [1201, 649] on button "Submit Quiz" at bounding box center [1255, 684] width 84 height 29
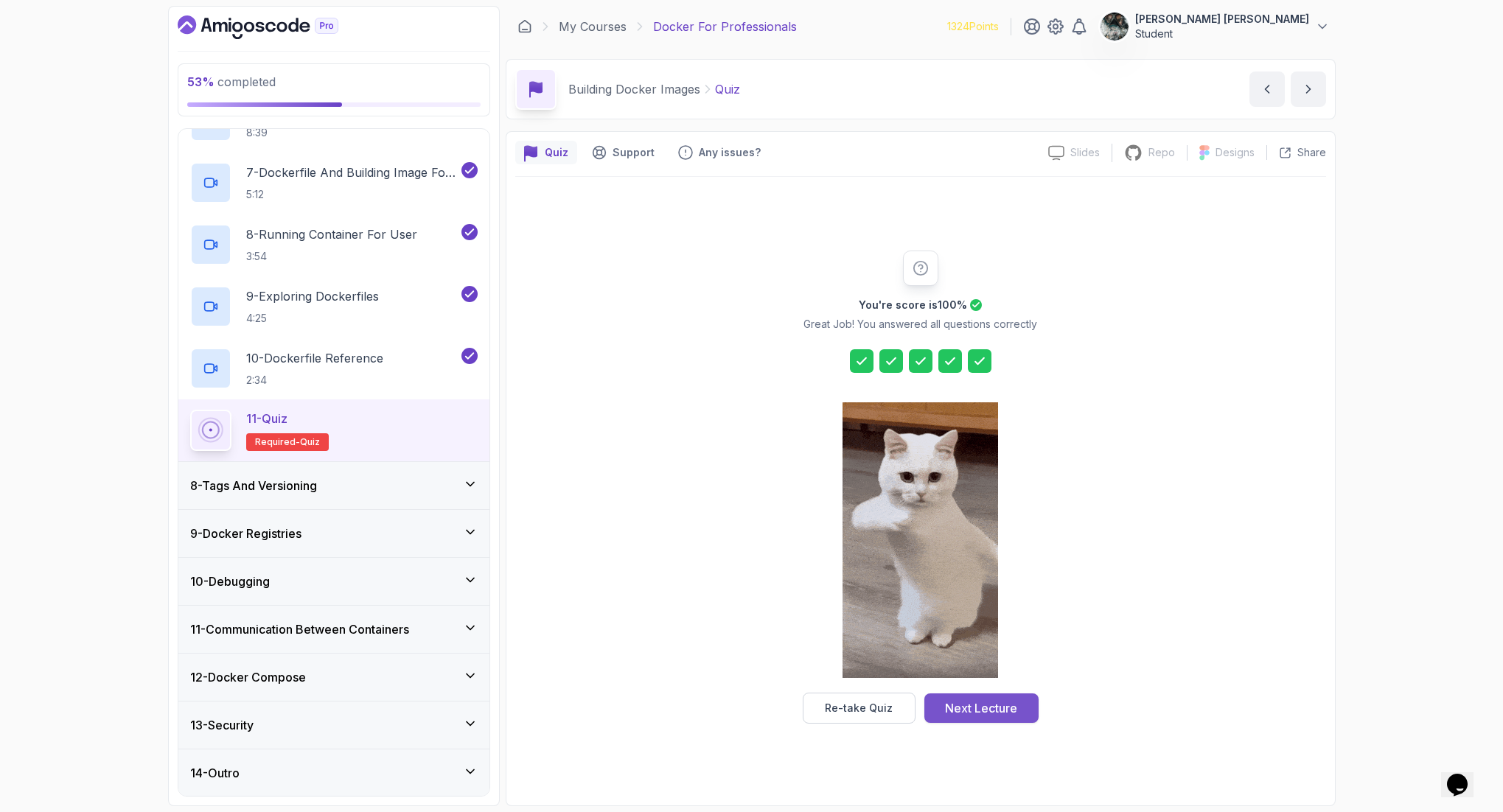
click at [1004, 649] on div "Next Lecture" at bounding box center [980, 707] width 72 height 18
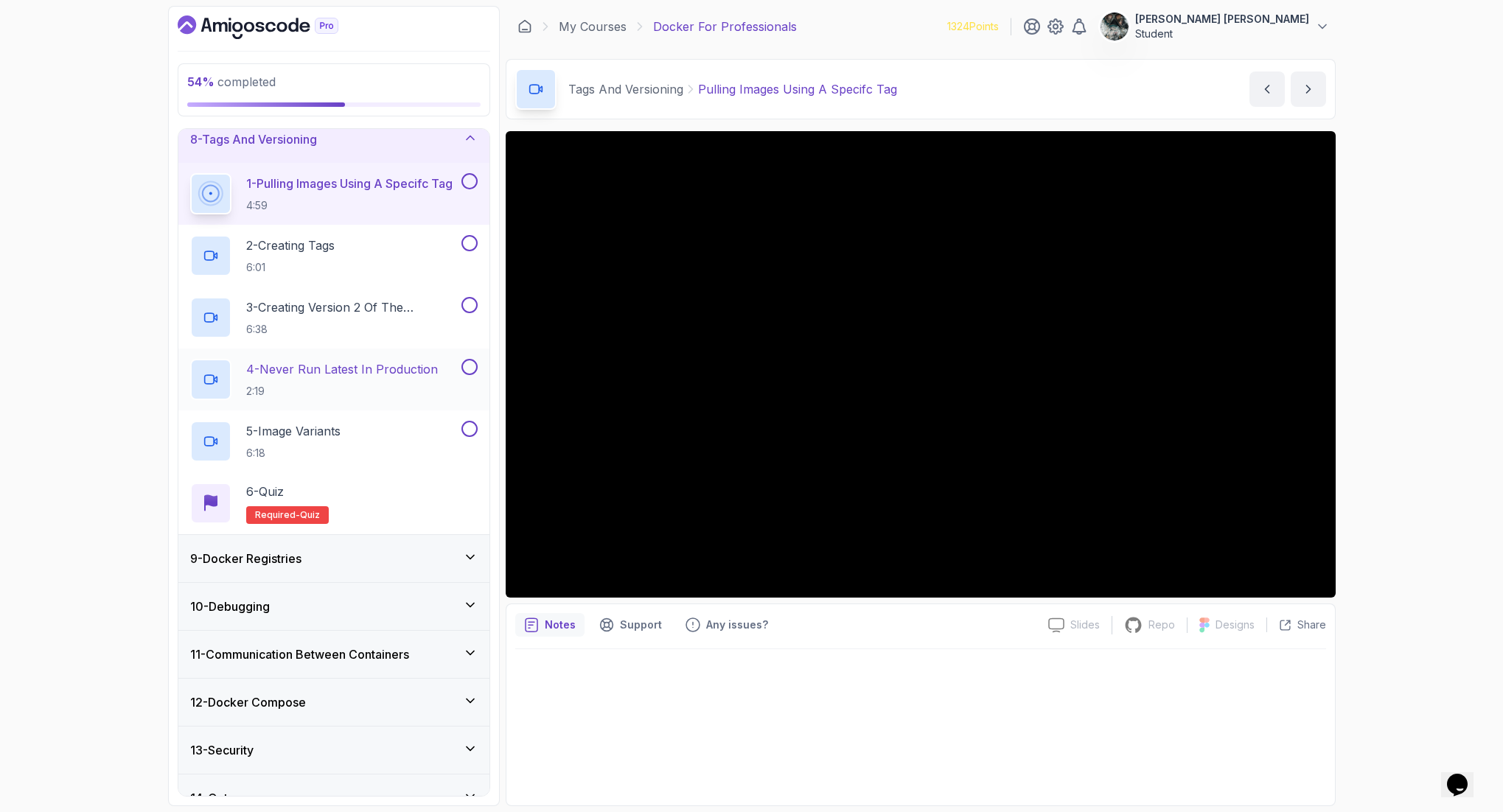
scroll to position [321, 0]
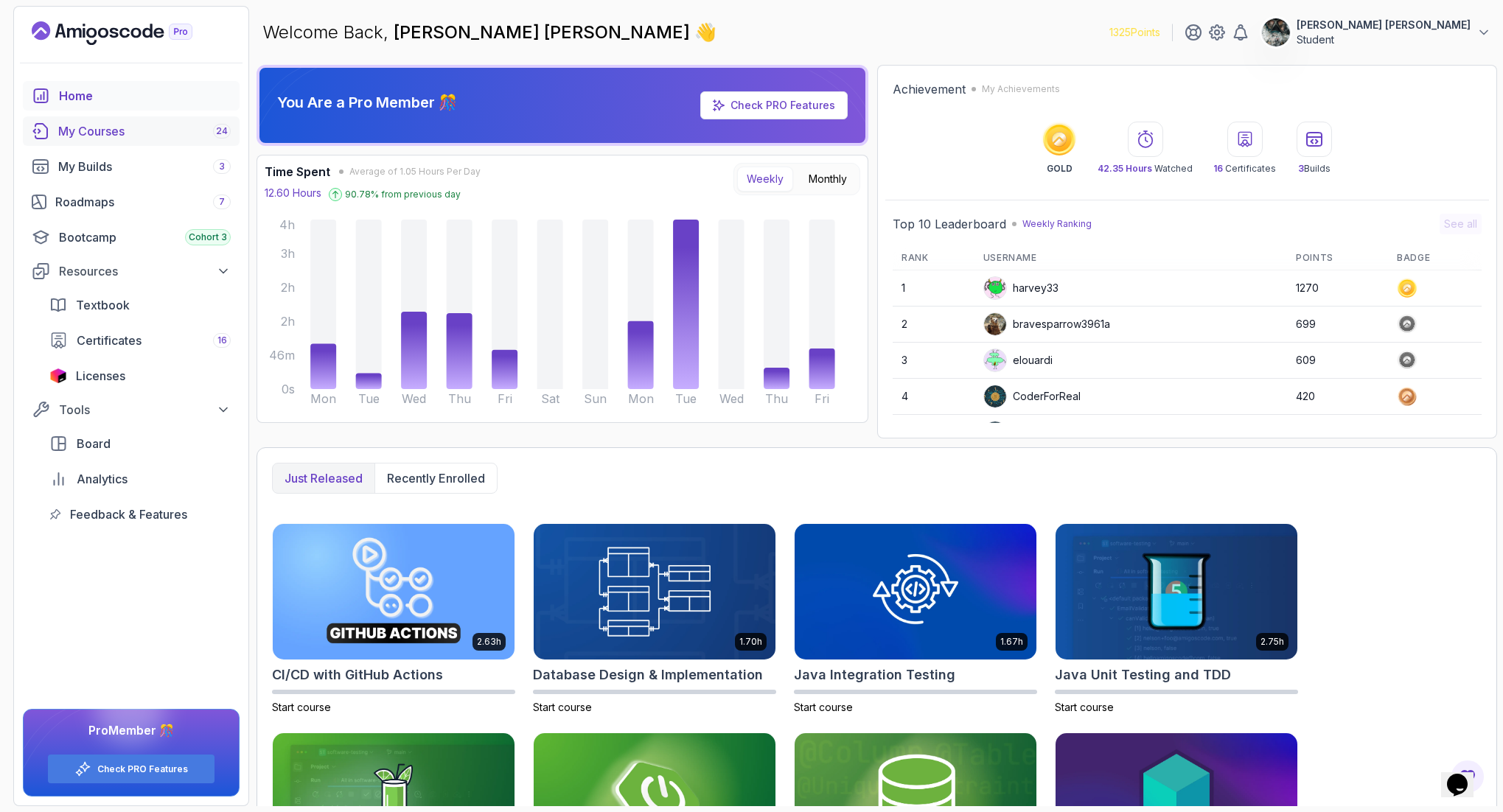
click at [98, 128] on div "My Courses 24" at bounding box center [144, 130] width 173 height 18
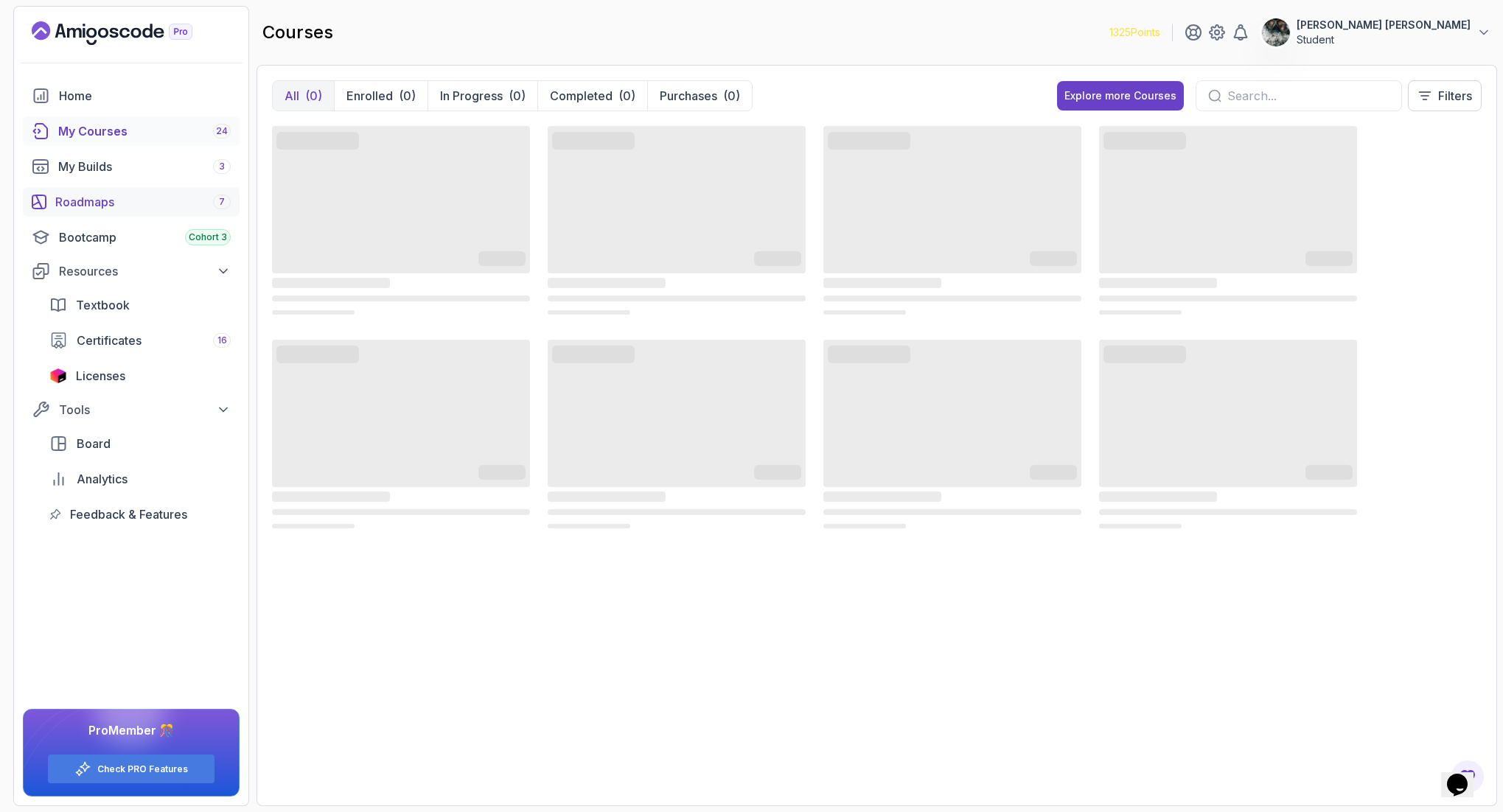
click at [102, 201] on div "Roadmaps 7" at bounding box center [143, 202] width 175 height 18
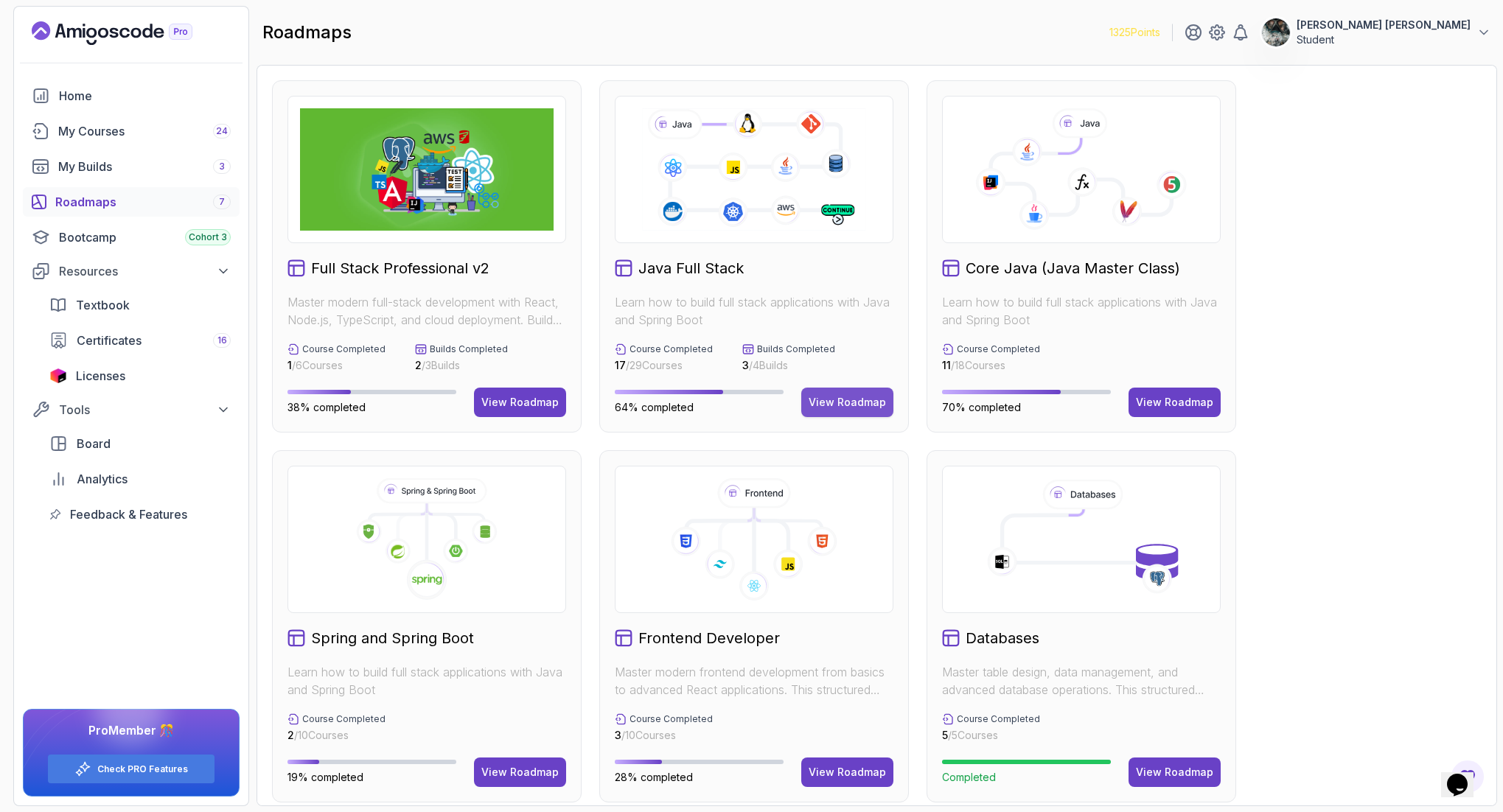
click at [853, 406] on div "View Roadmap" at bounding box center [847, 402] width 77 height 15
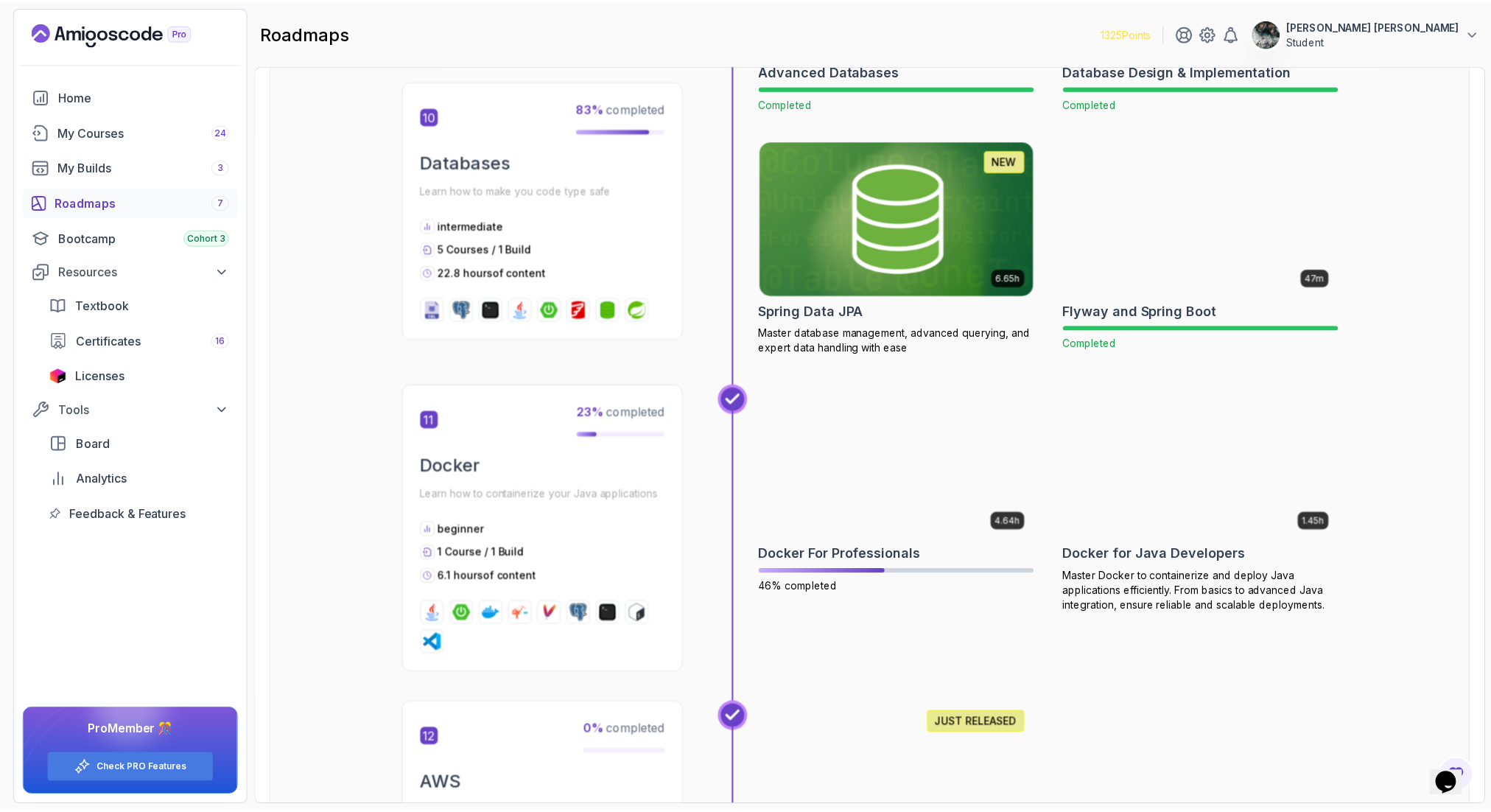
scroll to position [3704, 0]
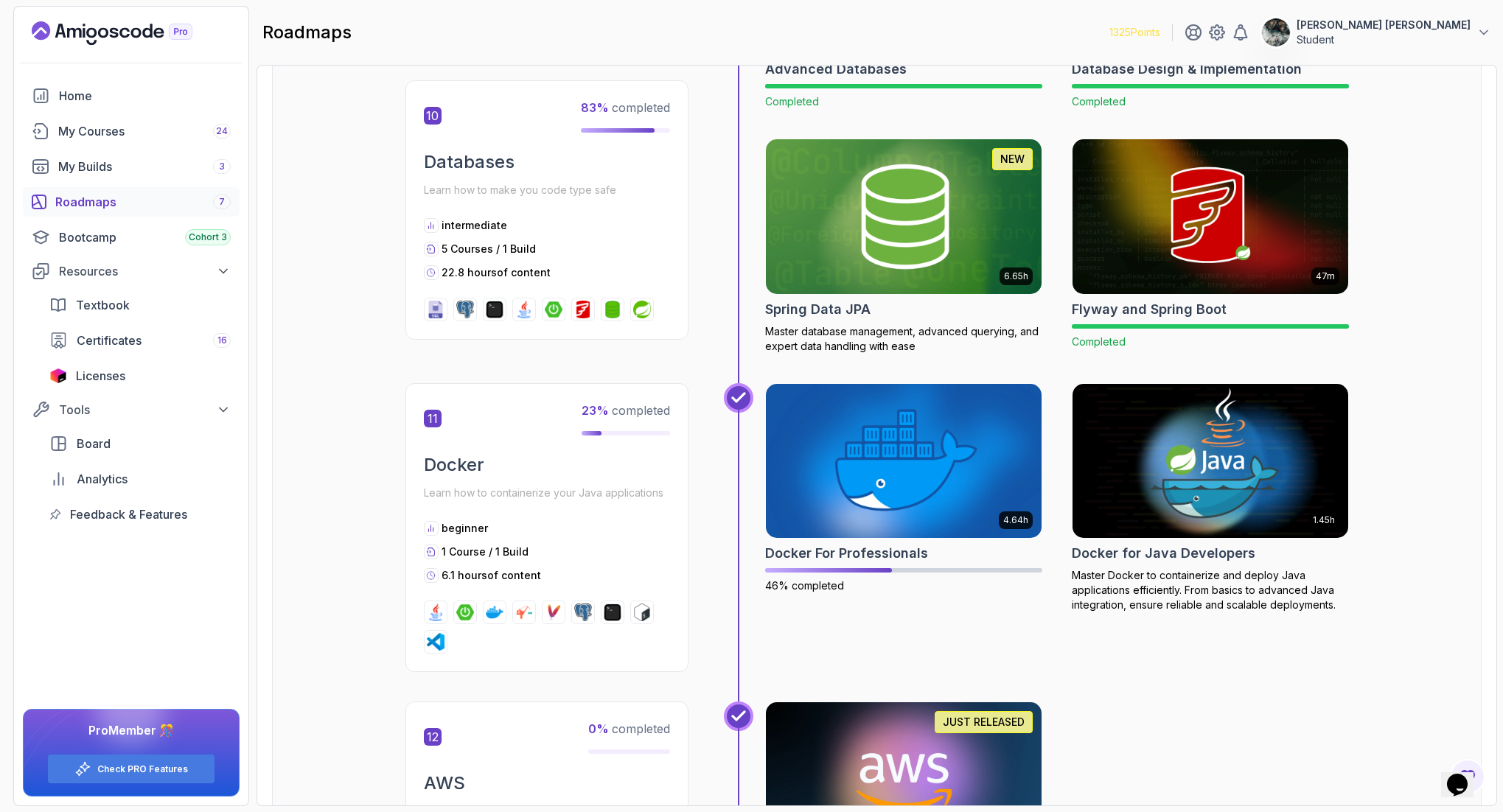
click at [1264, 414] on img at bounding box center [1209, 460] width 290 height 162
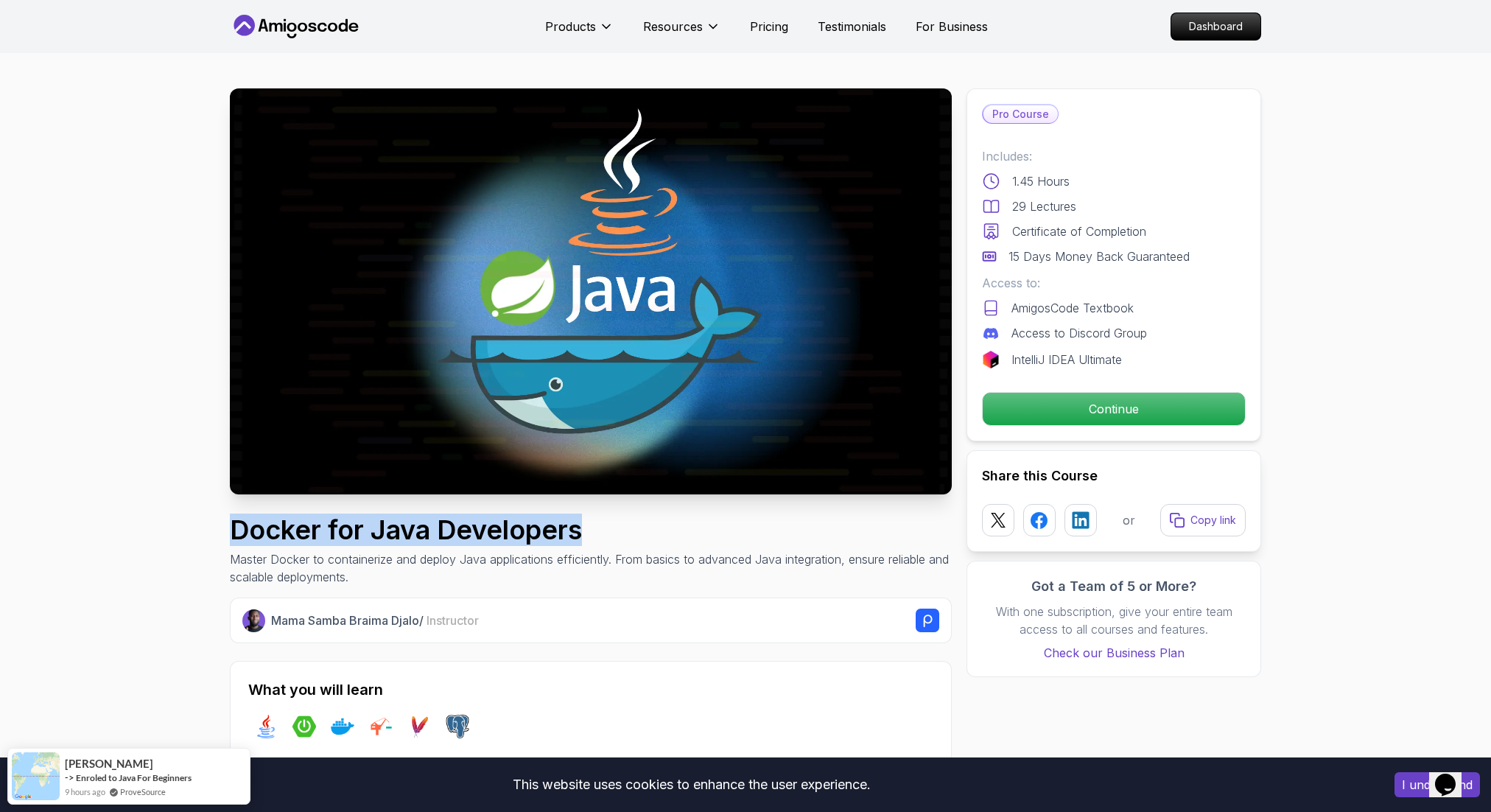
drag, startPoint x: 223, startPoint y: 519, endPoint x: 583, endPoint y: 531, distance: 360.2
copy h1 "Docker for Java Developers"
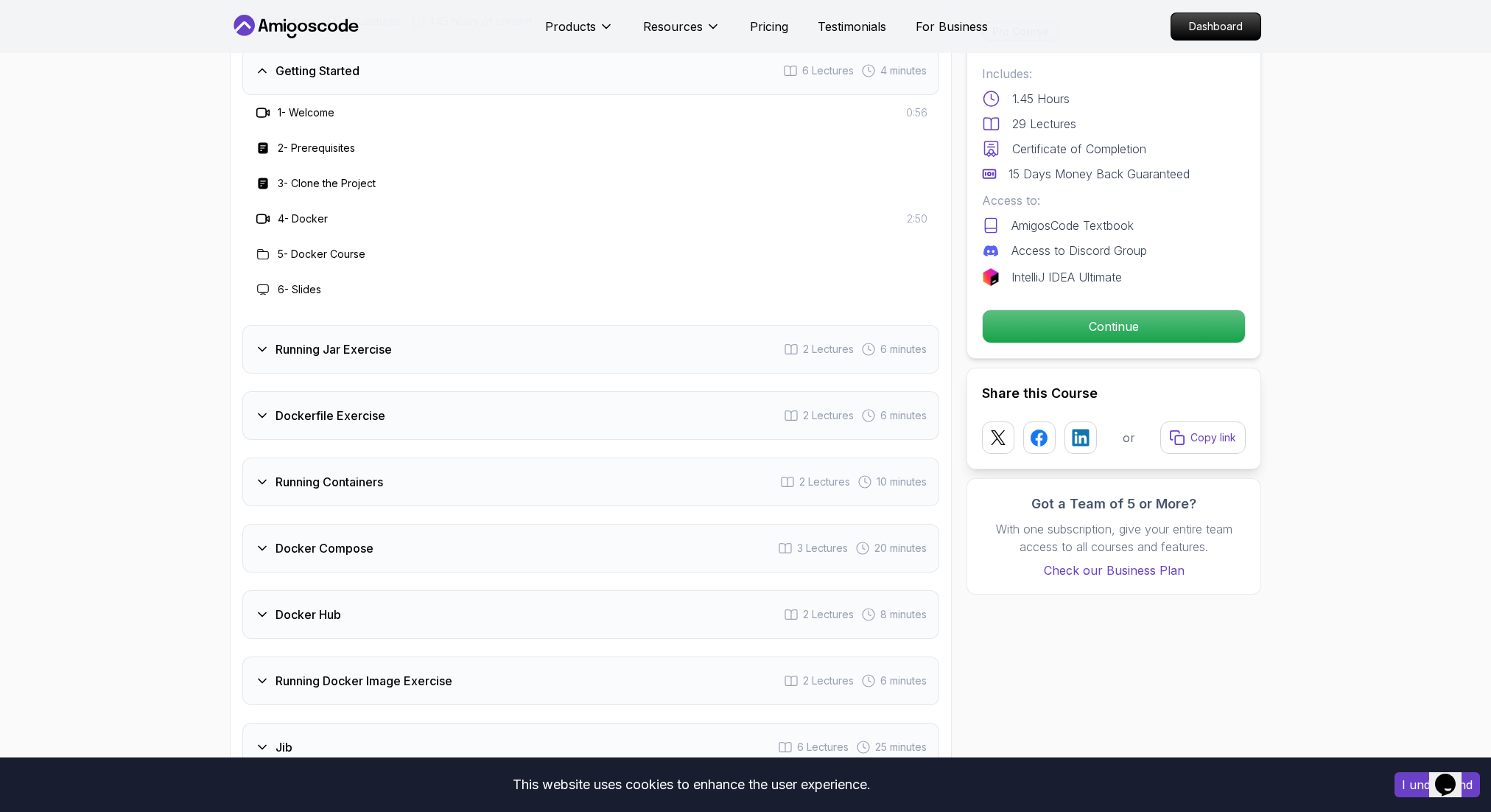
scroll to position [1880, 0]
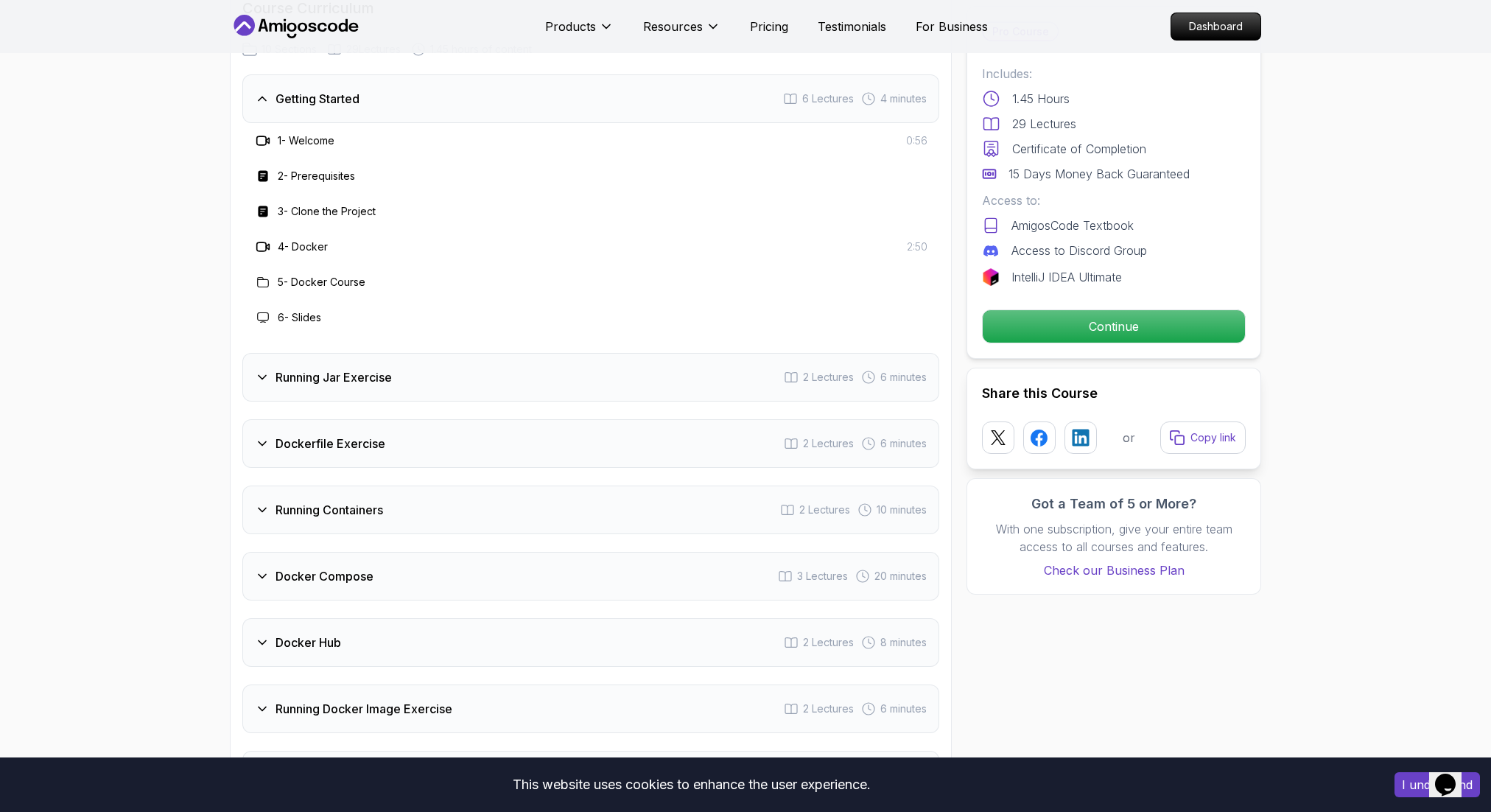
click at [352, 368] on h3 "Running Jar Exercise" at bounding box center [334, 377] width 116 height 18
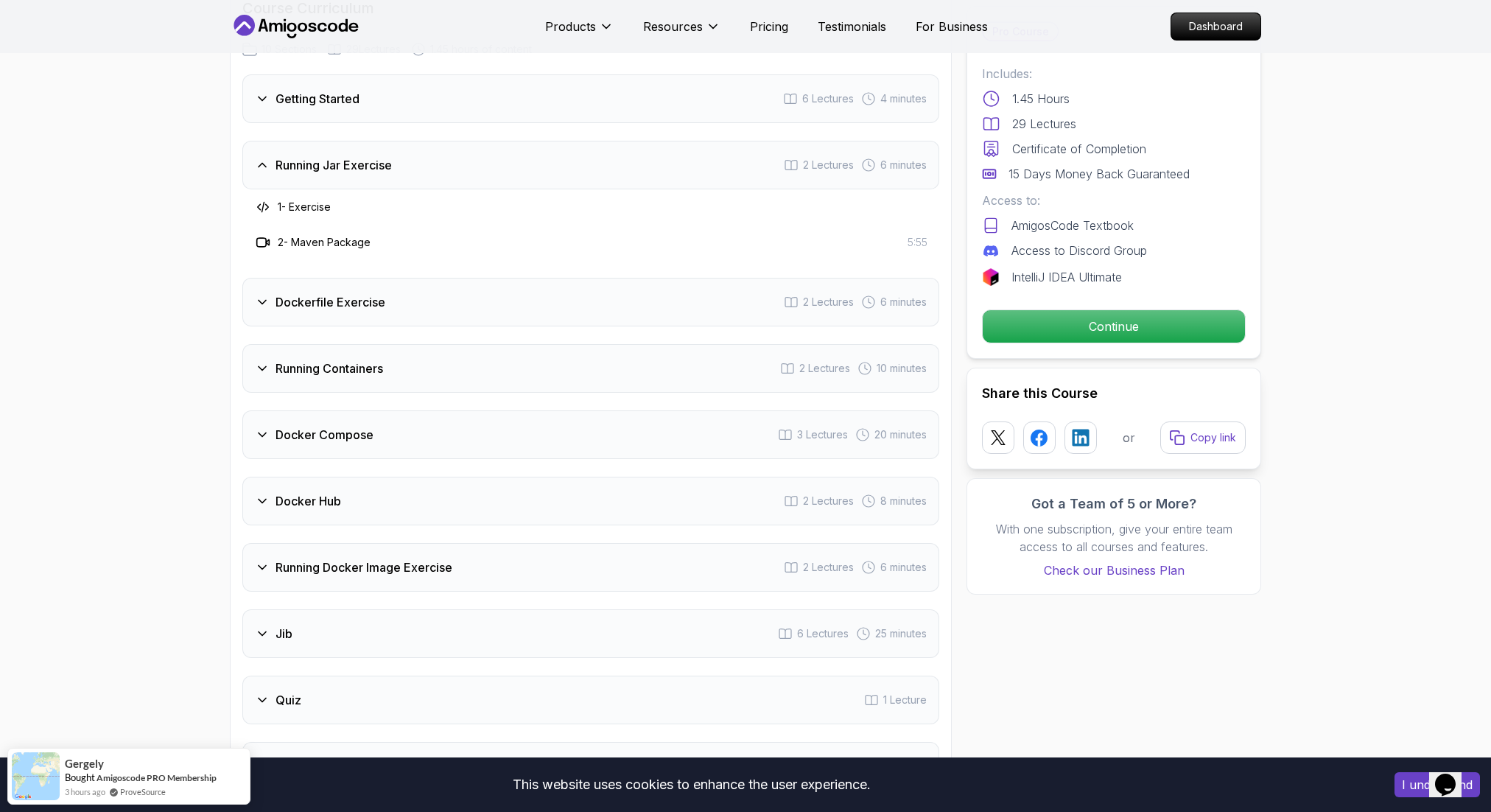
click at [325, 496] on div "Docker Hub 2 Lectures 8 minutes" at bounding box center [590, 501] width 697 height 49
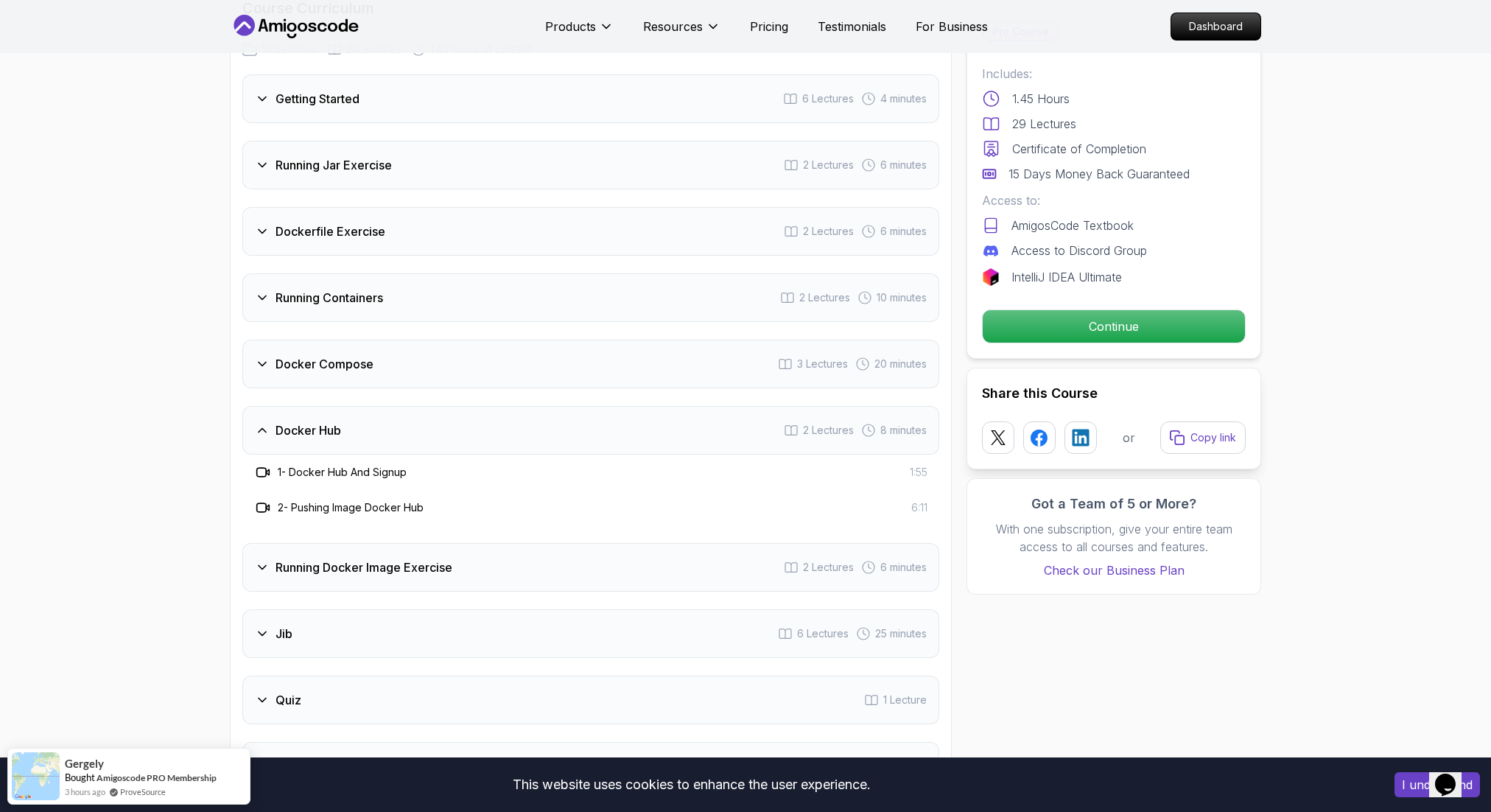
click at [414, 339] on div "Docker Compose 3 Lectures 20 minutes" at bounding box center [590, 364] width 697 height 49
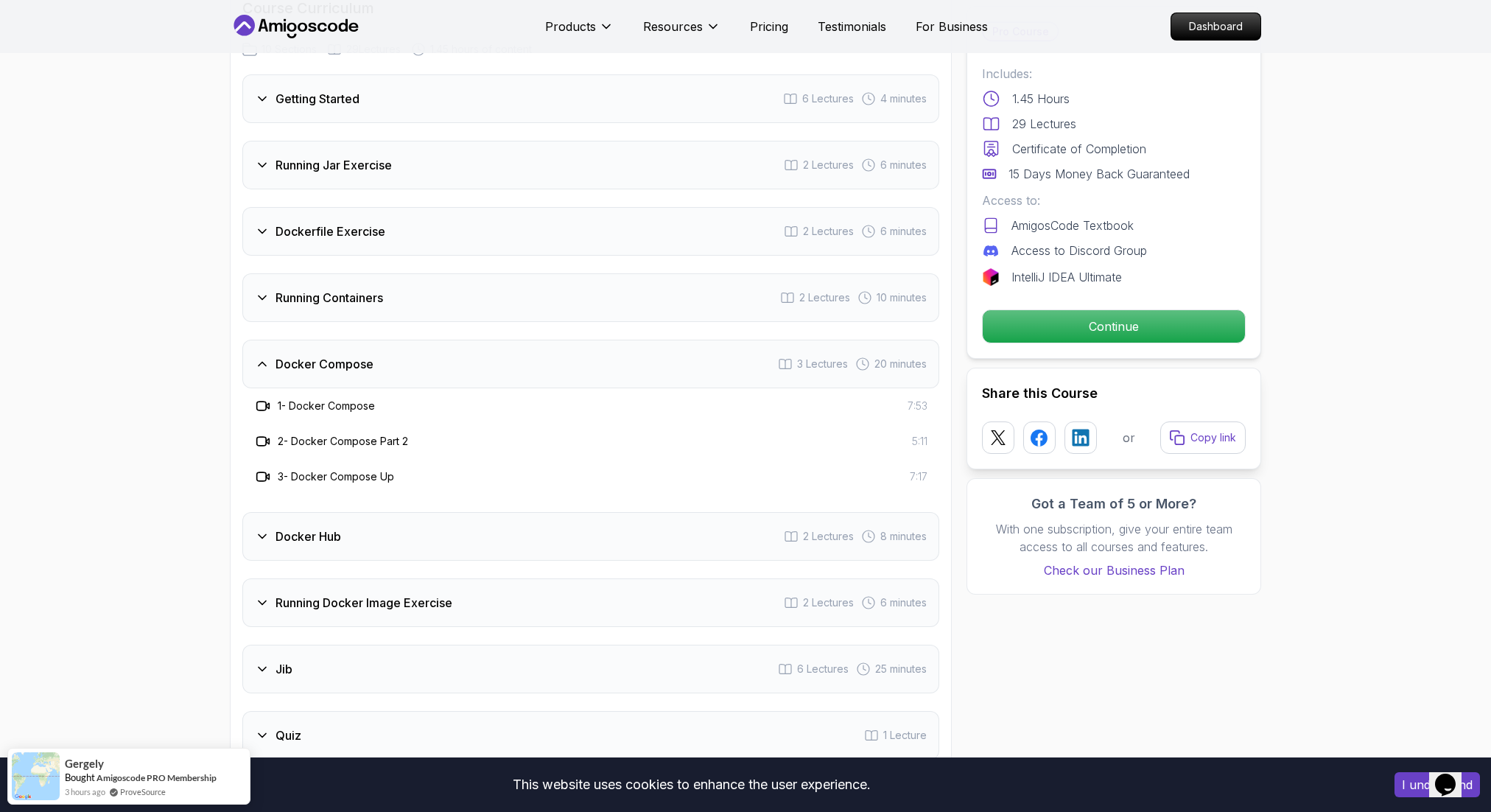
click at [386, 293] on div "Running Containers 2 Lectures 10 minutes" at bounding box center [590, 297] width 697 height 49
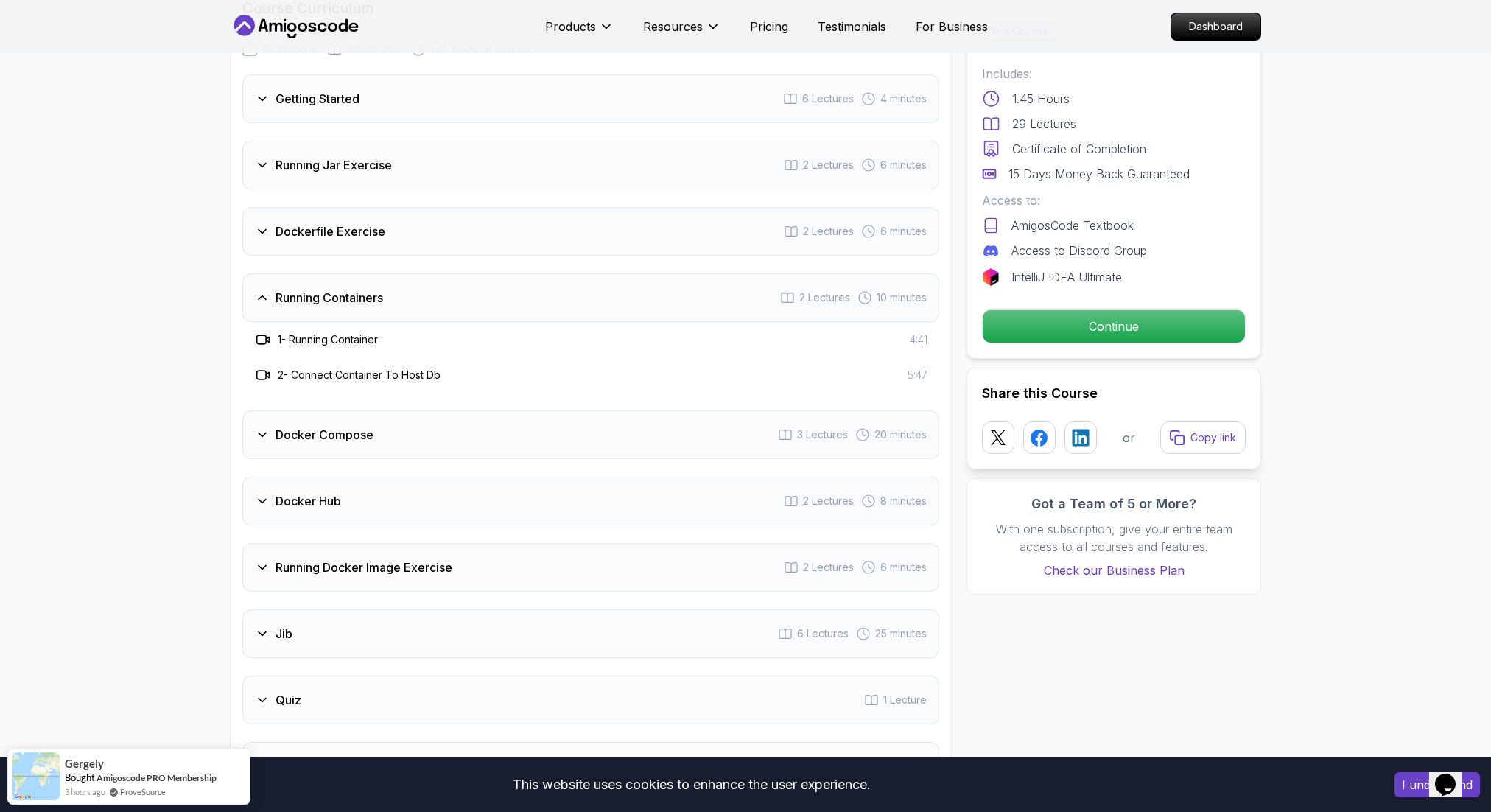
click at [358, 289] on h3 "Running Containers" at bounding box center [329, 297] width 108 height 18
